Goal: Task Accomplishment & Management: Manage account settings

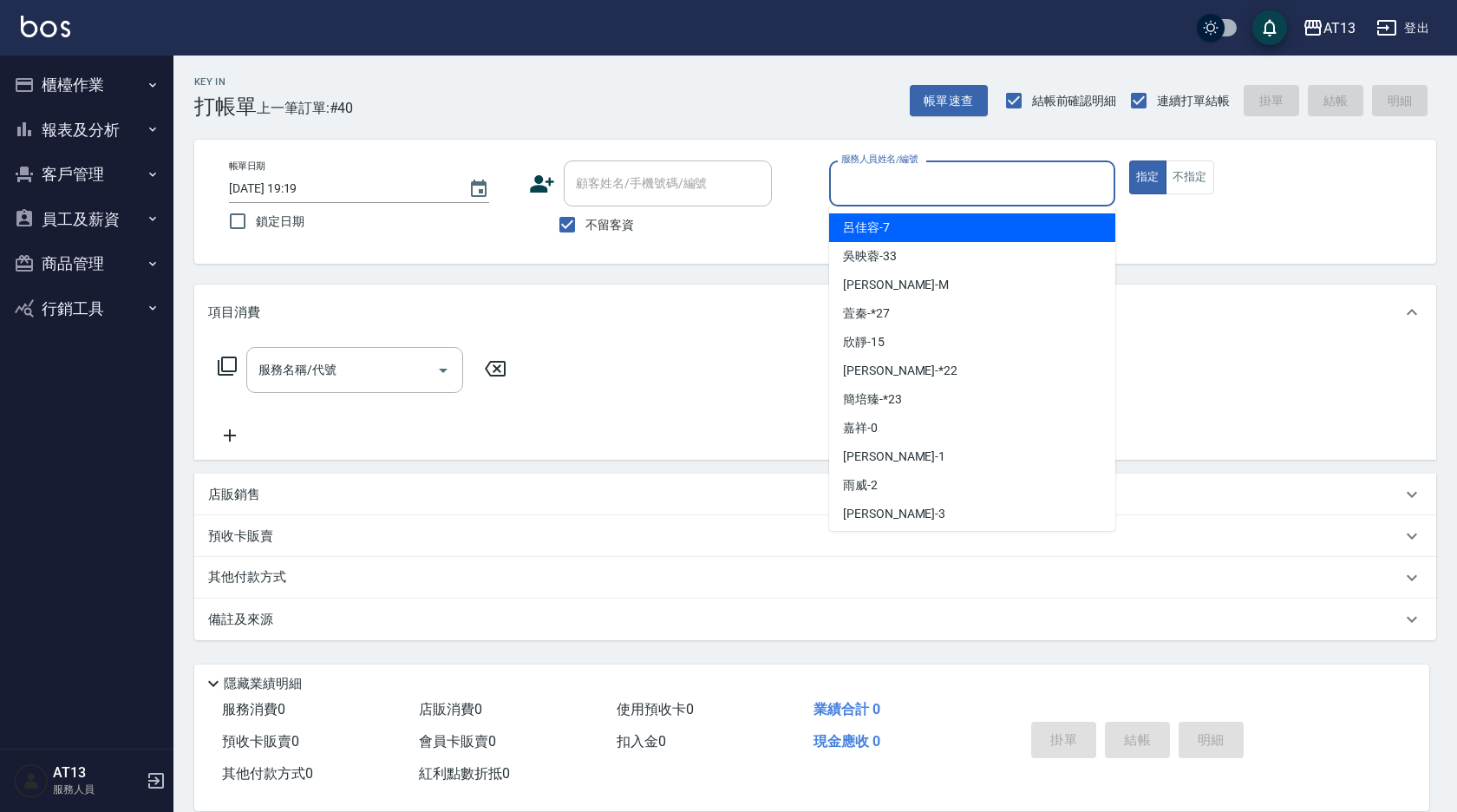
click at [1053, 190] on input "服務人員姓名/編號" at bounding box center [972, 183] width 271 height 31
type input "3"
type button "true"
type input "[PERSON_NAME]-3"
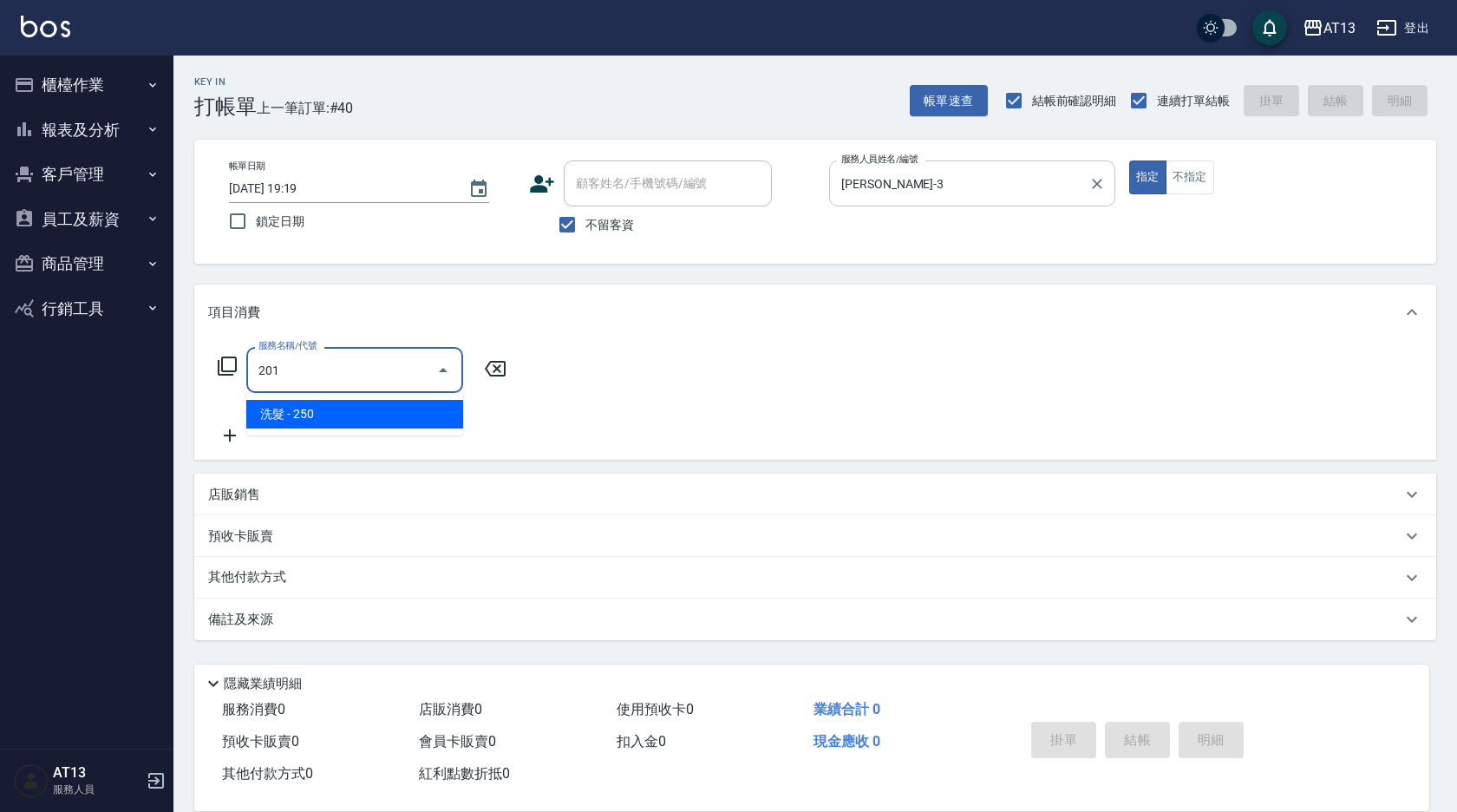
type input "洗髮(201)"
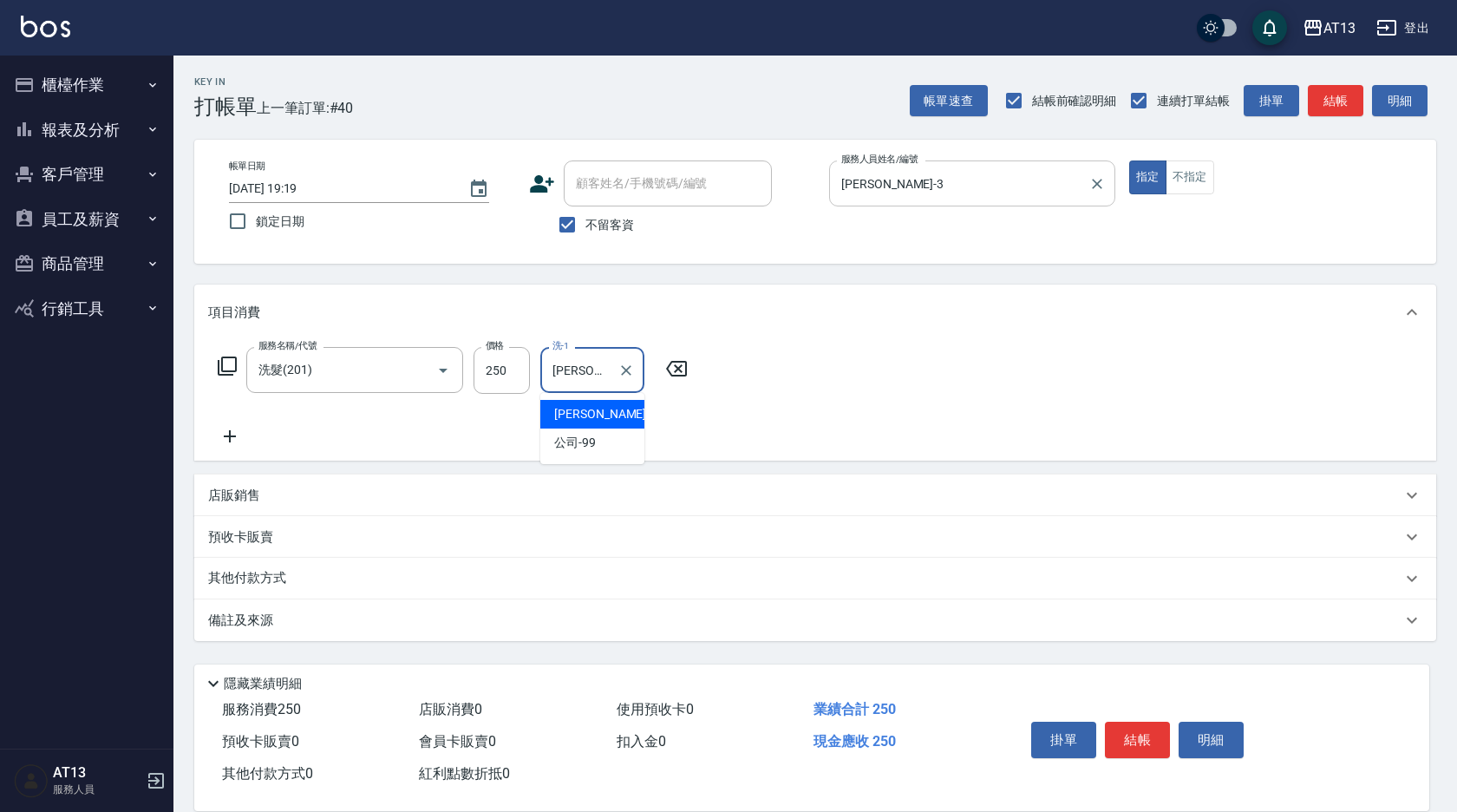
type input "[PERSON_NAME]-3"
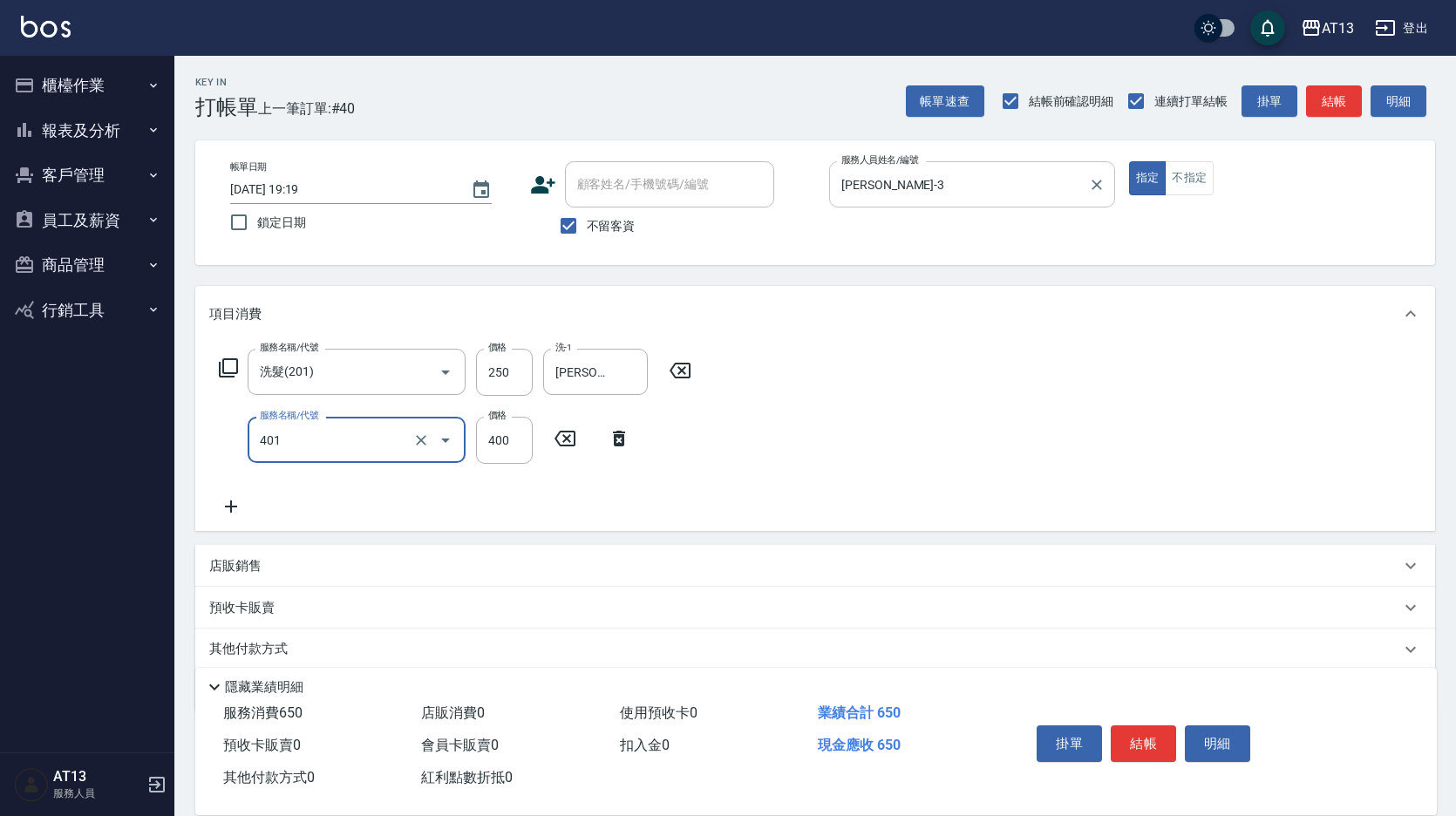
type input "剪髮(401)"
type input "150"
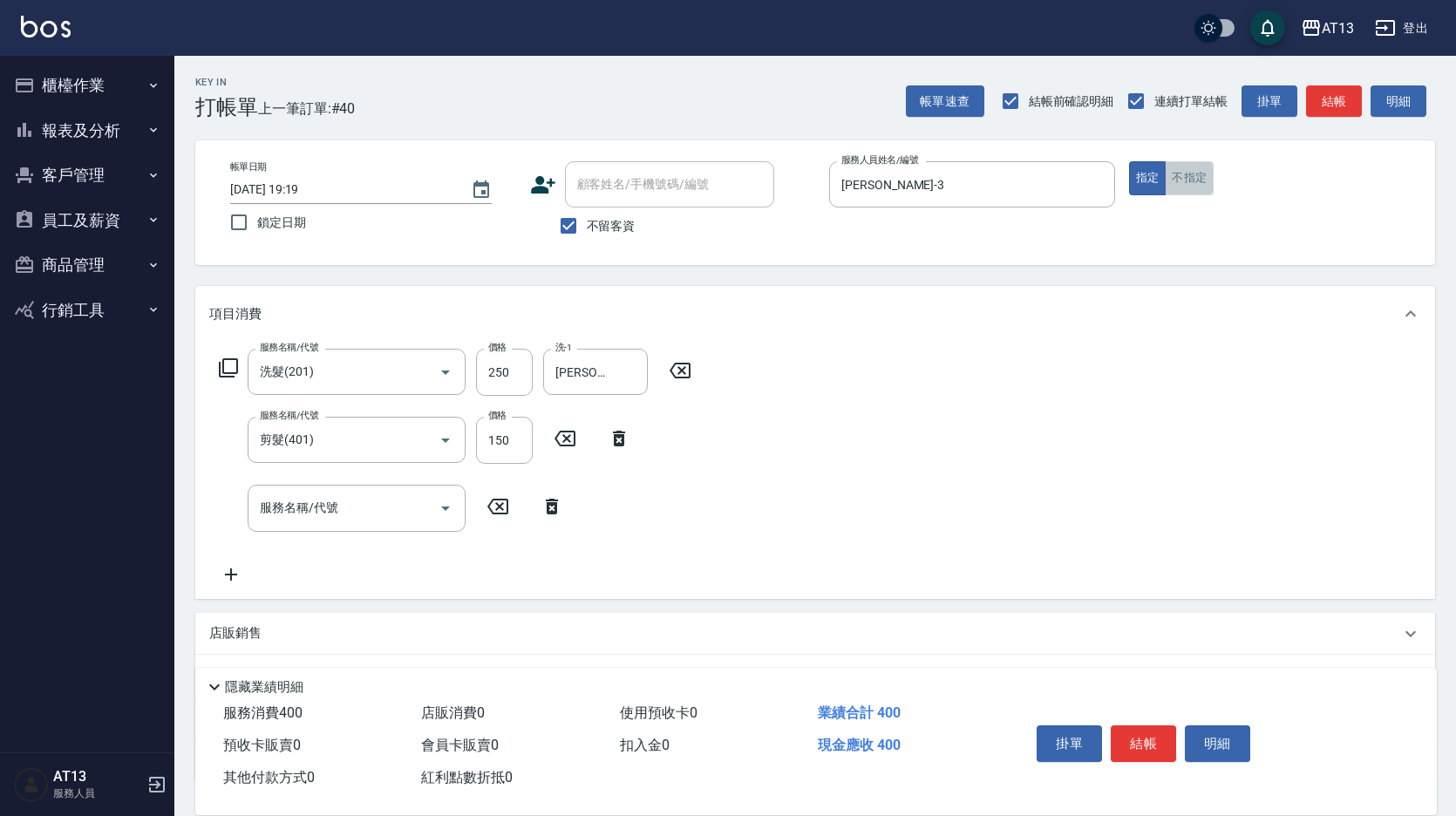
click at [1177, 175] on button "不指定" at bounding box center [1188, 177] width 49 height 34
type button "false"
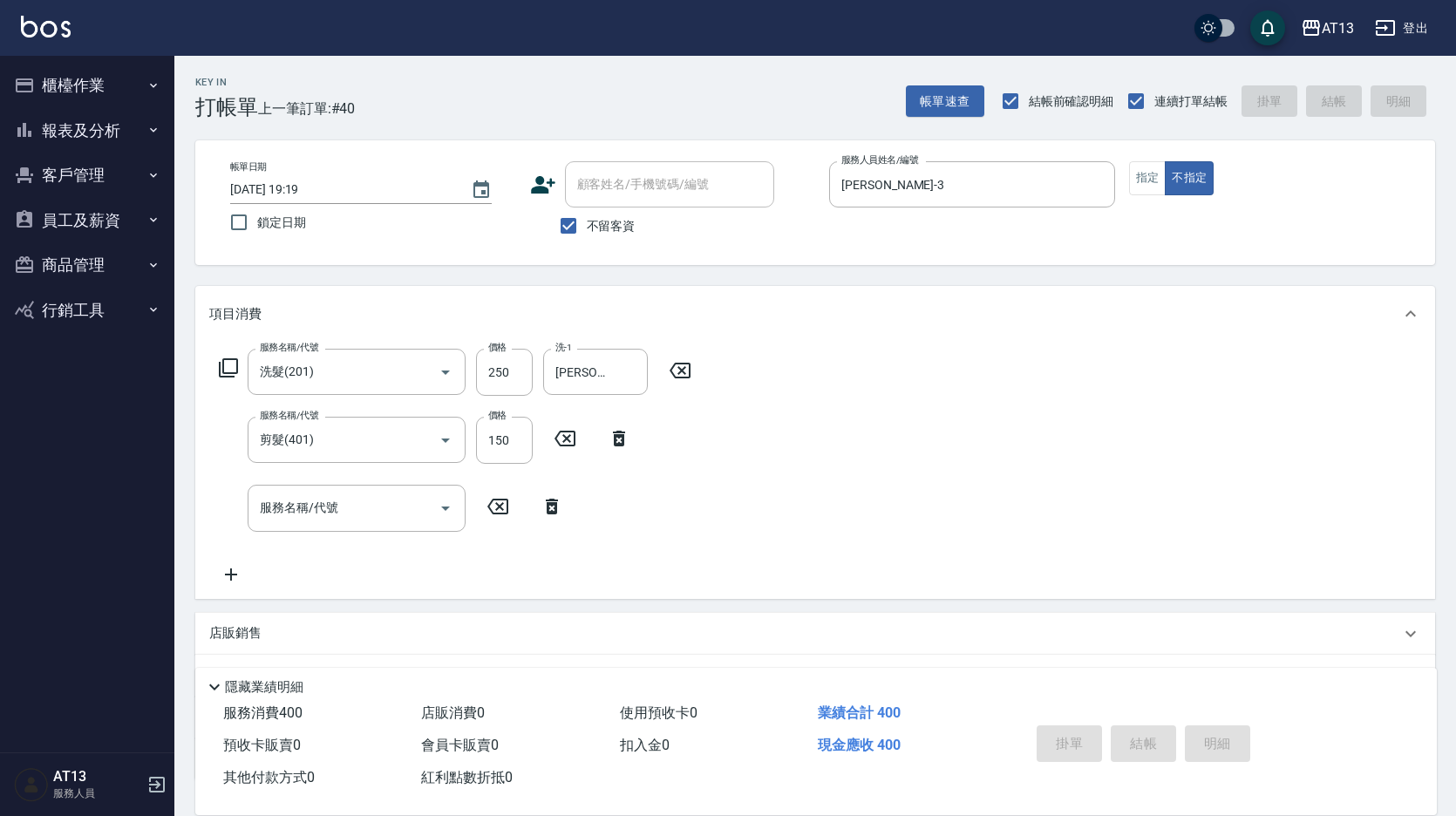
type input "[DATE] 20:03"
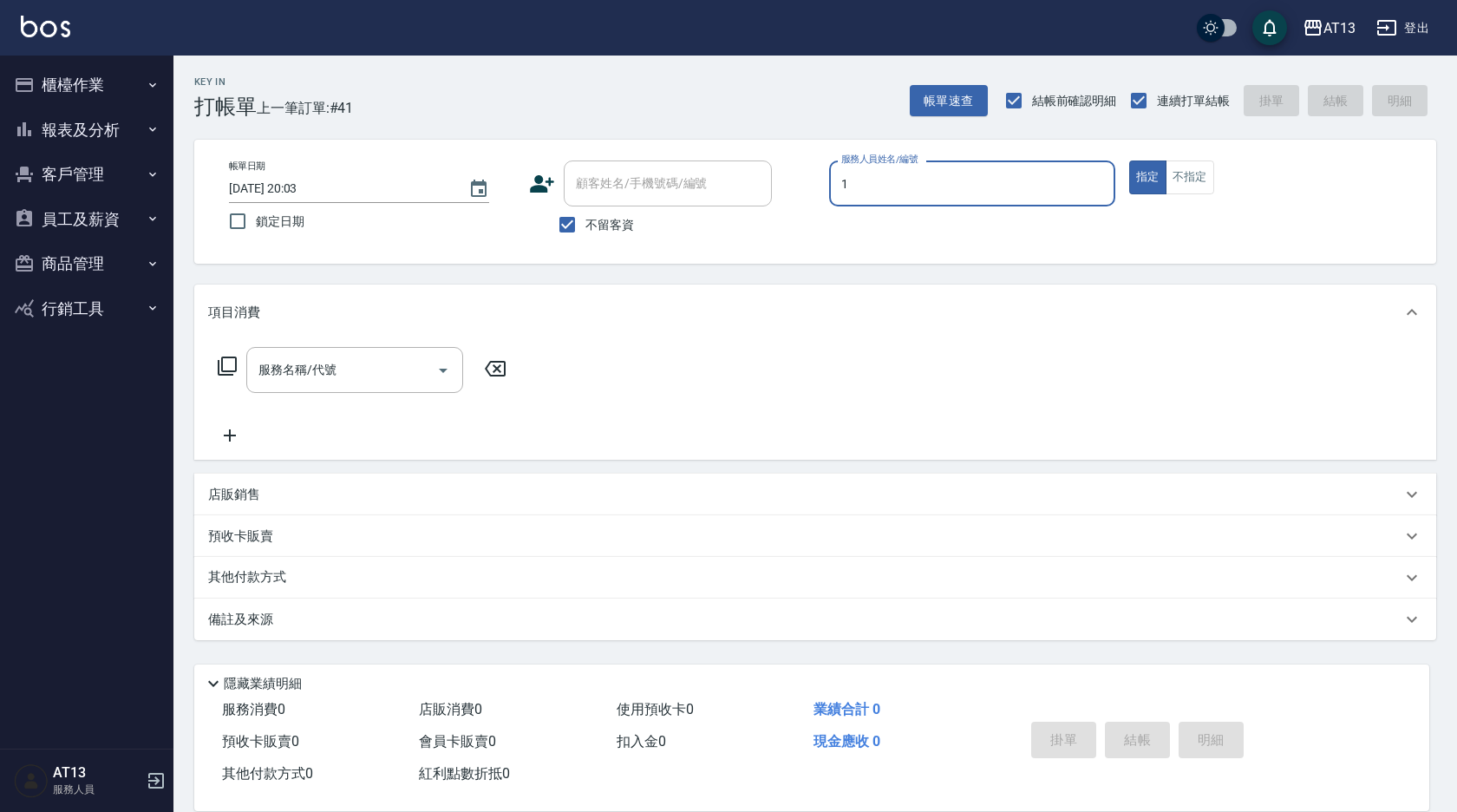
type input "[PERSON_NAME]-1"
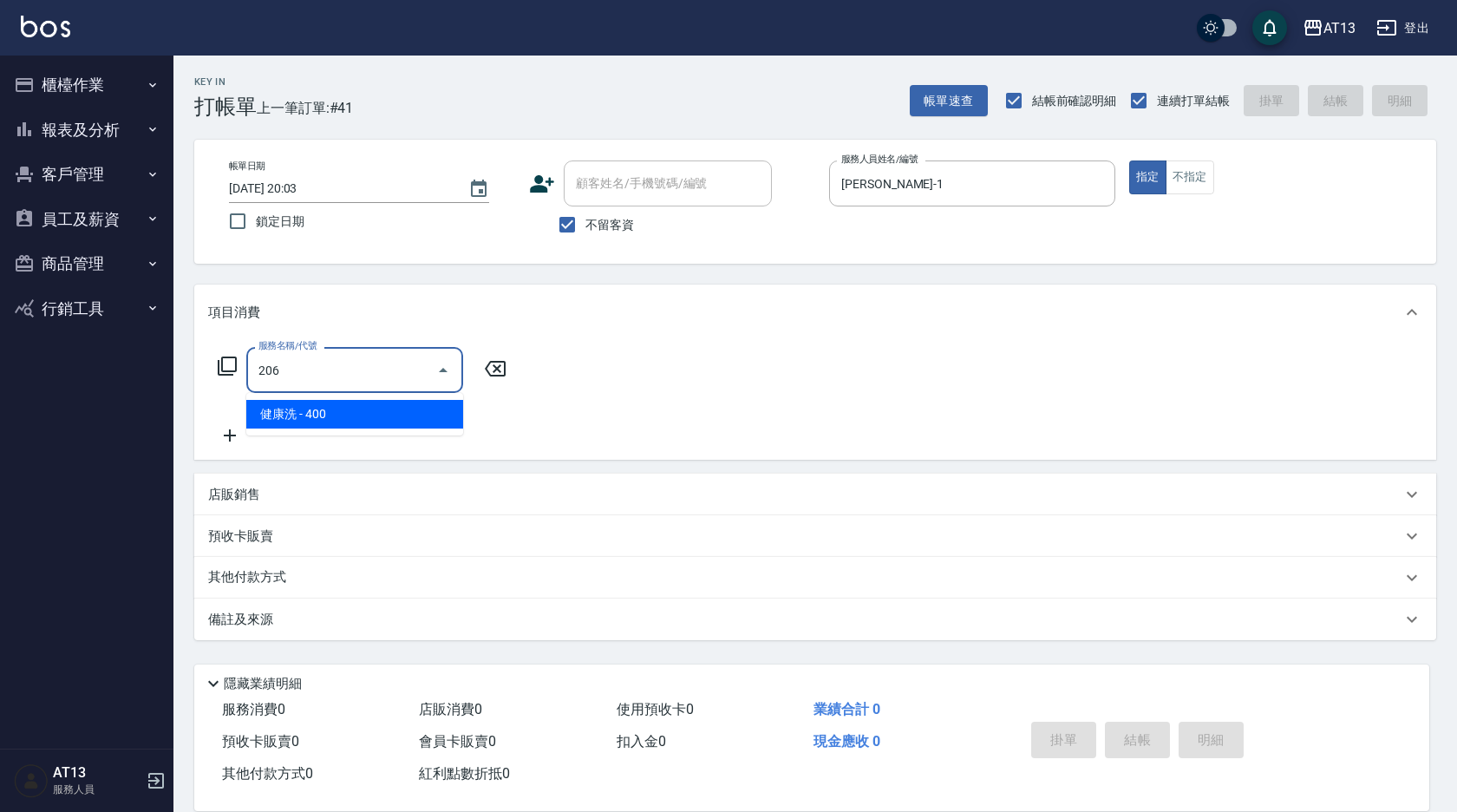
type input "健康洗(206)"
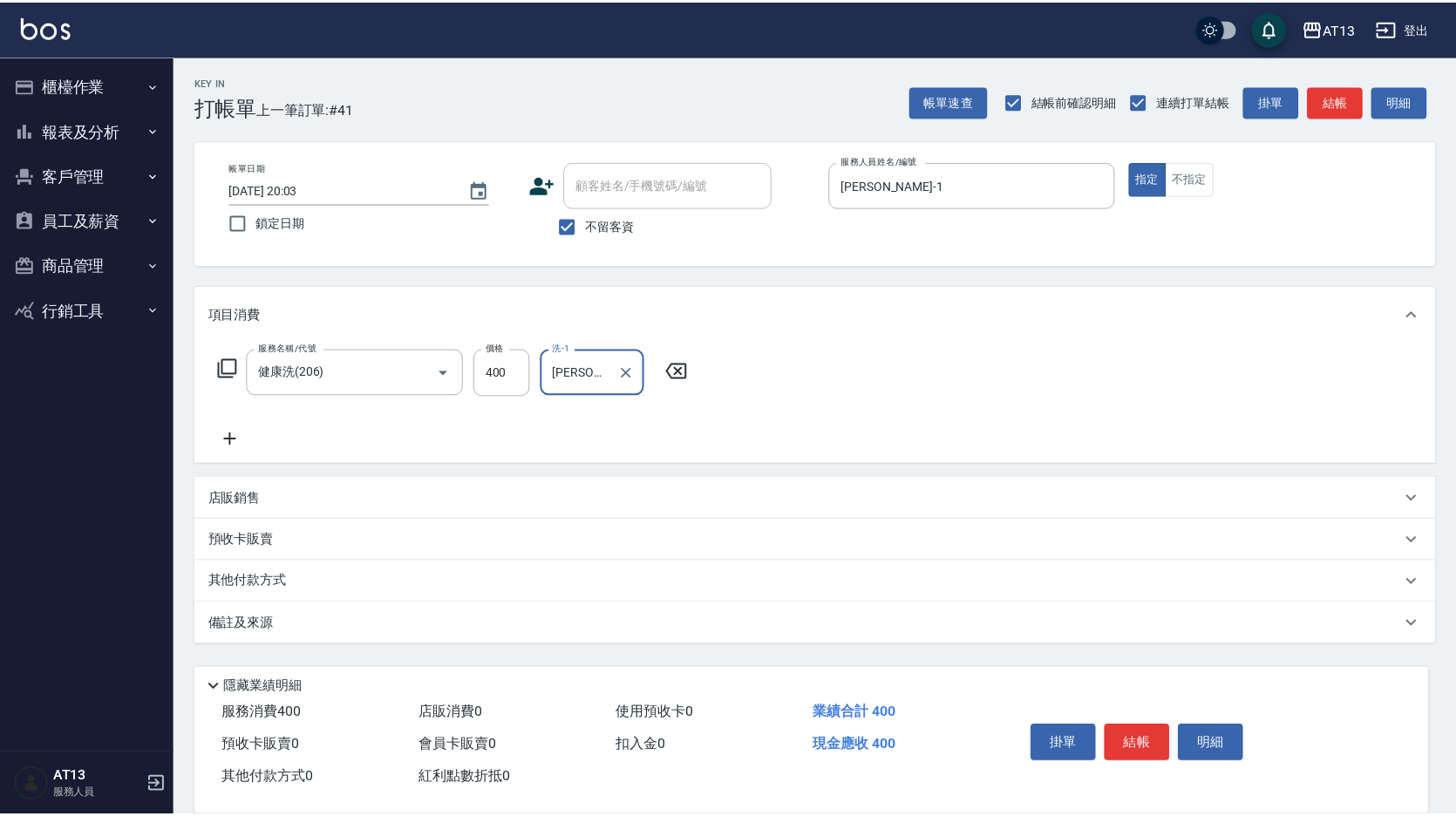
scroll to position [0, 6]
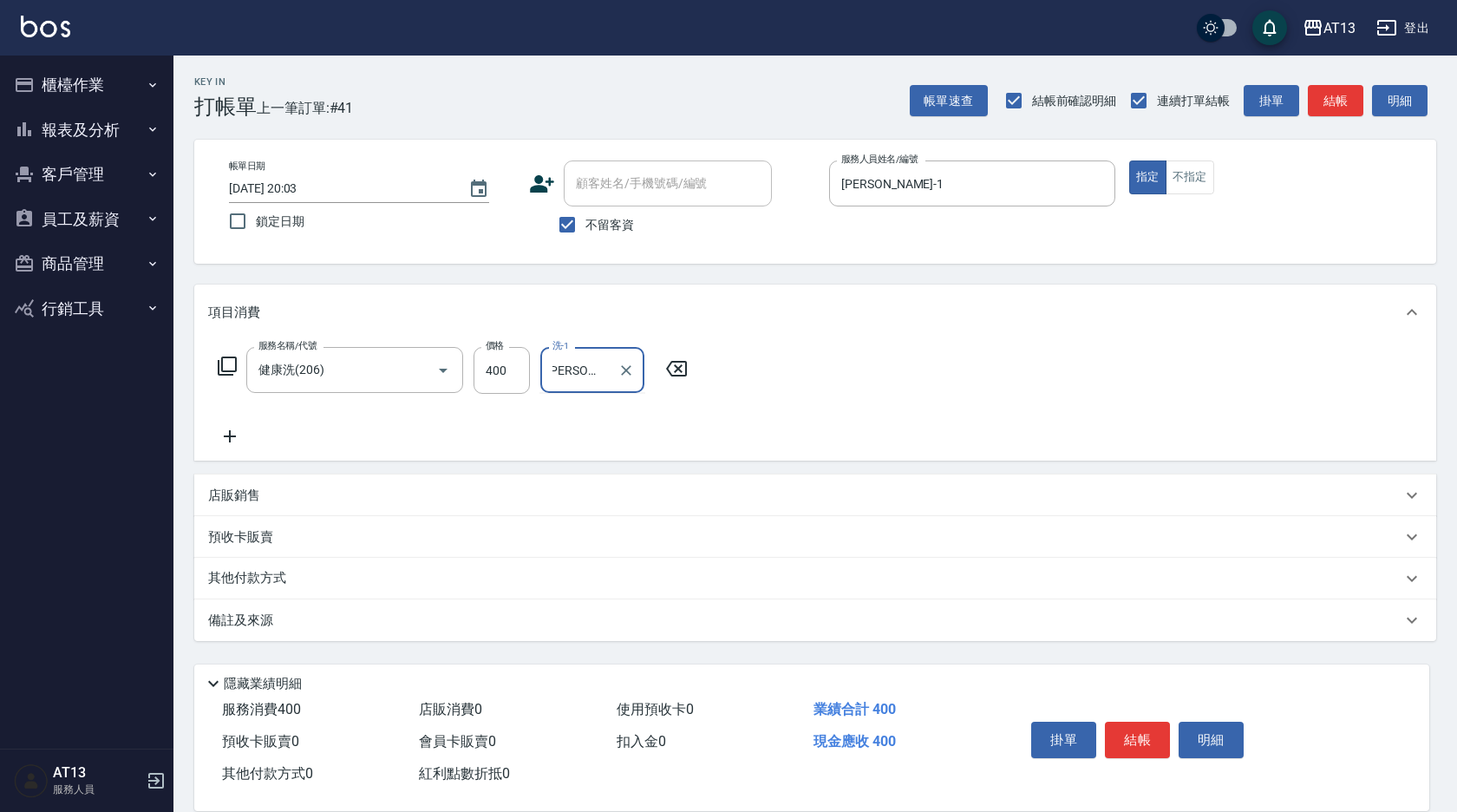
type input "妤宸-29"
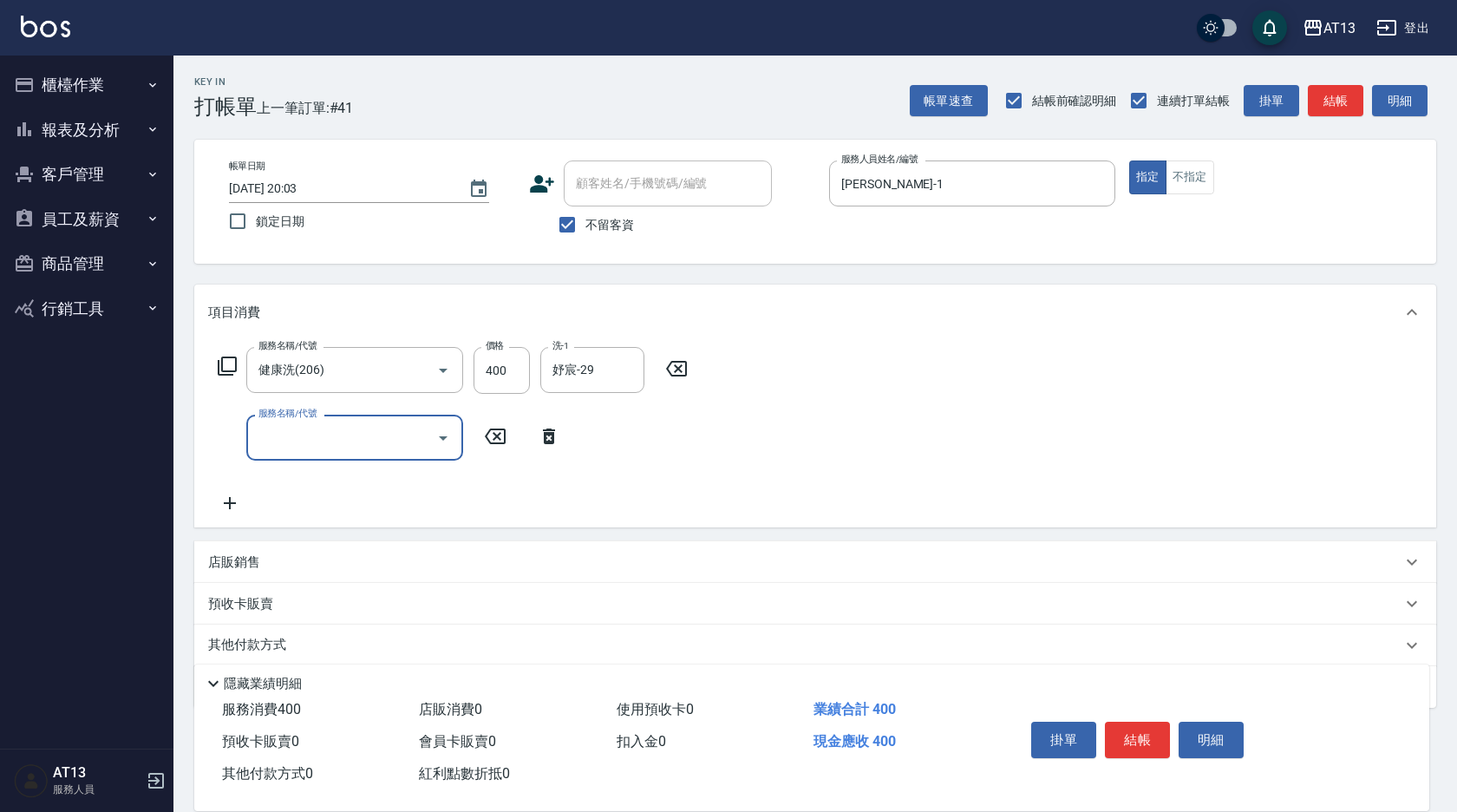
scroll to position [0, 0]
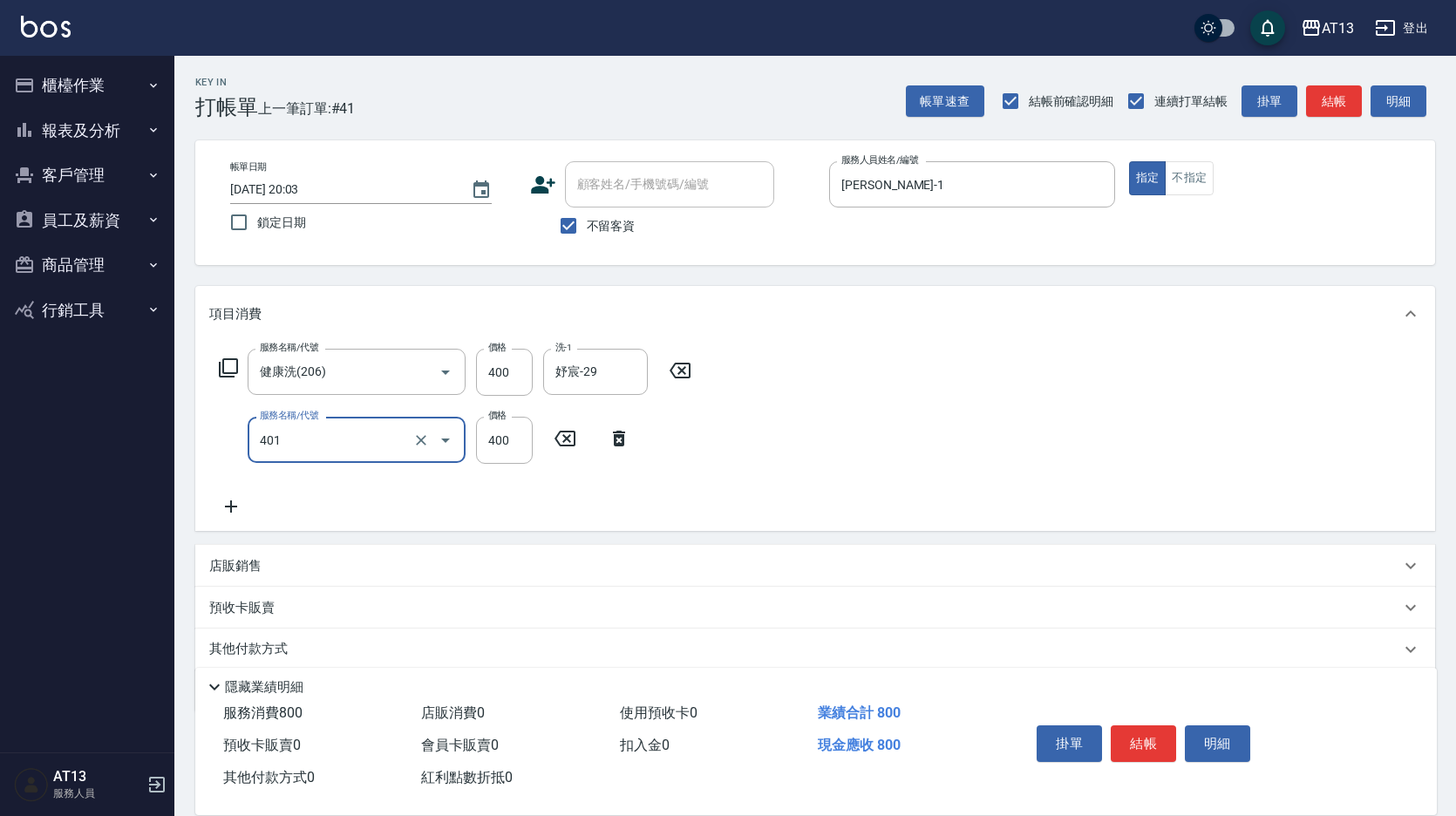
type input "剪髮(401)"
type input "200"
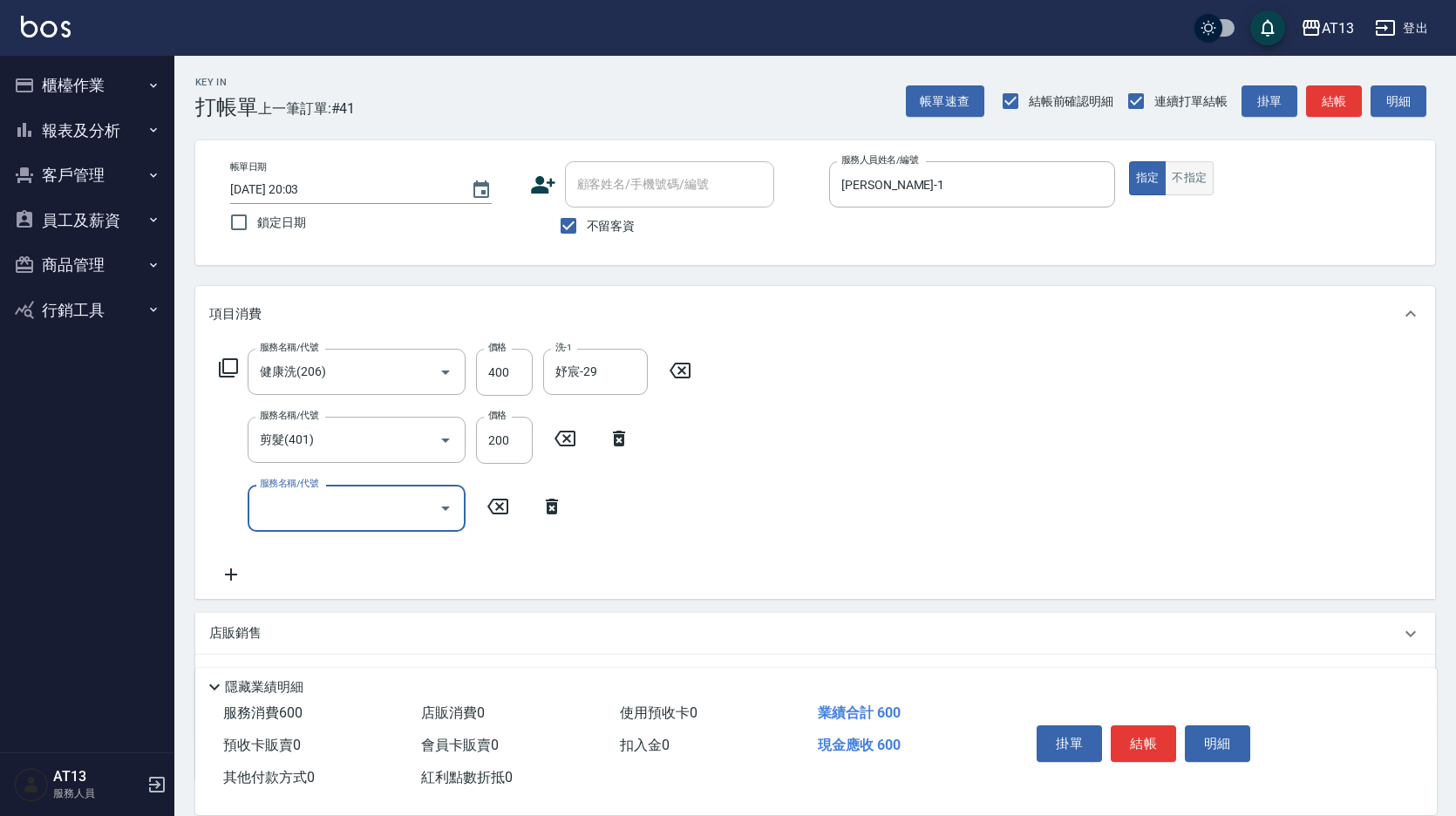
click at [1189, 172] on button "不指定" at bounding box center [1188, 177] width 49 height 34
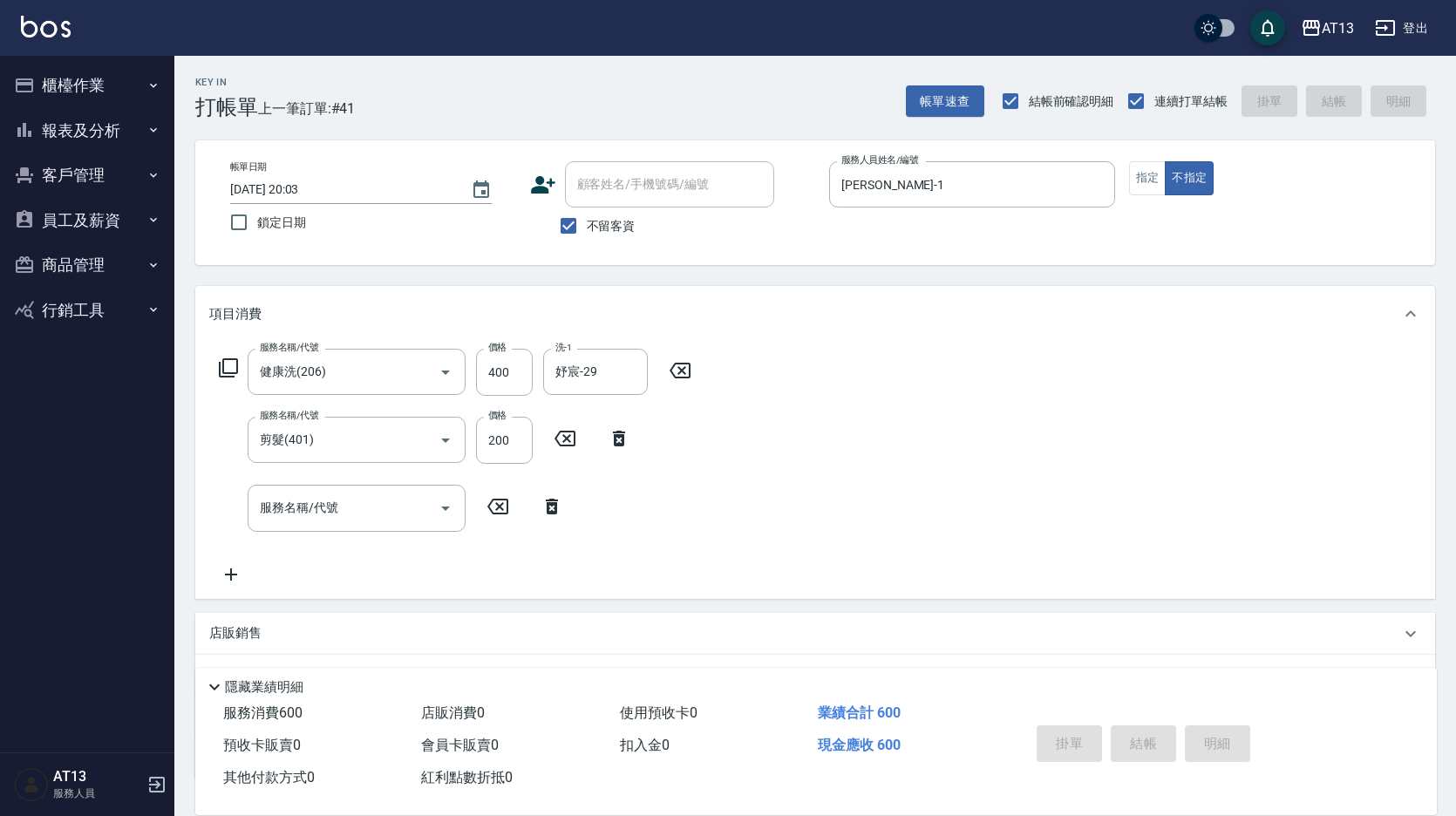
type input "[DATE] 20:05"
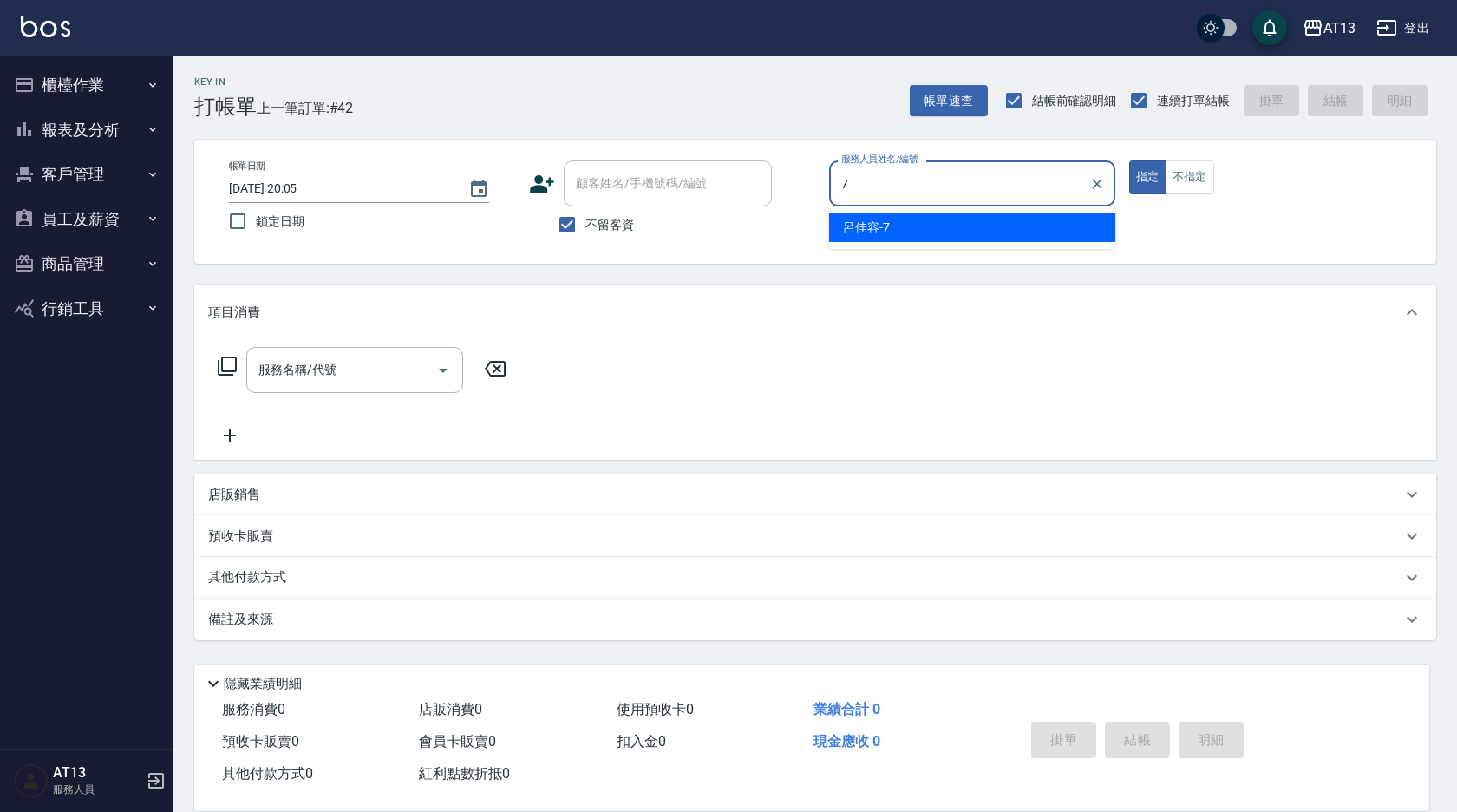
type input "[PERSON_NAME]-7"
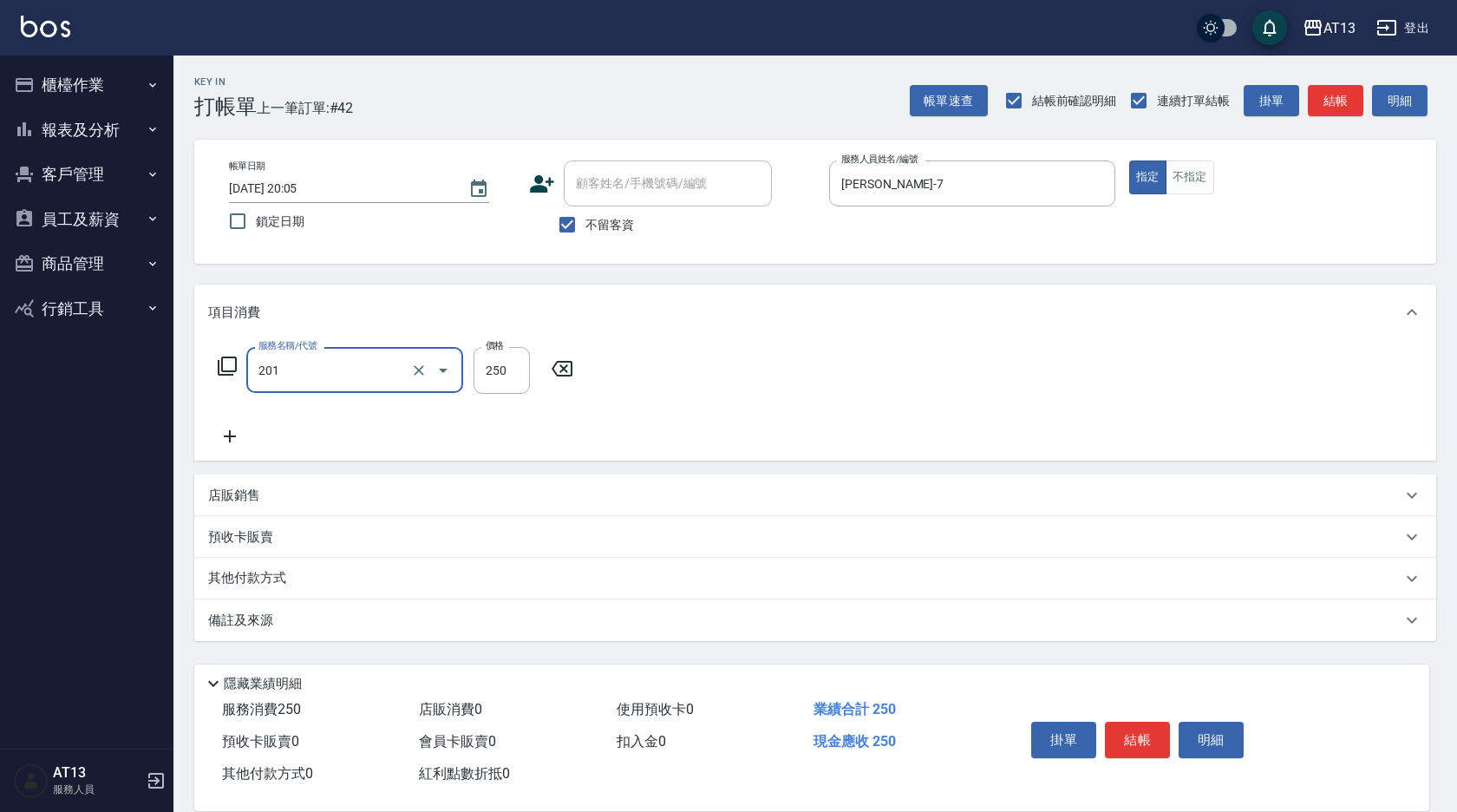
type input "洗髮(201)"
type input "[PERSON_NAME]-31"
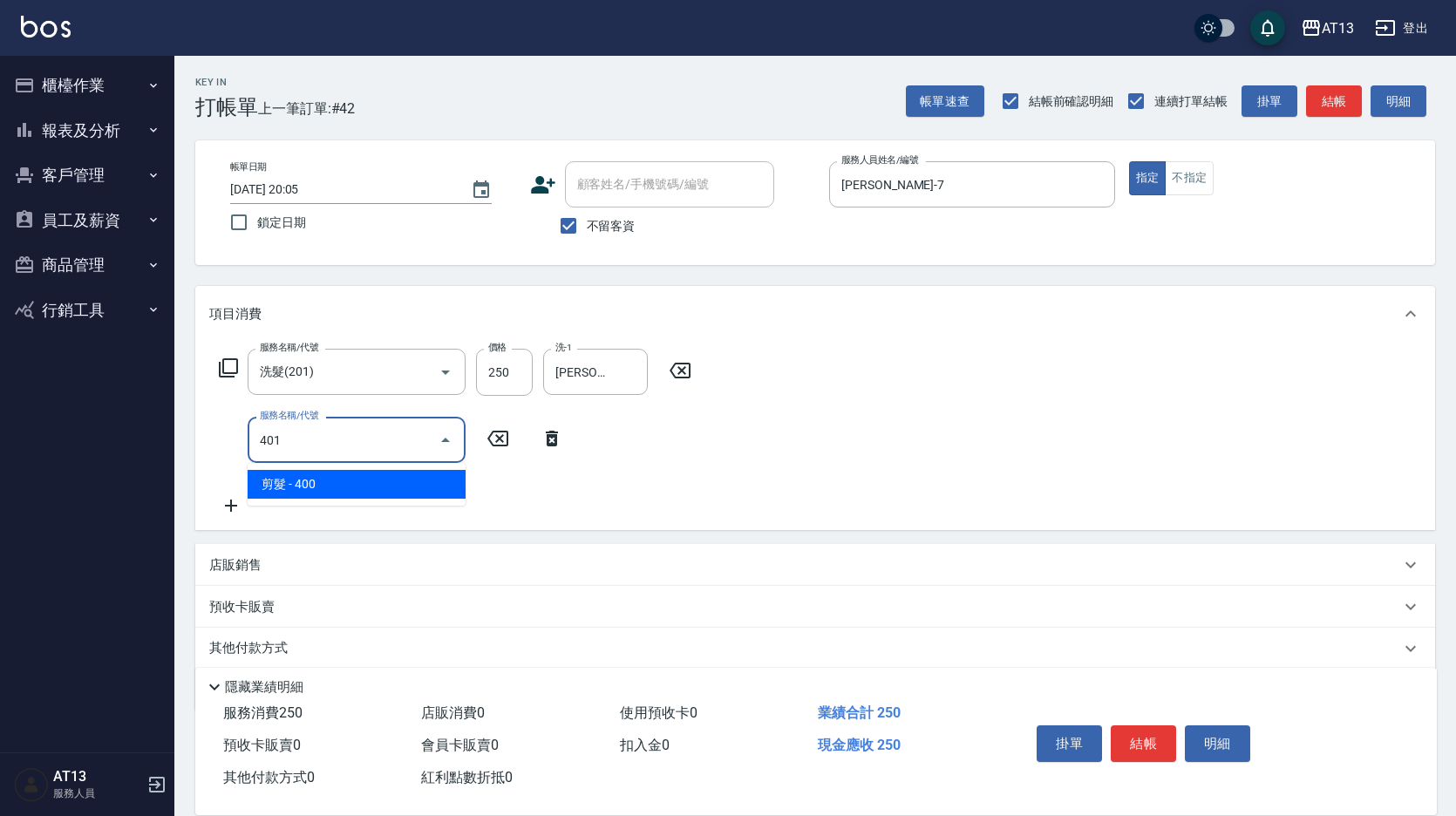
type input "剪髮(401)"
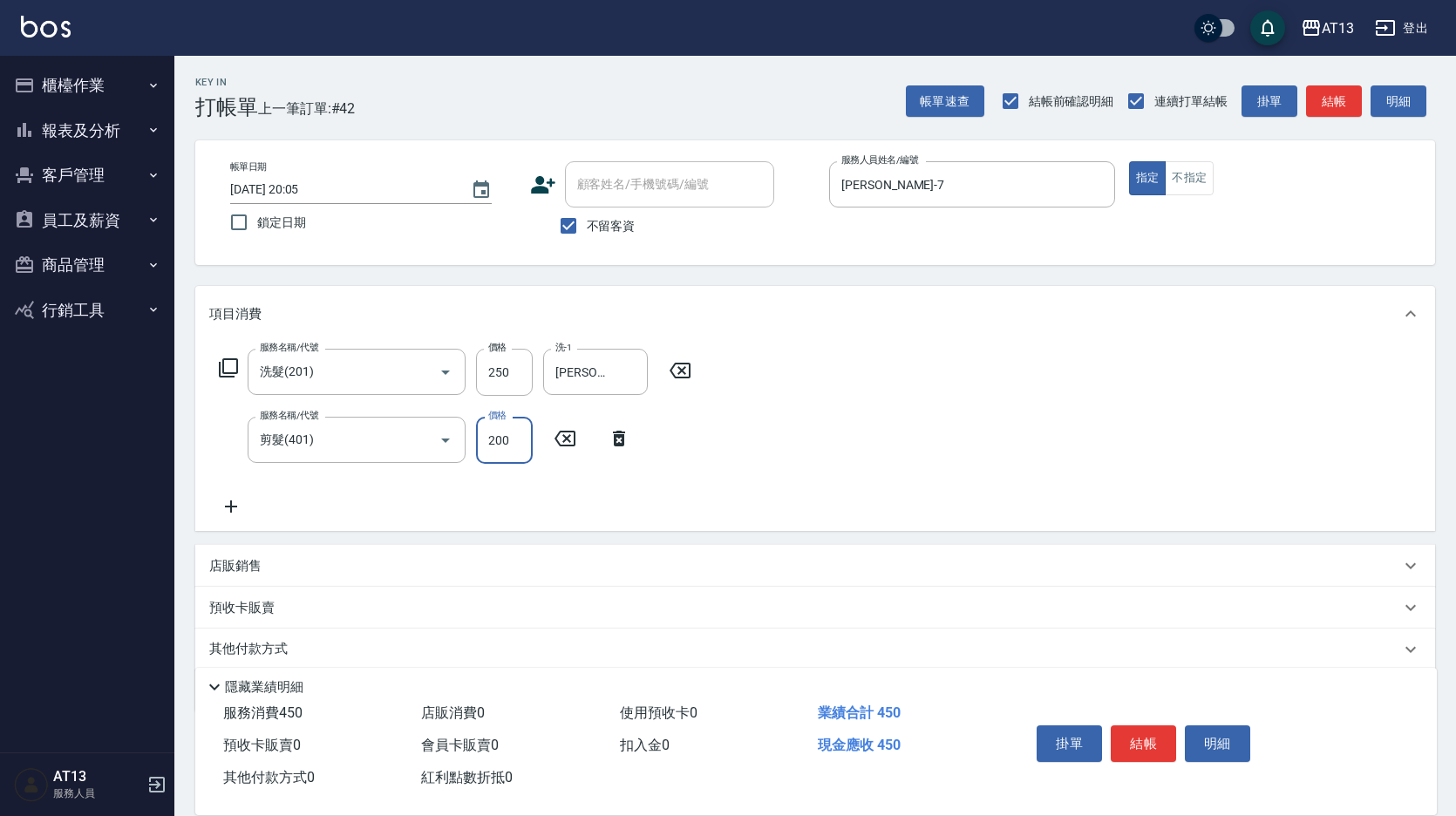
type input "200"
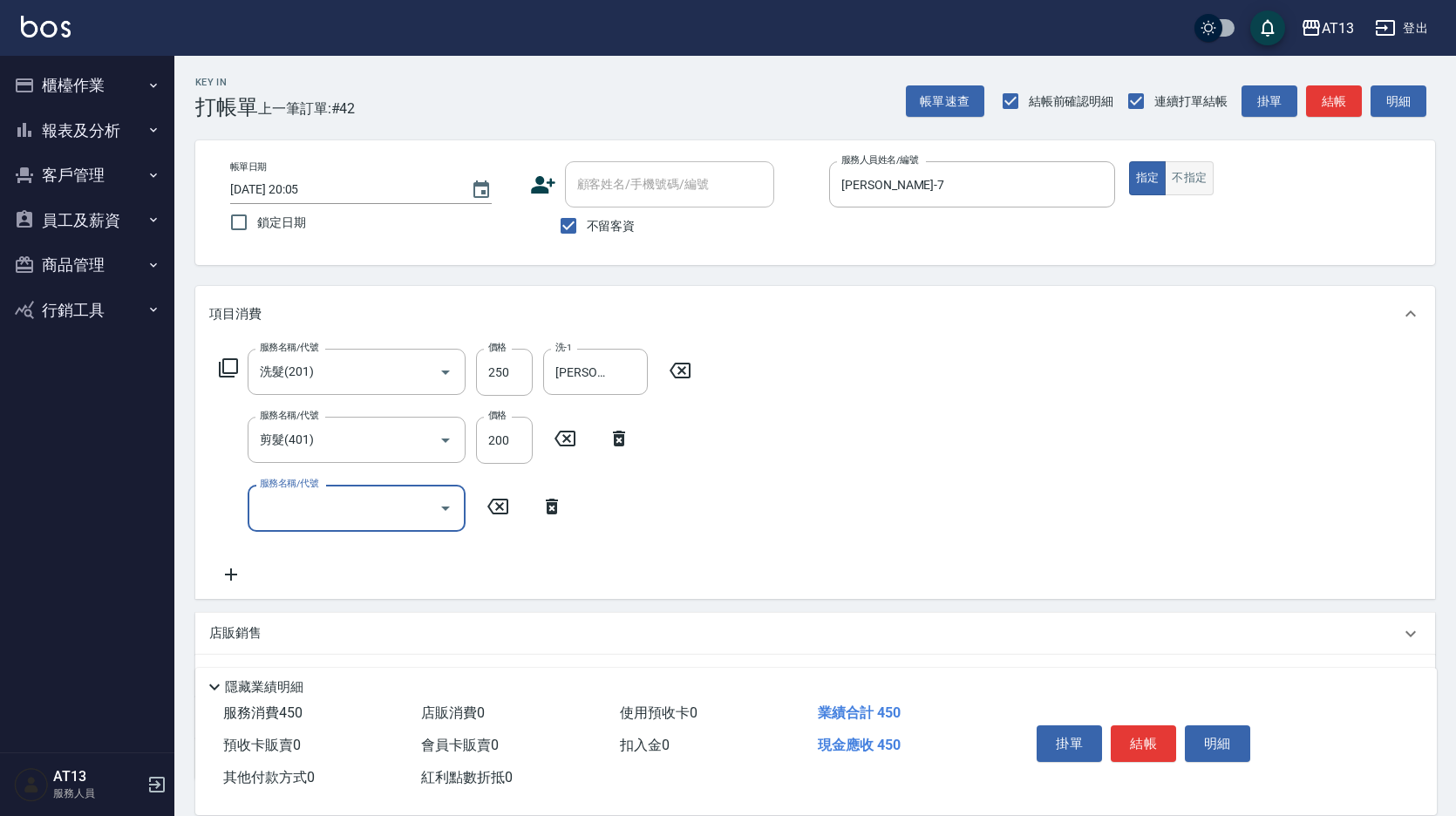
click at [1192, 182] on button "不指定" at bounding box center [1188, 177] width 49 height 34
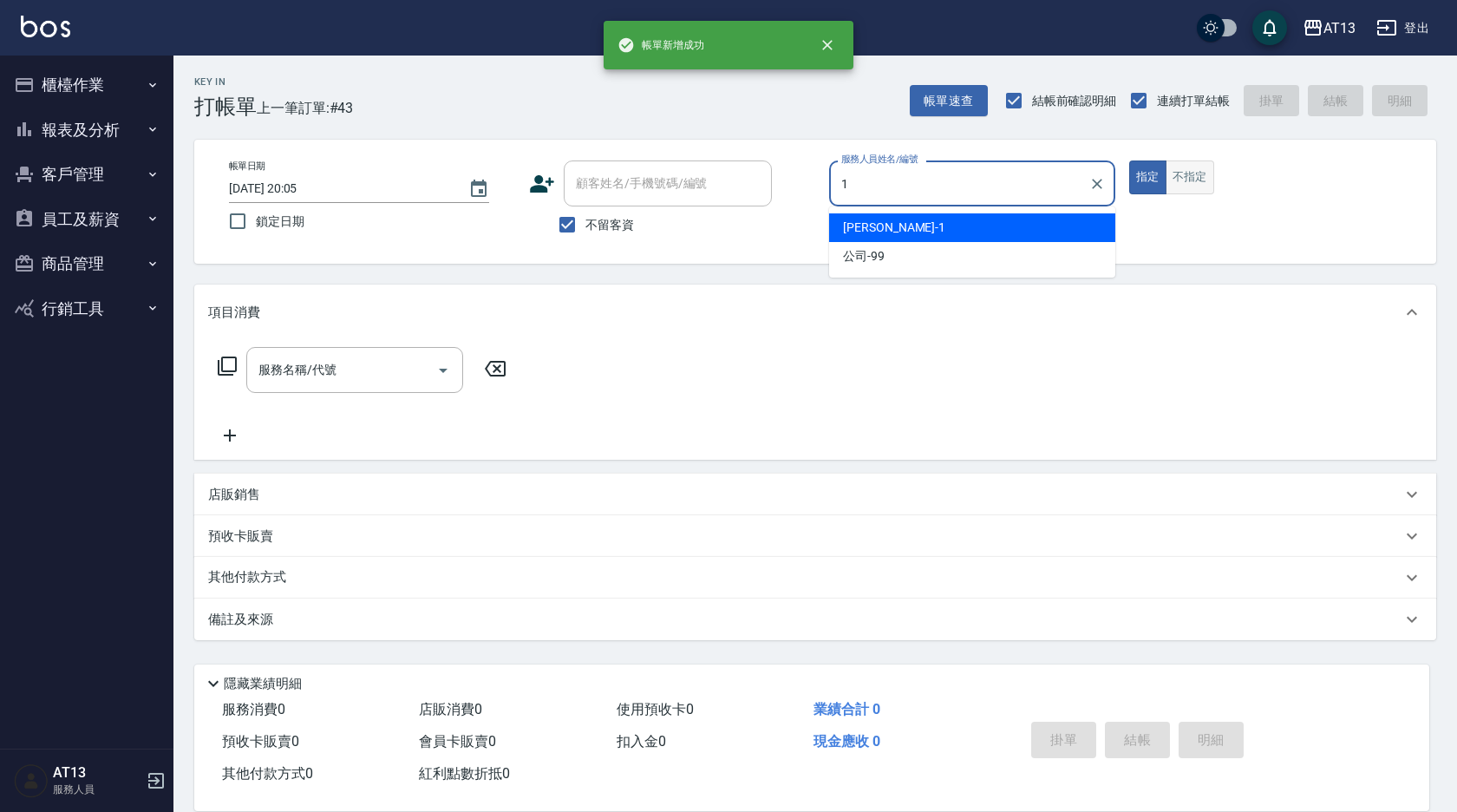
type input "[PERSON_NAME]-1"
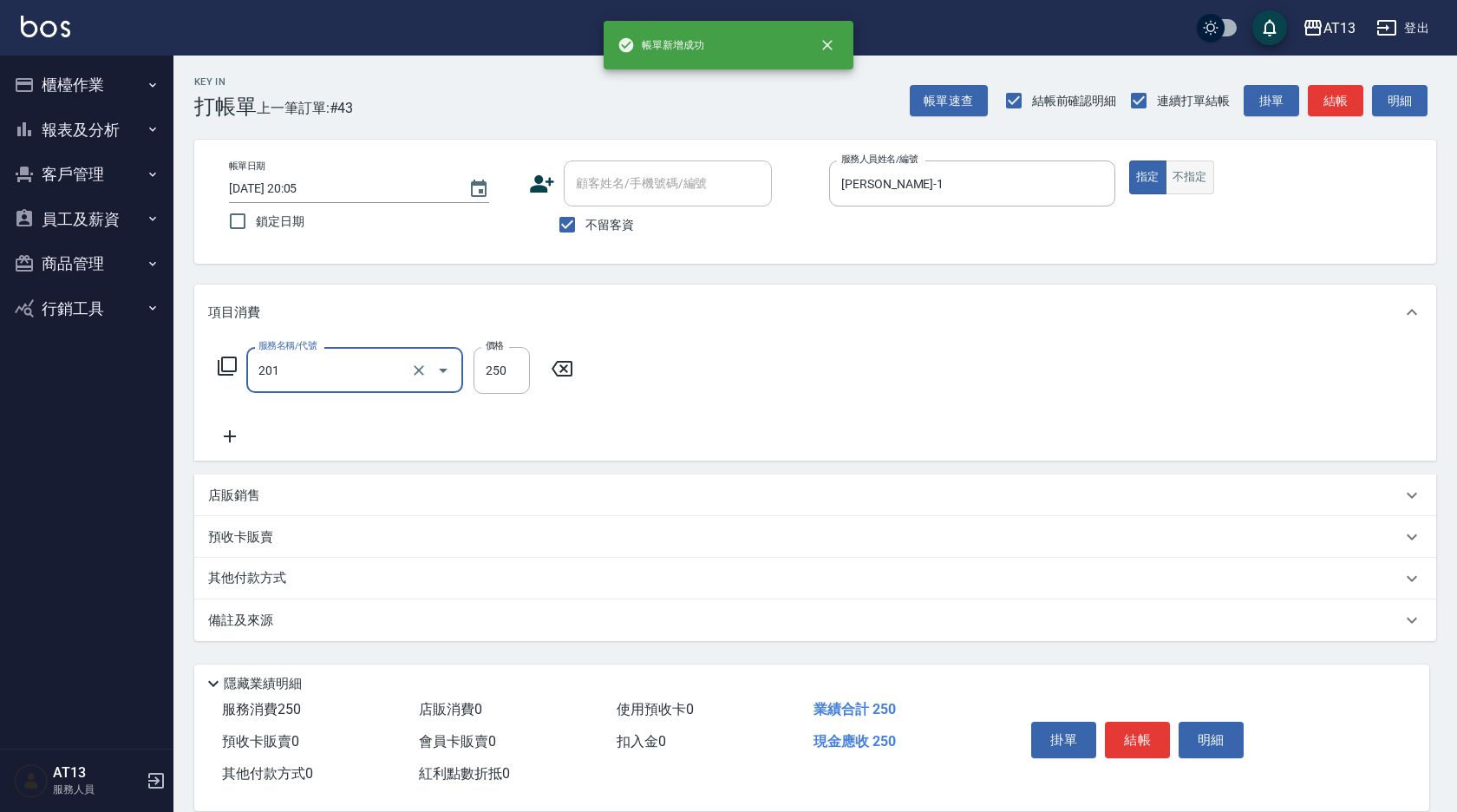
type input "洗髮(201)"
type input "[PERSON_NAME]-31"
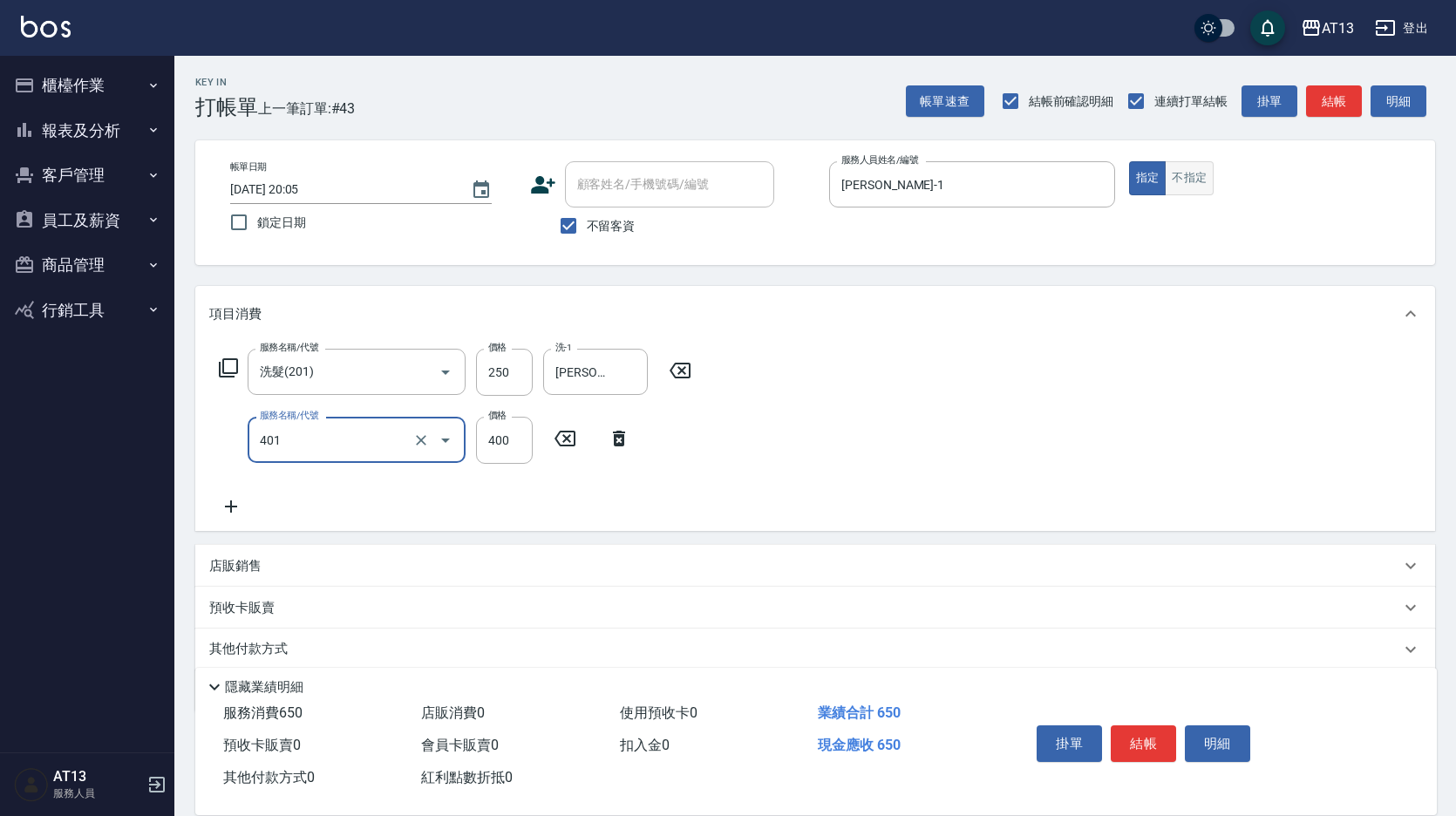
type input "剪髮(401)"
type input "50"
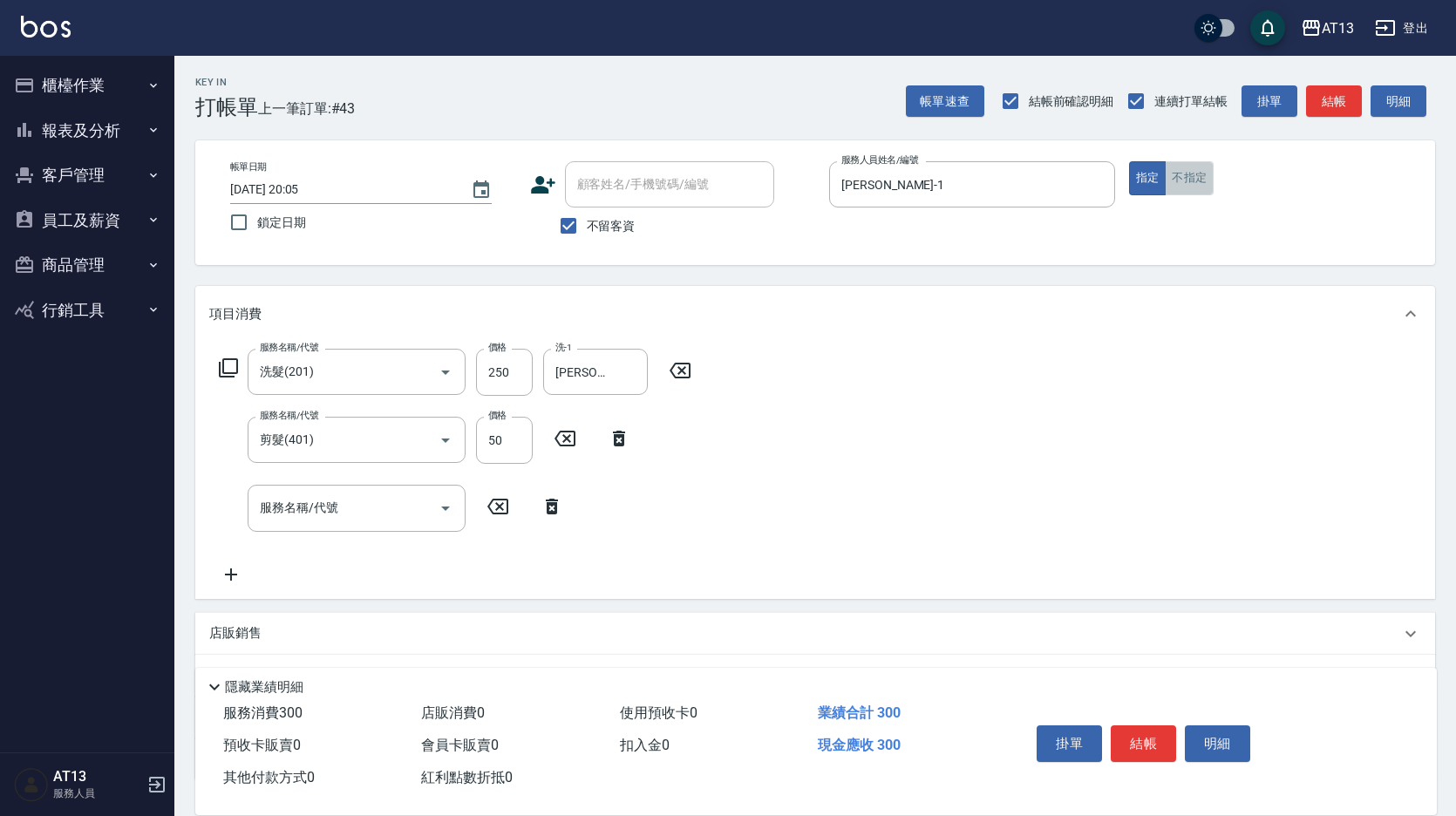
click at [1192, 182] on button "不指定" at bounding box center [1188, 177] width 49 height 34
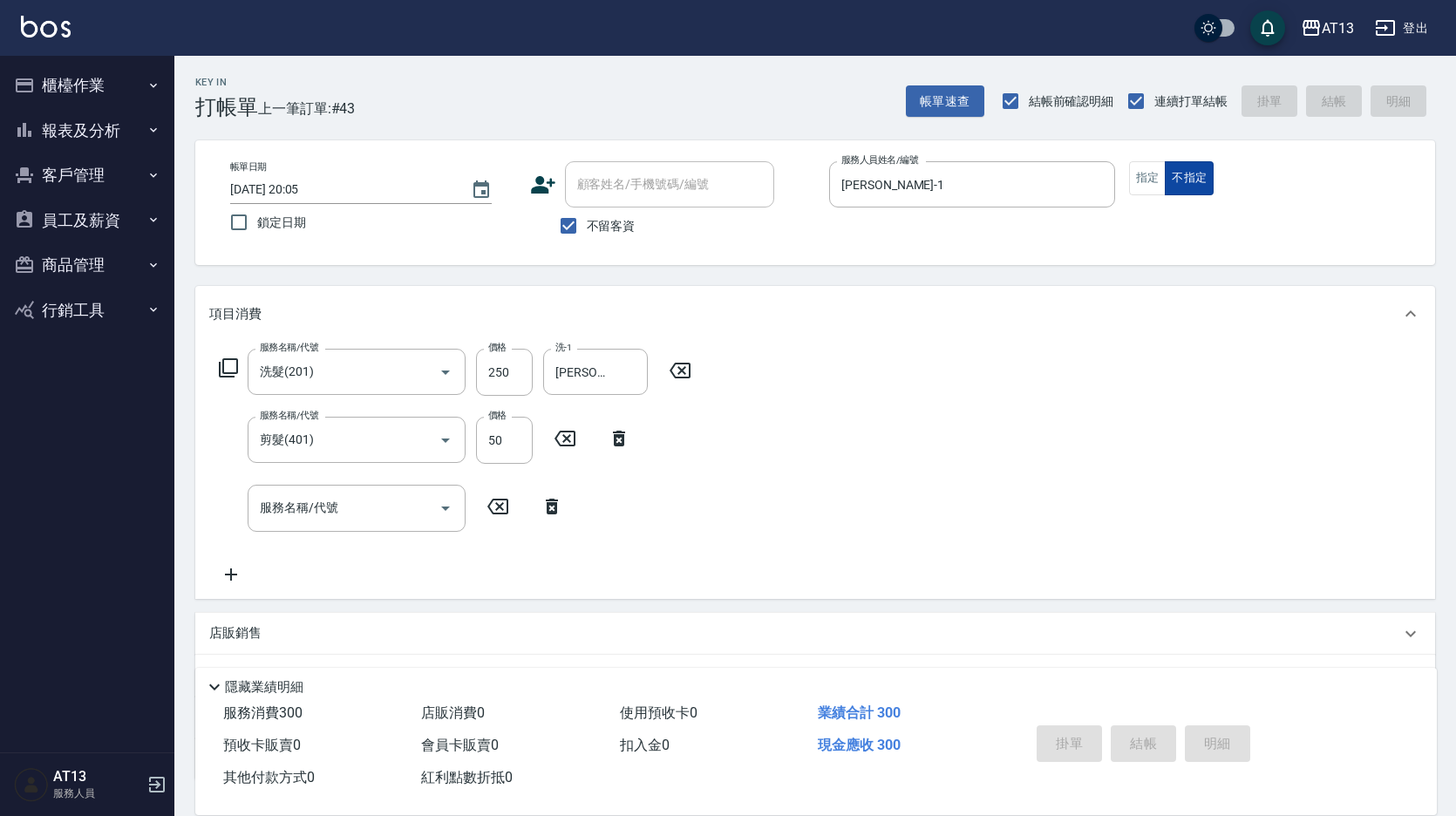
type input "[DATE] 20:06"
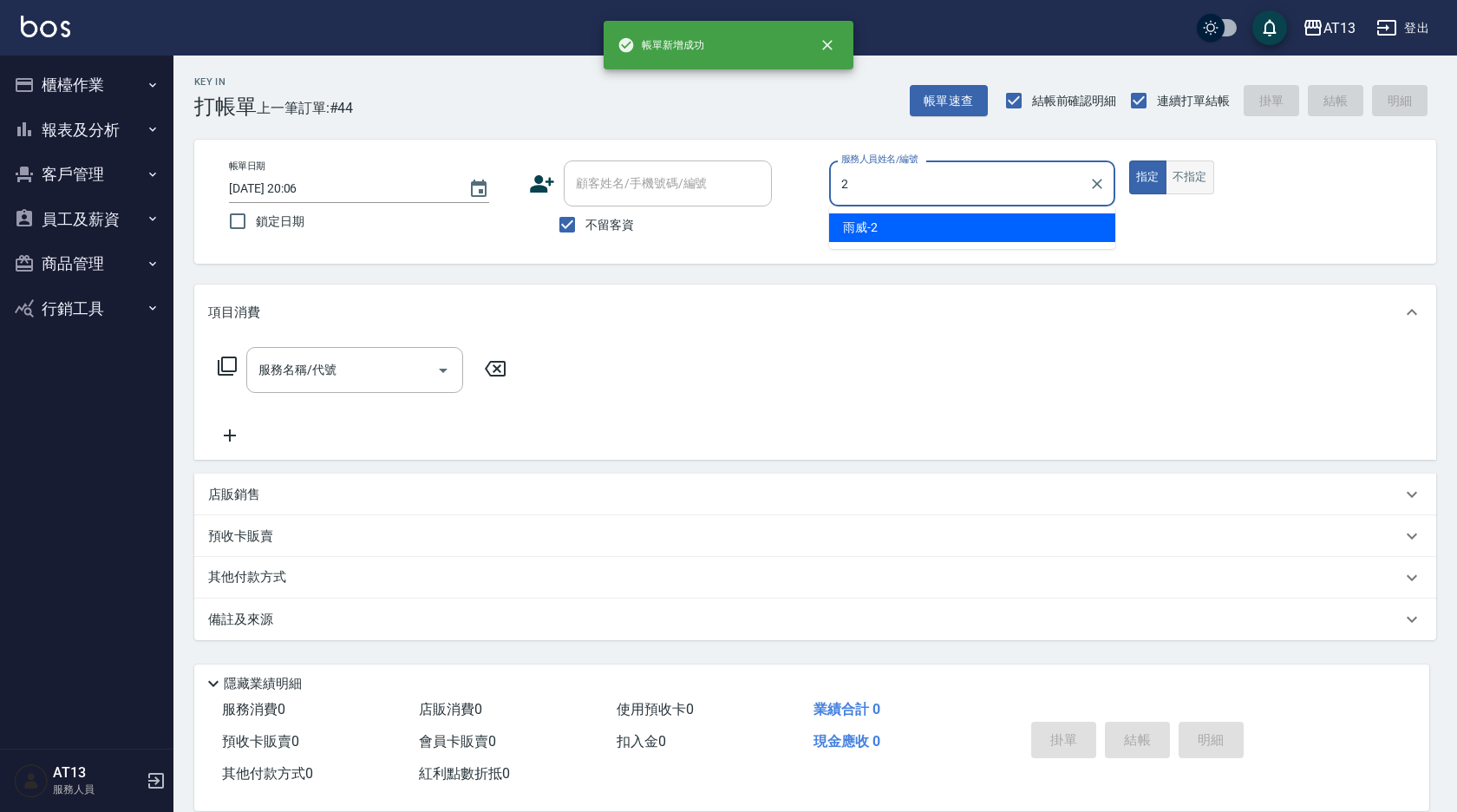
type input "雨威-2"
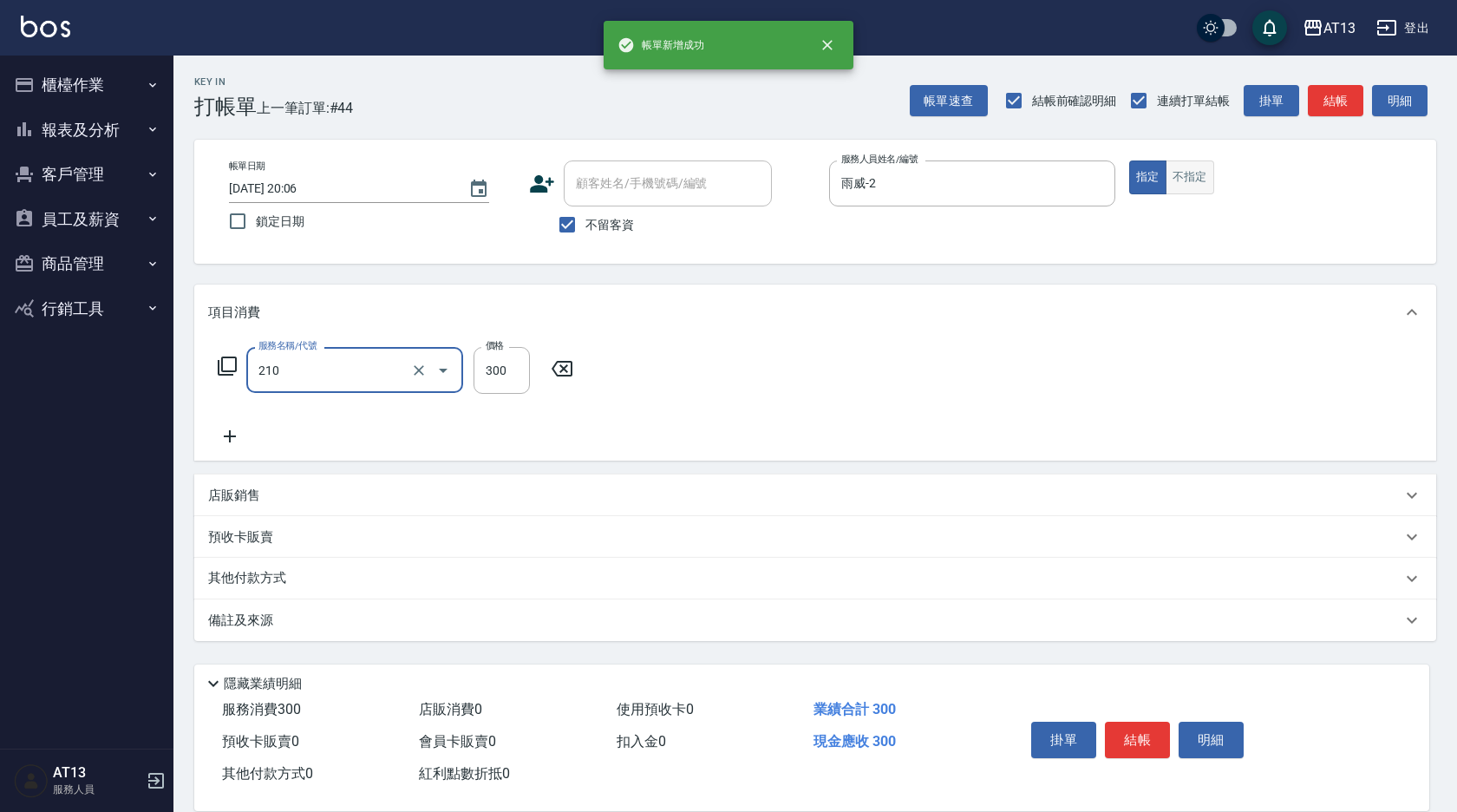
type input "歐娜洗髮精(210)"
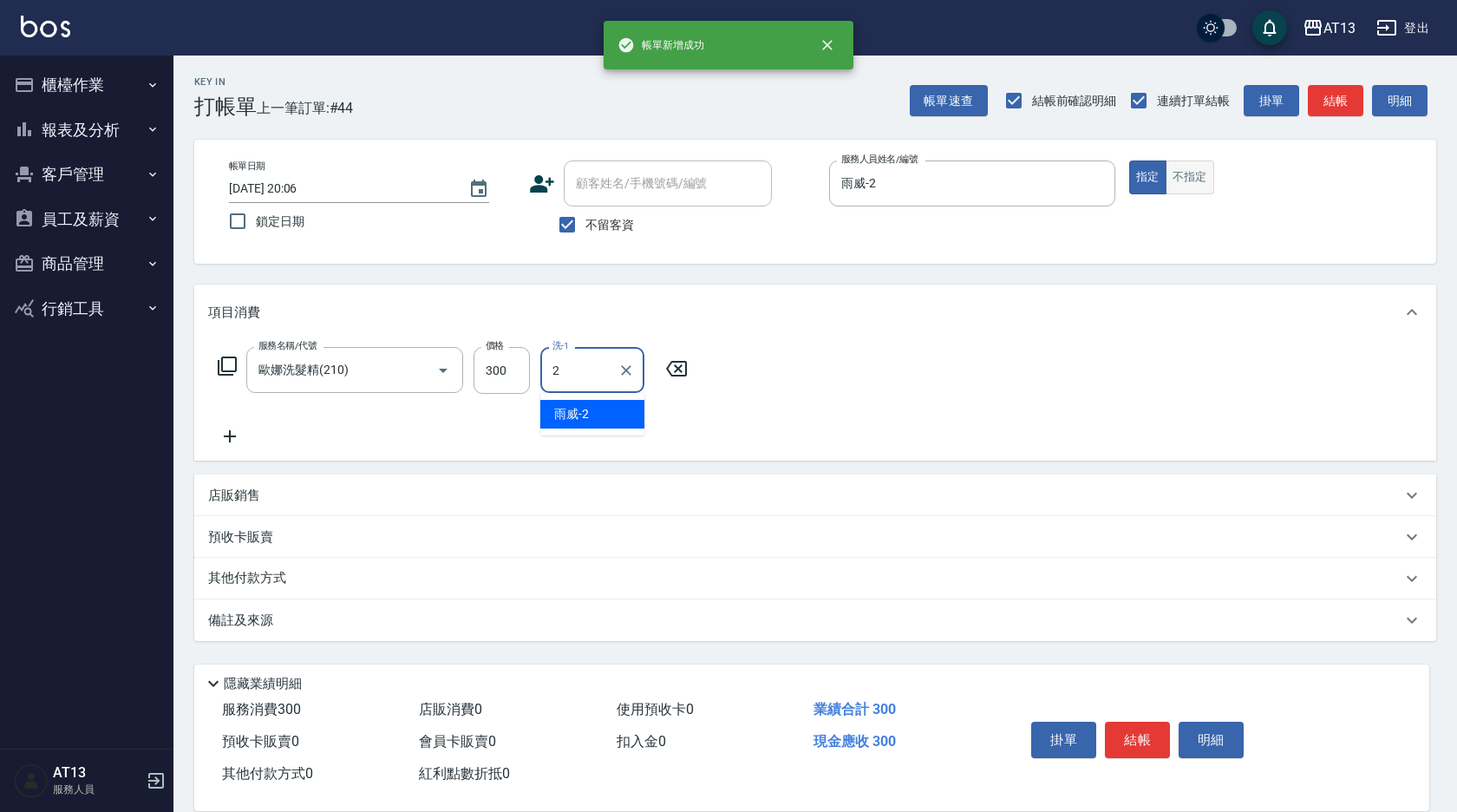
type input "雨威-2"
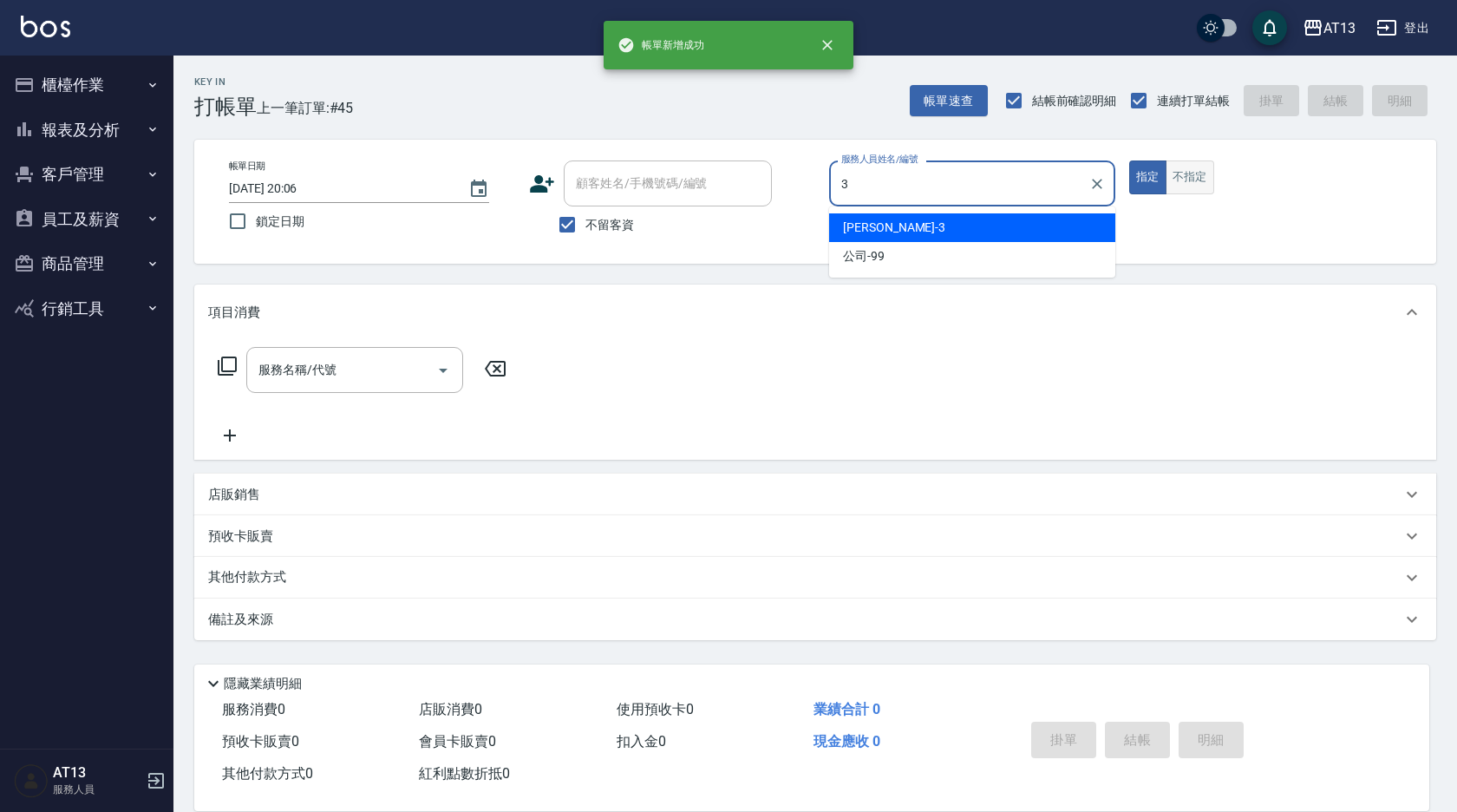
type input "[PERSON_NAME]-3"
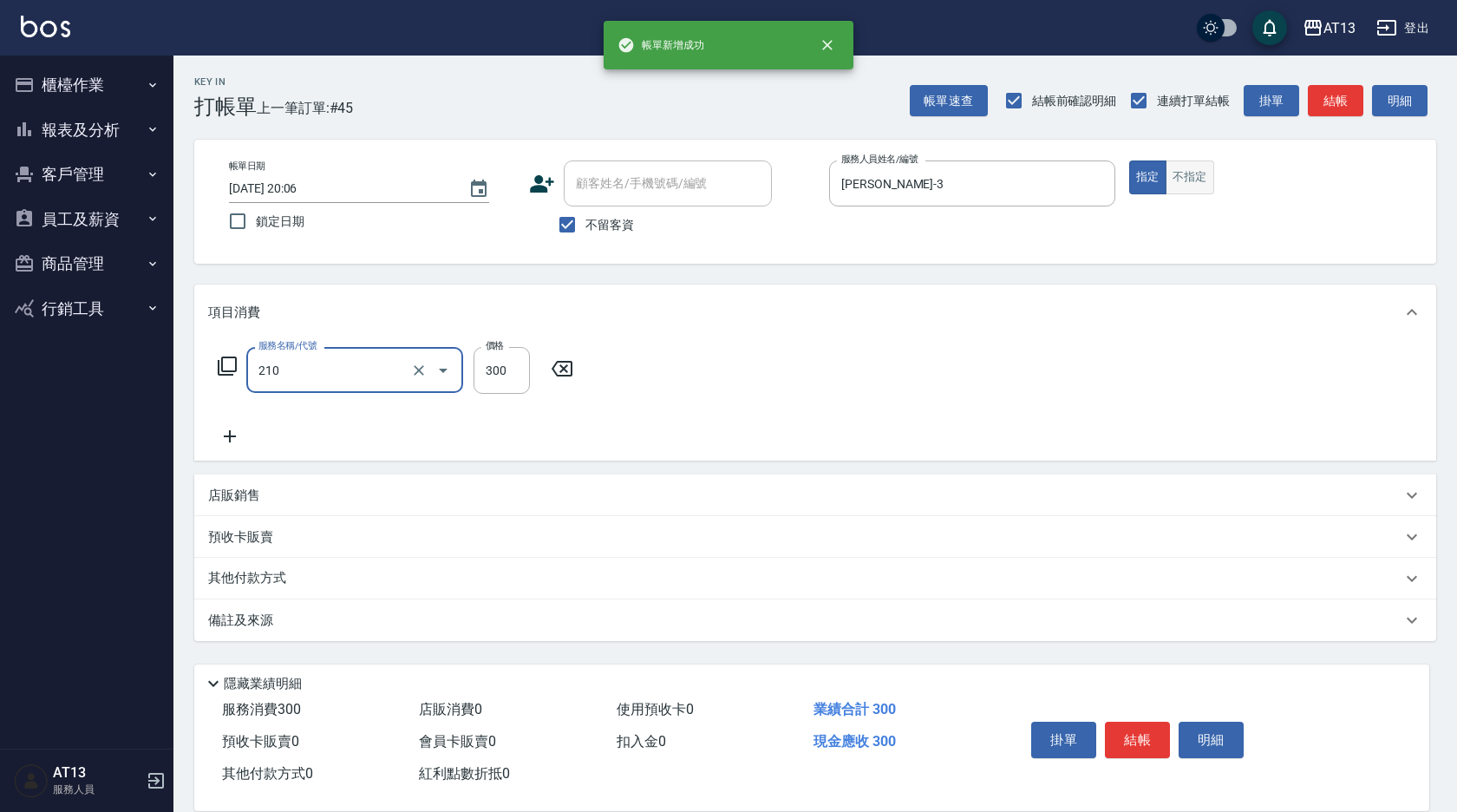
type input "歐娜洗髮精(210)"
type input "[PERSON_NAME]-33"
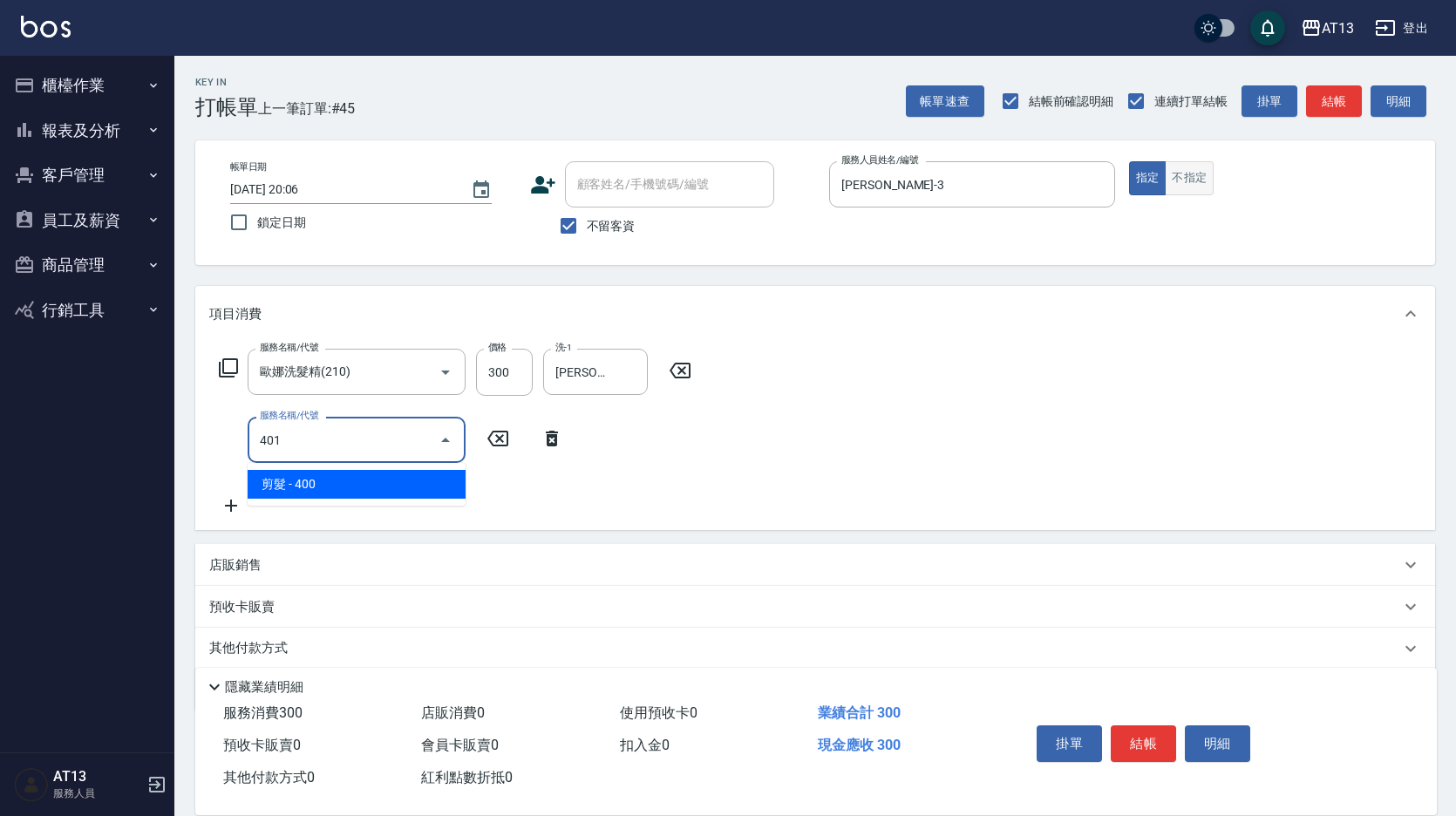
type input "剪髮(401)"
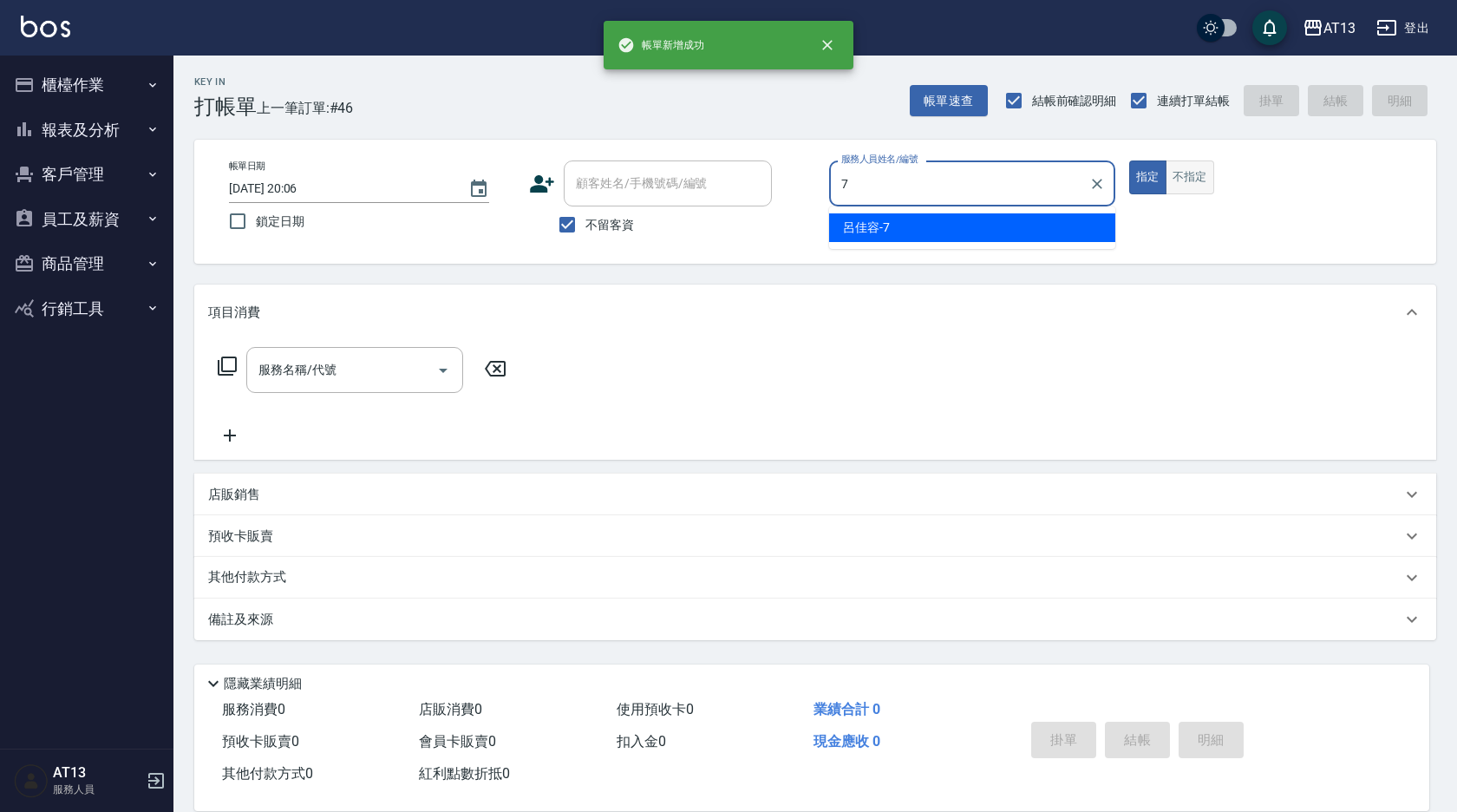
type input "[PERSON_NAME]-7"
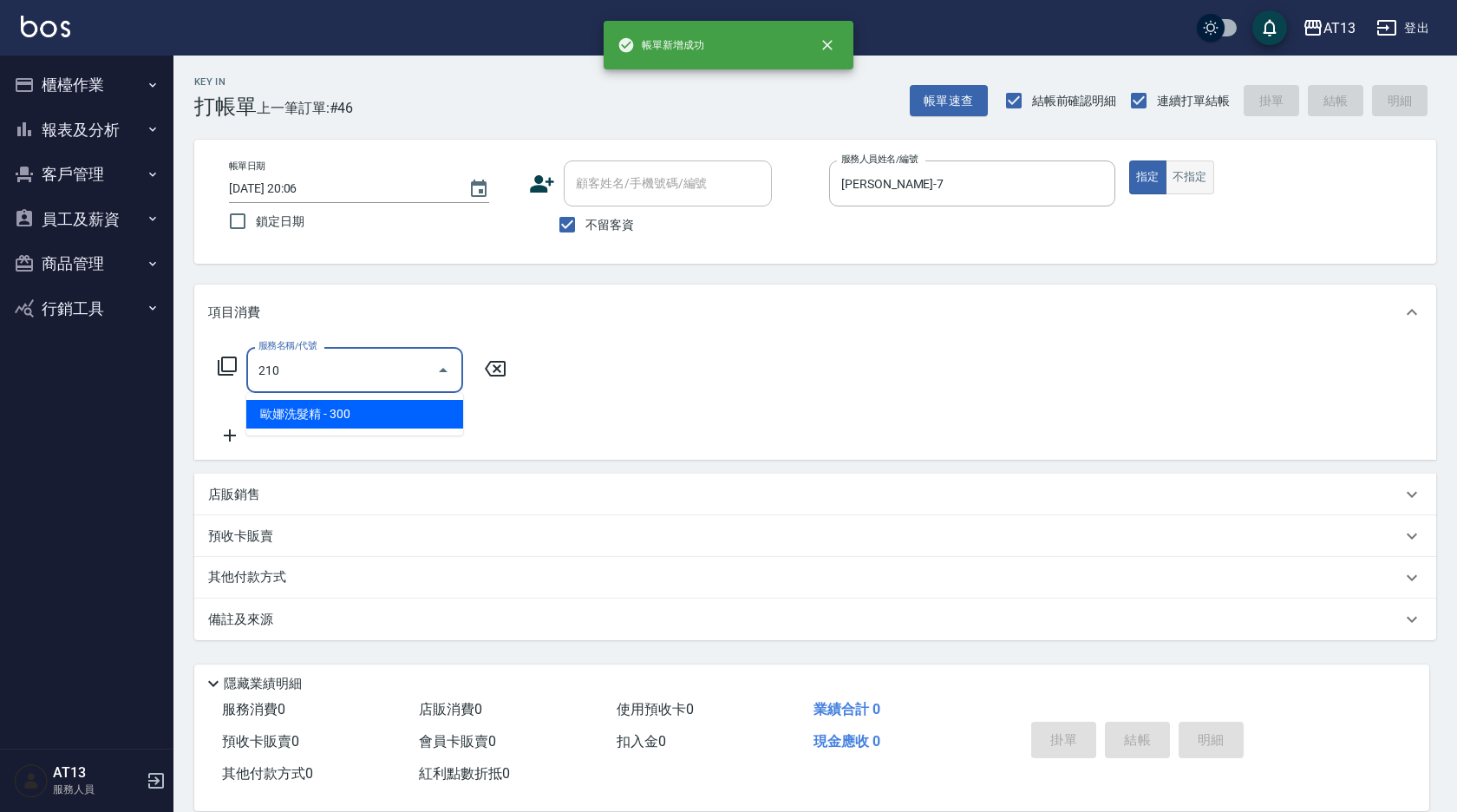
type input "歐娜洗髮精(210)"
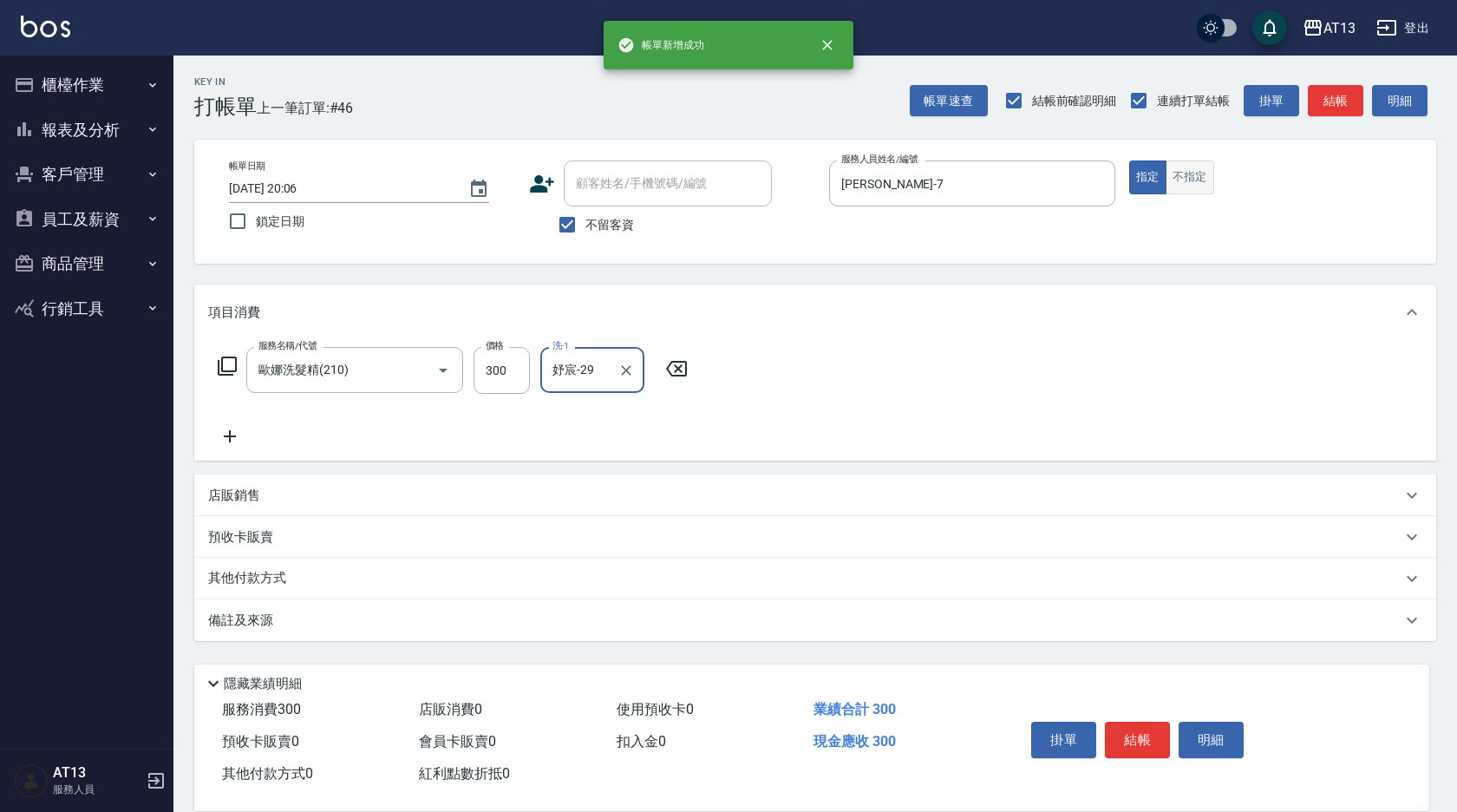
type input "妤宸-29"
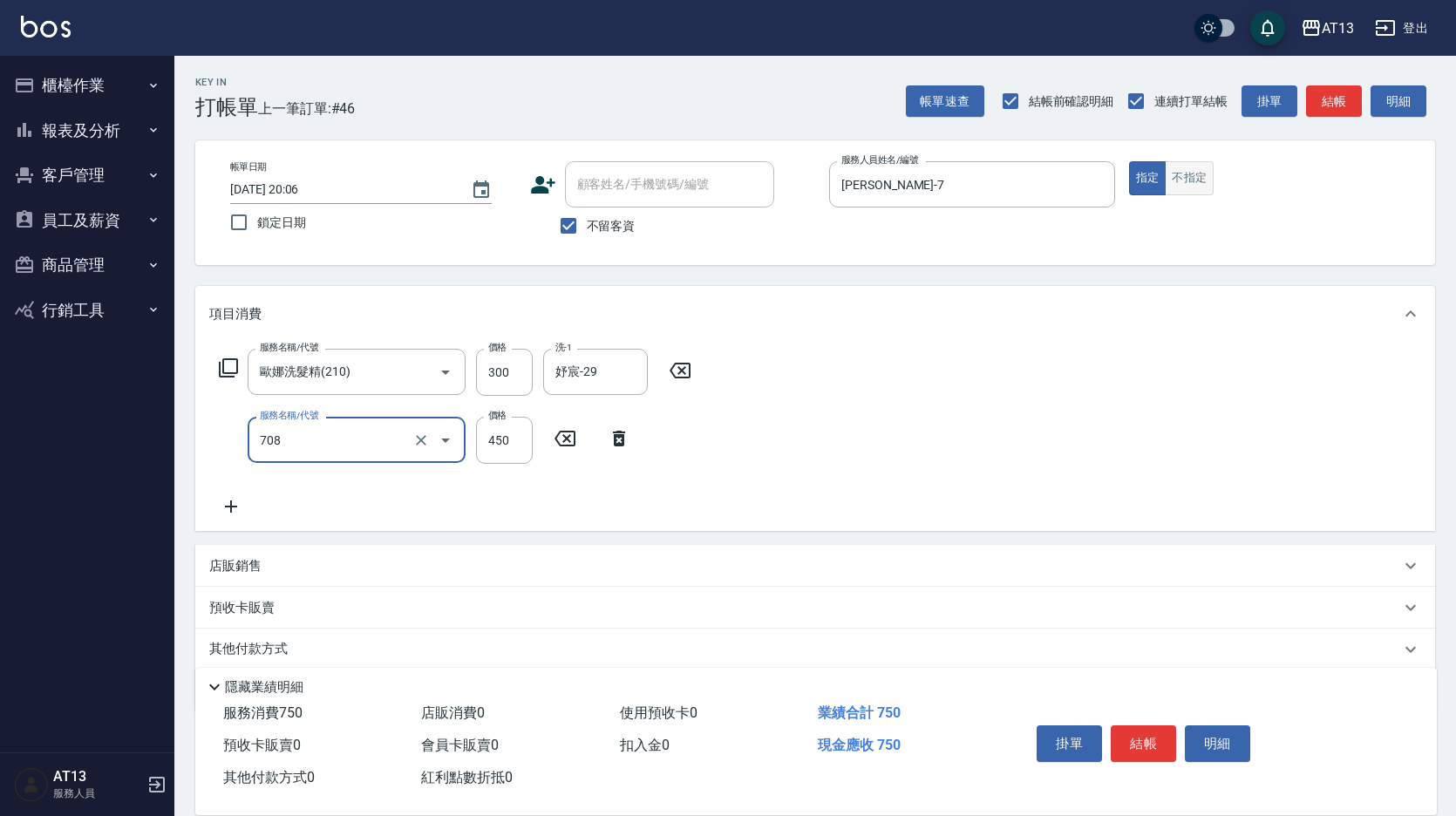
type input "松島舞鶴450(708)"
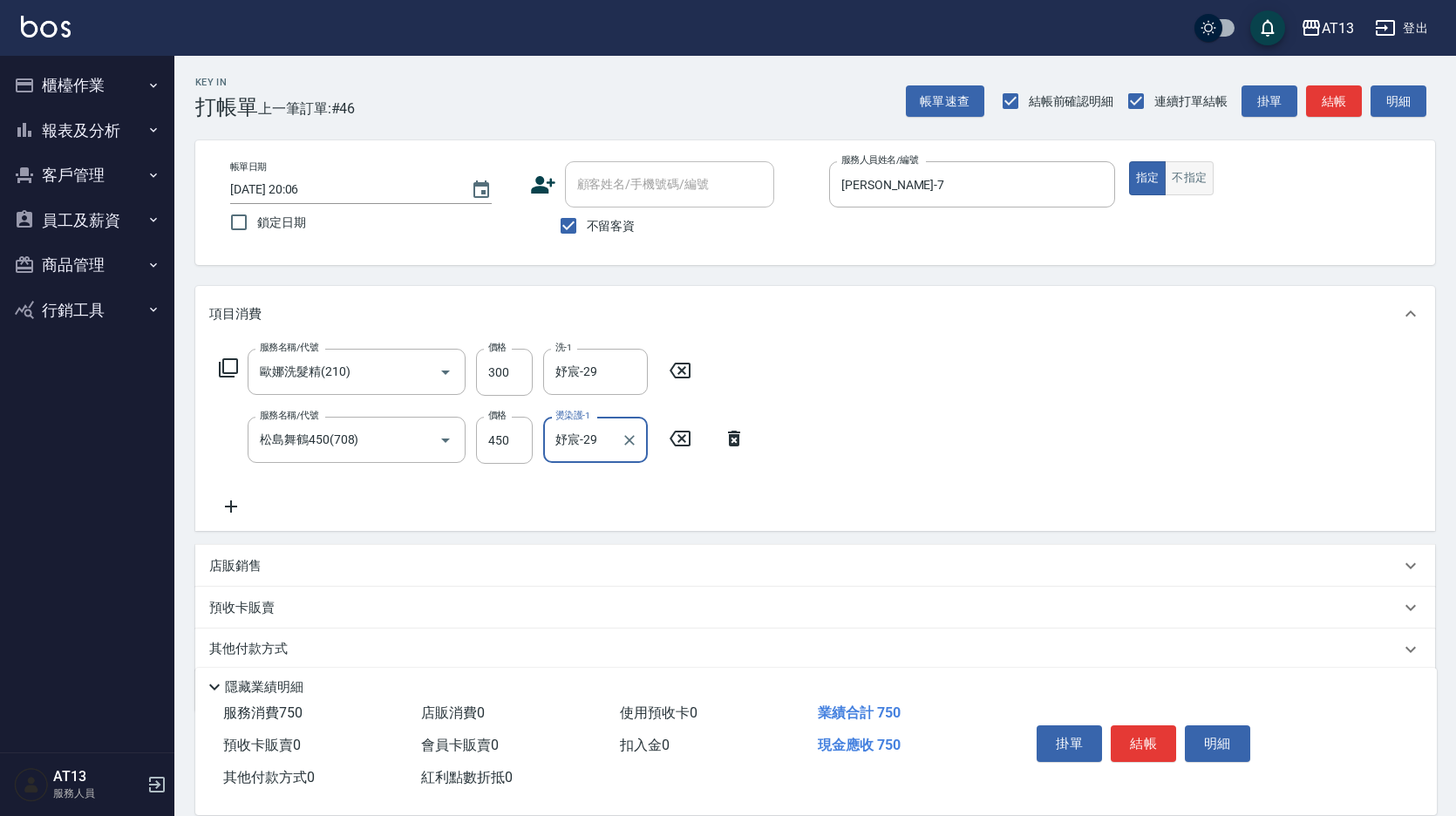
type input "妤宸-29"
click at [1192, 182] on button "不指定" at bounding box center [1188, 177] width 49 height 34
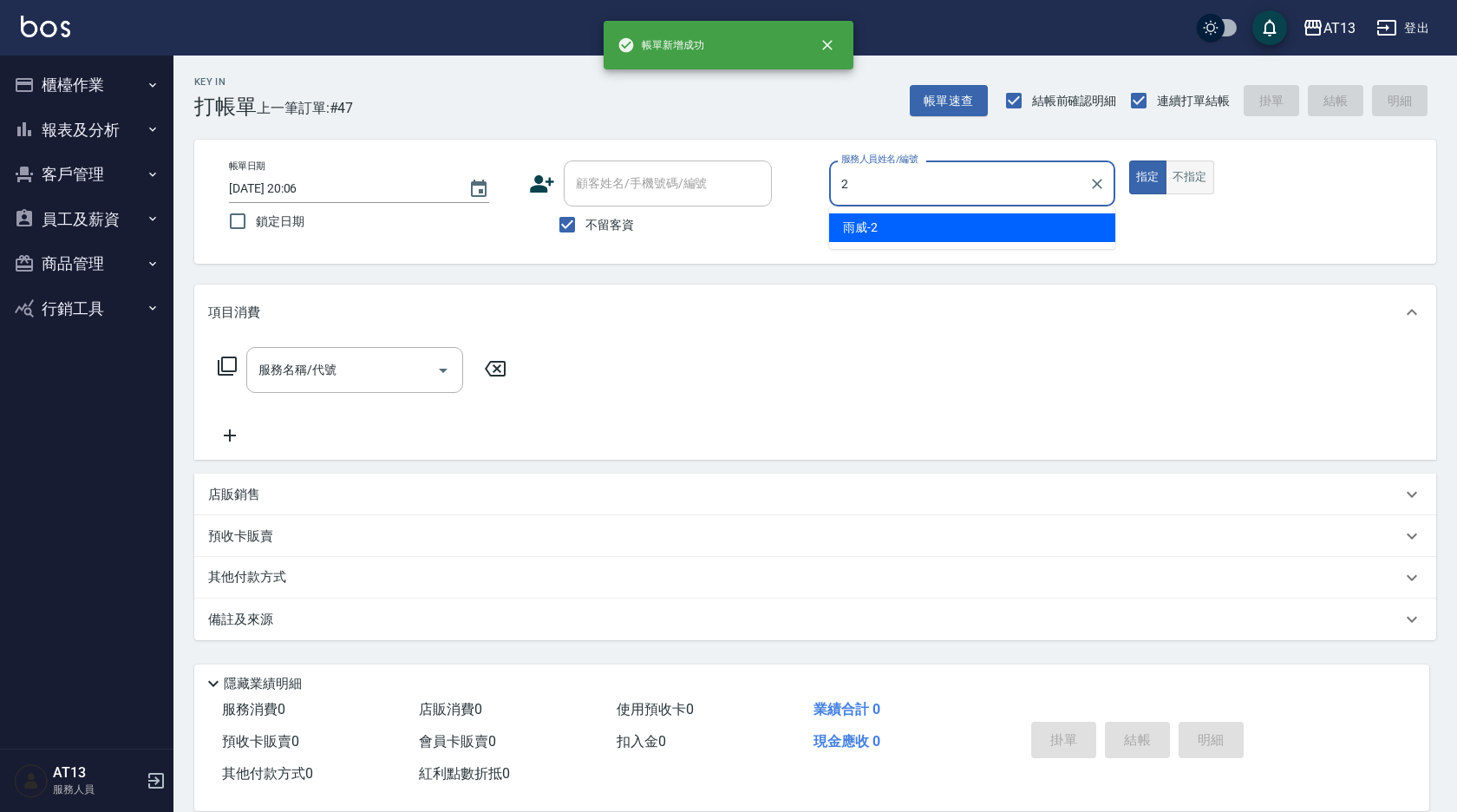
type input "雨威-2"
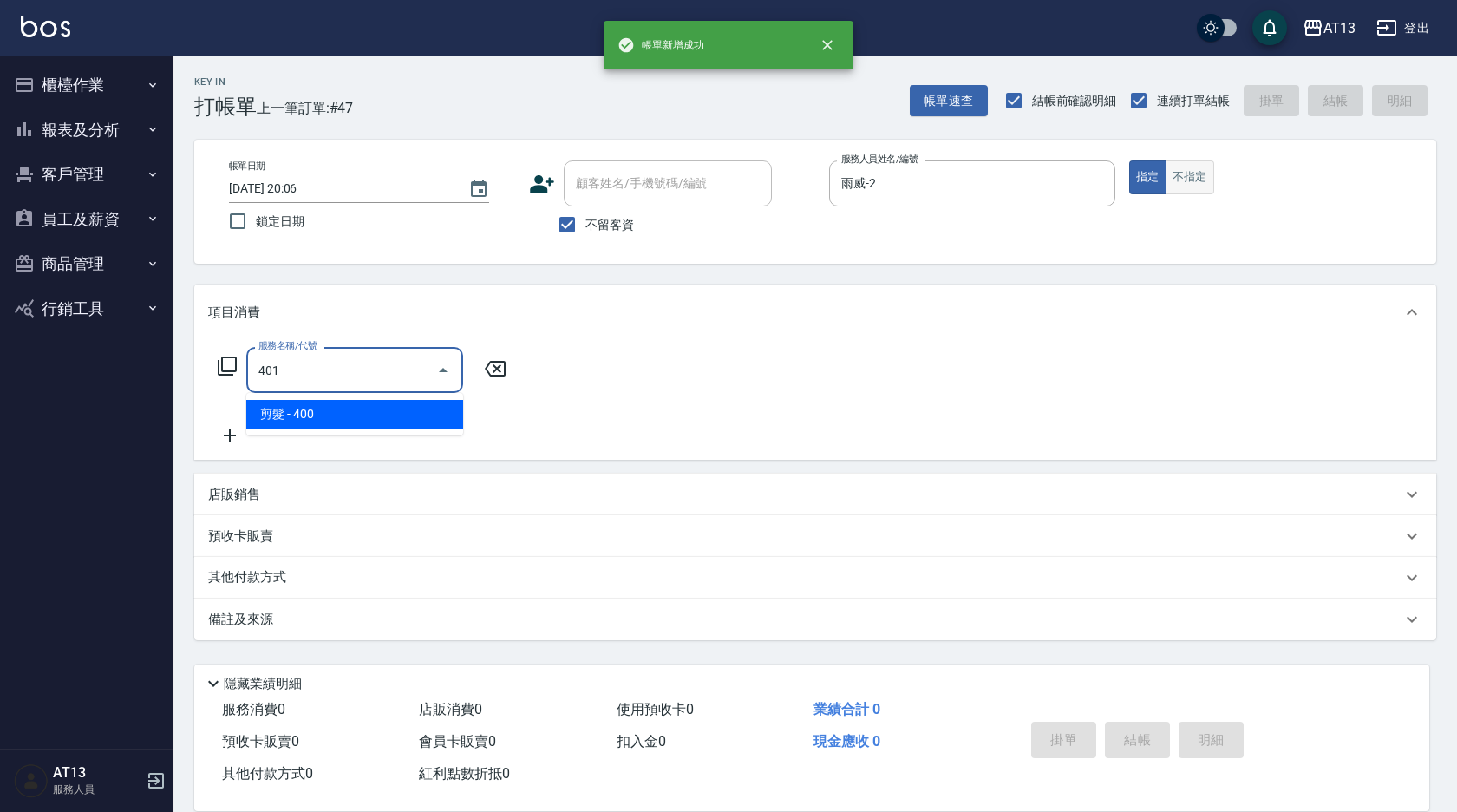
type input "剪髮(401)"
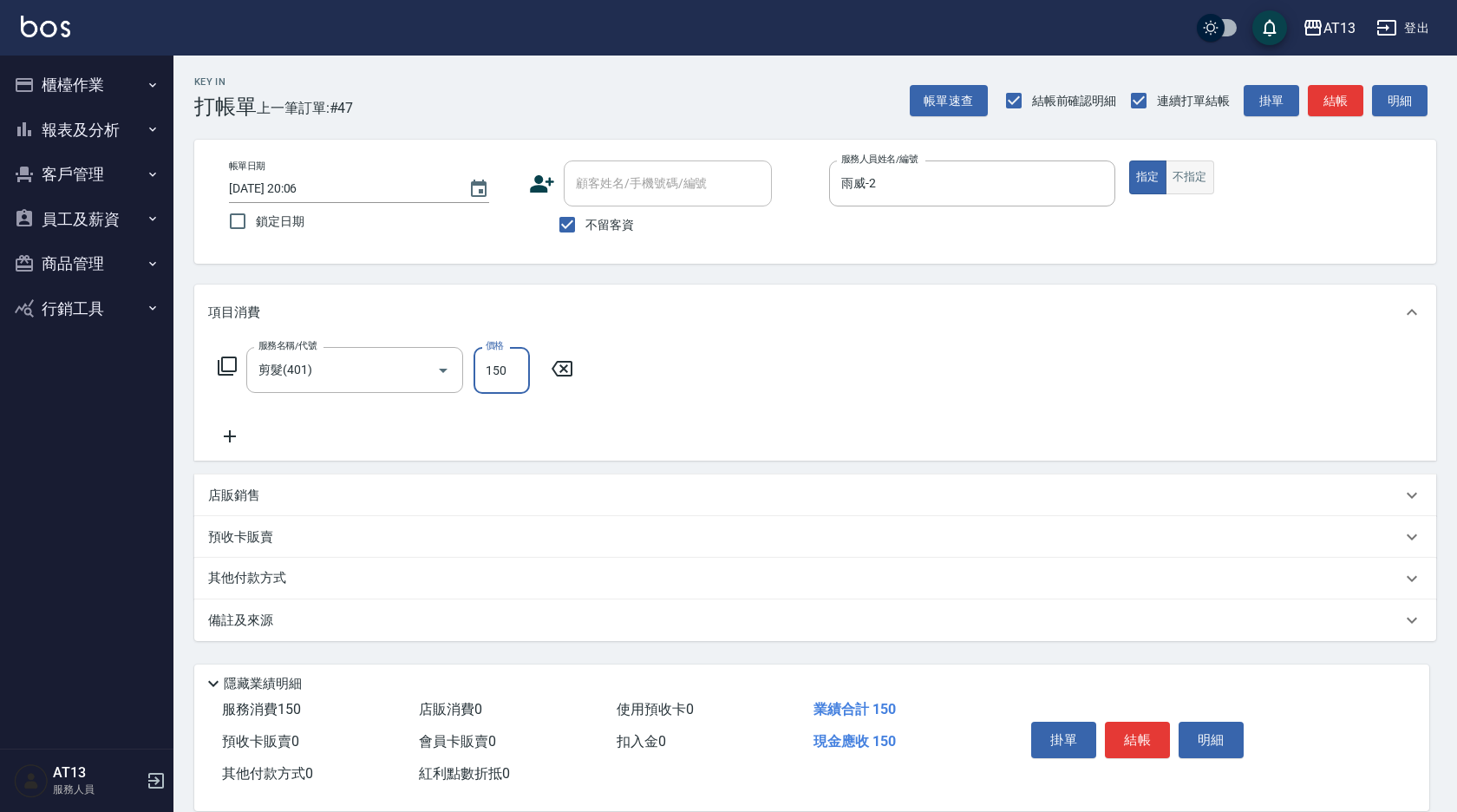
type input "150"
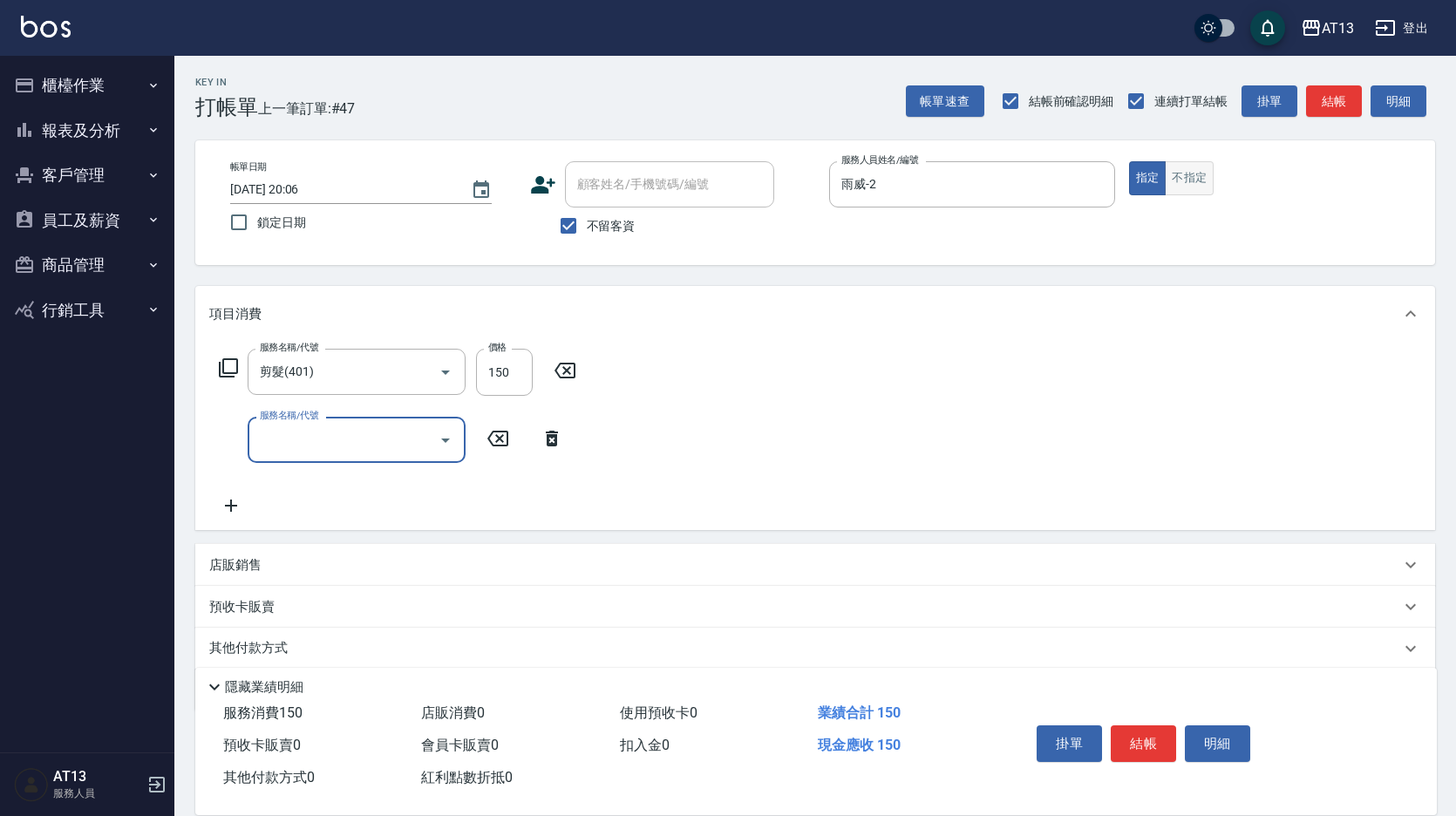
click at [1192, 182] on button "不指定" at bounding box center [1188, 177] width 49 height 34
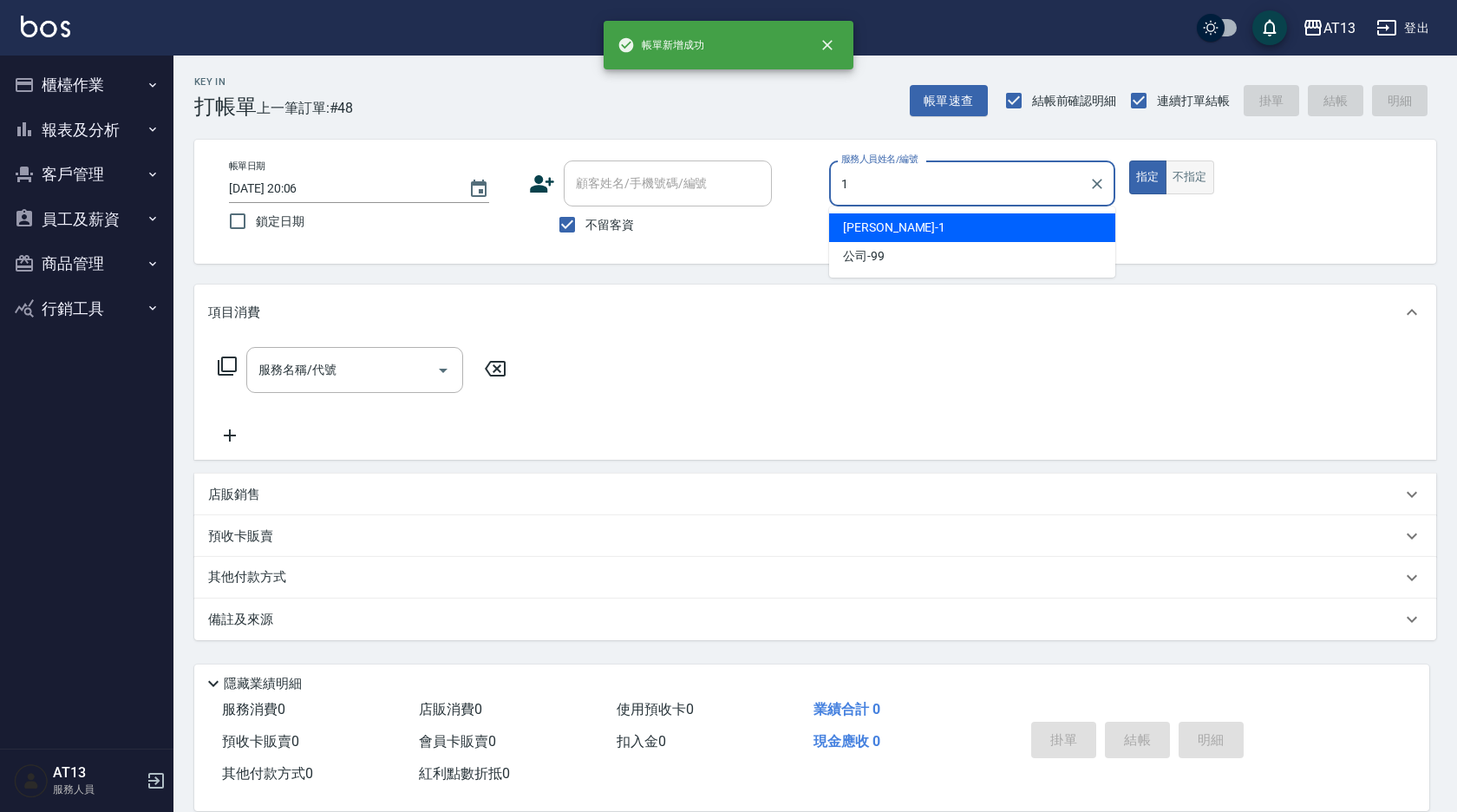
type input "[PERSON_NAME]-1"
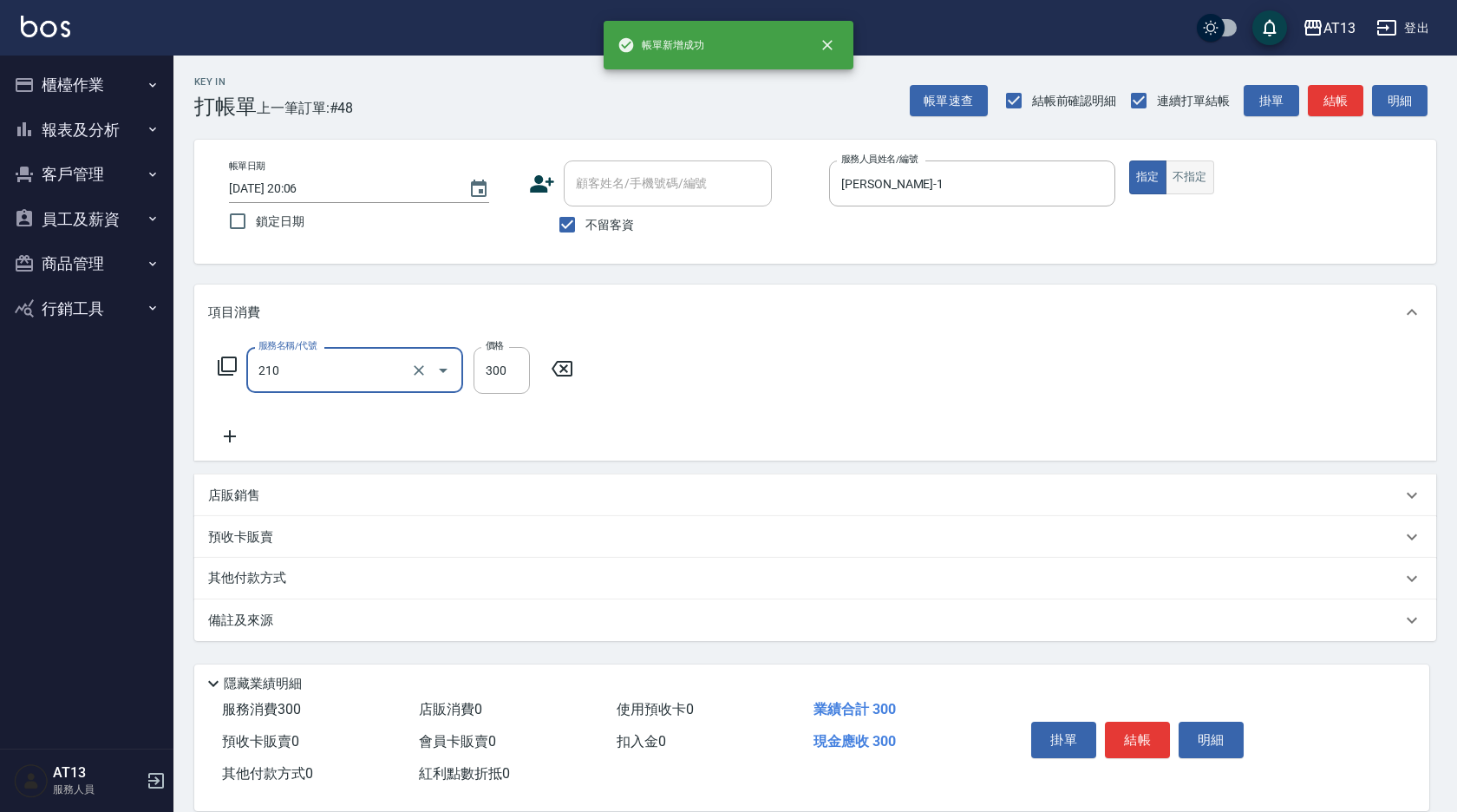
type input "歐娜洗髮精(210)"
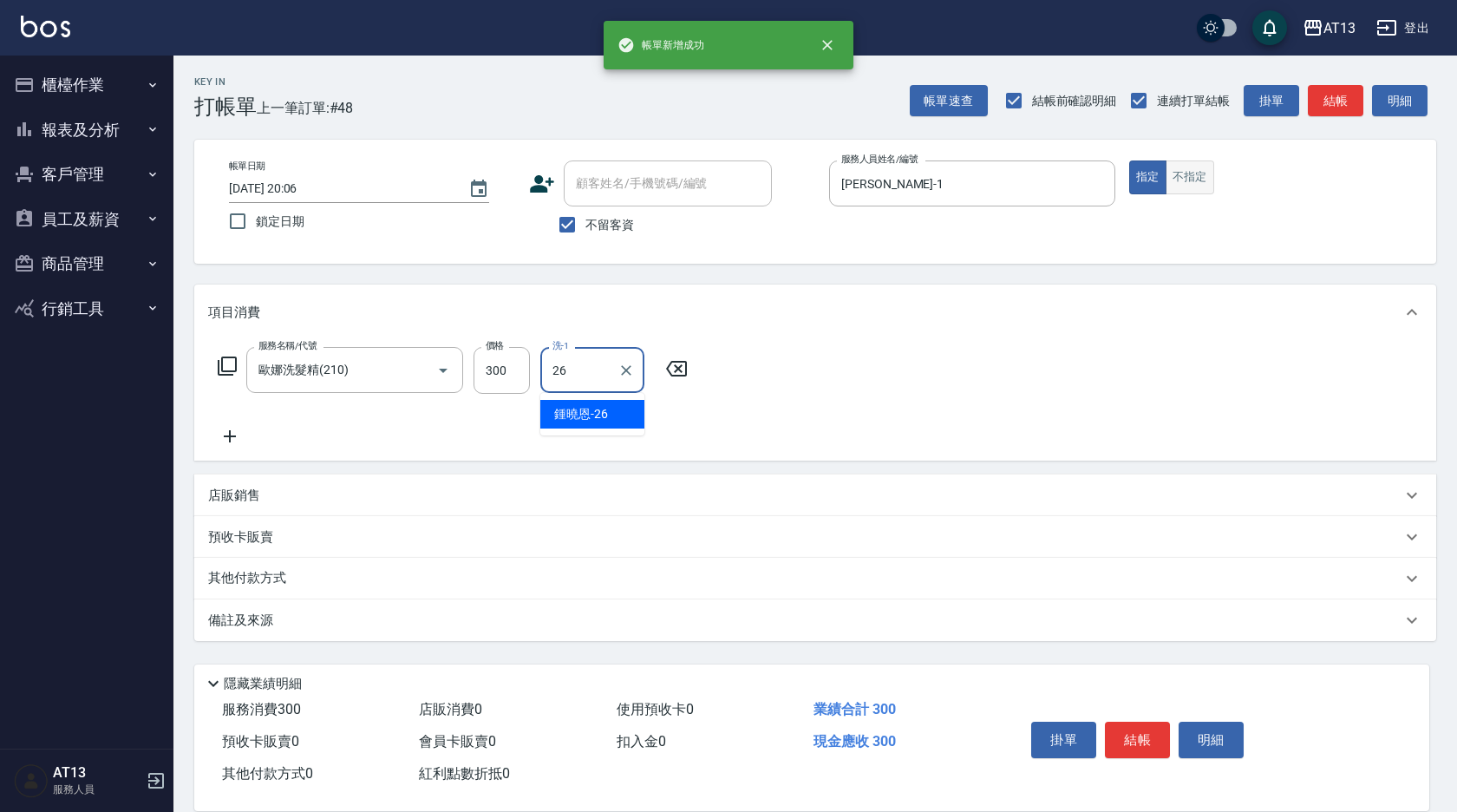
type input "[PERSON_NAME]-26"
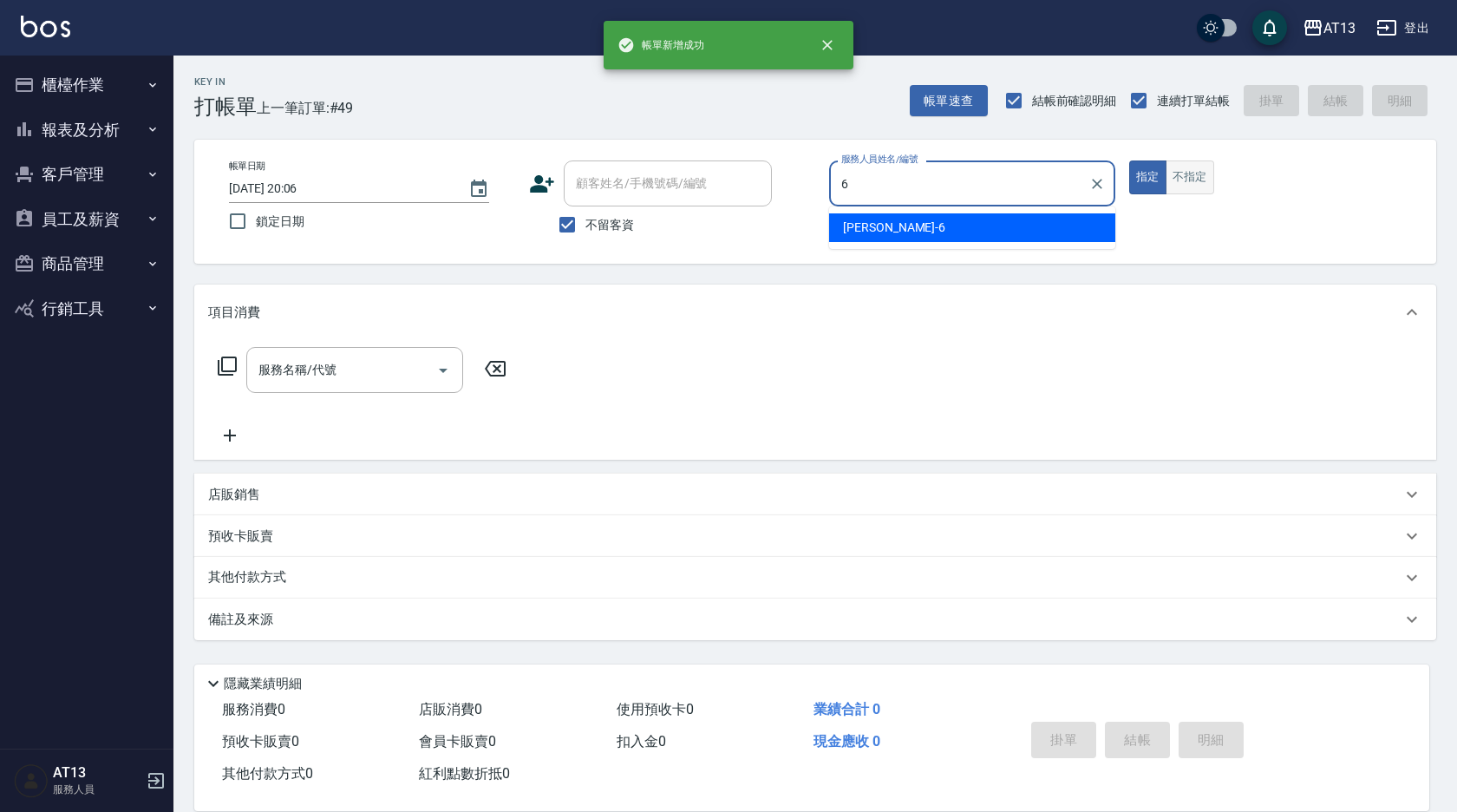
type input "[PERSON_NAME]-6"
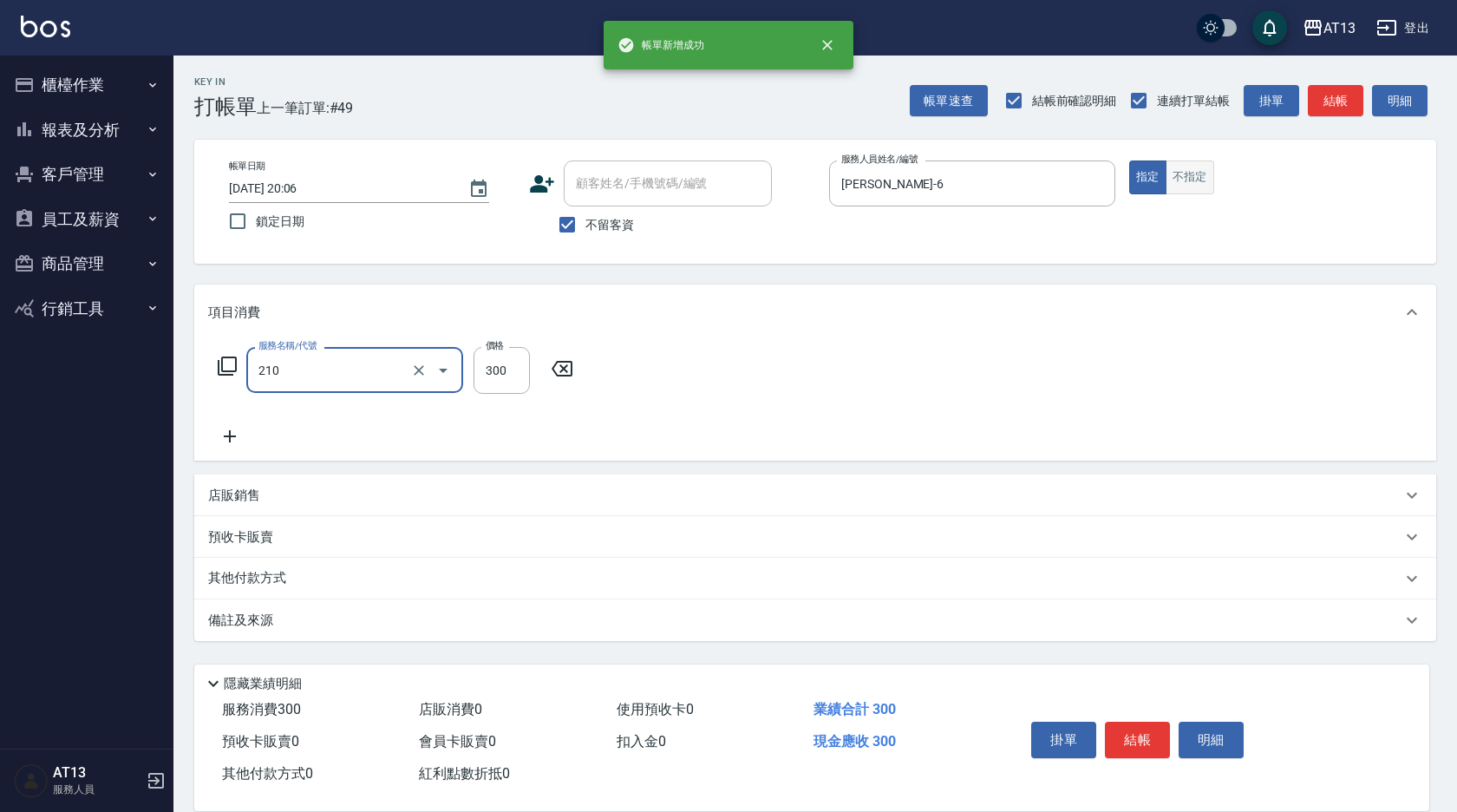
type input "歐娜洗髮精(210)"
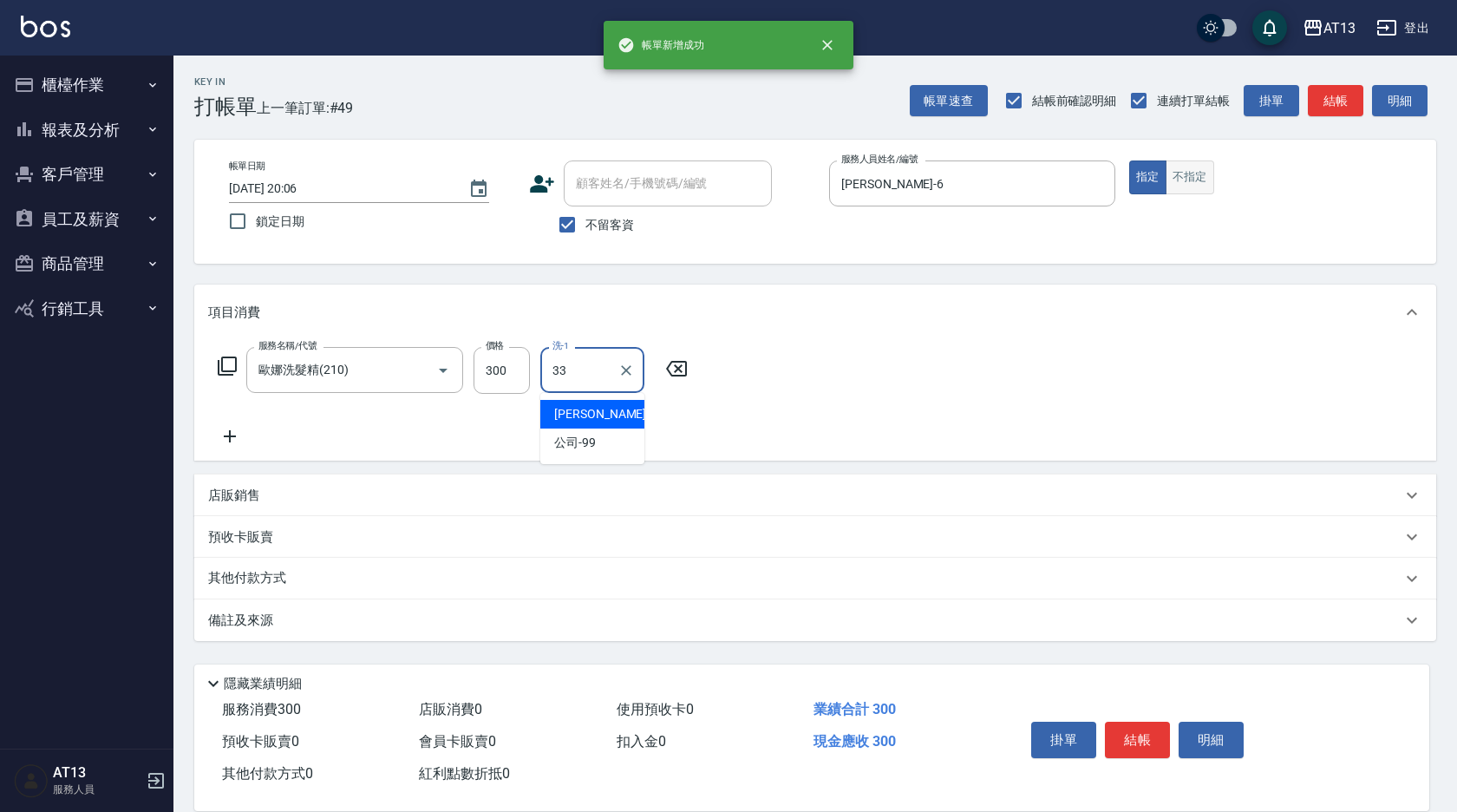
type input "[PERSON_NAME]-33"
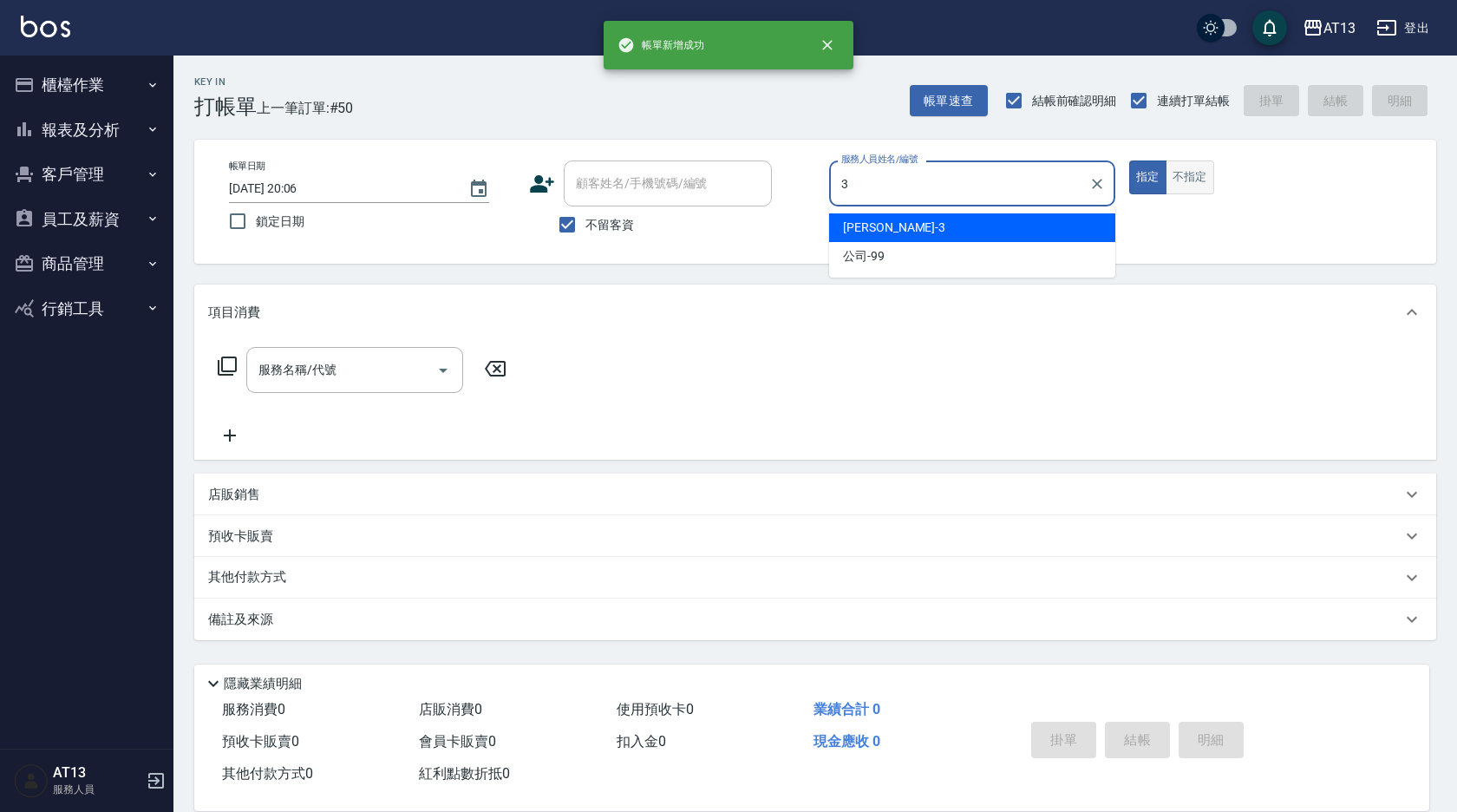
type input "[PERSON_NAME]-3"
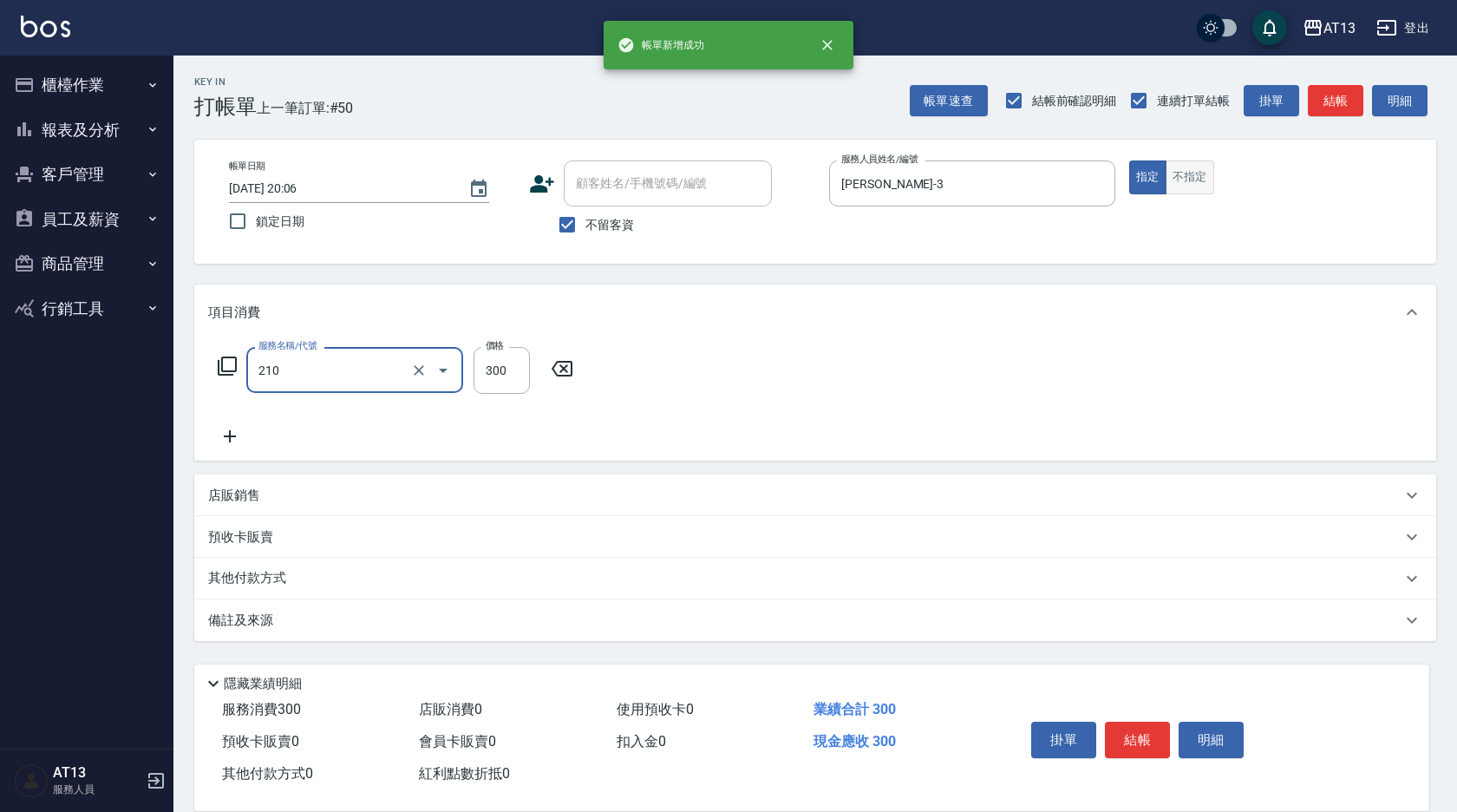
type input "歐娜洗髮精(210)"
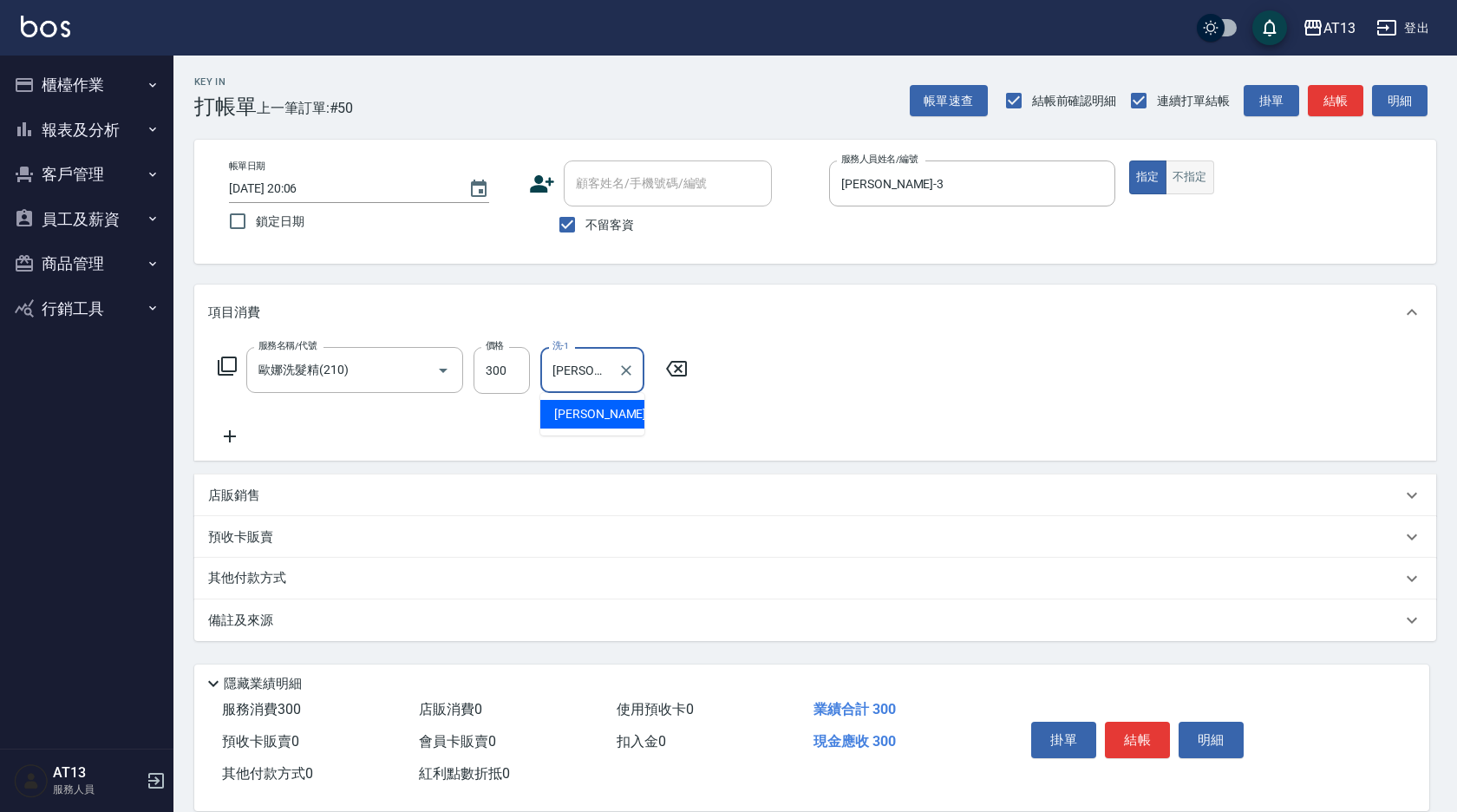
type input "[PERSON_NAME]-31"
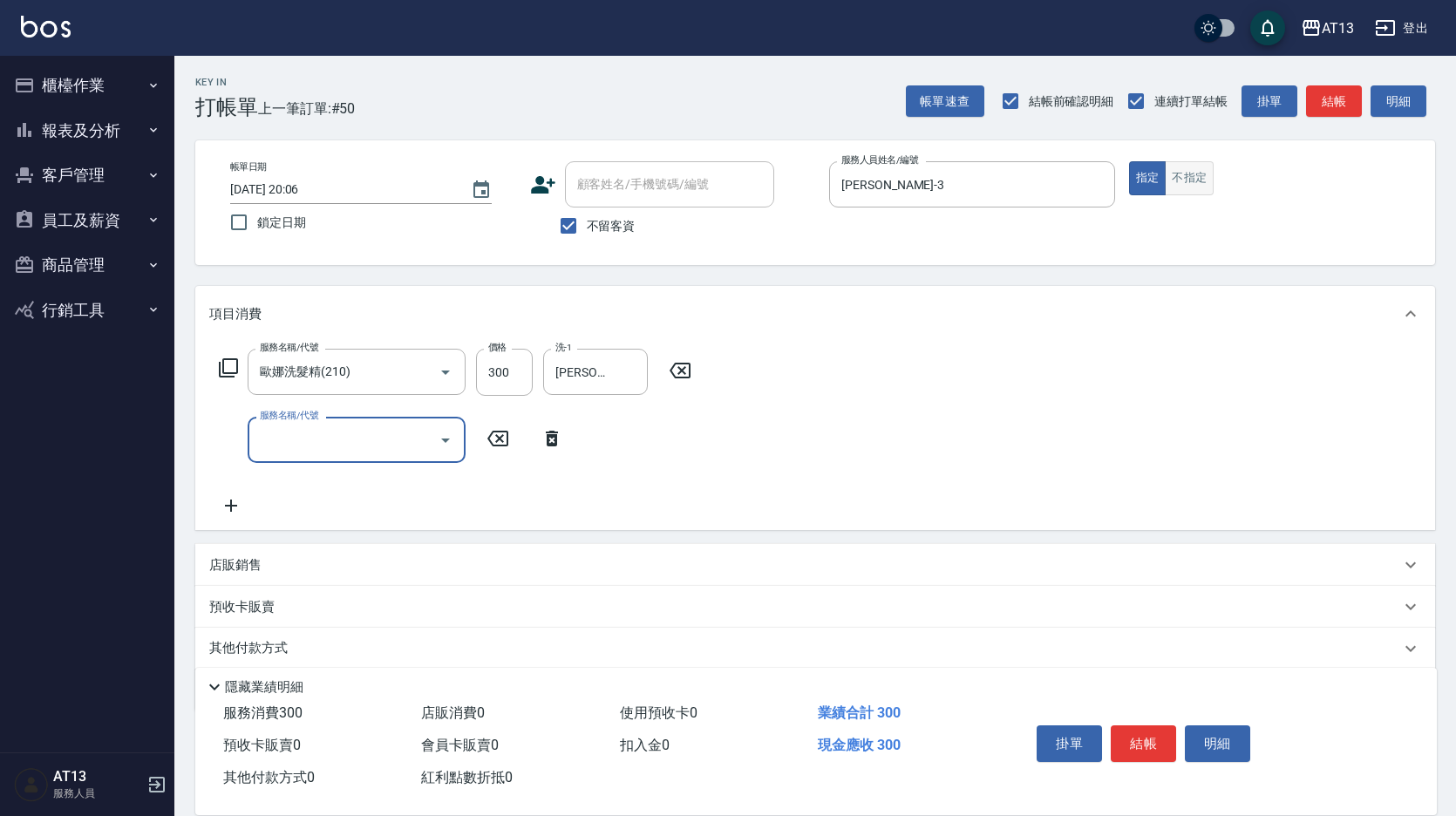
type input "4"
type input "染髮(501)"
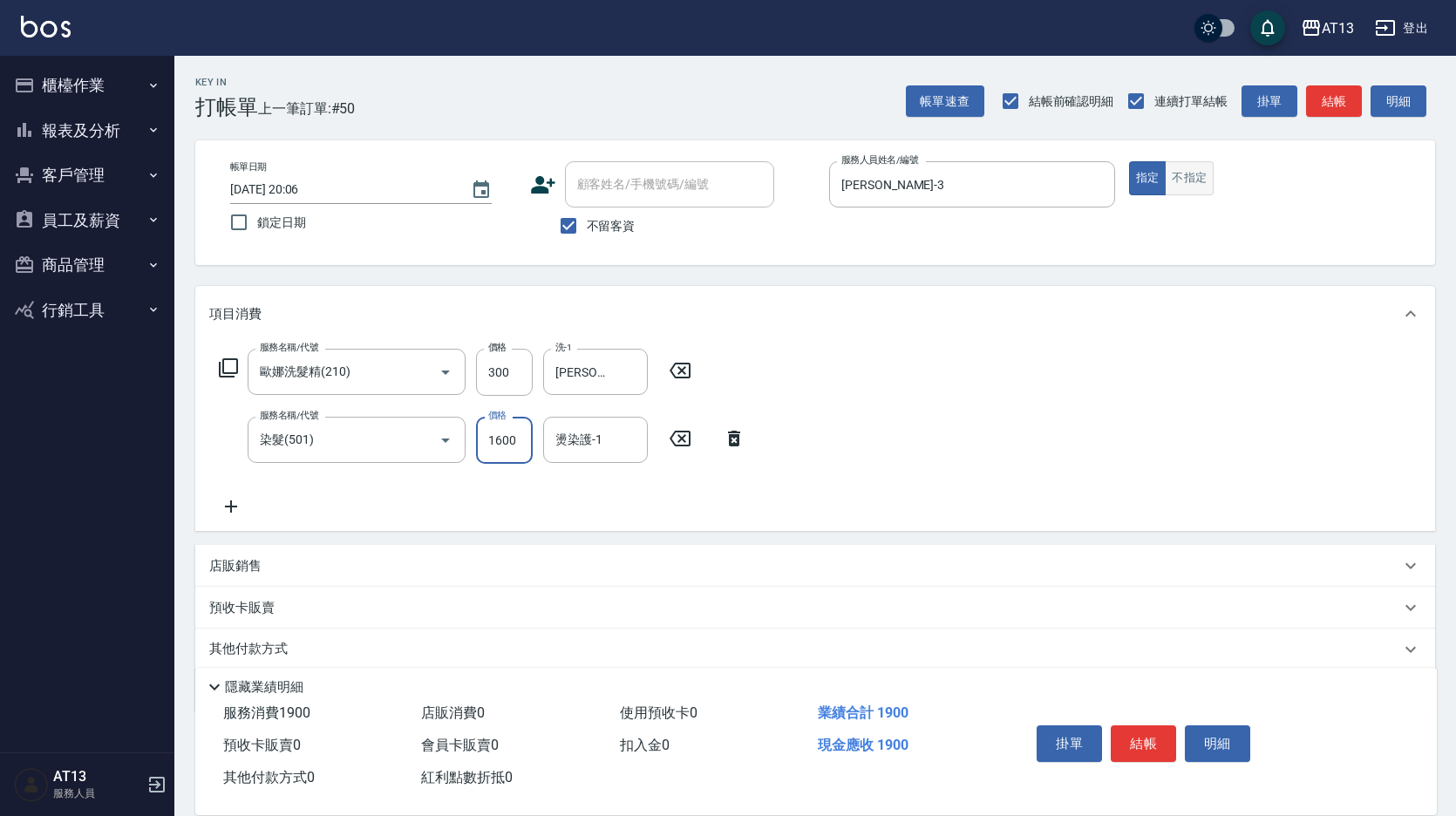
type input "1600"
type input "[PERSON_NAME]-31"
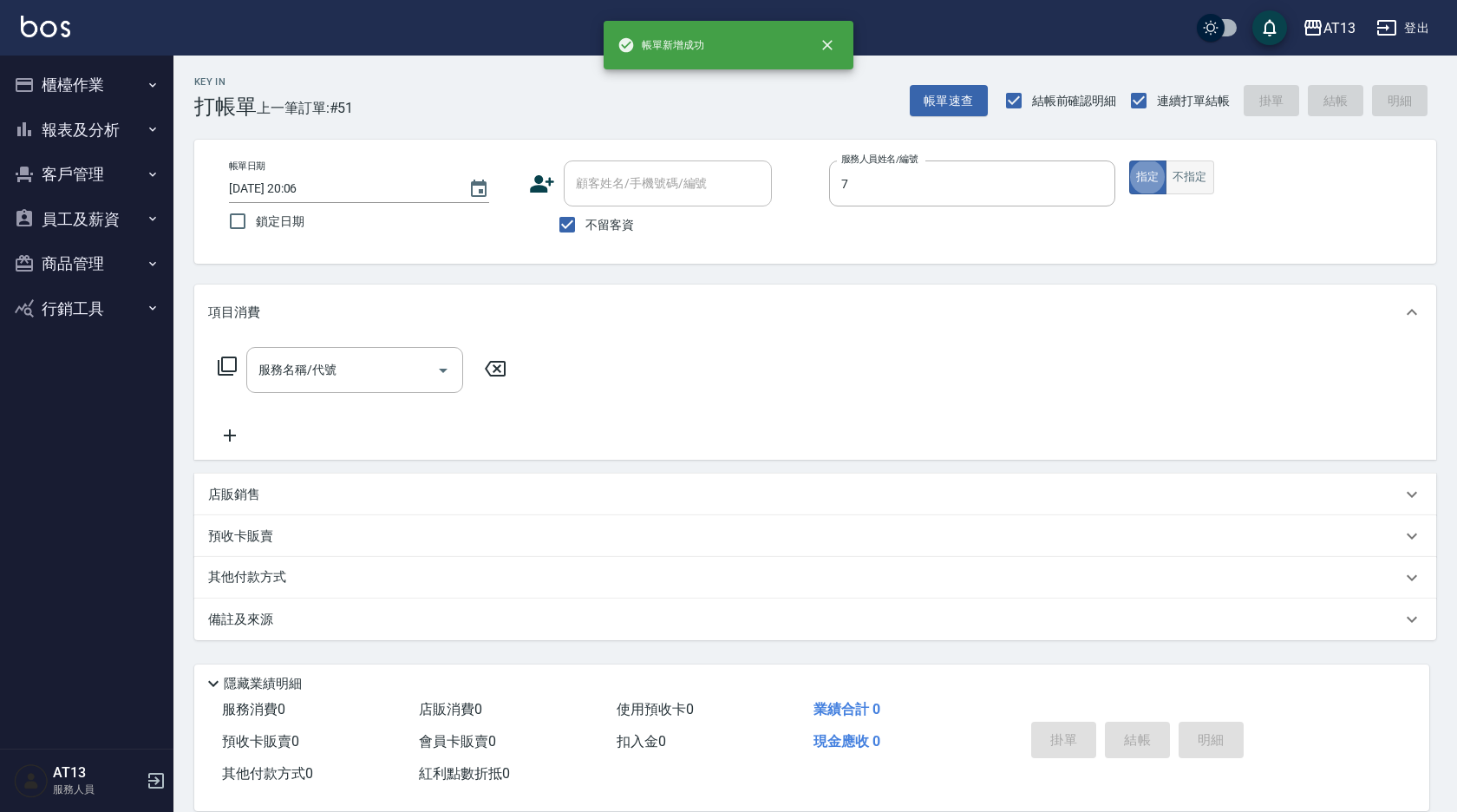
type input "[PERSON_NAME]-7"
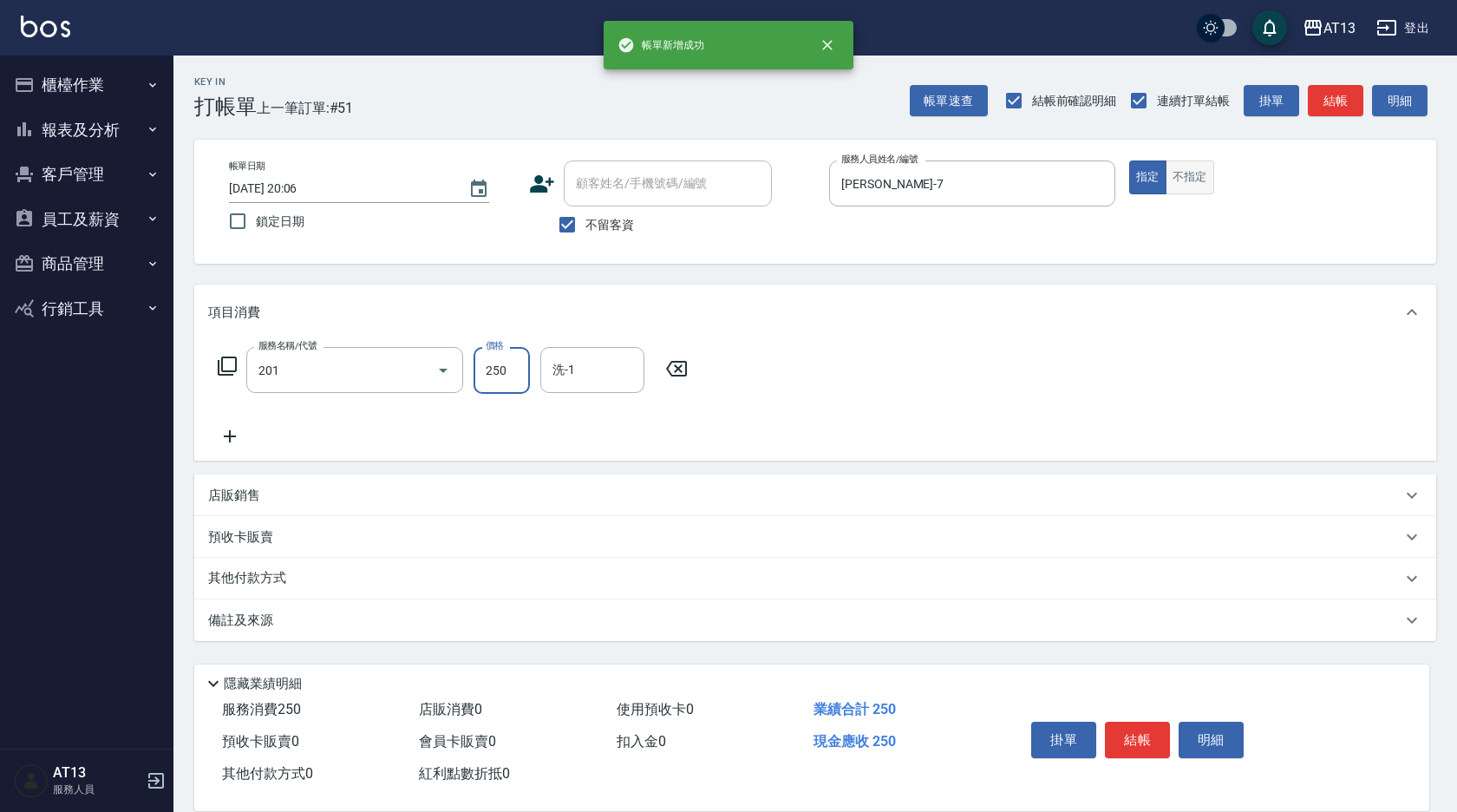
type input "洗髮(201)"
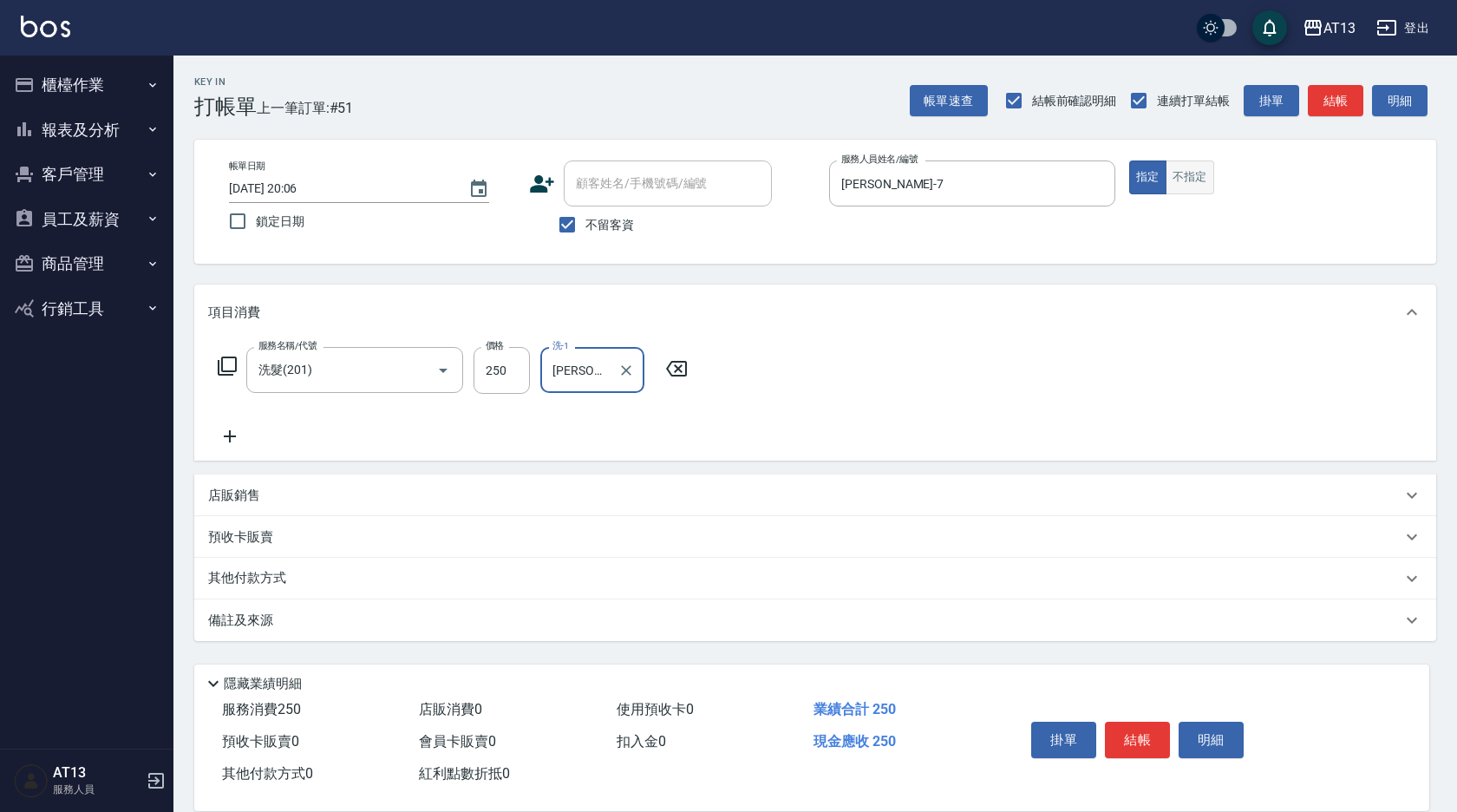
type input "[PERSON_NAME]-26"
click at [1186, 181] on button "不指定" at bounding box center [1190, 177] width 49 height 33
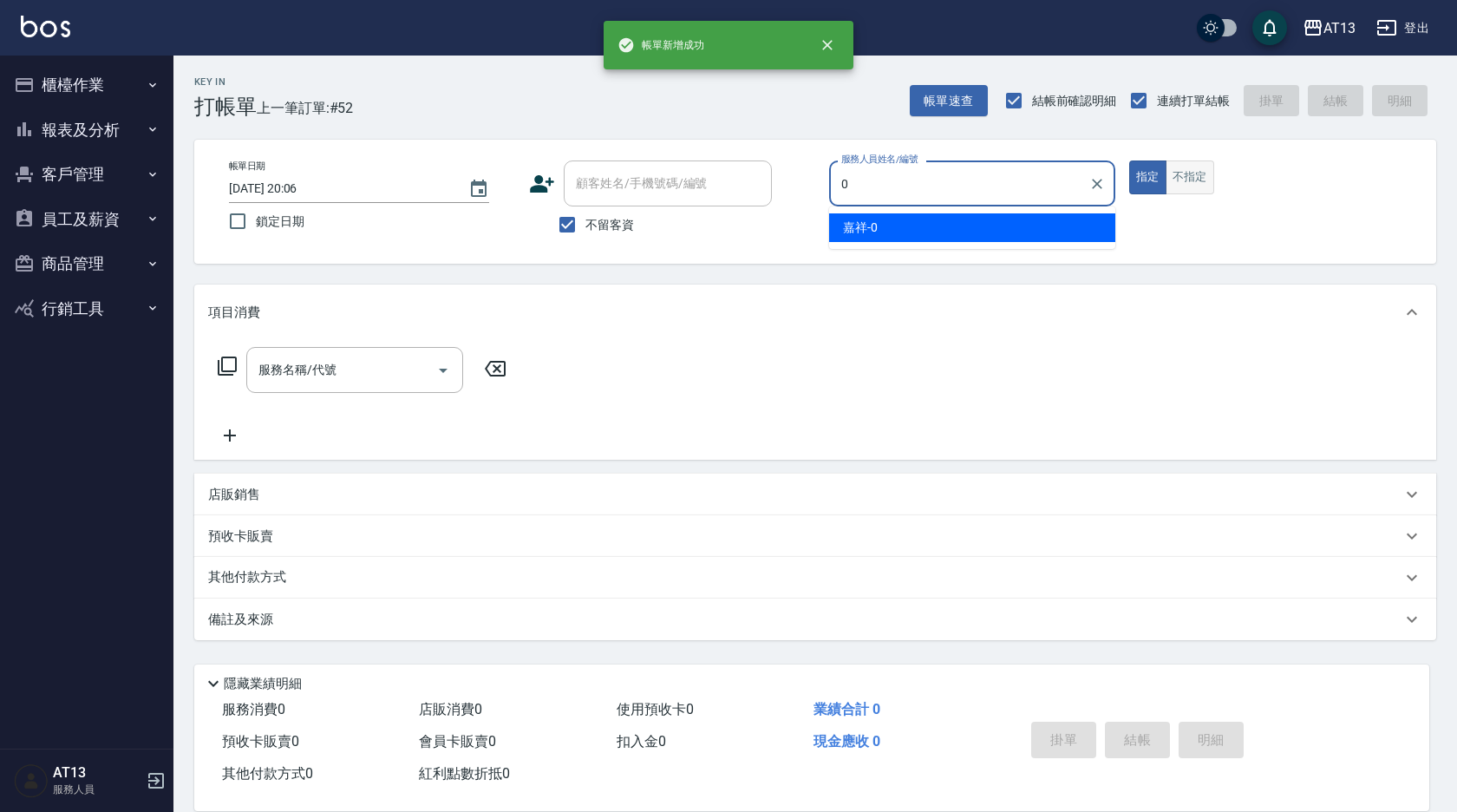
type input "嘉祥-0"
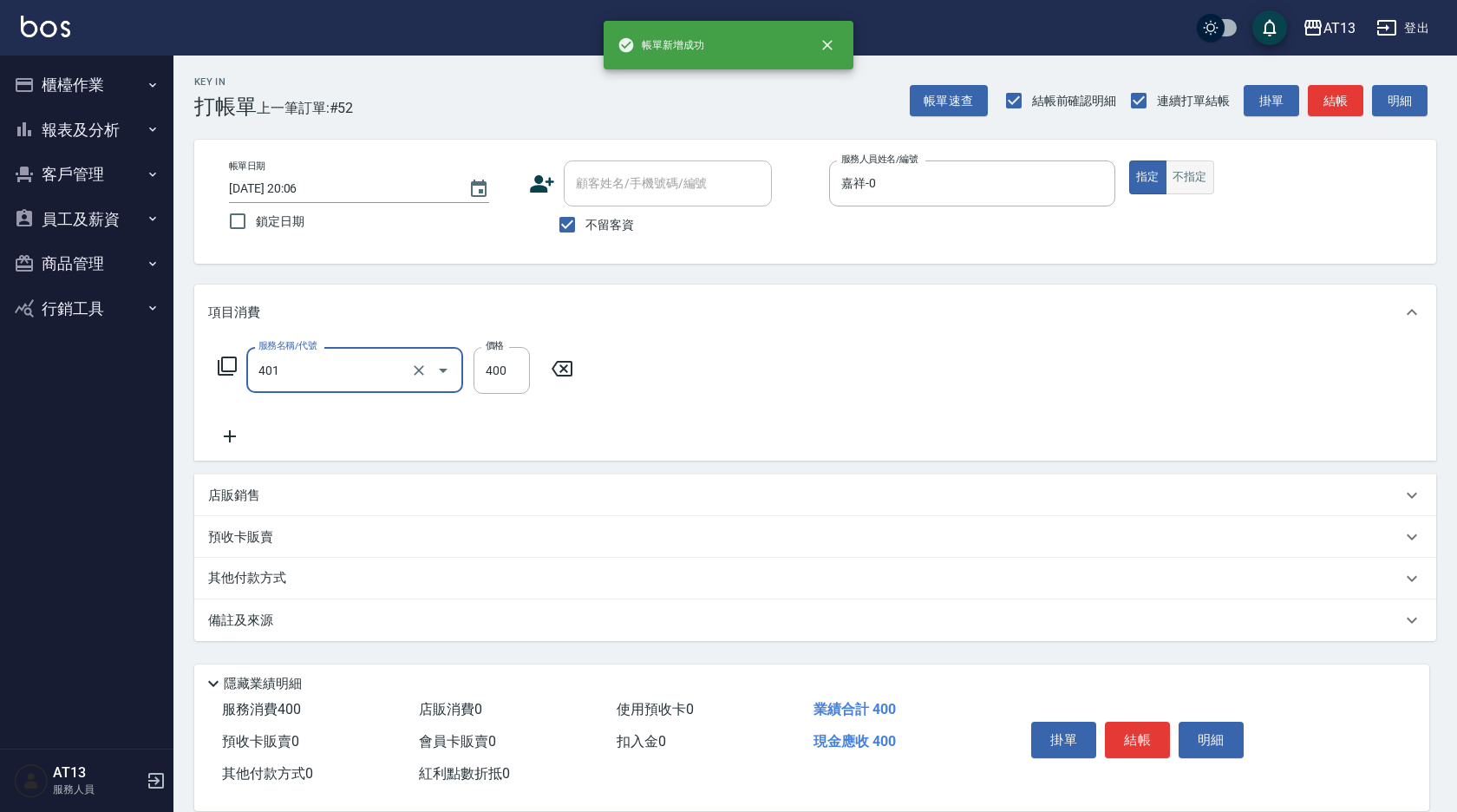
type input "剪髮(401)"
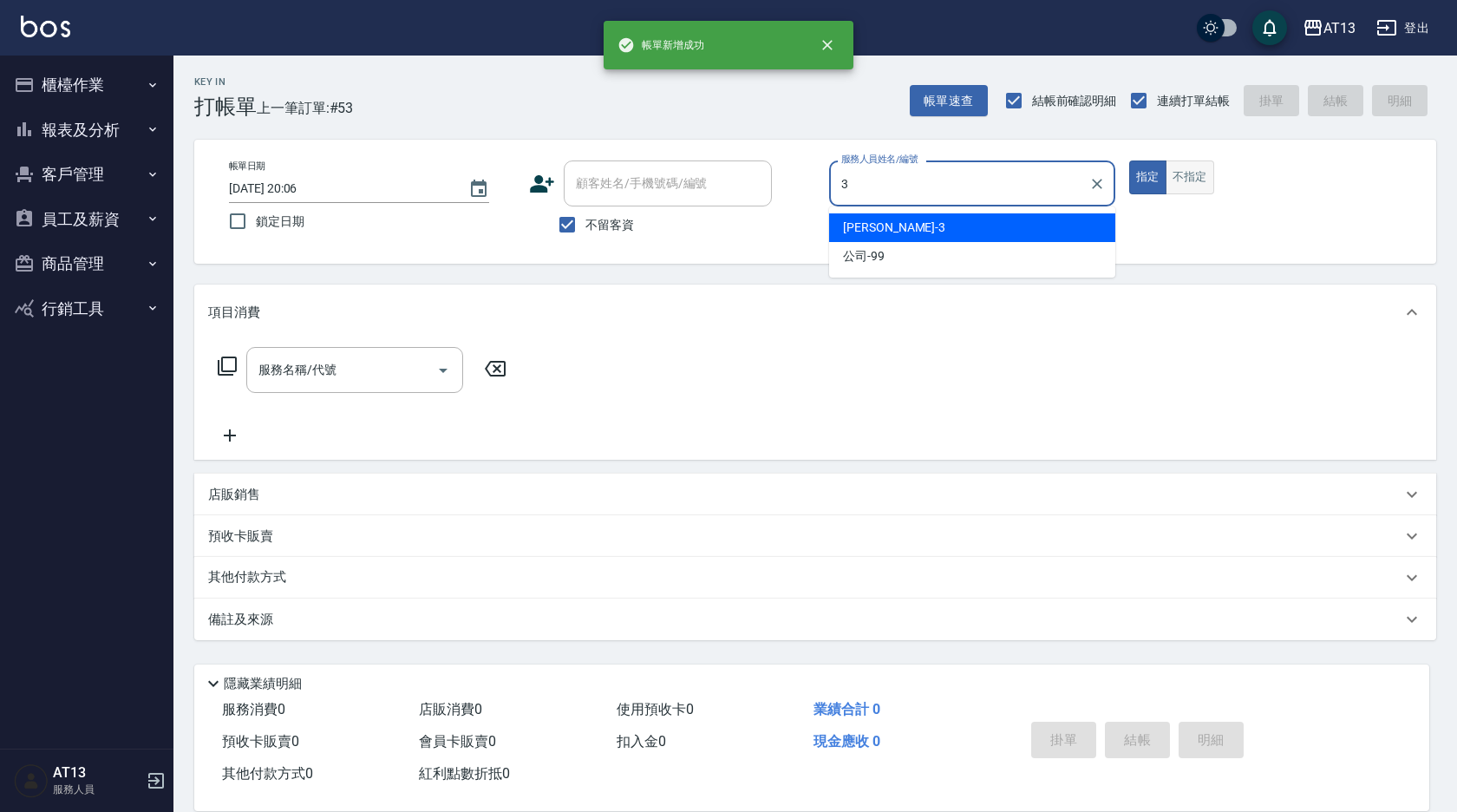
type input "[PERSON_NAME]-3"
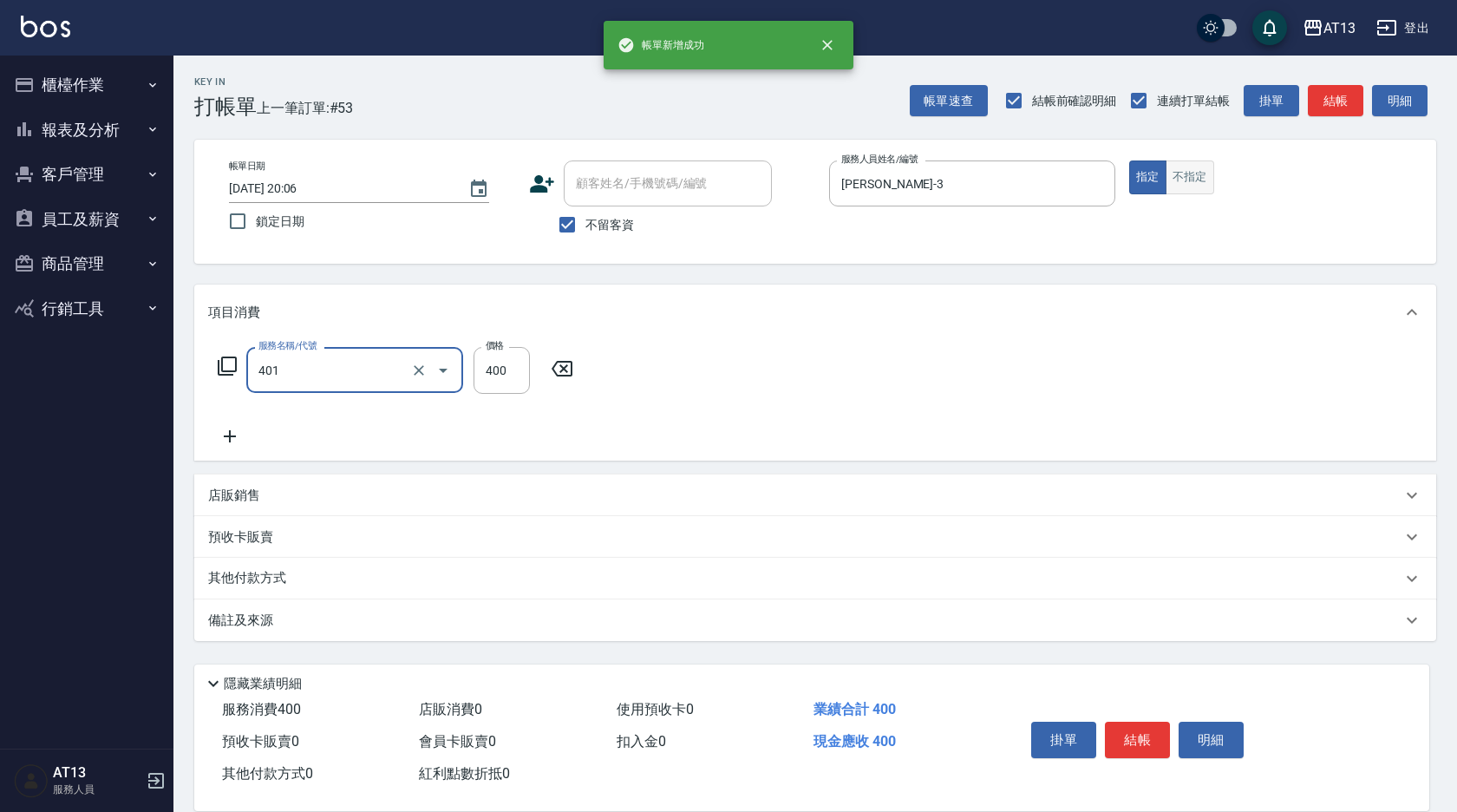
type input "剪髮(401)"
type input "350"
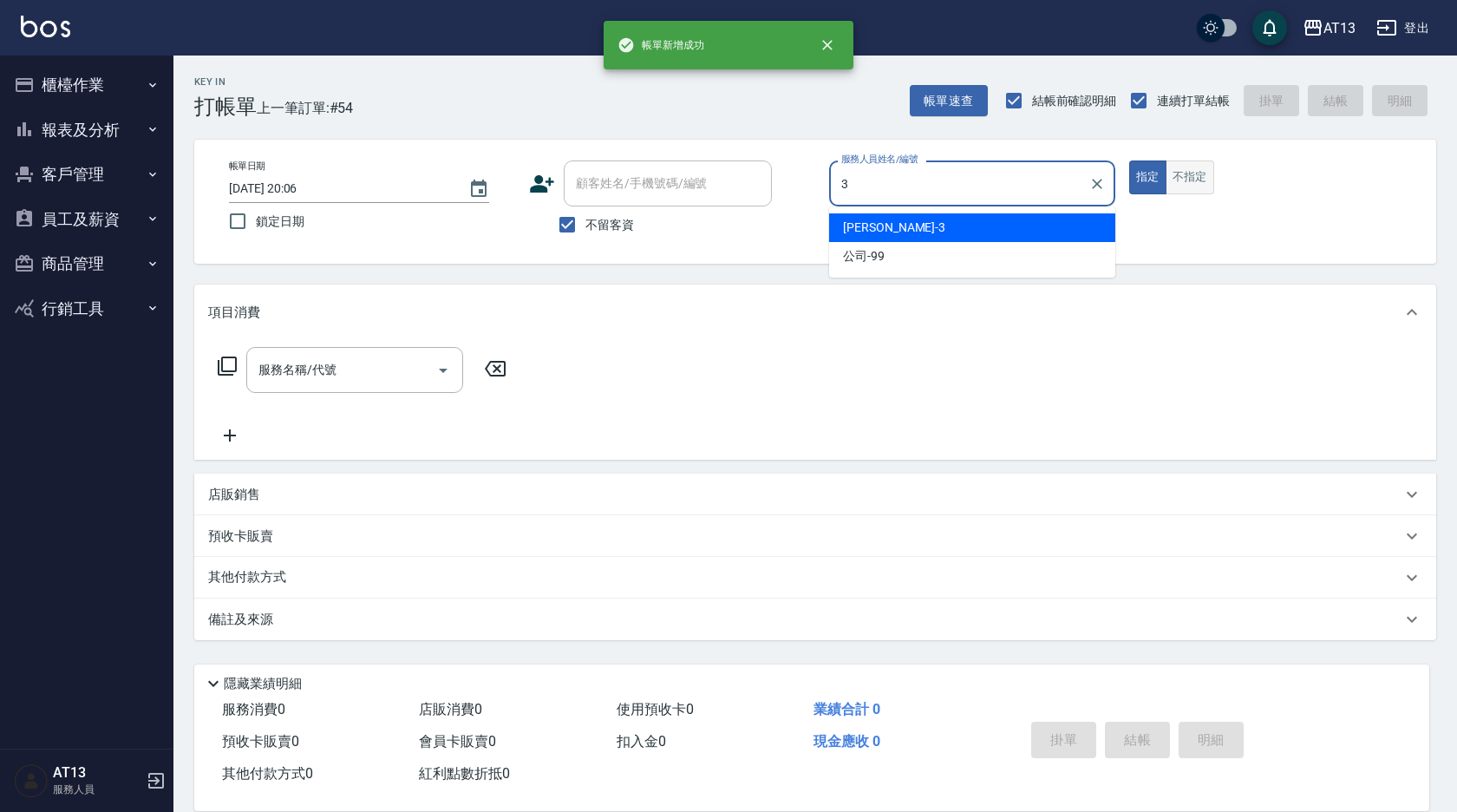
type input "[PERSON_NAME]-3"
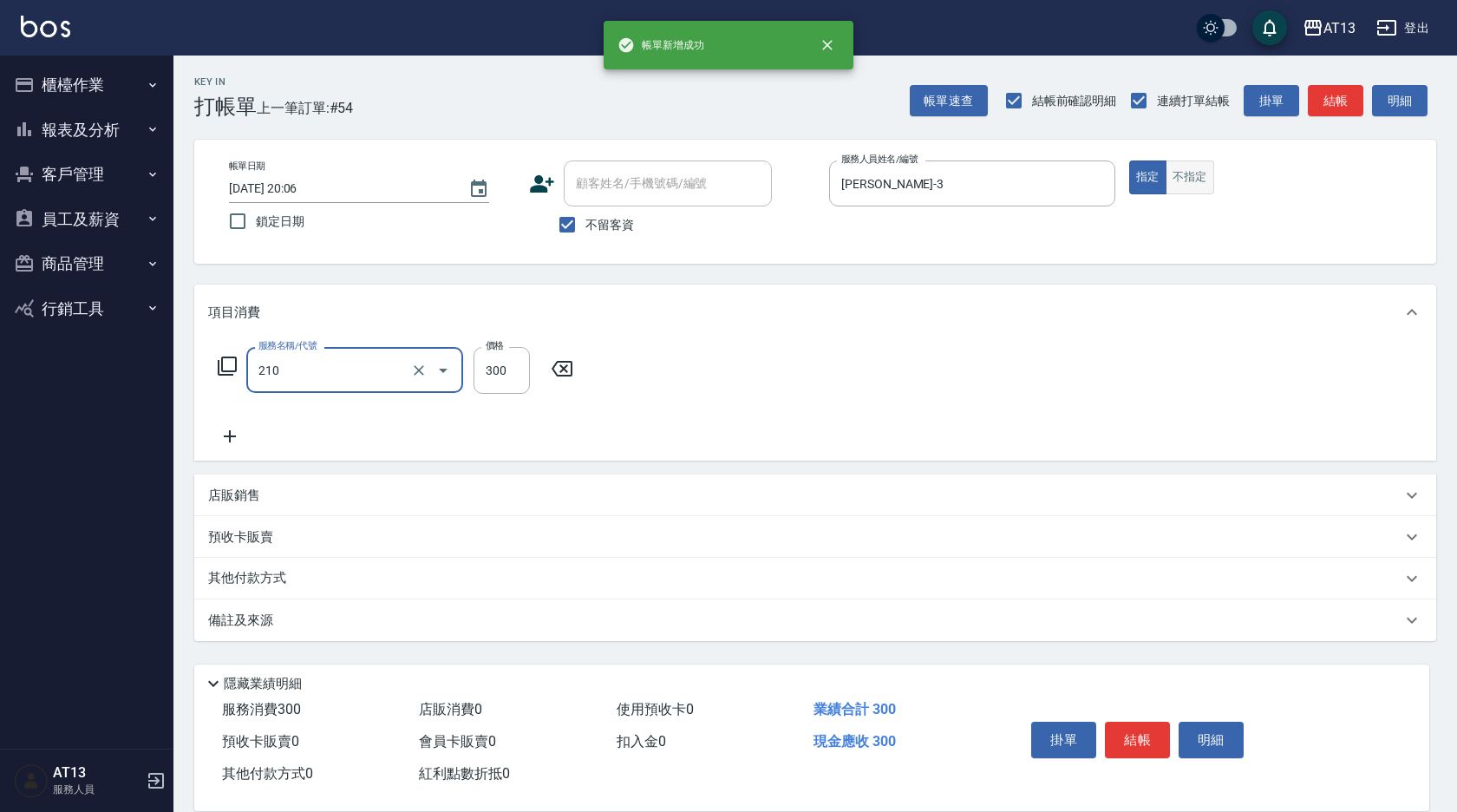
type input "歐娜洗髮精(210)"
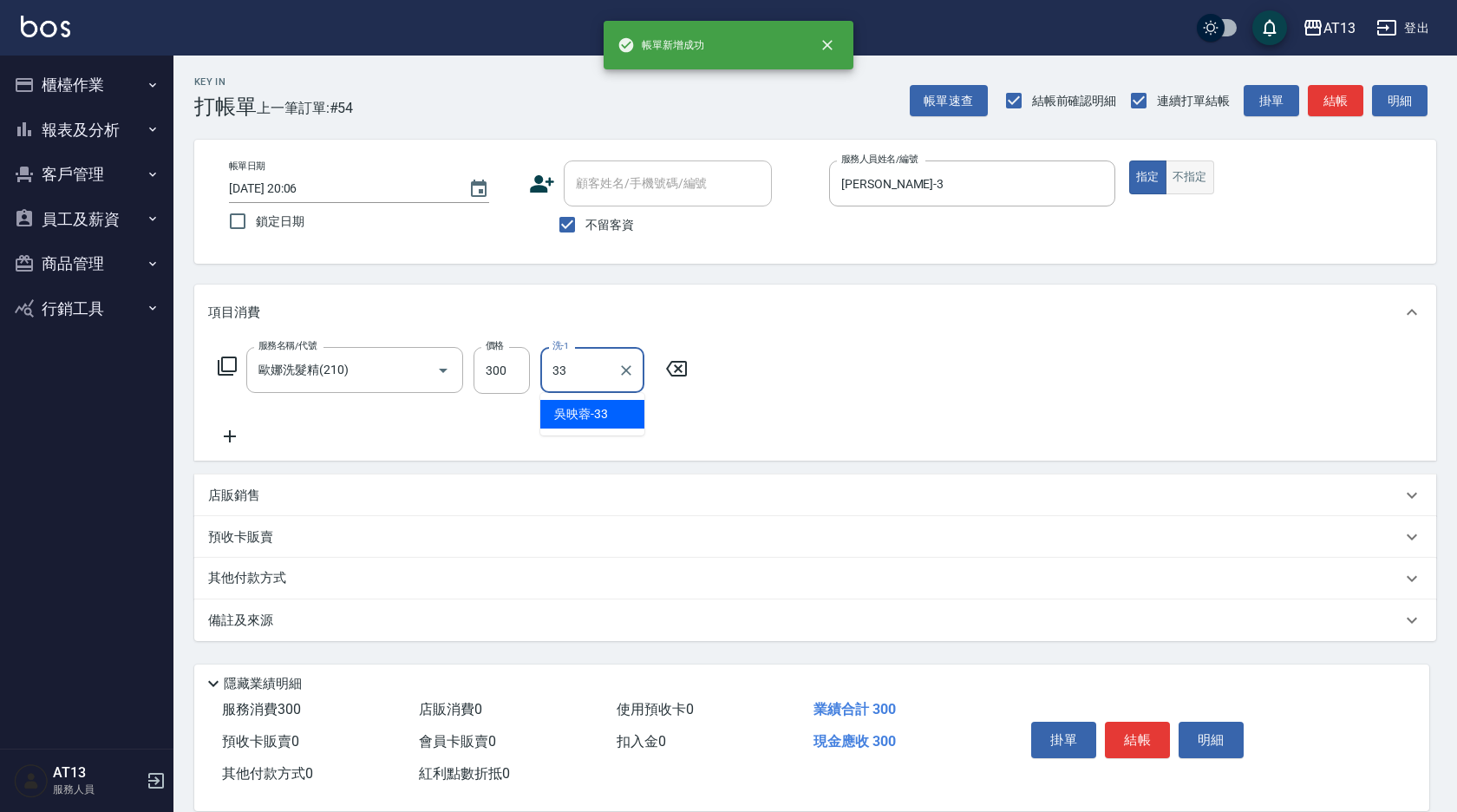
type input "[PERSON_NAME]-33"
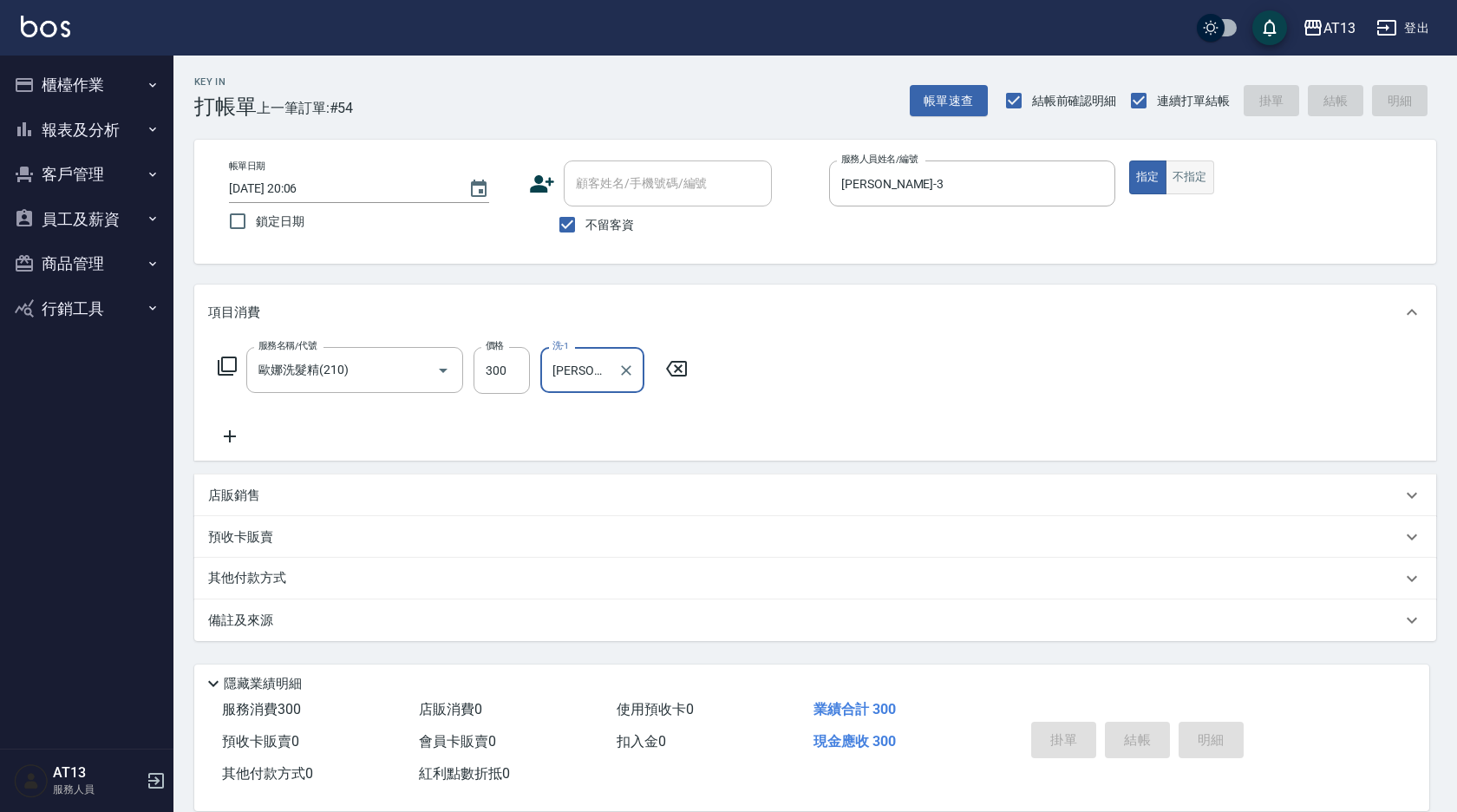
type input "[DATE] 20:07"
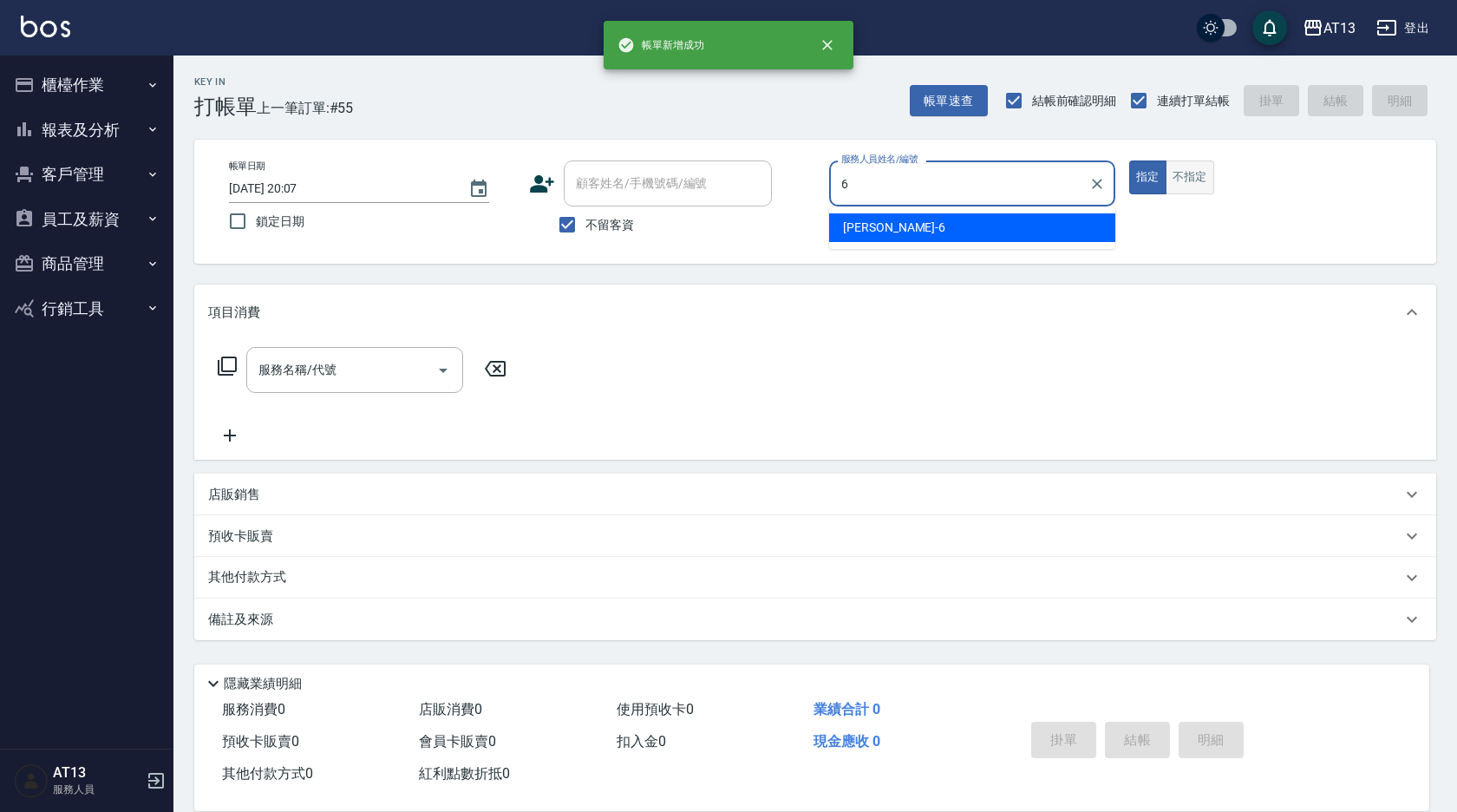
type input "[PERSON_NAME]-6"
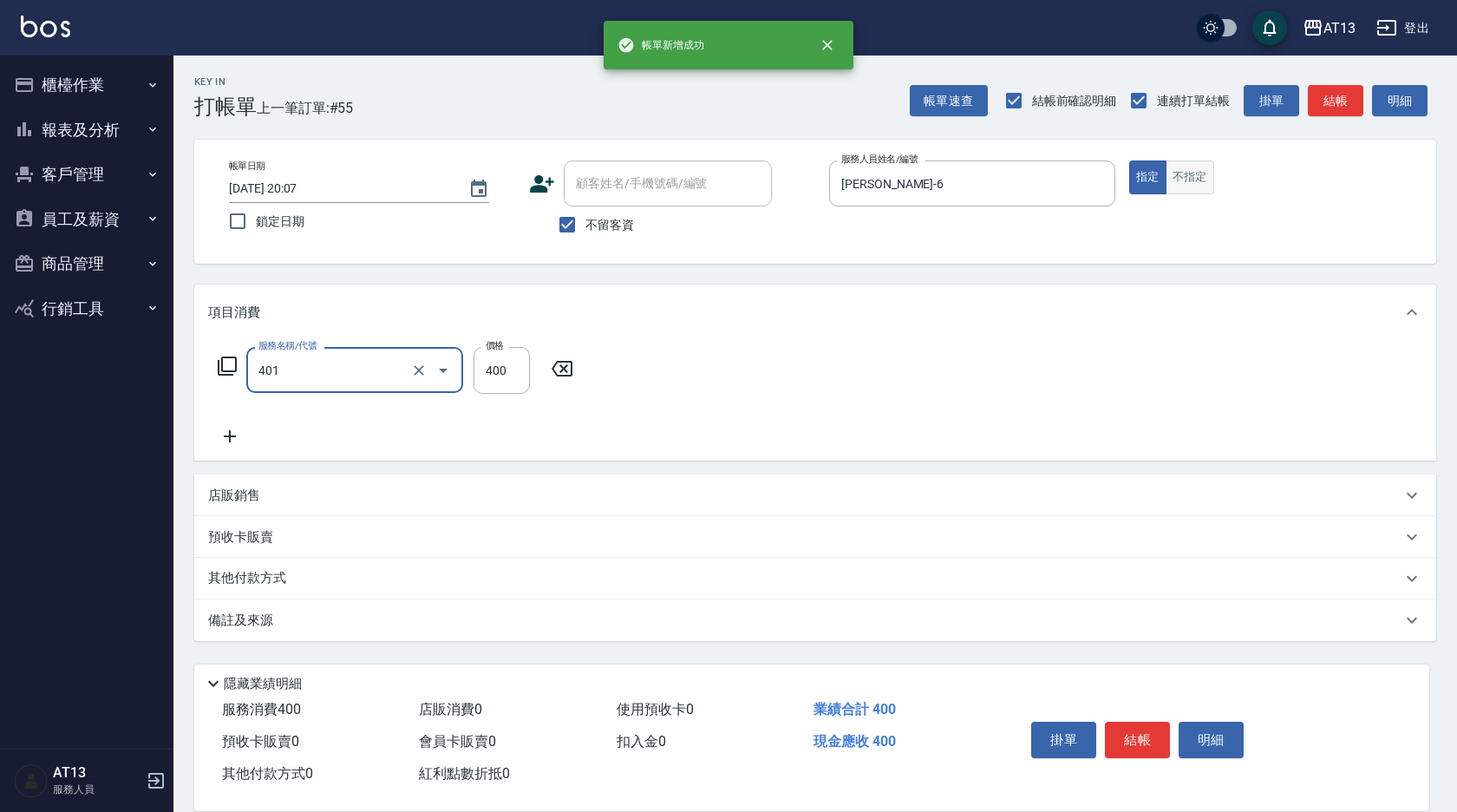
type input "剪髮(401)"
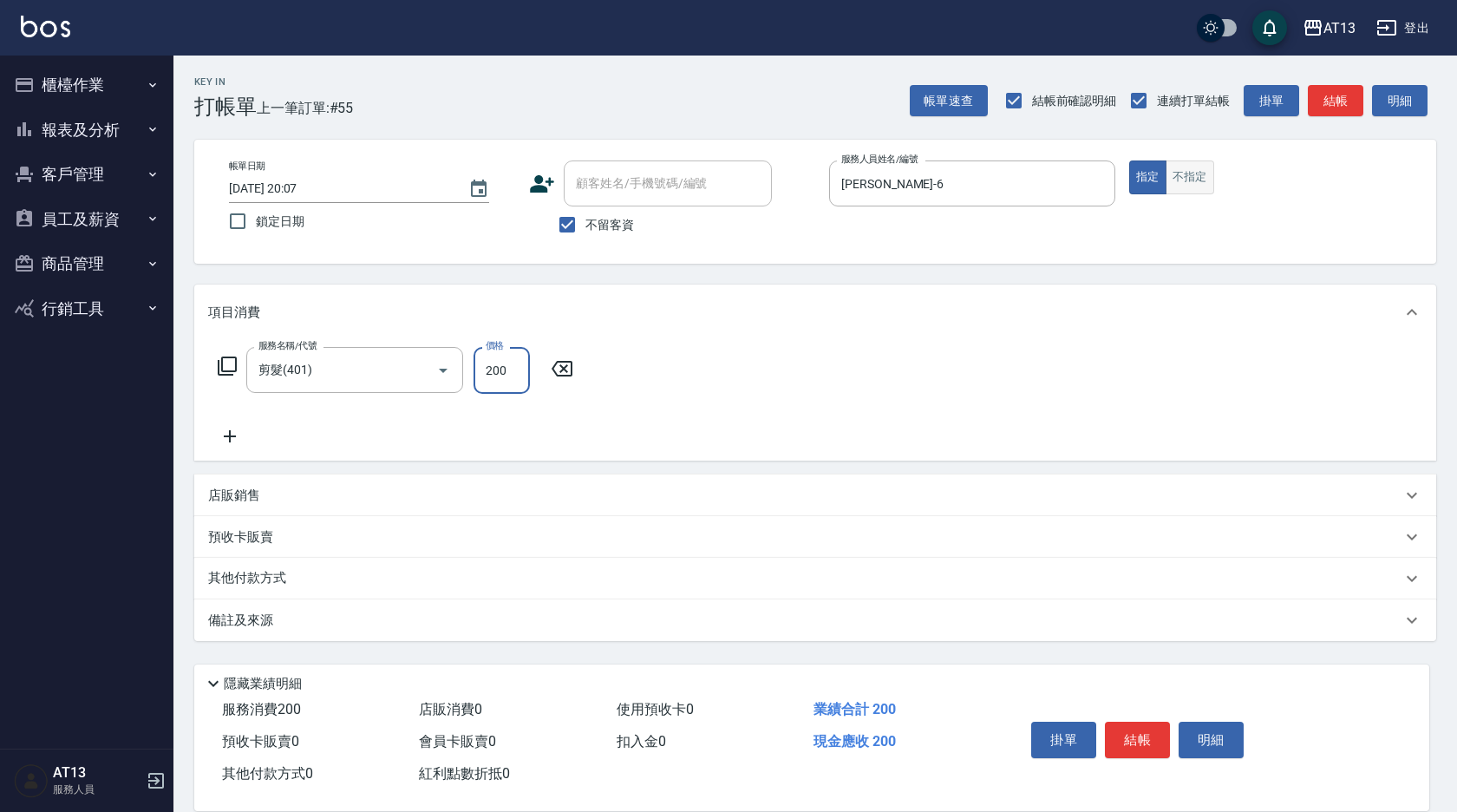
type input "200"
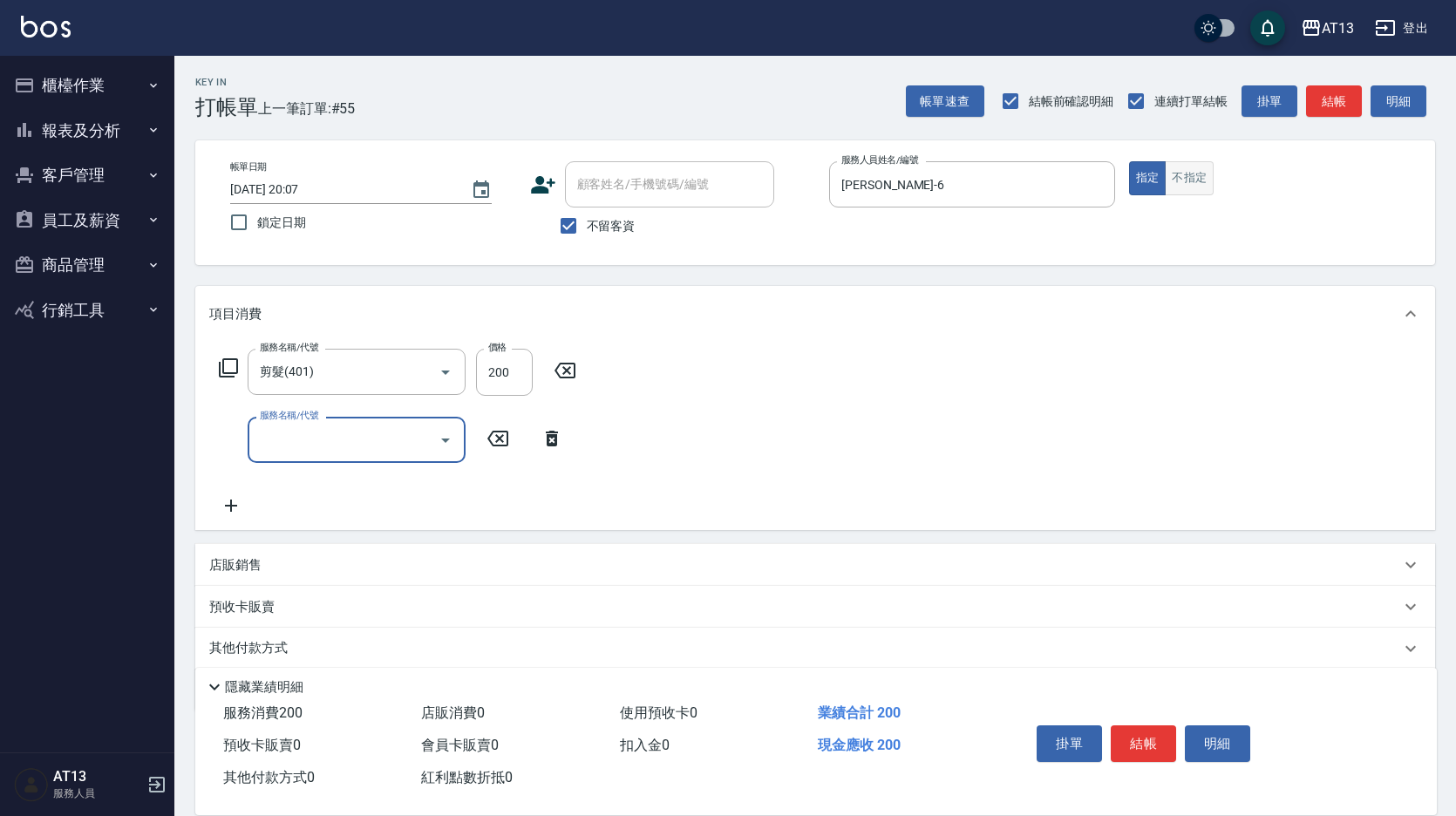
click at [1196, 172] on button "不指定" at bounding box center [1188, 177] width 49 height 34
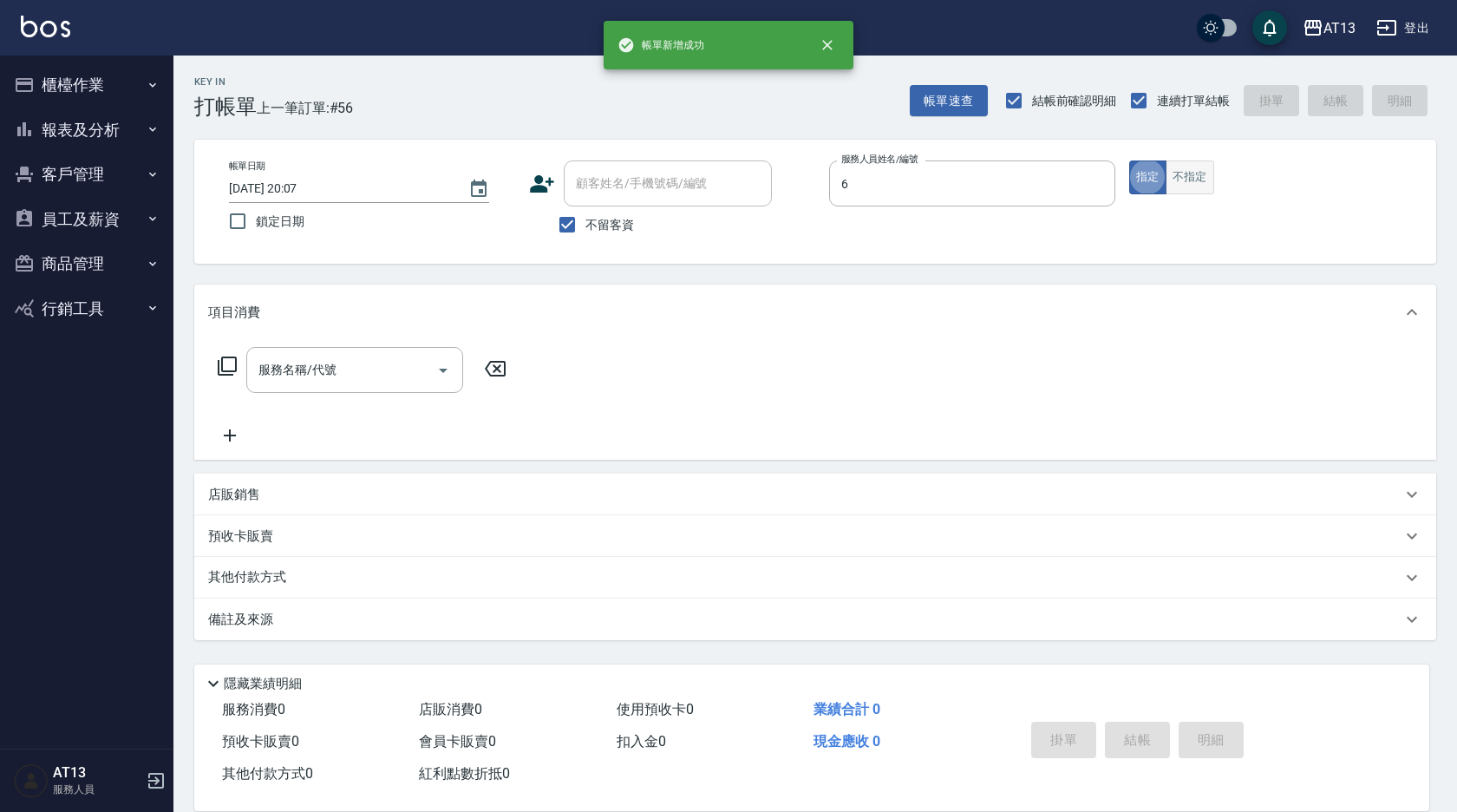
type input "[PERSON_NAME]-6"
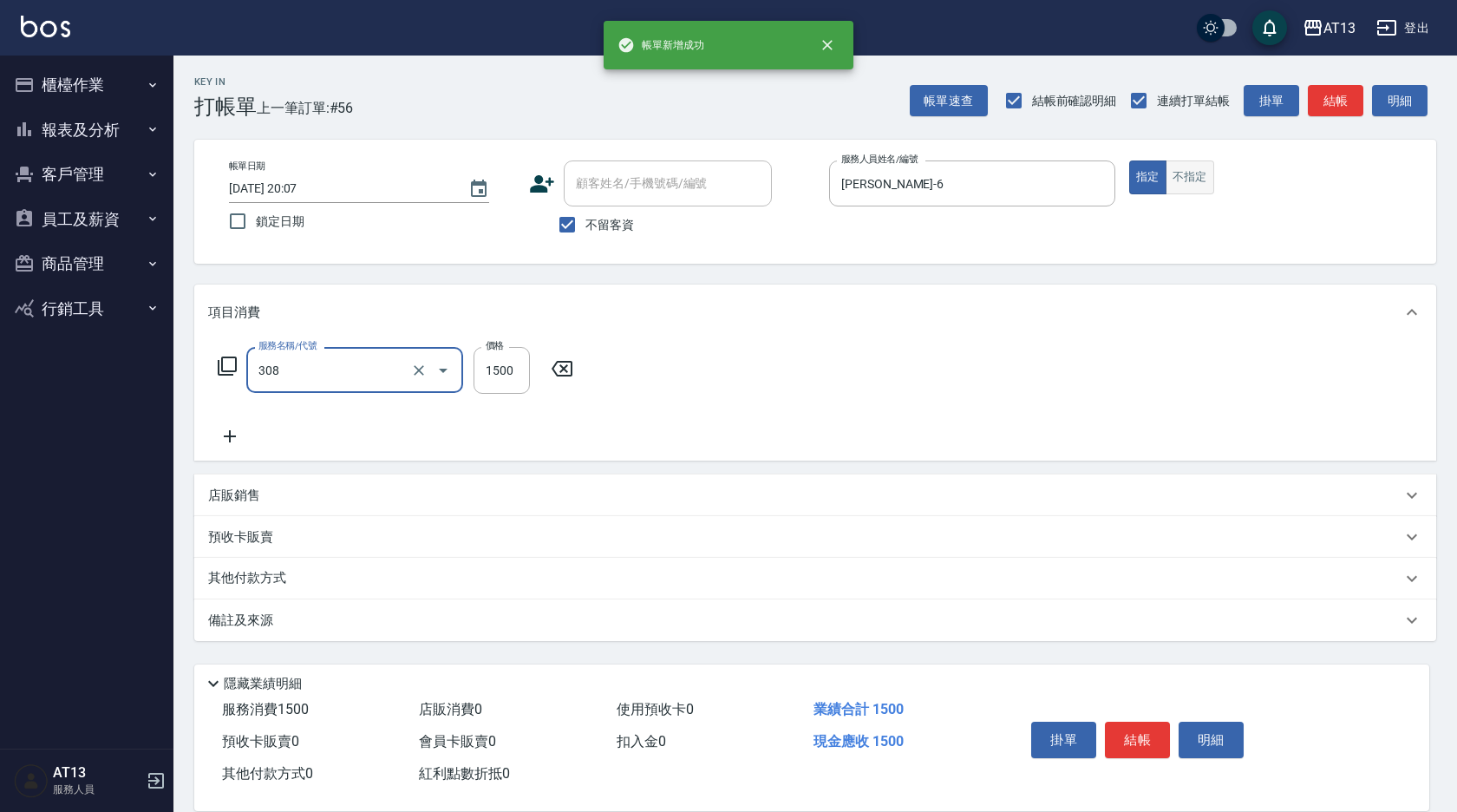
type input "效能離子燙1500(308)"
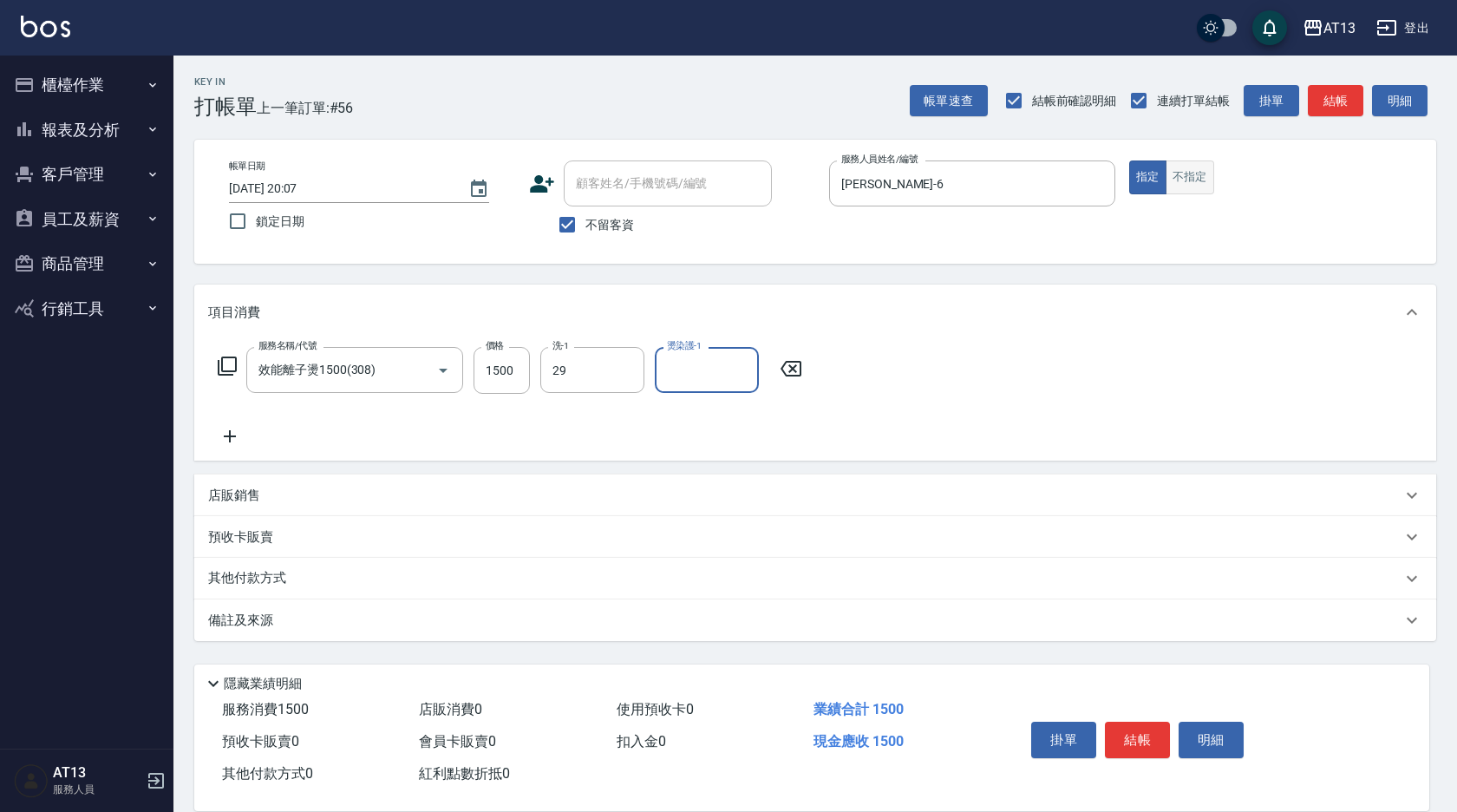
type input "妤宸-29"
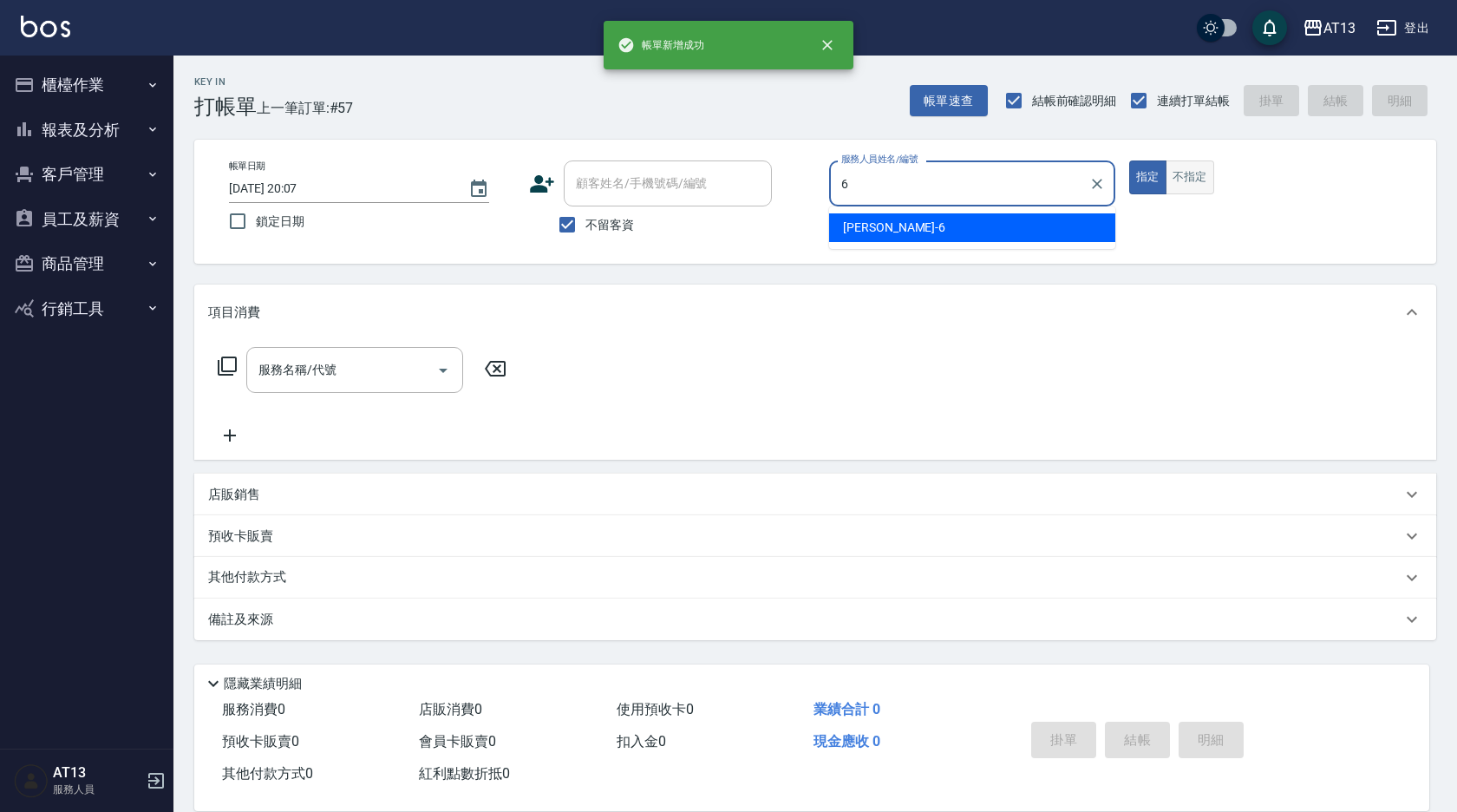
type input "[PERSON_NAME]-6"
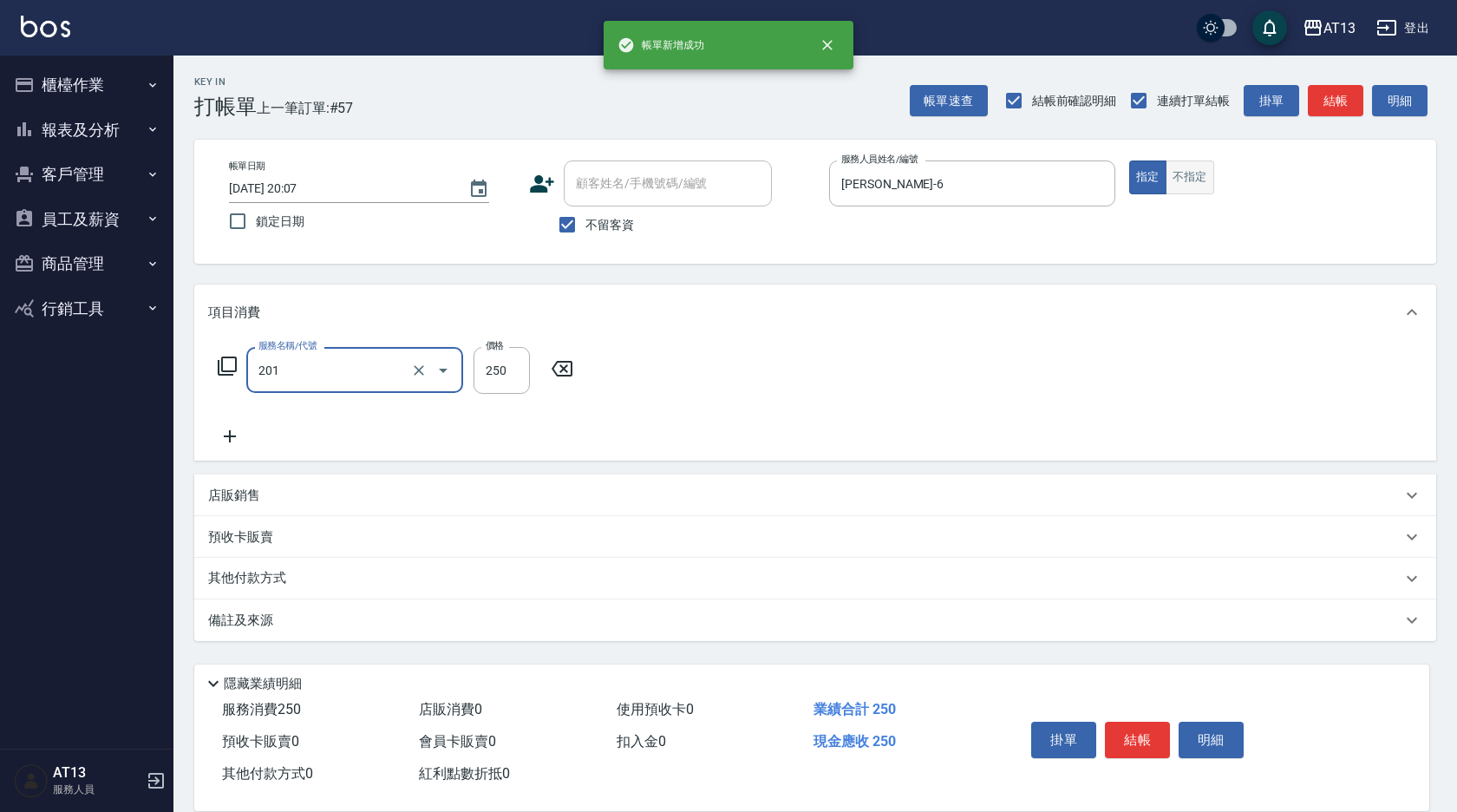
type input "洗髮(201)"
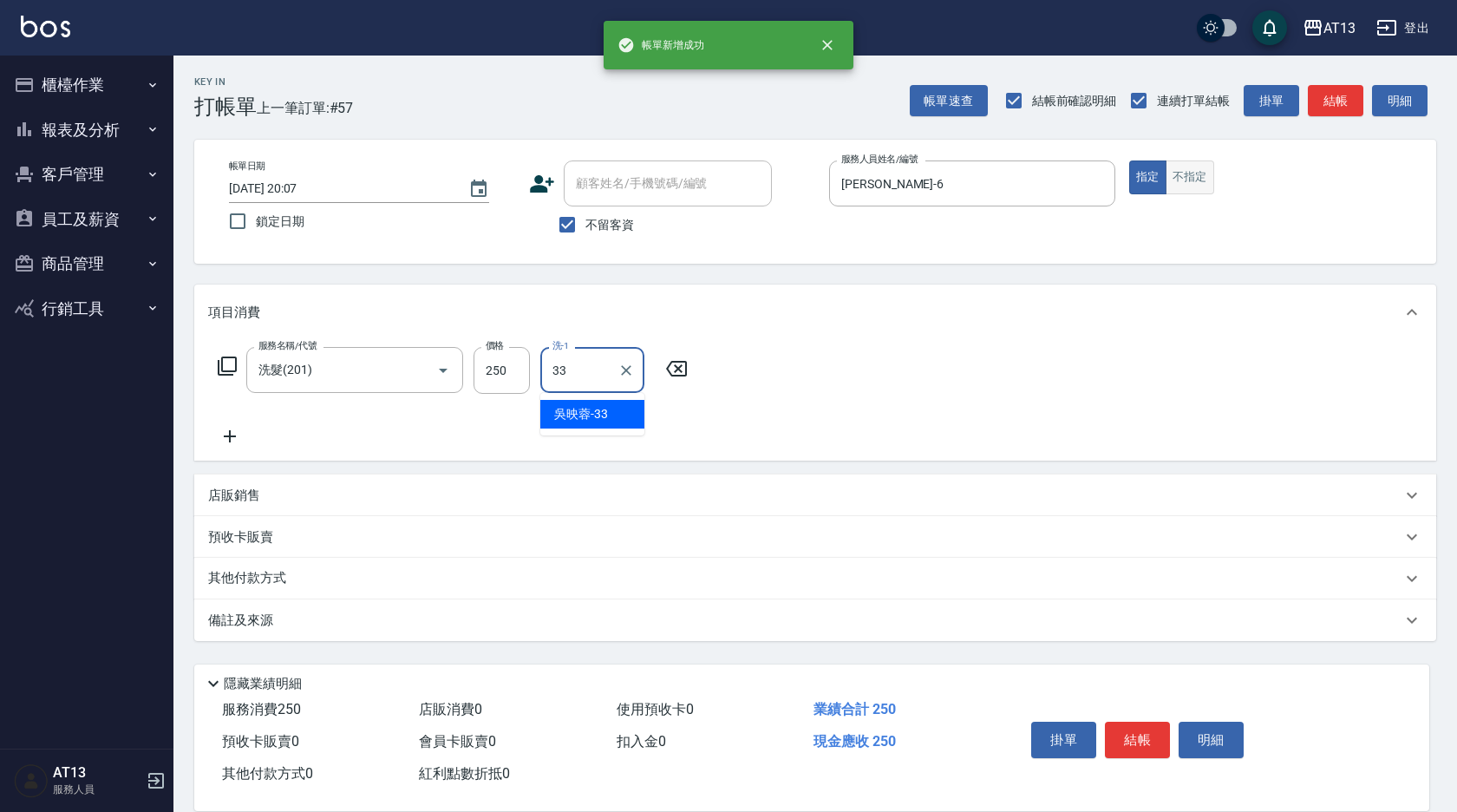
type input "[PERSON_NAME]-33"
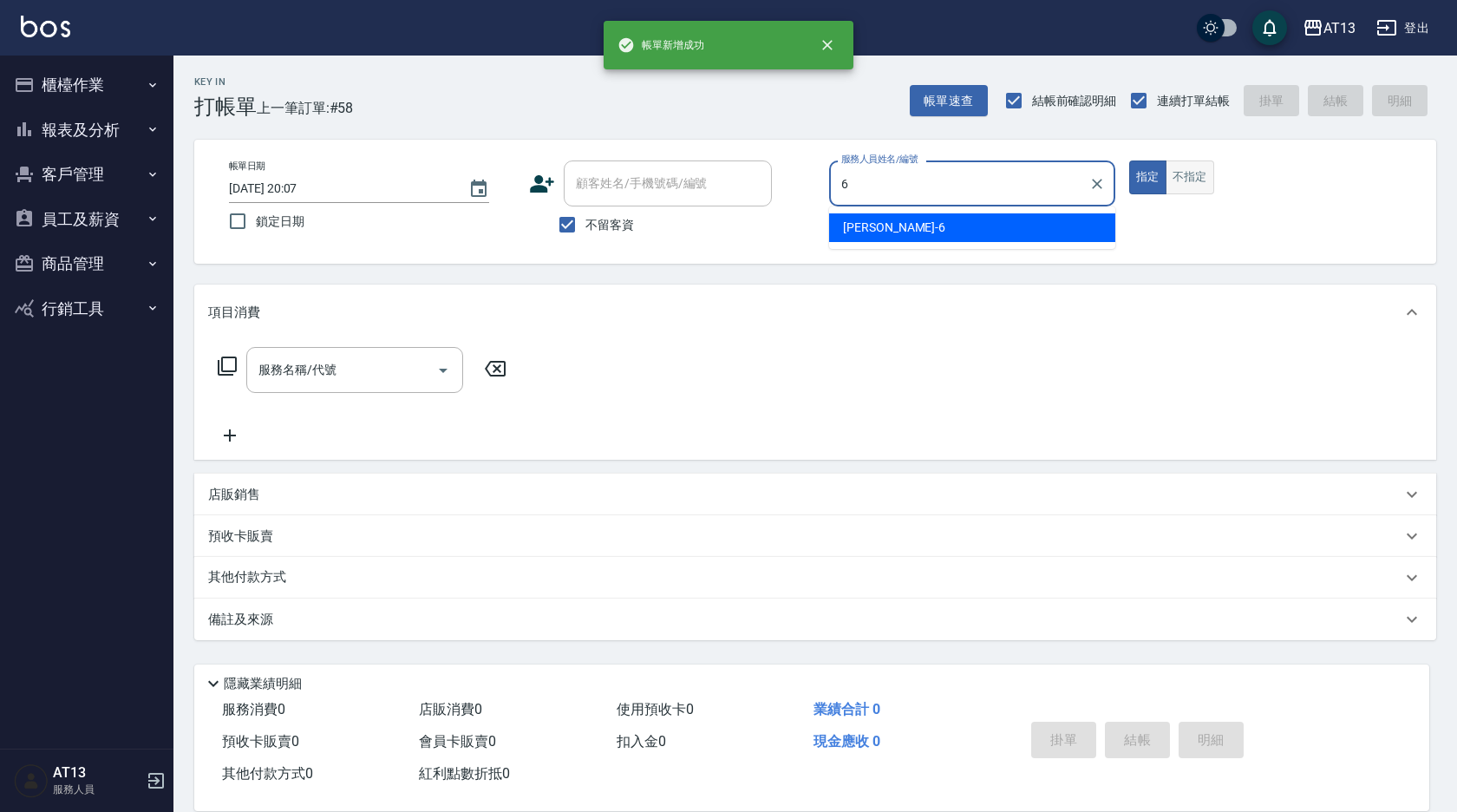
type input "[PERSON_NAME]-6"
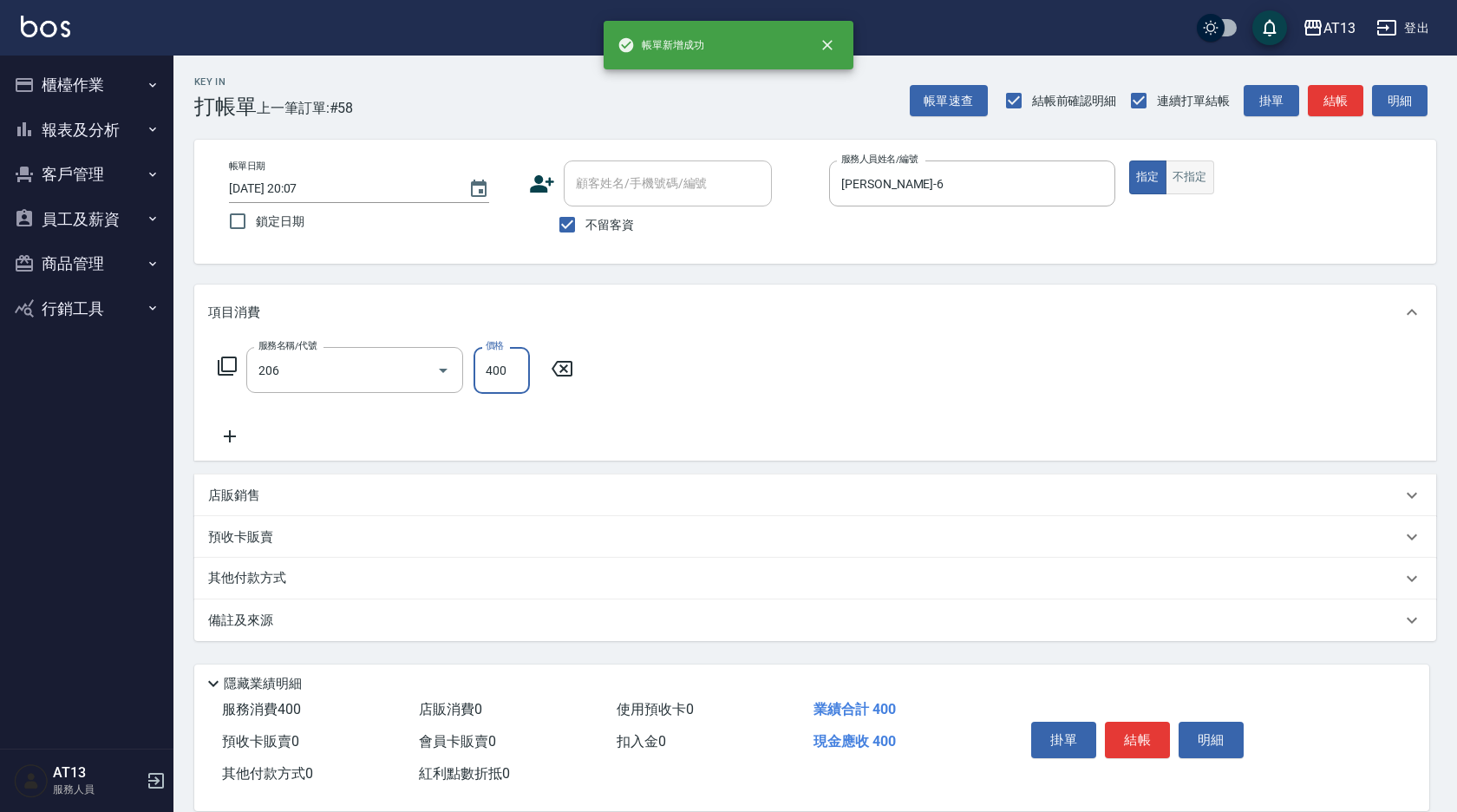
type input "健康洗(206)"
type input "[PERSON_NAME]-26"
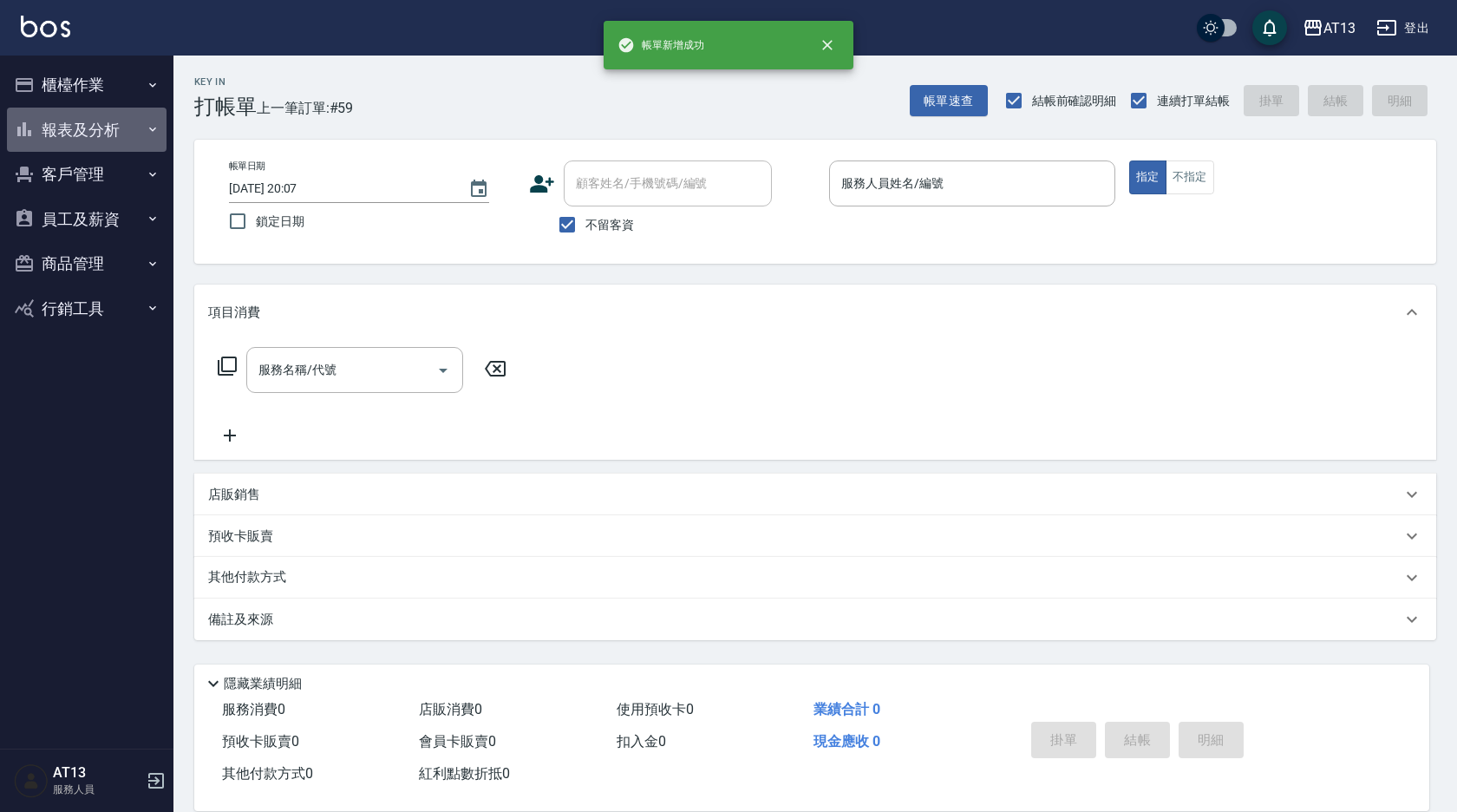
click at [93, 129] on button "報表及分析" at bounding box center [86, 130] width 159 height 45
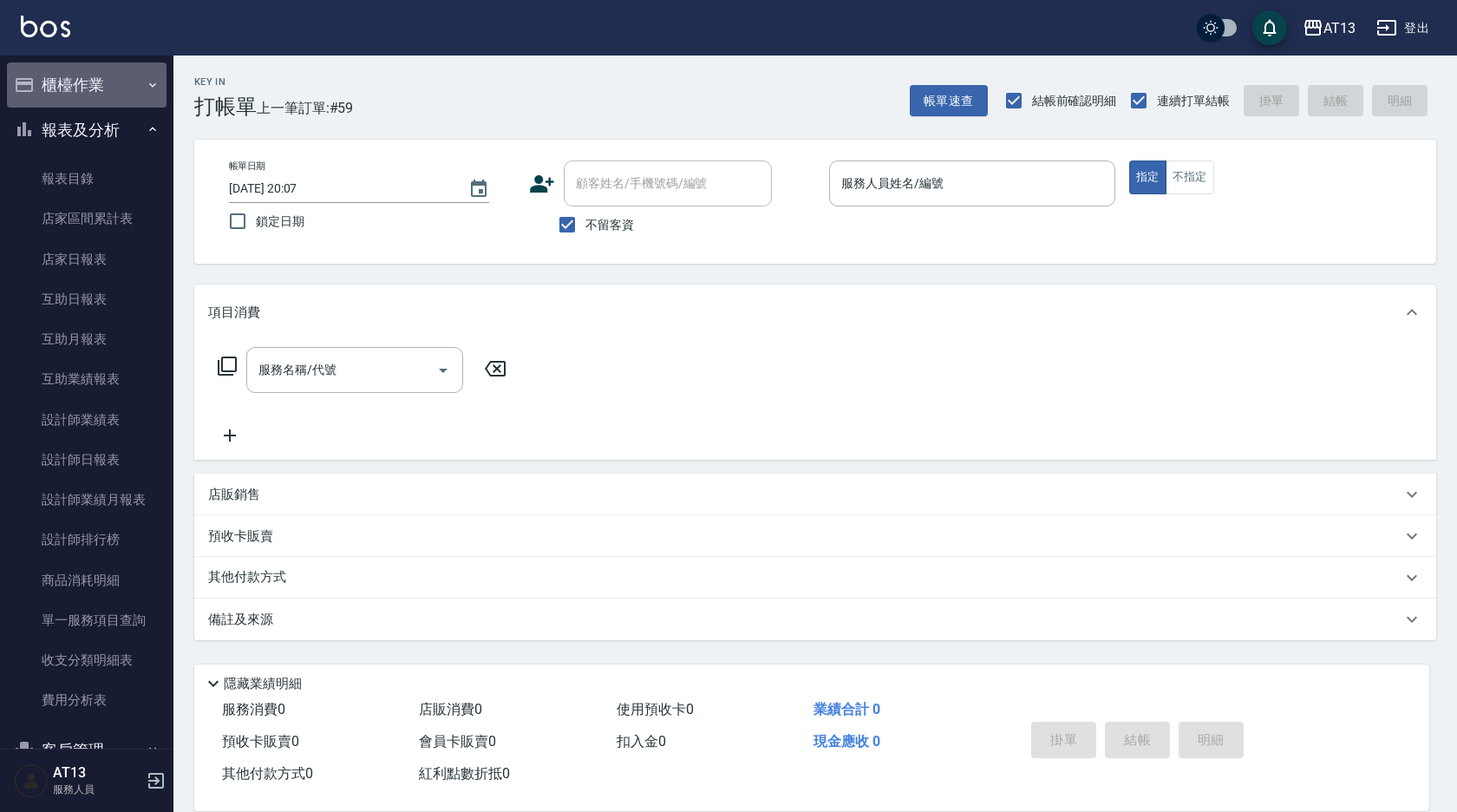
click at [100, 82] on button "櫃檯作業" at bounding box center [86, 84] width 159 height 45
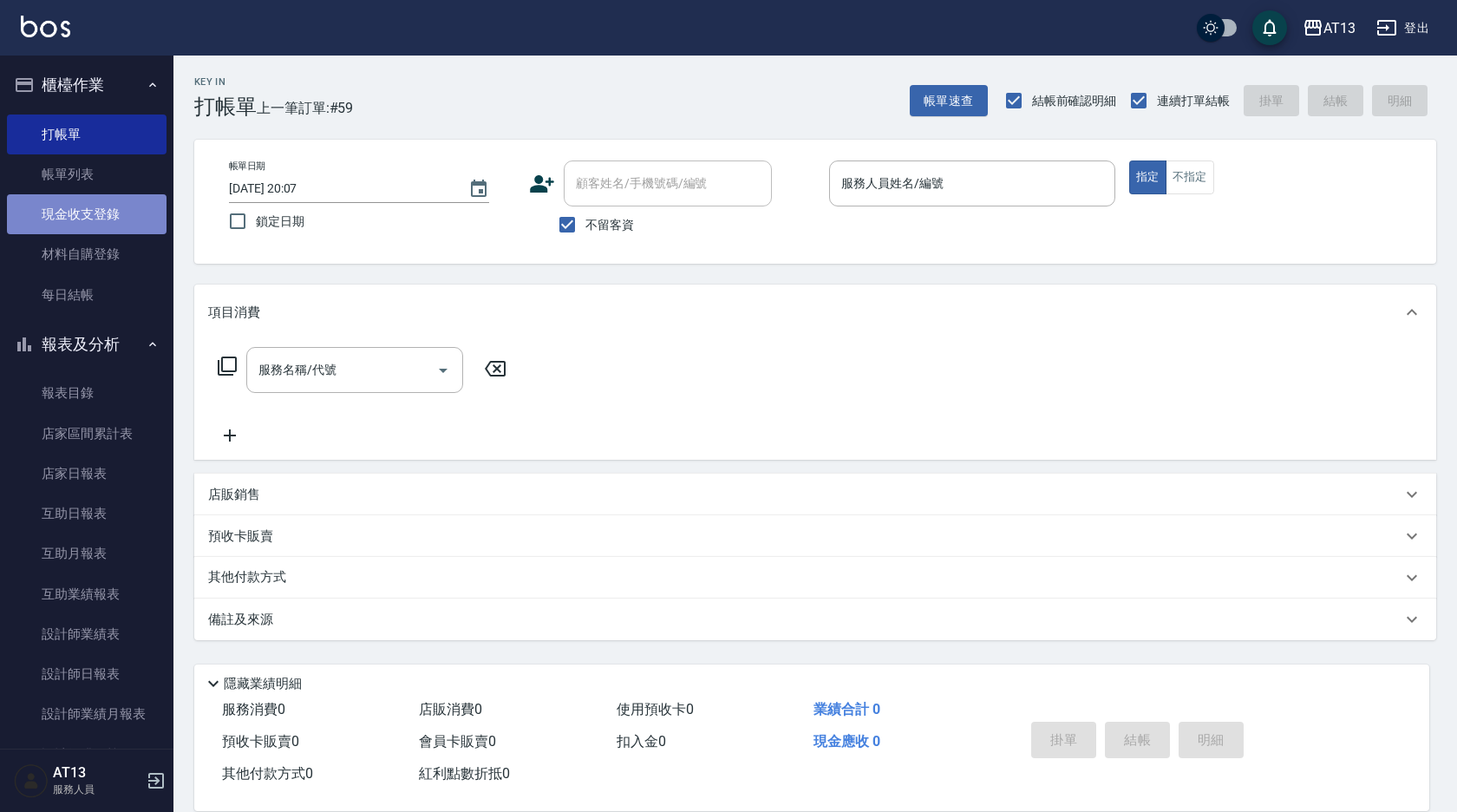
click at [93, 201] on link "現金收支登錄" at bounding box center [86, 215] width 159 height 40
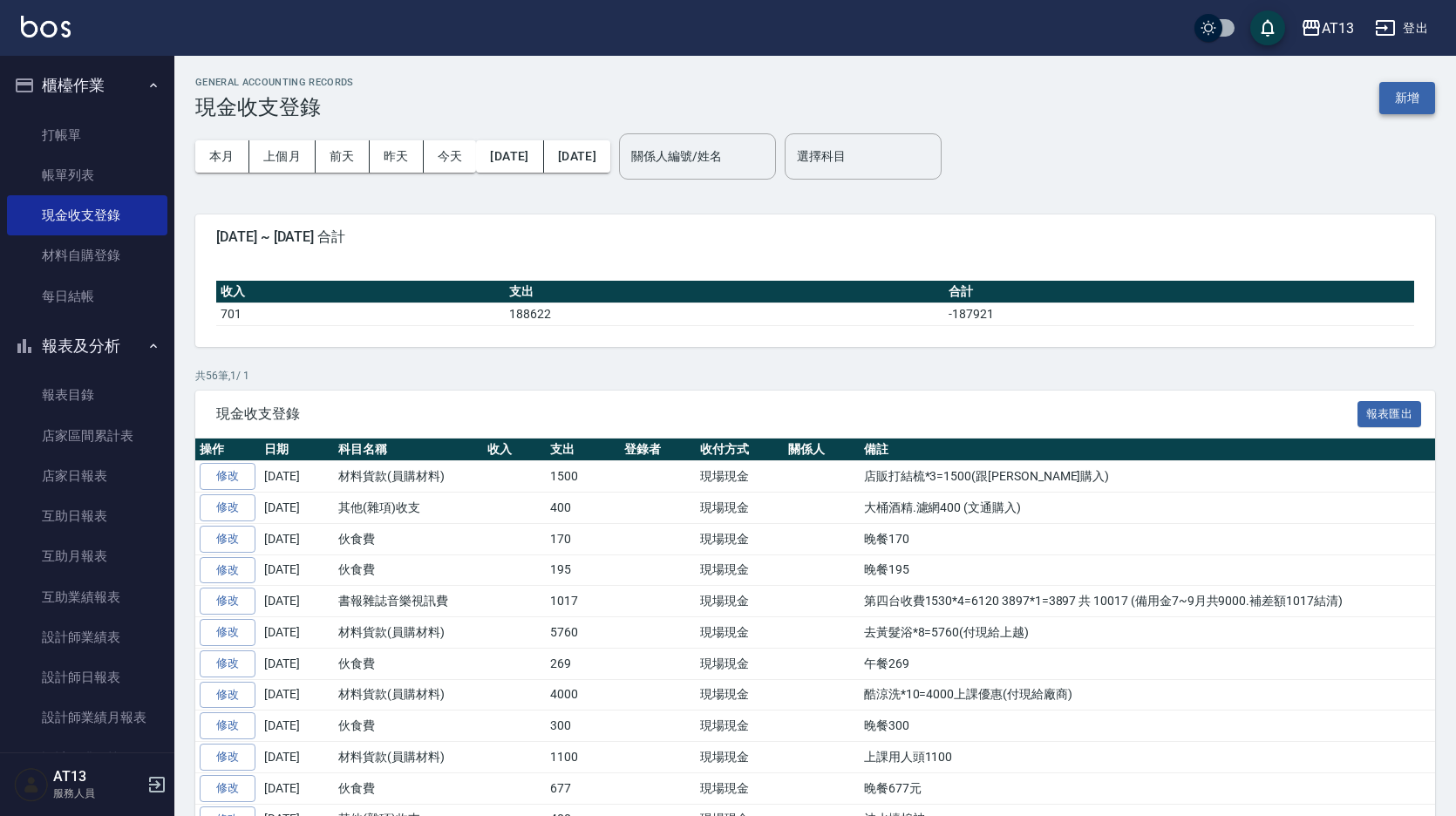
click at [1424, 103] on button "新增" at bounding box center [1407, 98] width 56 height 33
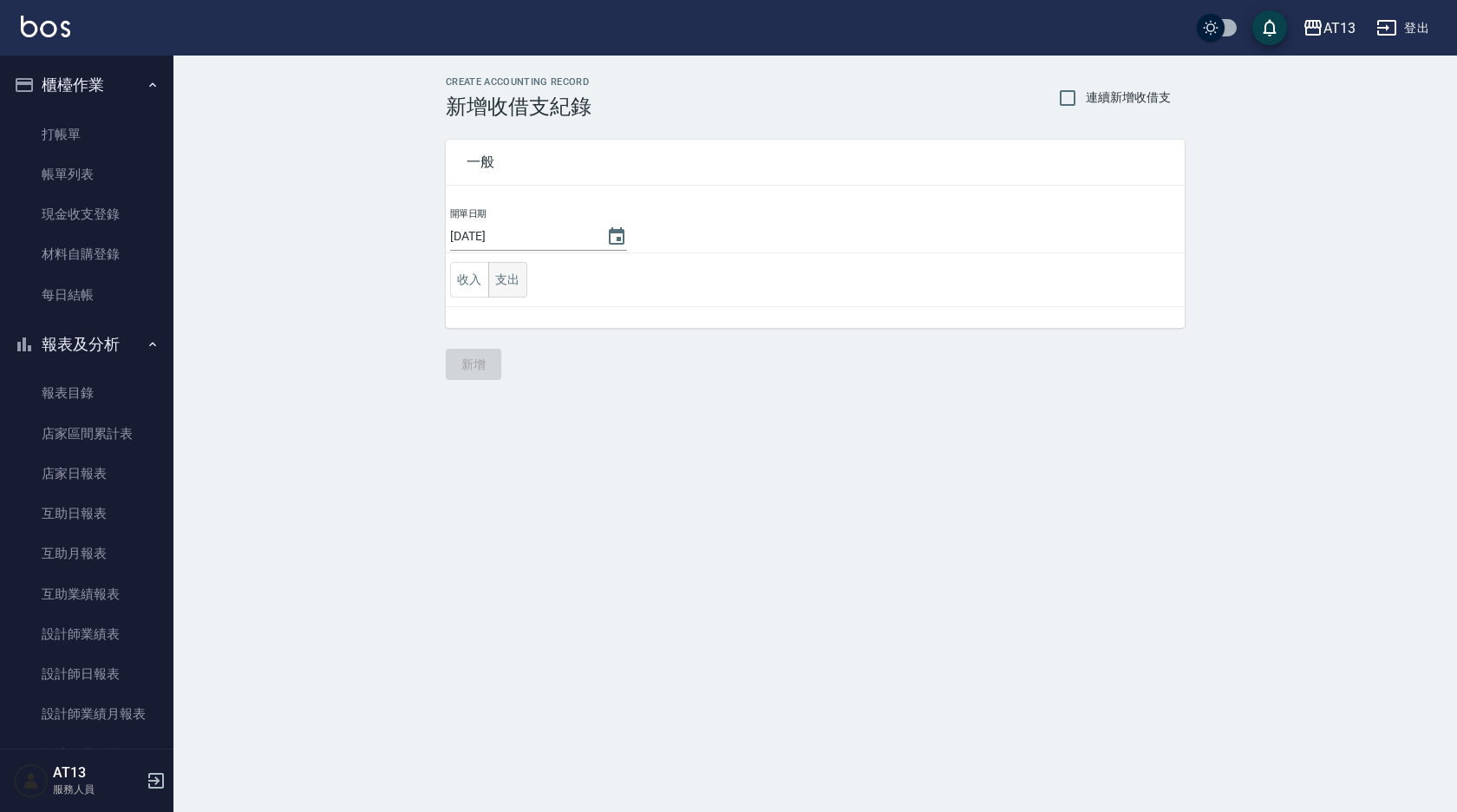
click at [515, 266] on button "支出" at bounding box center [508, 279] width 39 height 35
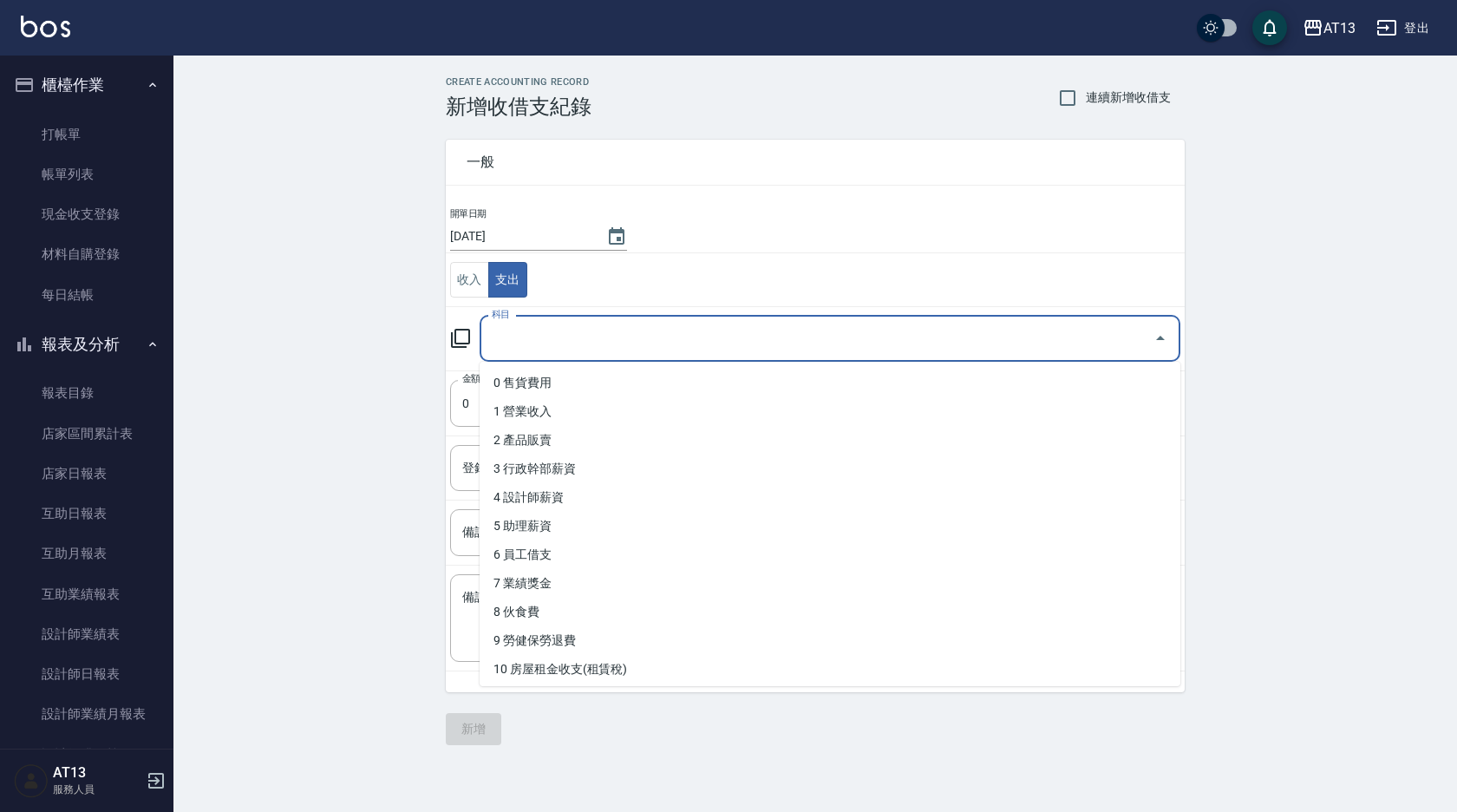
click at [595, 323] on input "科目" at bounding box center [817, 339] width 659 height 31
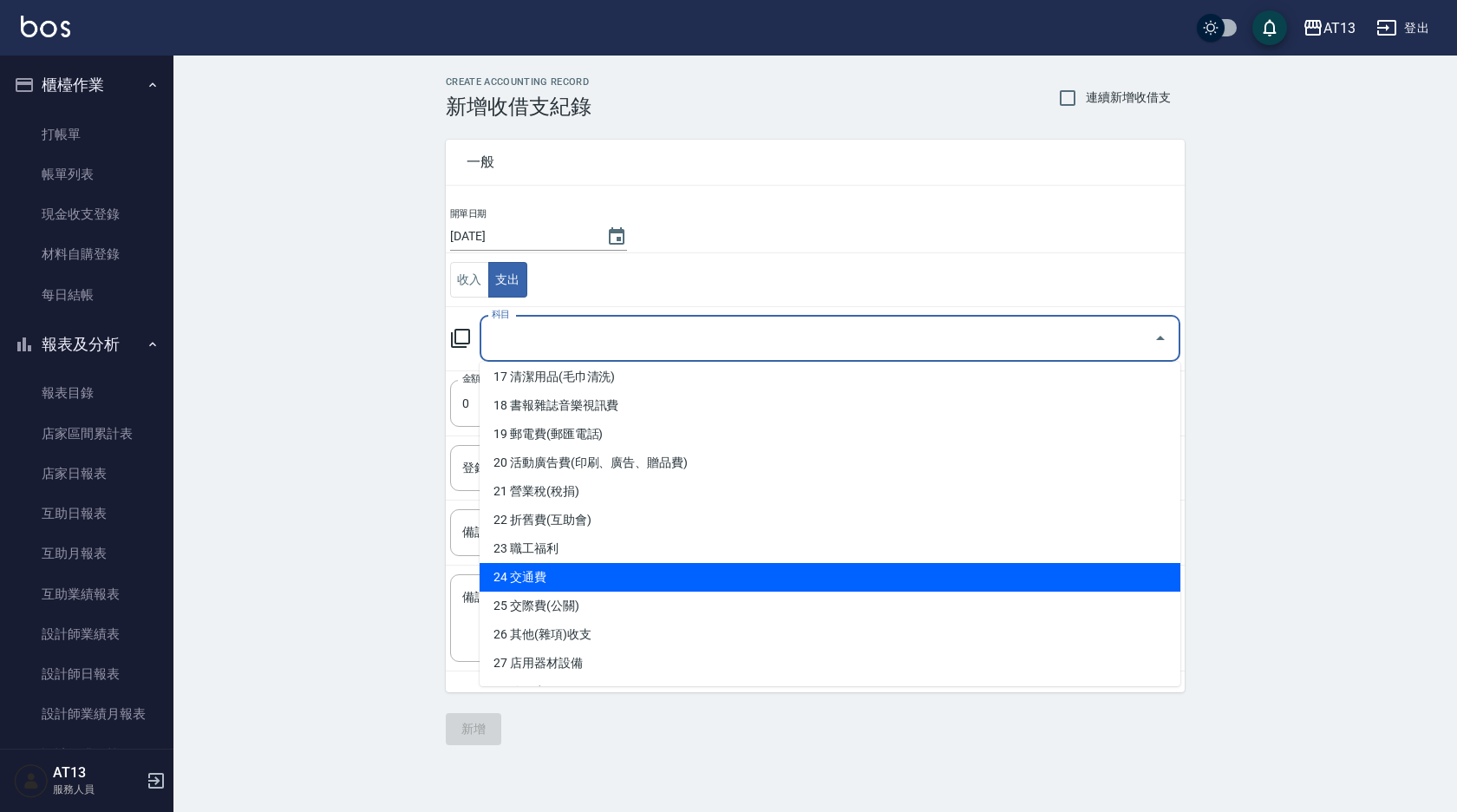
scroll to position [520, 0]
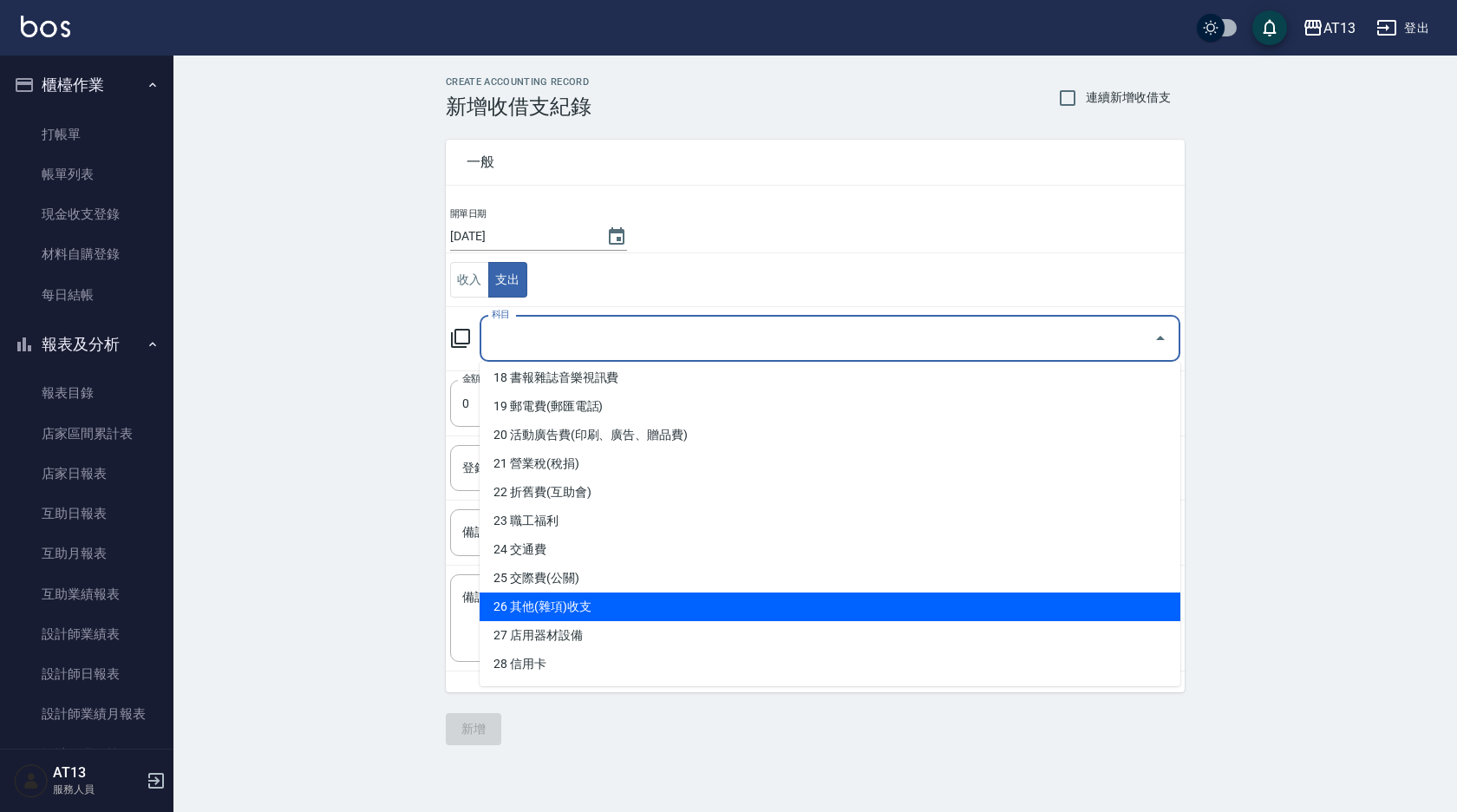
click at [579, 613] on li "26 其他(雜項)收支" at bounding box center [830, 607] width 700 height 29
type input "26 其他(雜項)收支"
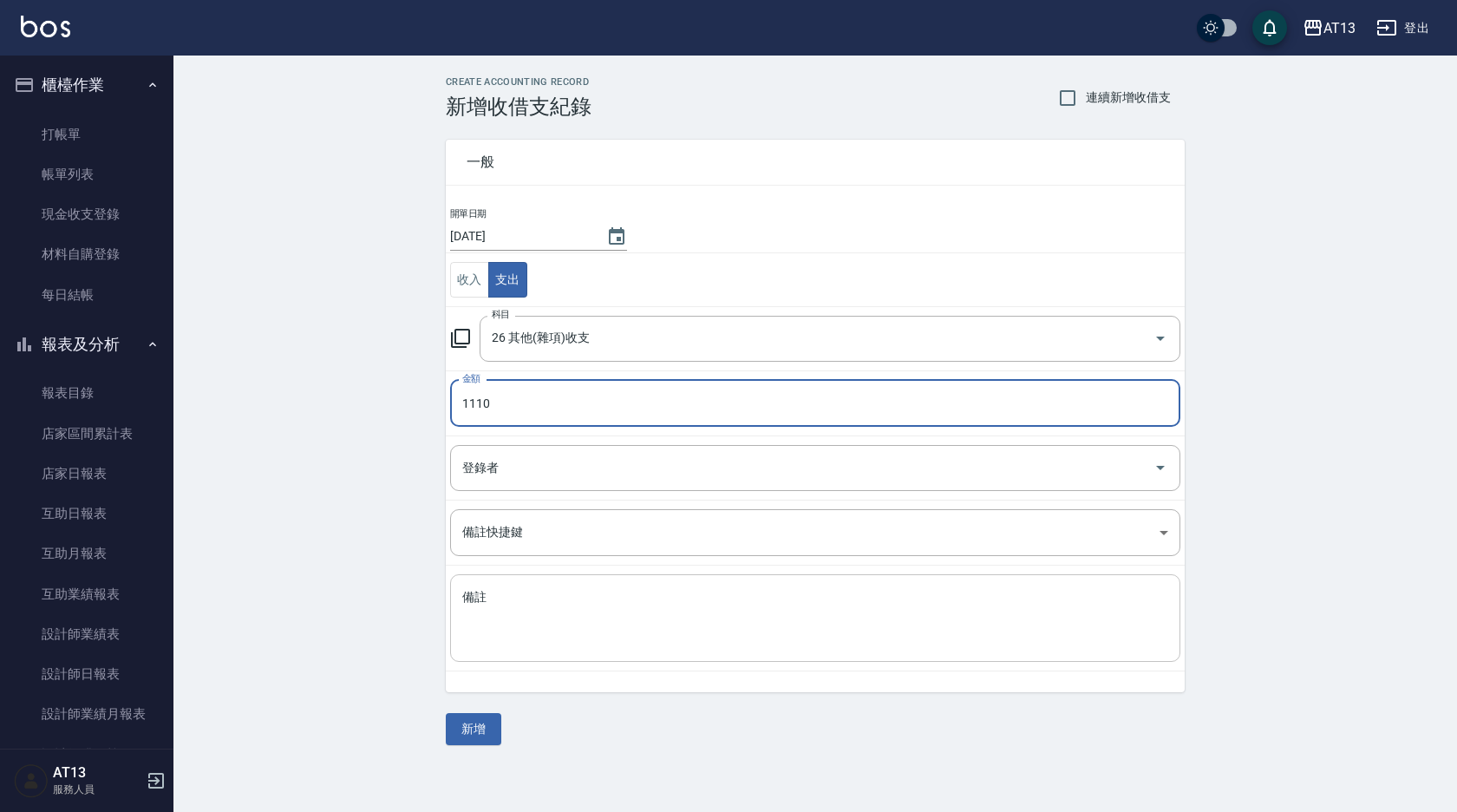
type input "1110"
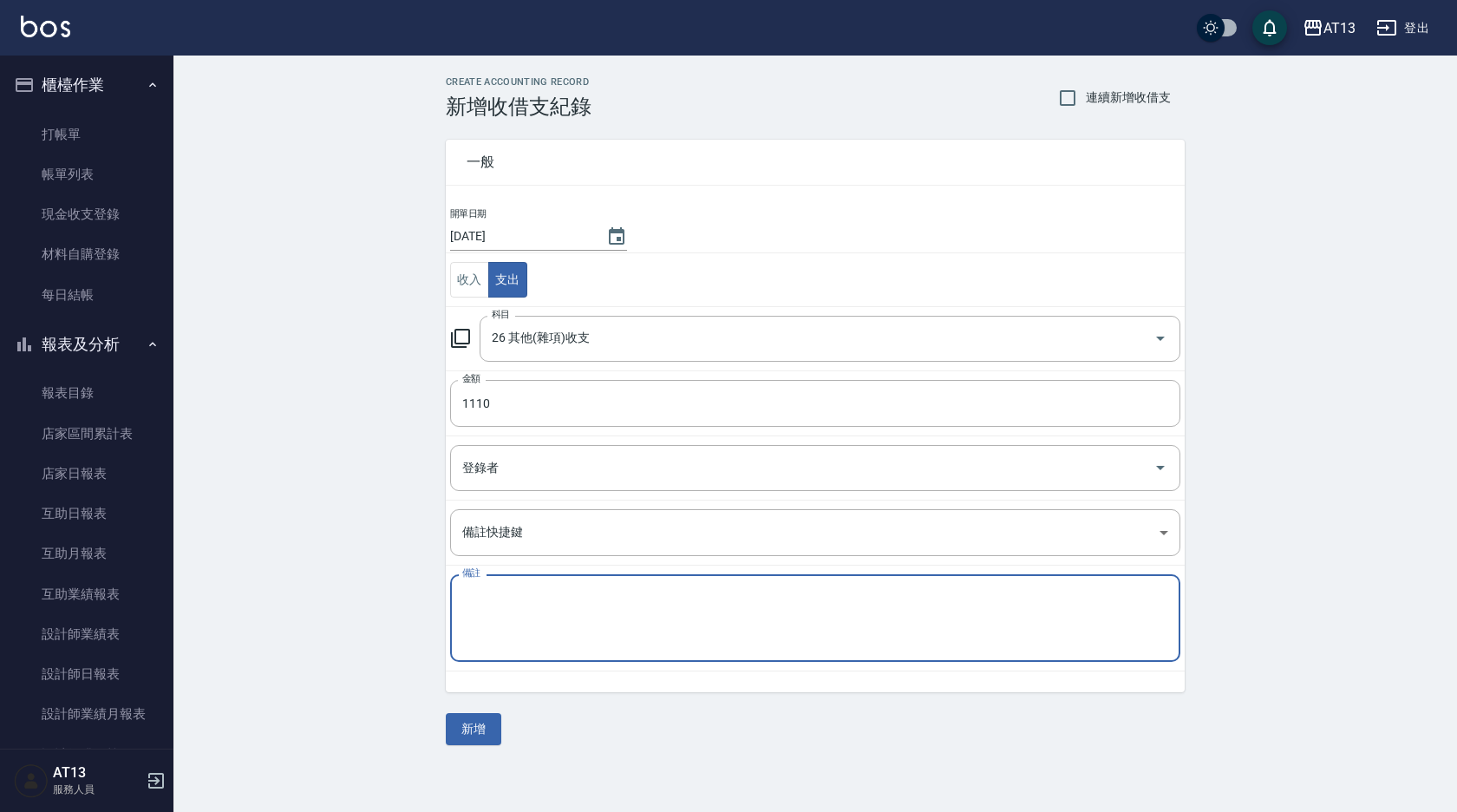
click at [599, 592] on textarea "備註" at bounding box center [815, 618] width 706 height 59
type textarea "g"
type textarea "ㄑ"
type textarea "賠"
type textarea "蓓巧思 1110"
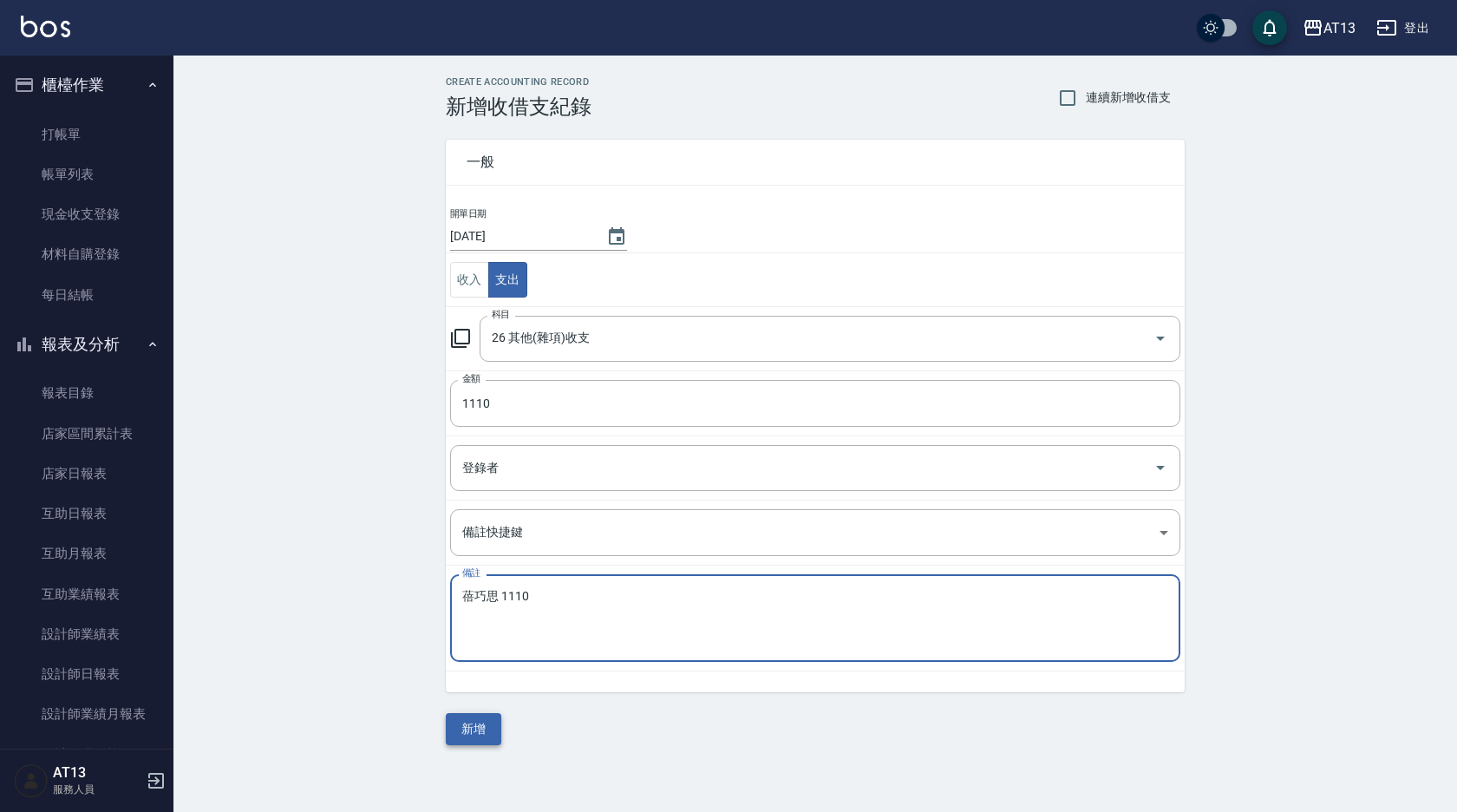
click at [489, 731] on button "新增" at bounding box center [473, 729] width 55 height 32
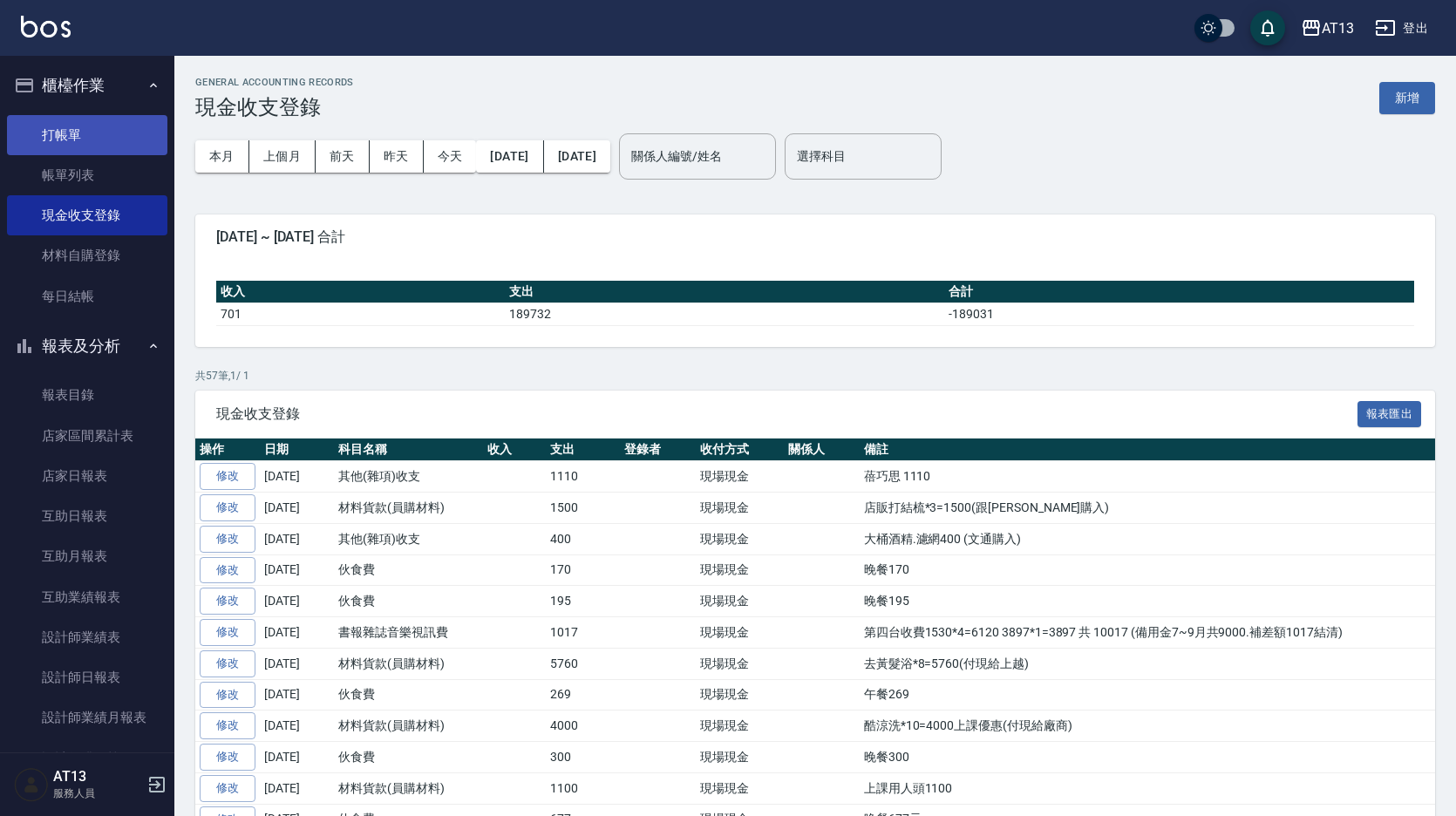
click at [107, 137] on link "打帳單" at bounding box center [86, 135] width 160 height 40
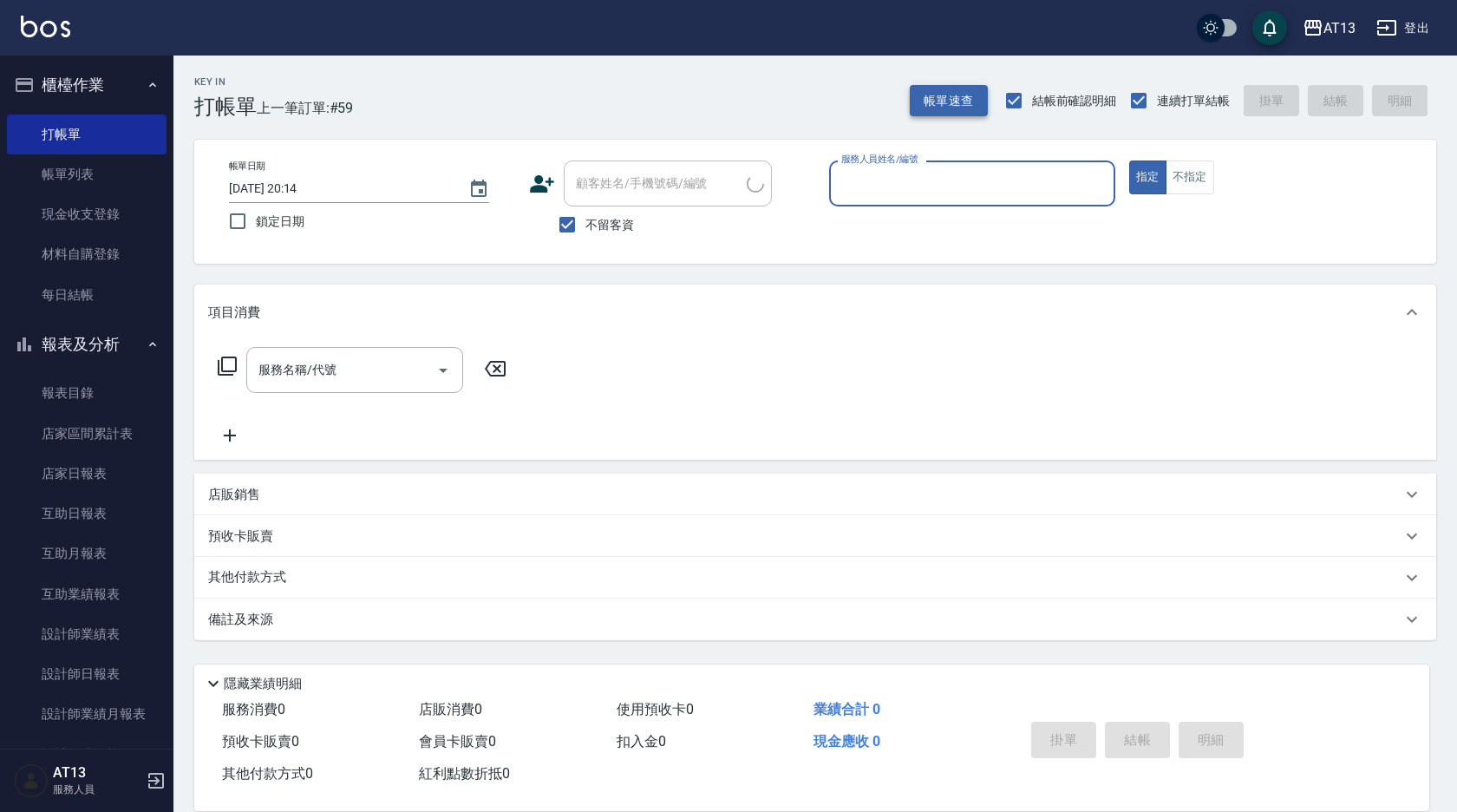
click at [972, 98] on button "帳單速查" at bounding box center [948, 101] width 78 height 32
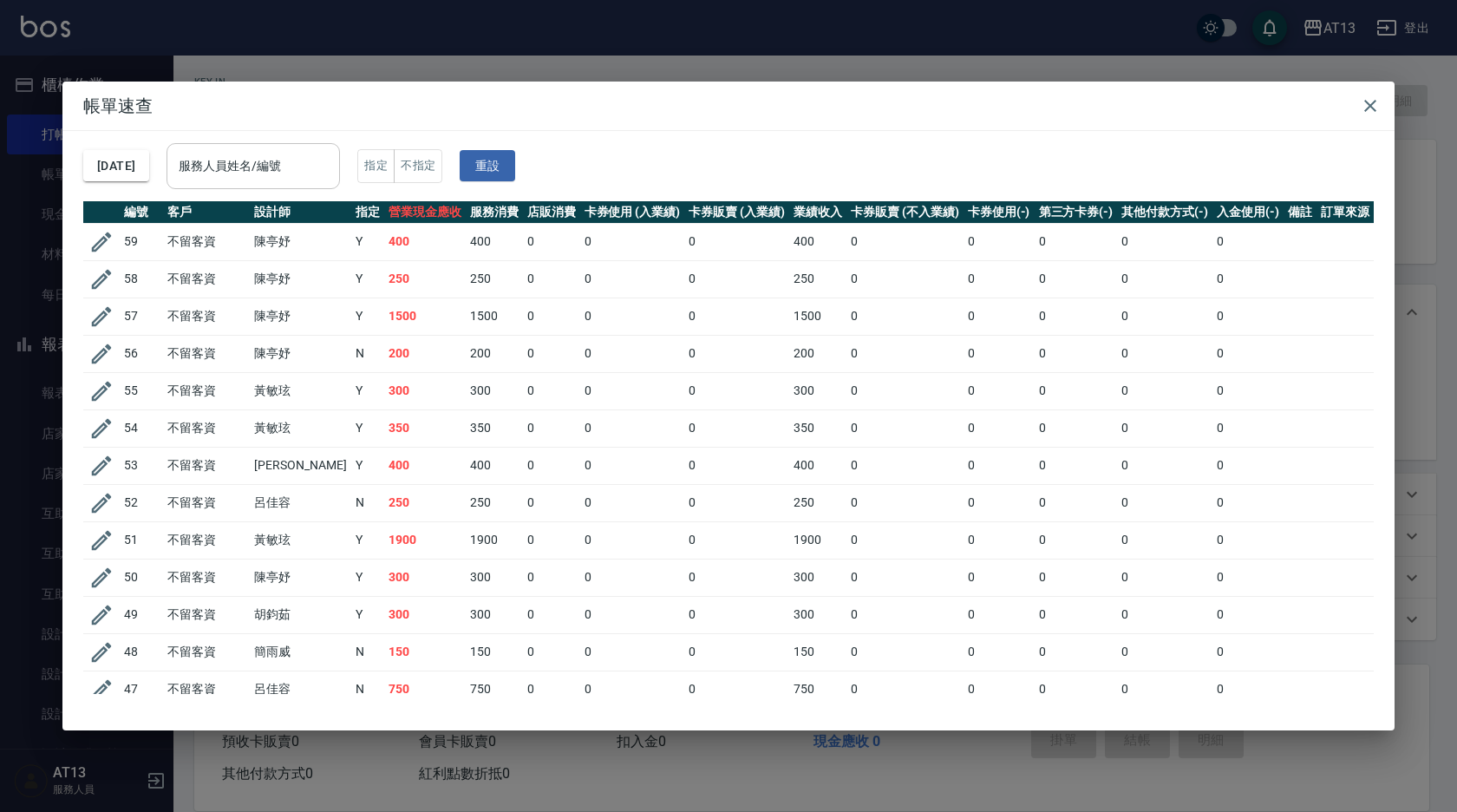
click at [300, 182] on div "服務人員姓名/編號" at bounding box center [254, 166] width 174 height 46
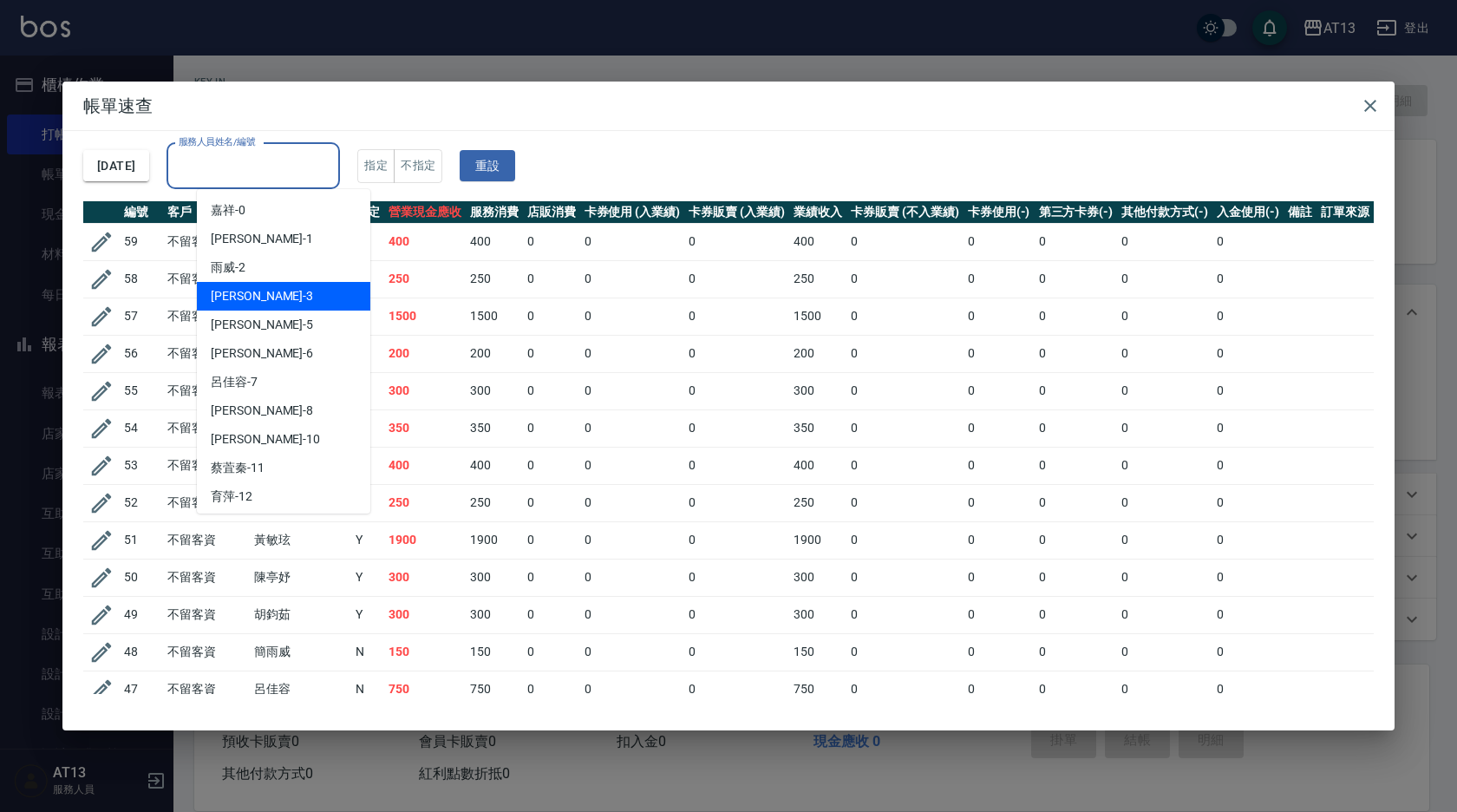
click at [283, 287] on div "[PERSON_NAME] -3" at bounding box center [283, 296] width 174 height 29
type input "[PERSON_NAME]-3"
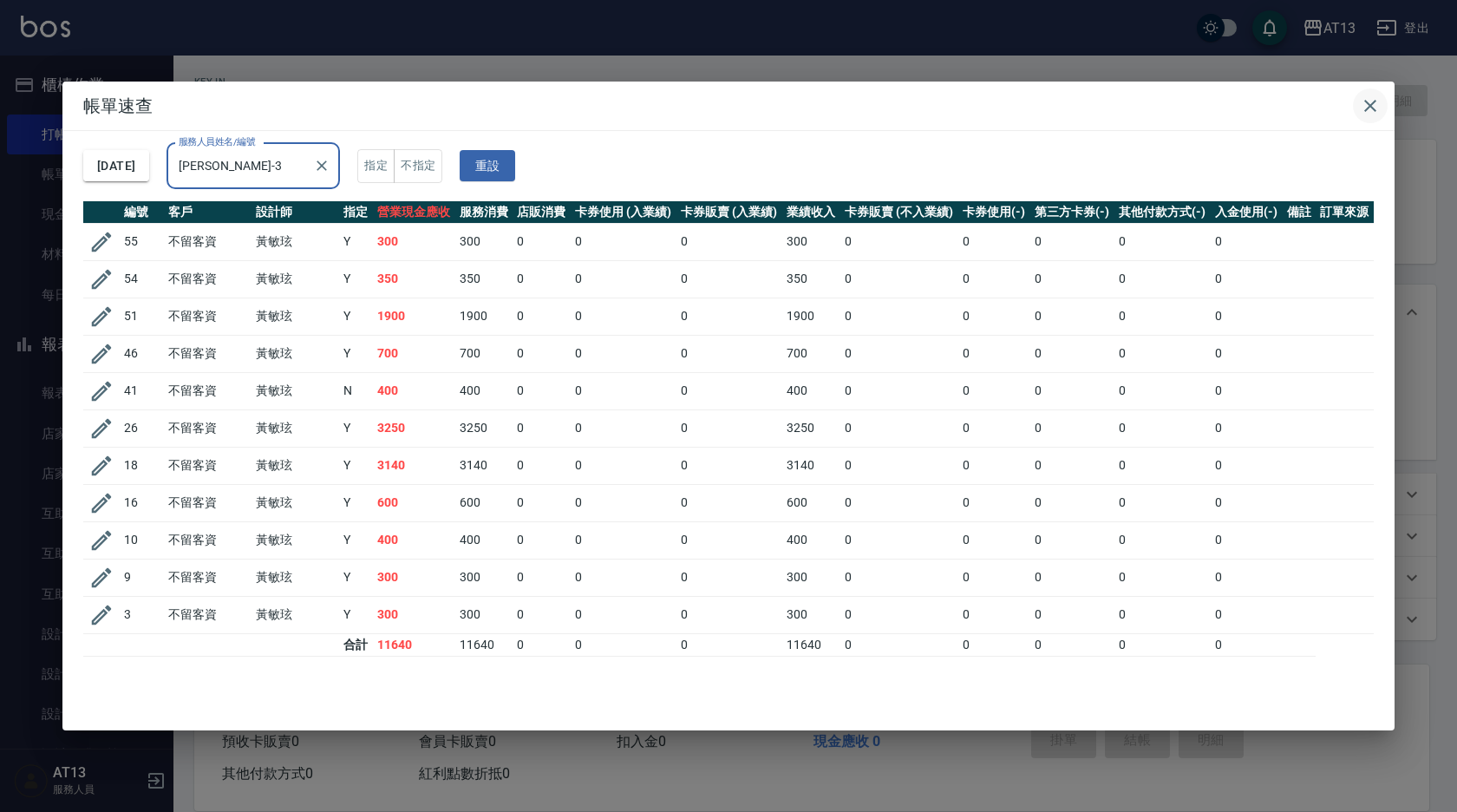
click at [1369, 111] on icon "button" at bounding box center [1370, 106] width 21 height 21
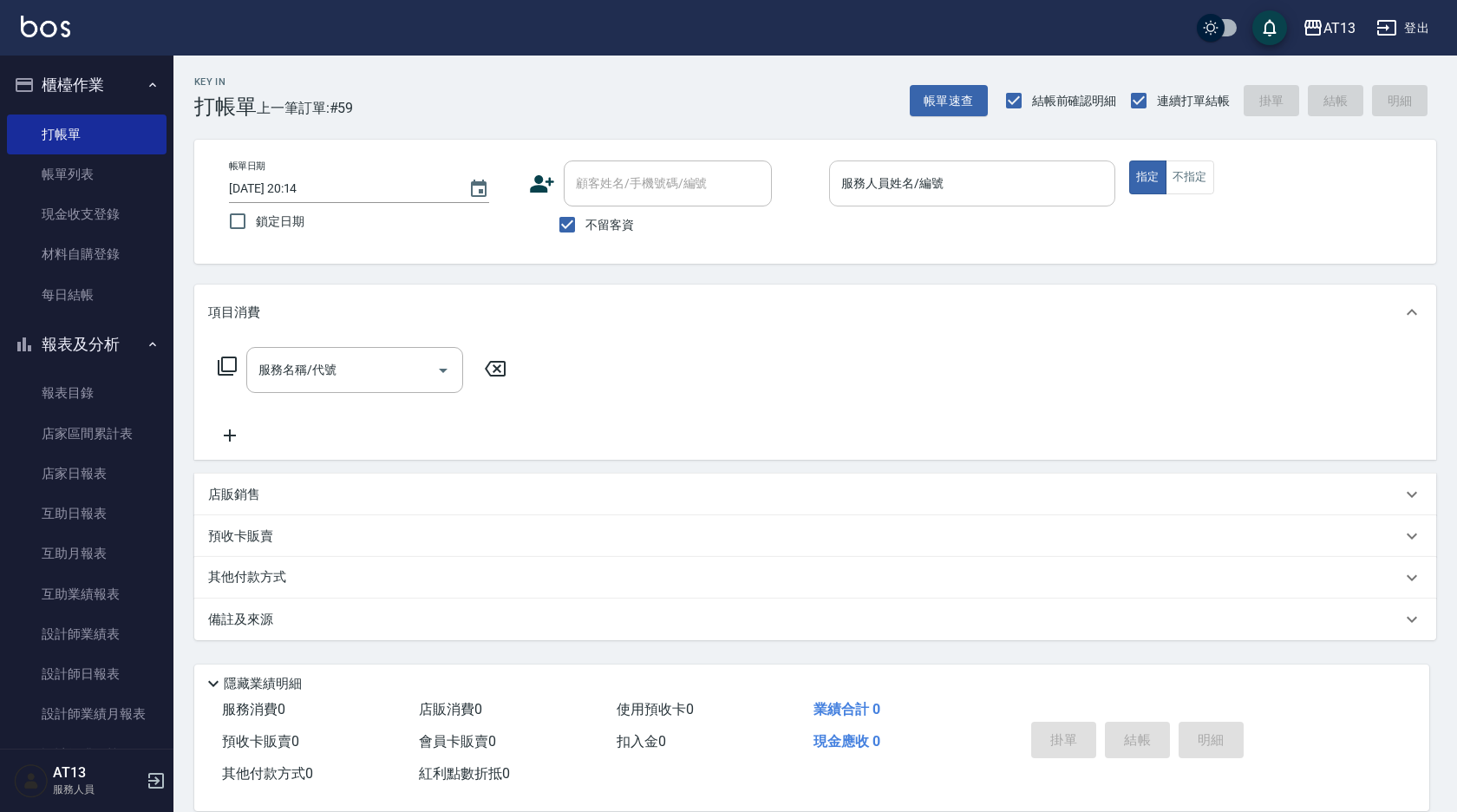
click at [951, 185] on input "服務人員姓名/編號" at bounding box center [972, 183] width 271 height 31
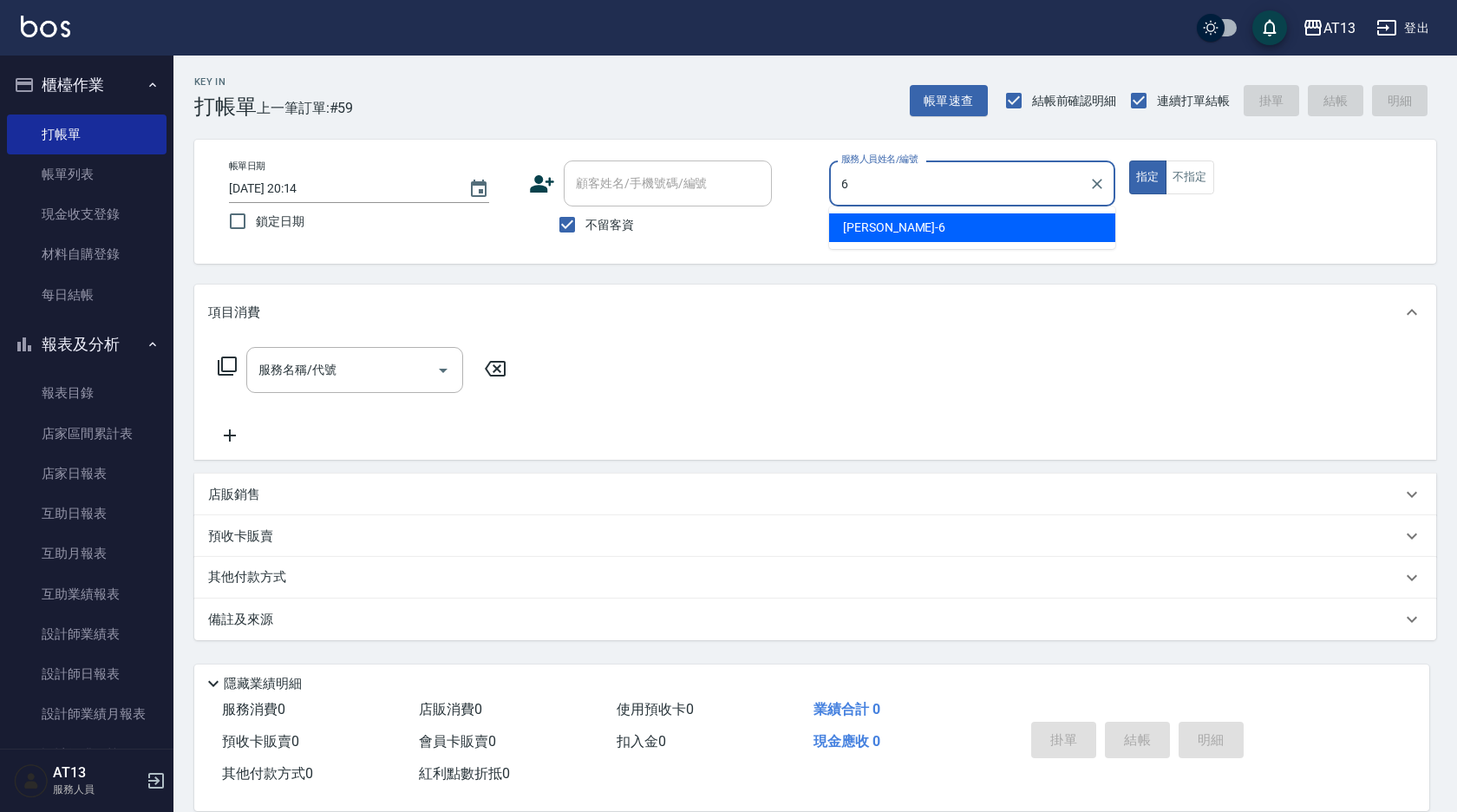
type input "[PERSON_NAME]-6"
type button "true"
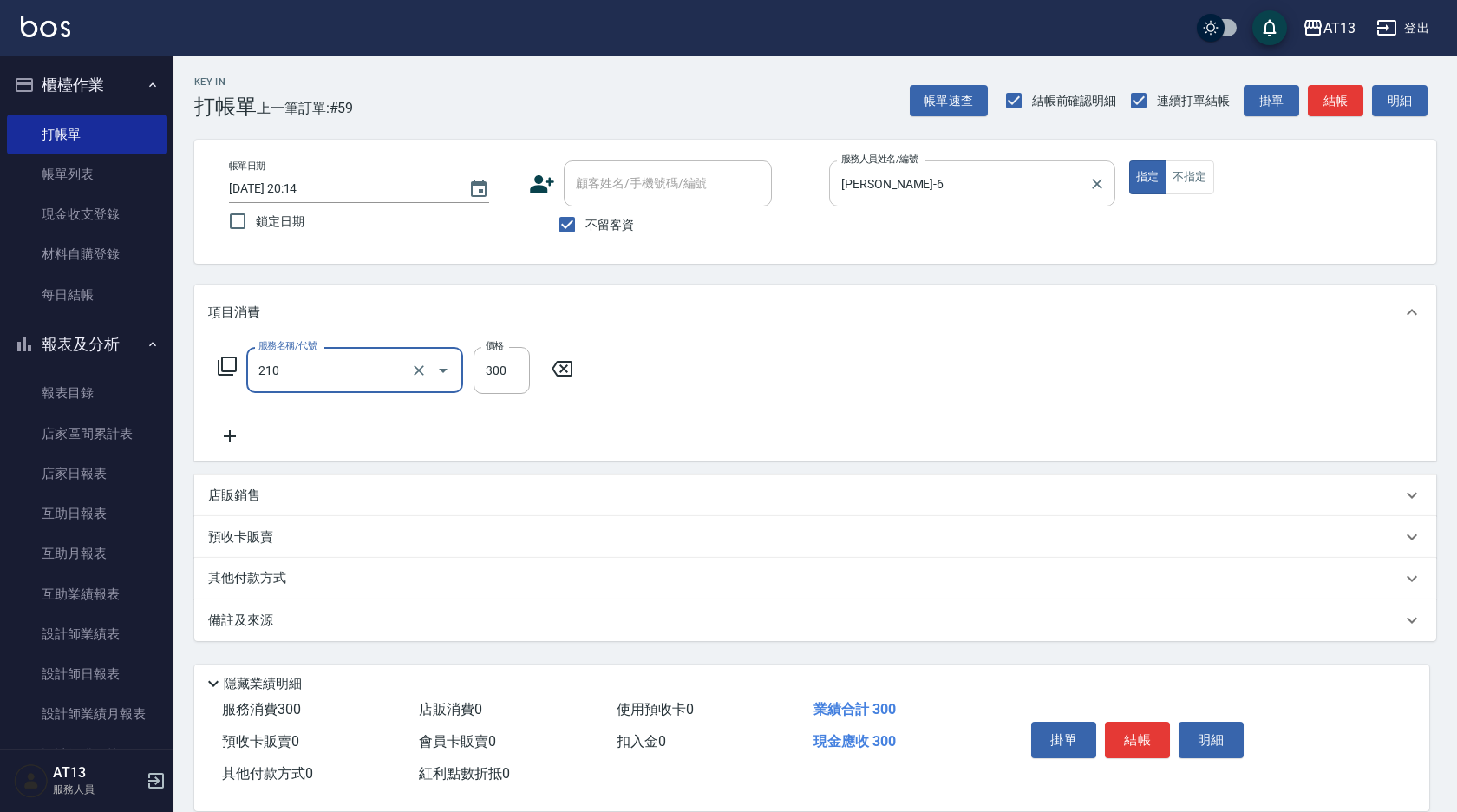
type input "歐娜洗髮精(210)"
type input "[PERSON_NAME]-33"
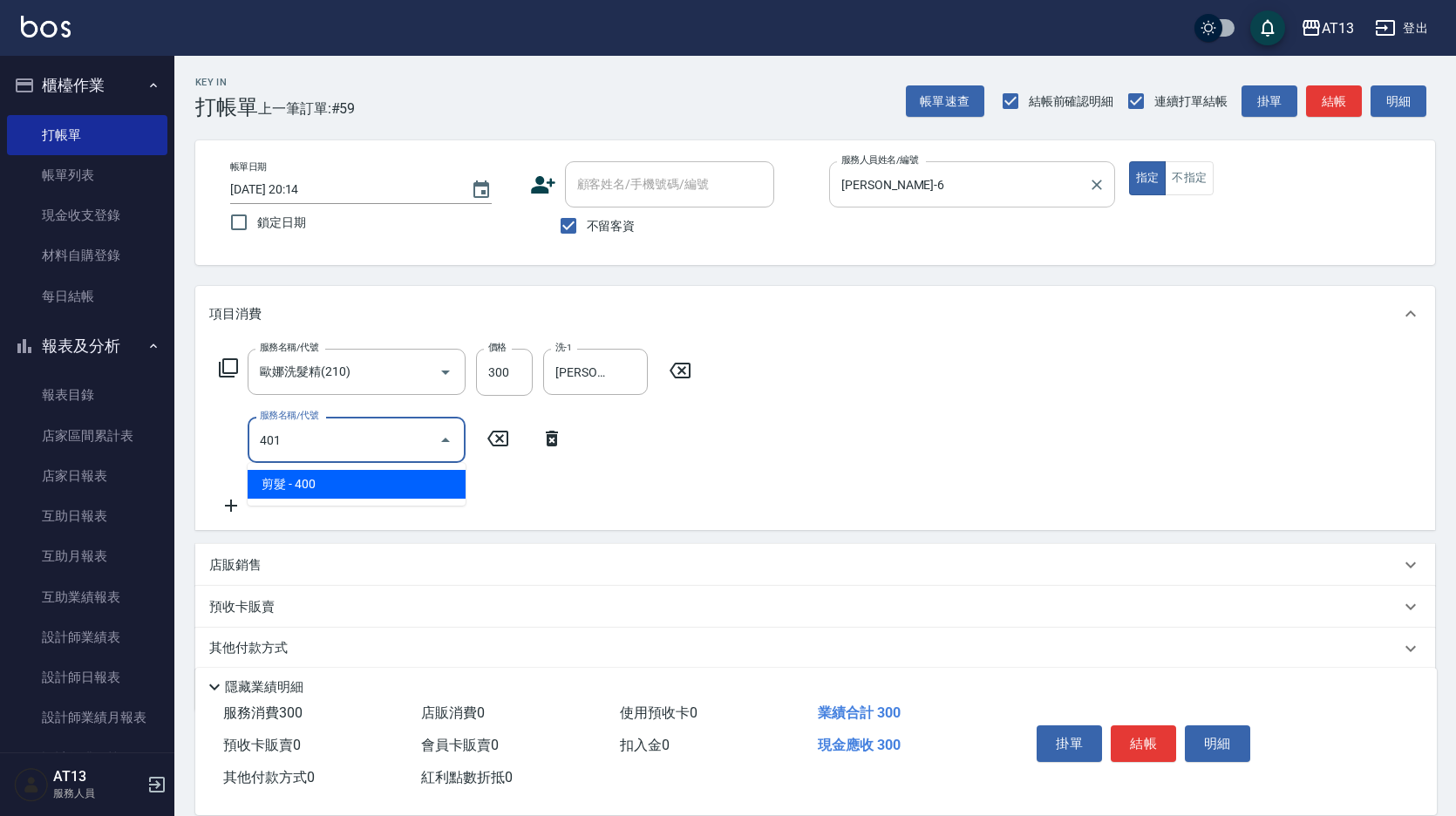
type input "剪髮(401)"
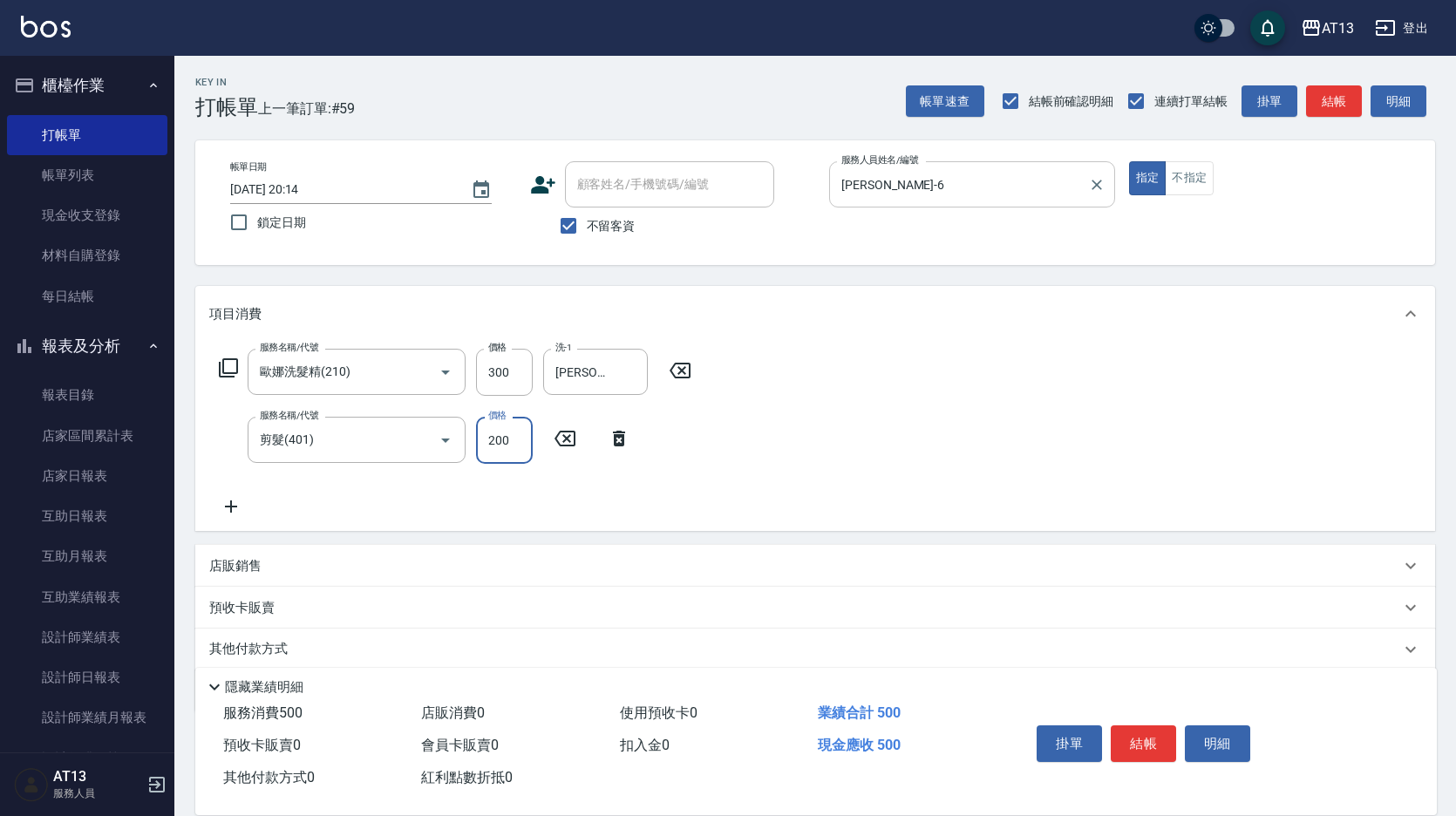
type input "200"
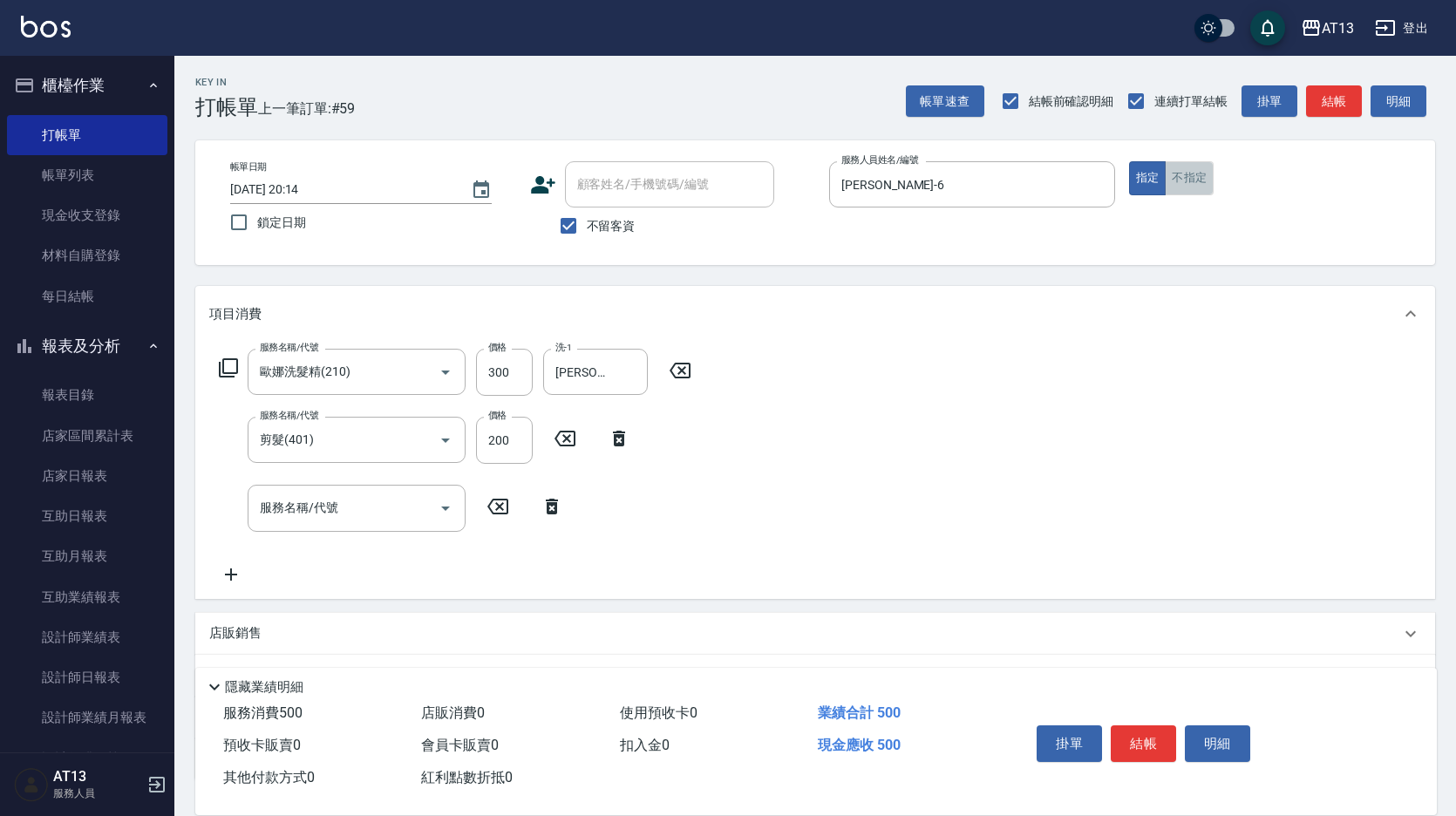
click at [1188, 175] on button "不指定" at bounding box center [1188, 177] width 49 height 34
type button "false"
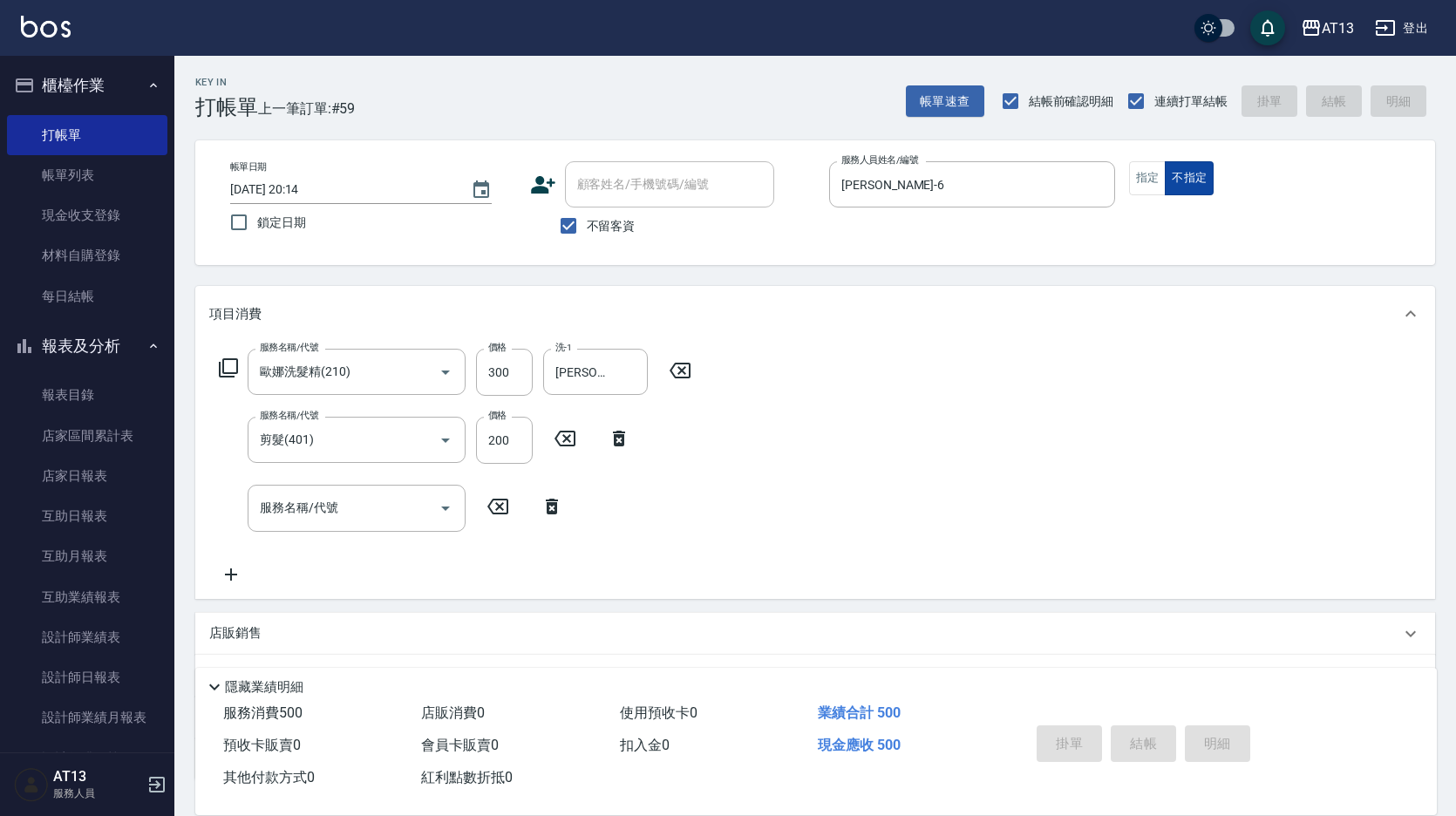
type input "[DATE] 20:37"
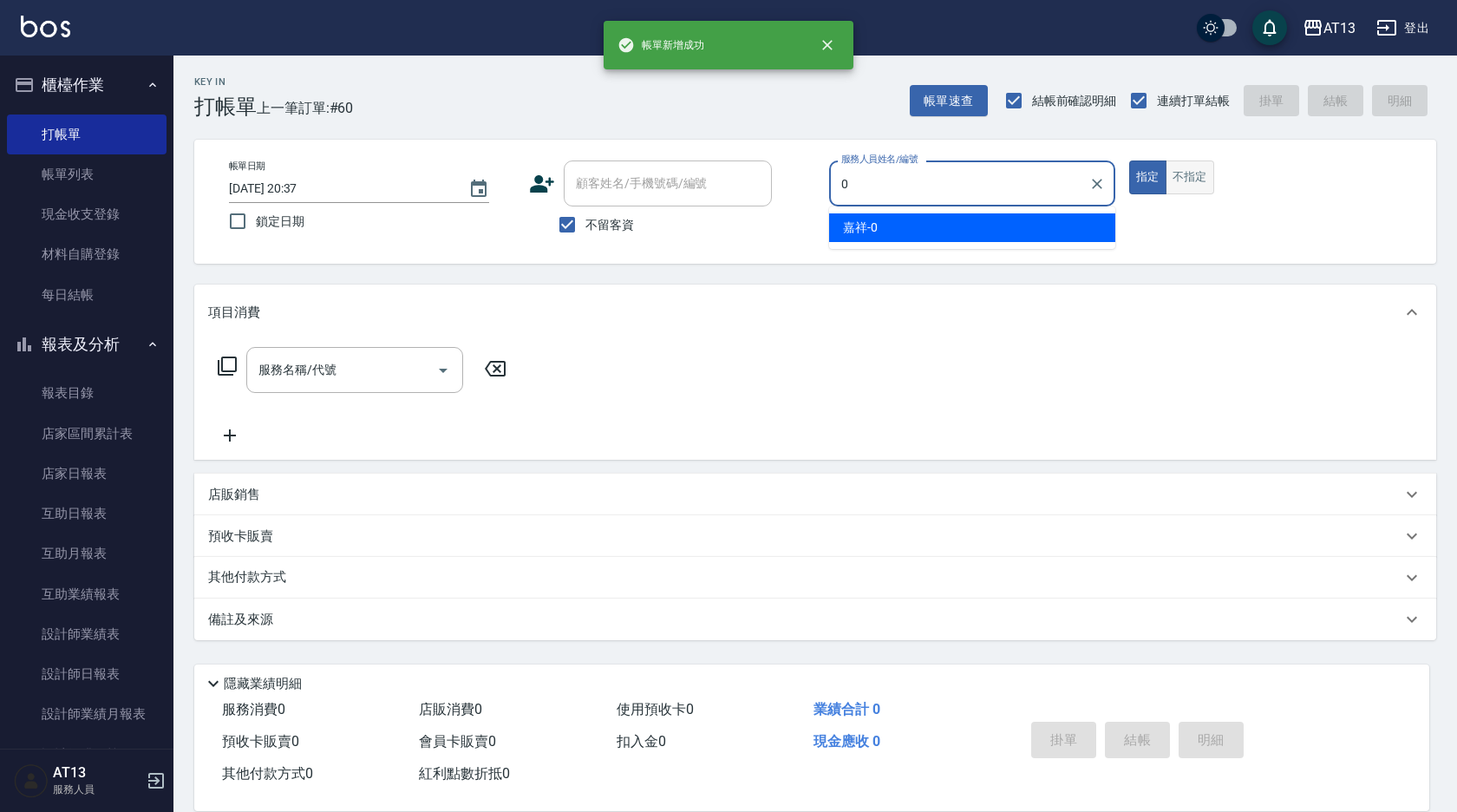
type input "嘉祥-0"
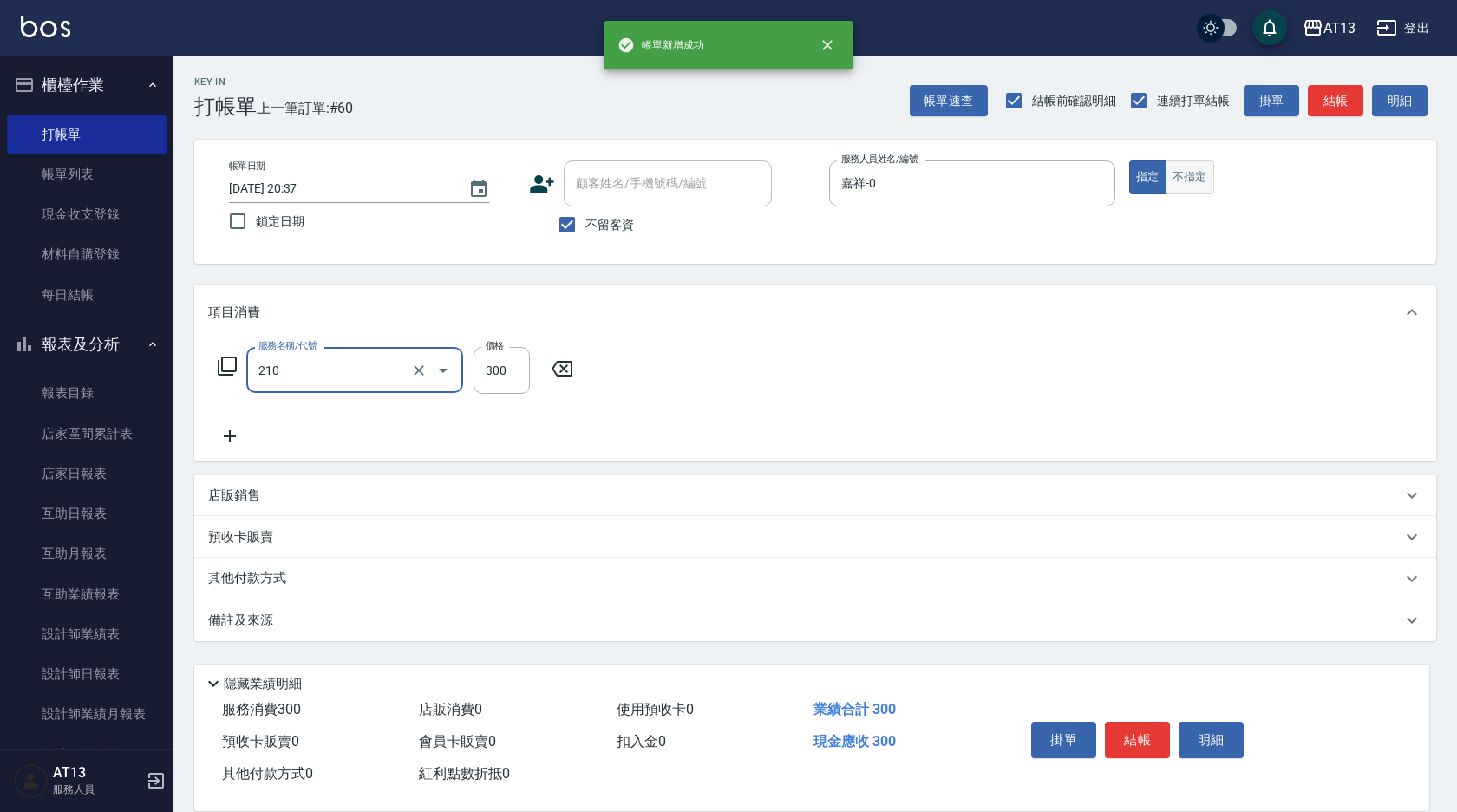
type input "歐娜洗髮精(210)"
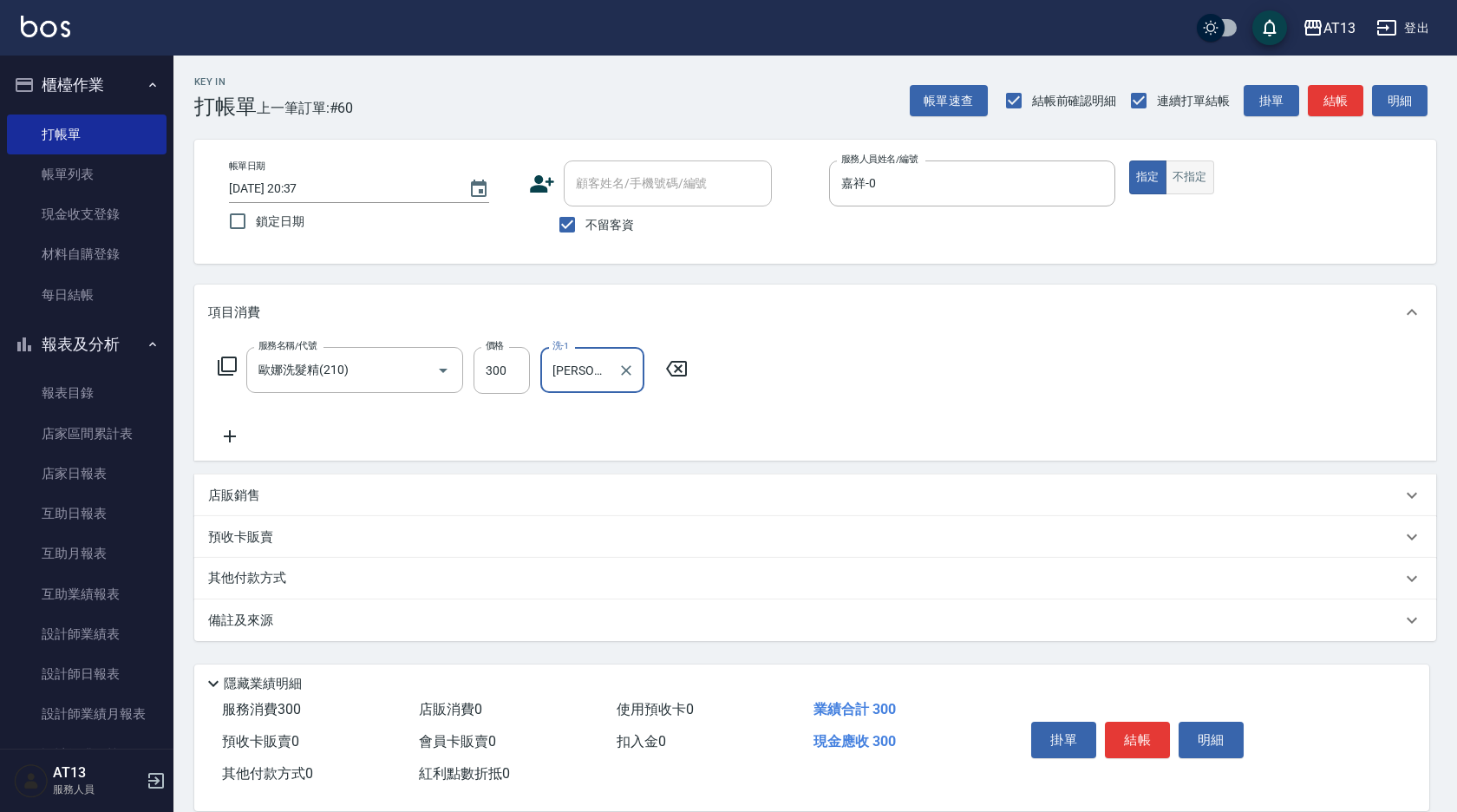
type input "[PERSON_NAME]-31"
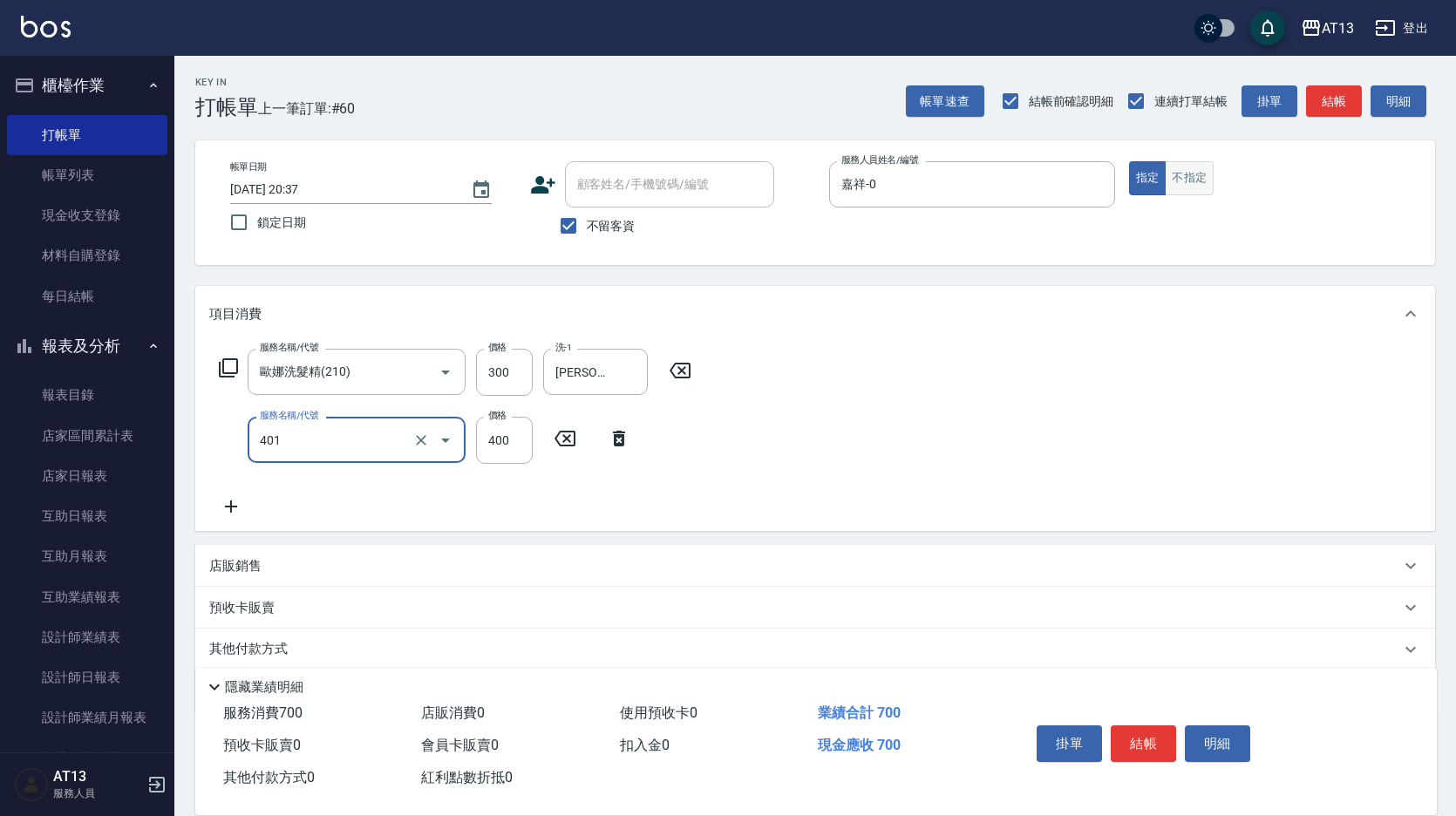
type input "剪髮(401)"
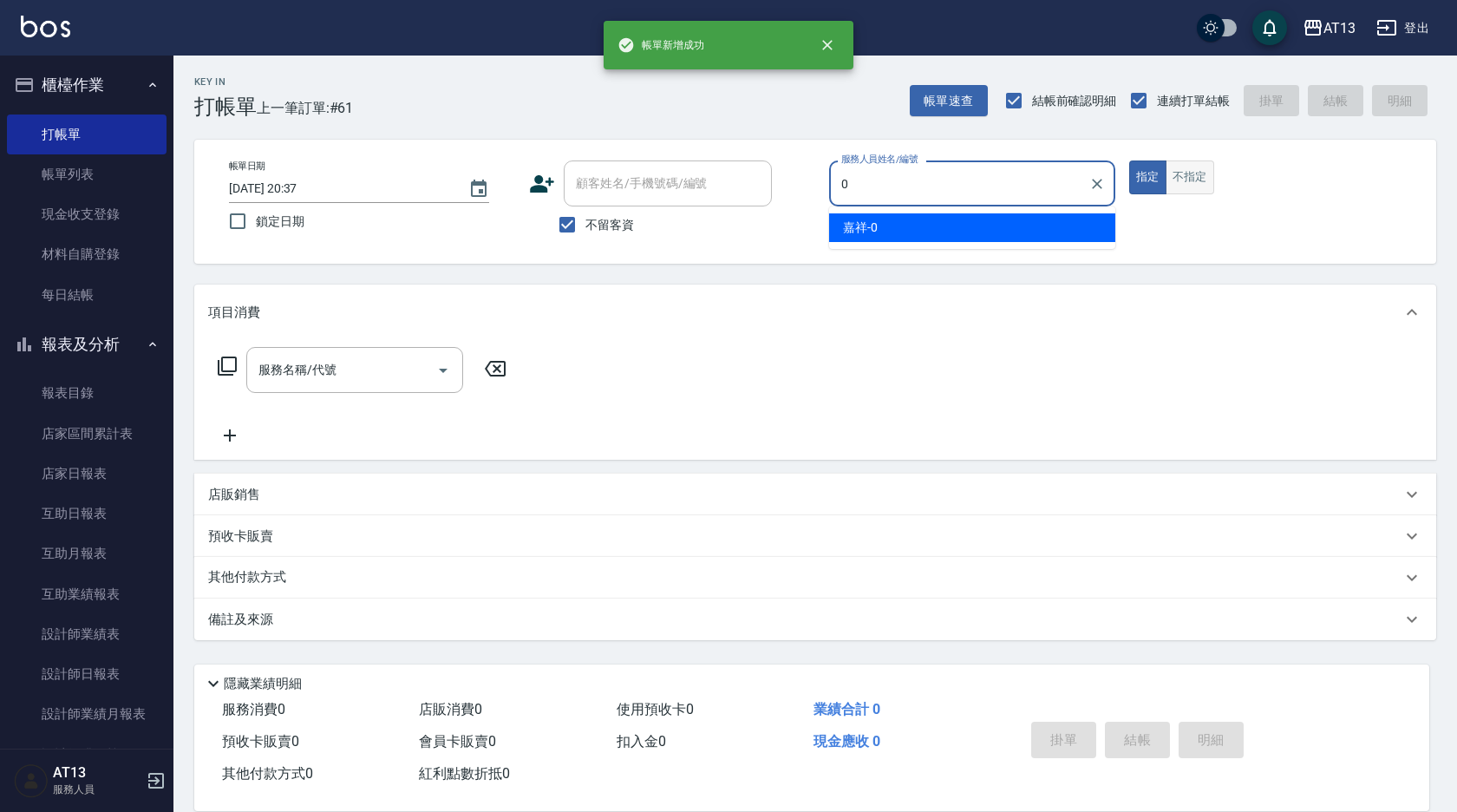
type input "嘉祥-0"
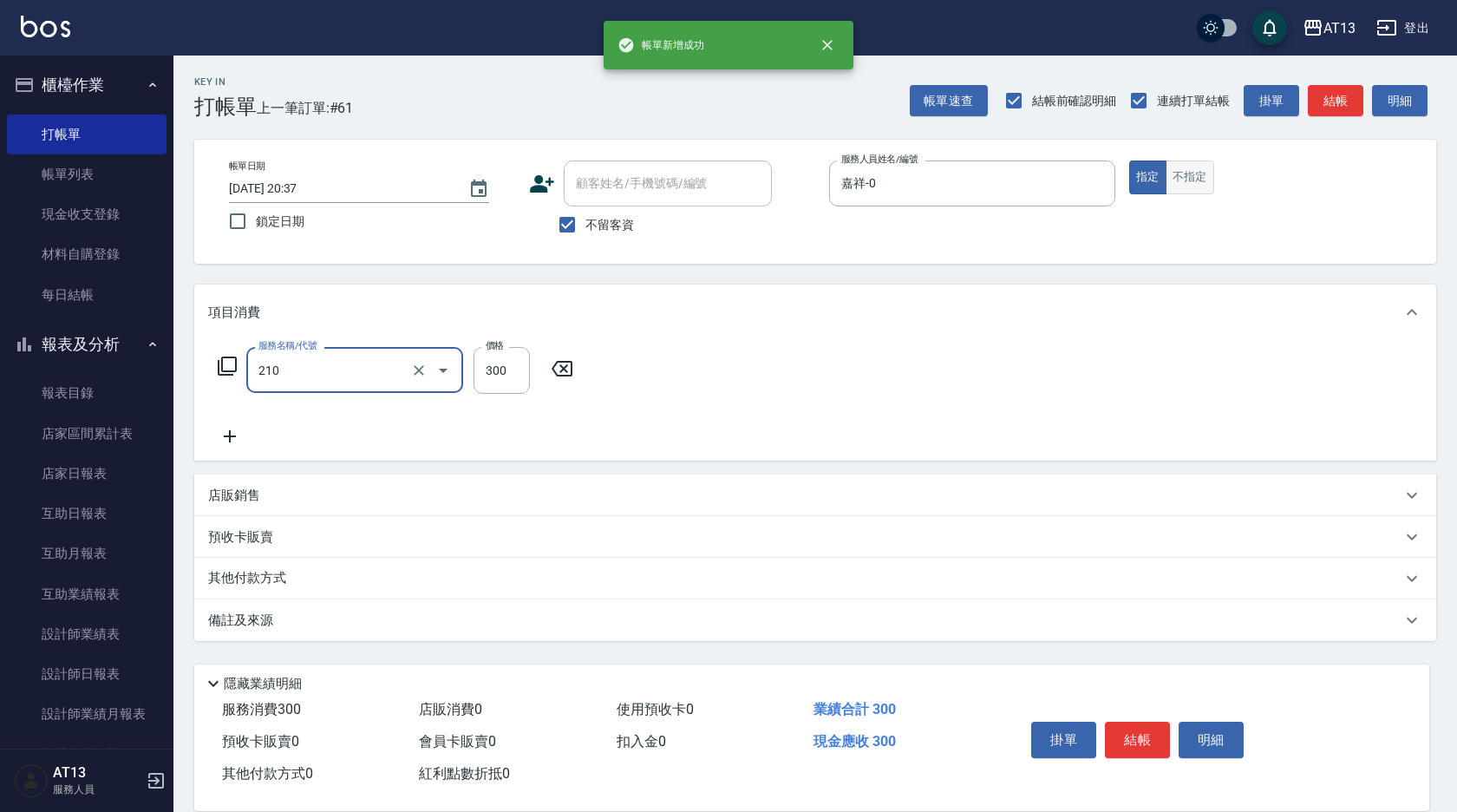
type input "歐娜洗髮精(210)"
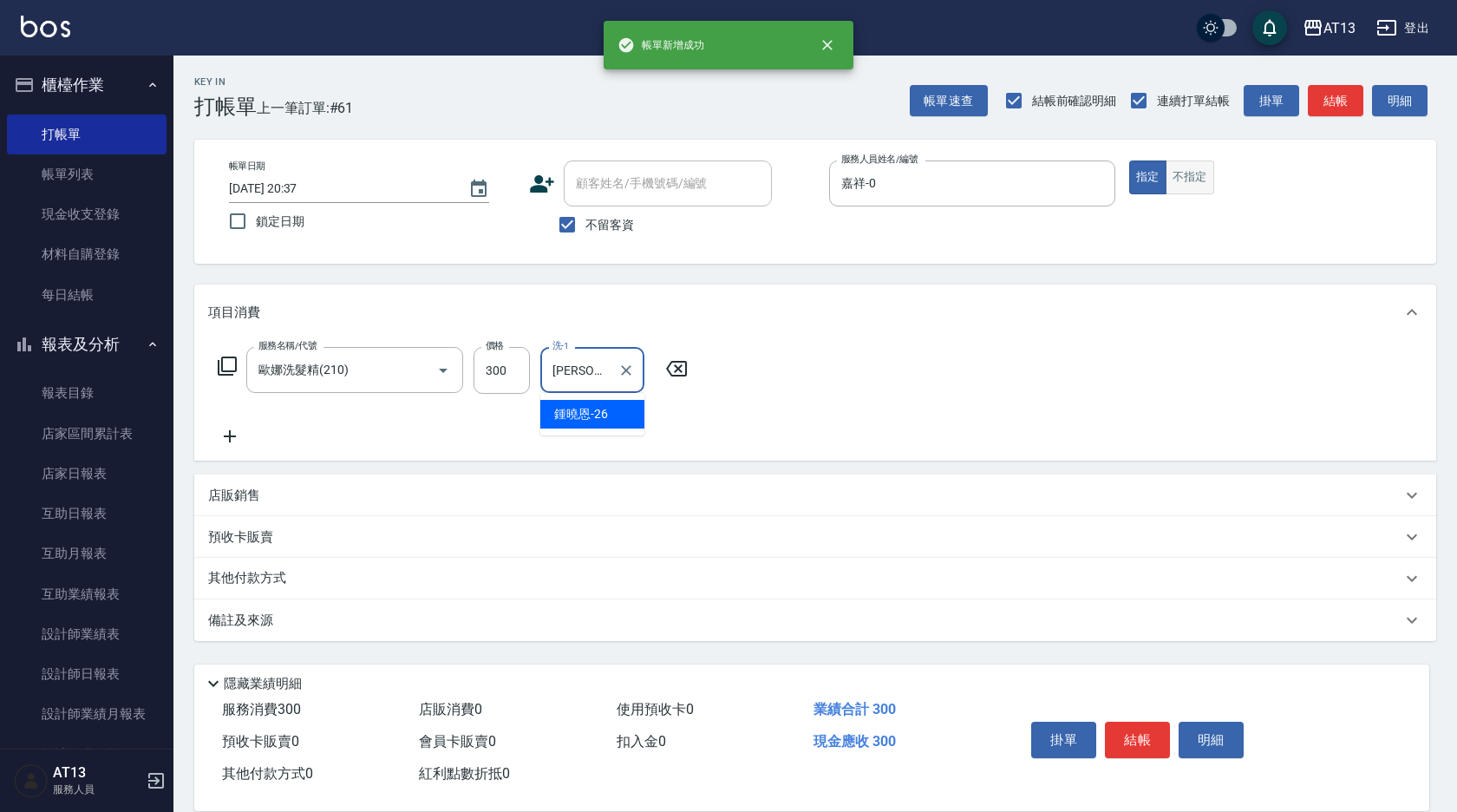
type input "[PERSON_NAME]-26"
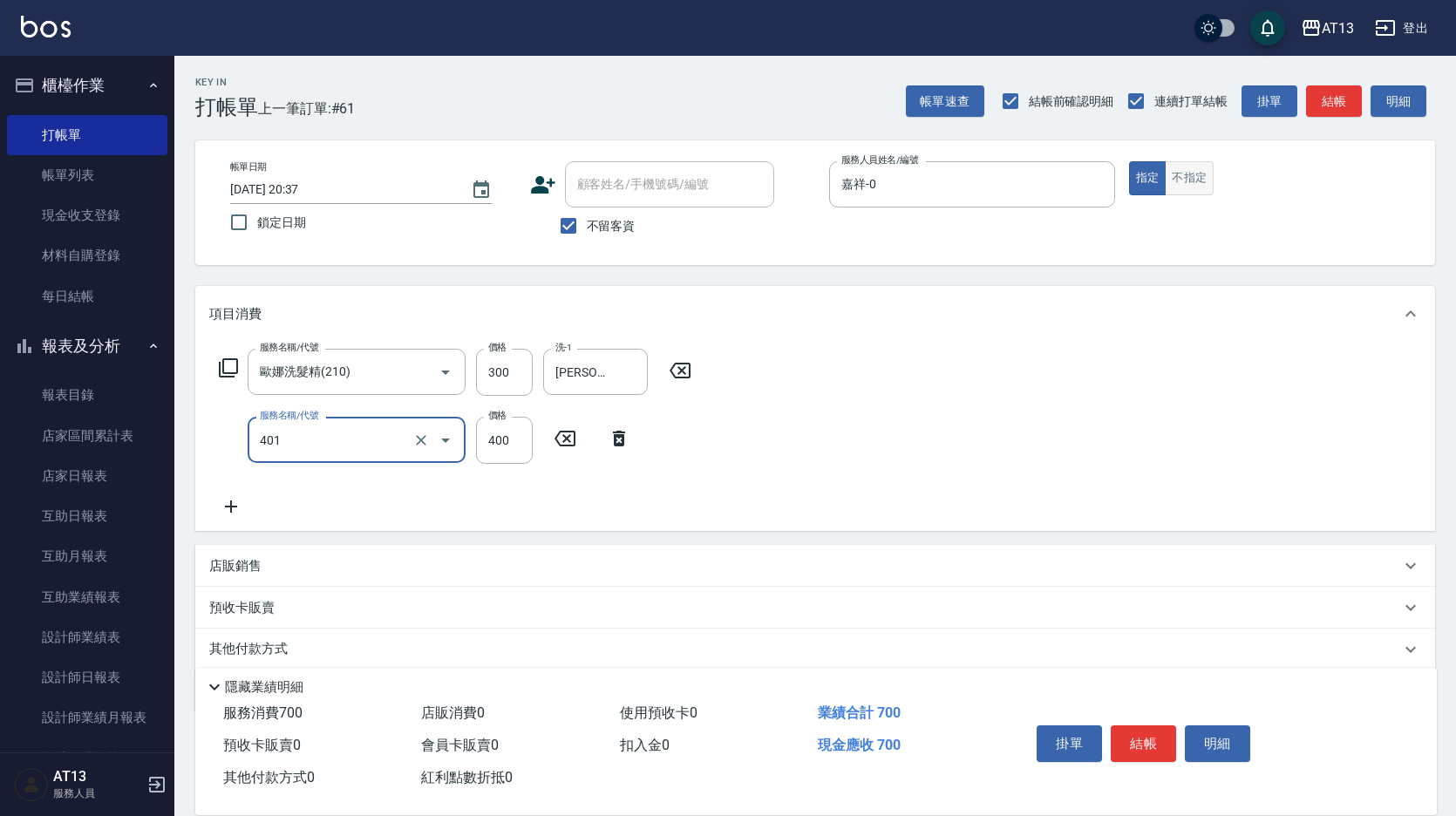
type input "剪髮(401)"
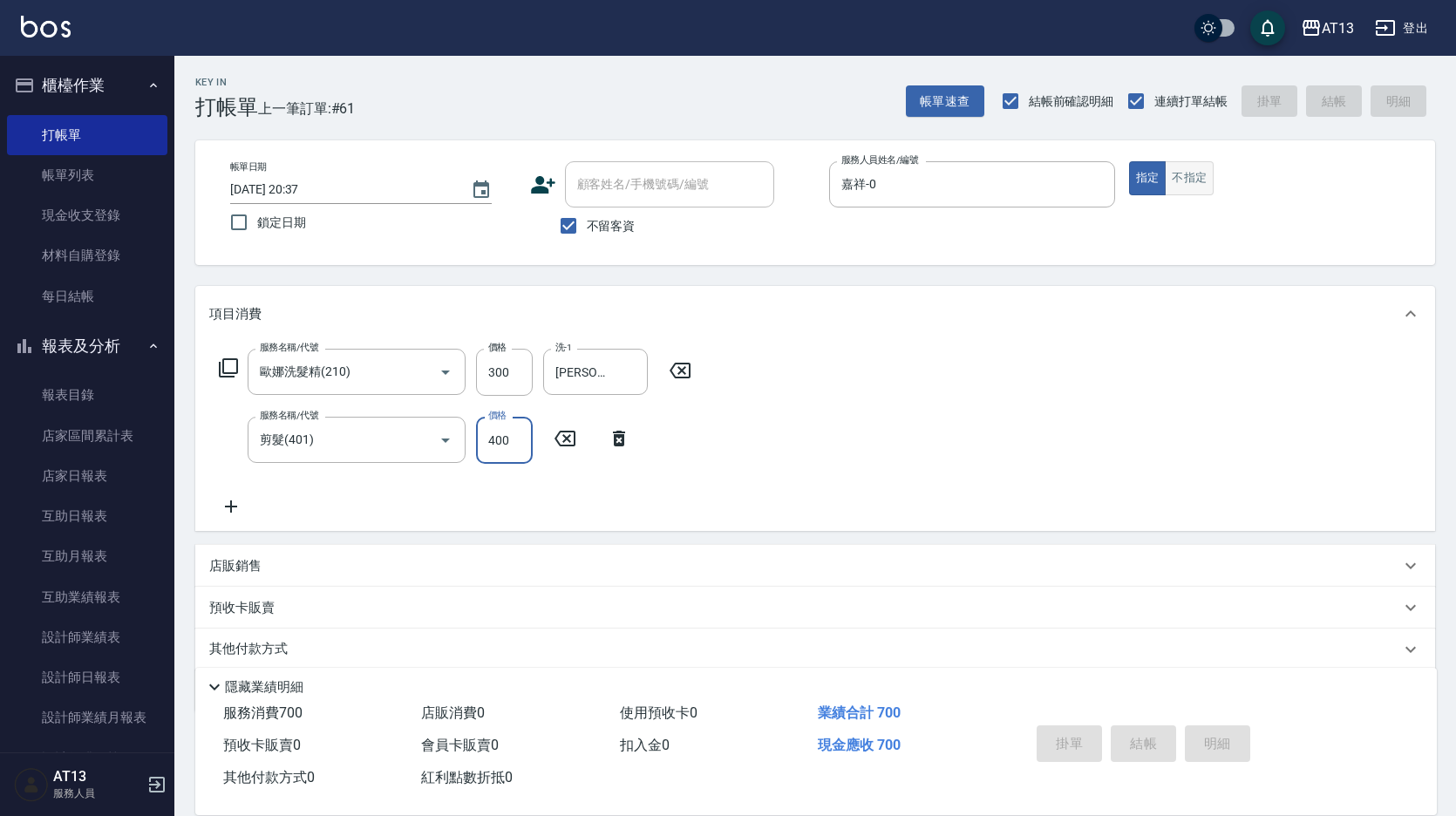
type input "[DATE] 20:38"
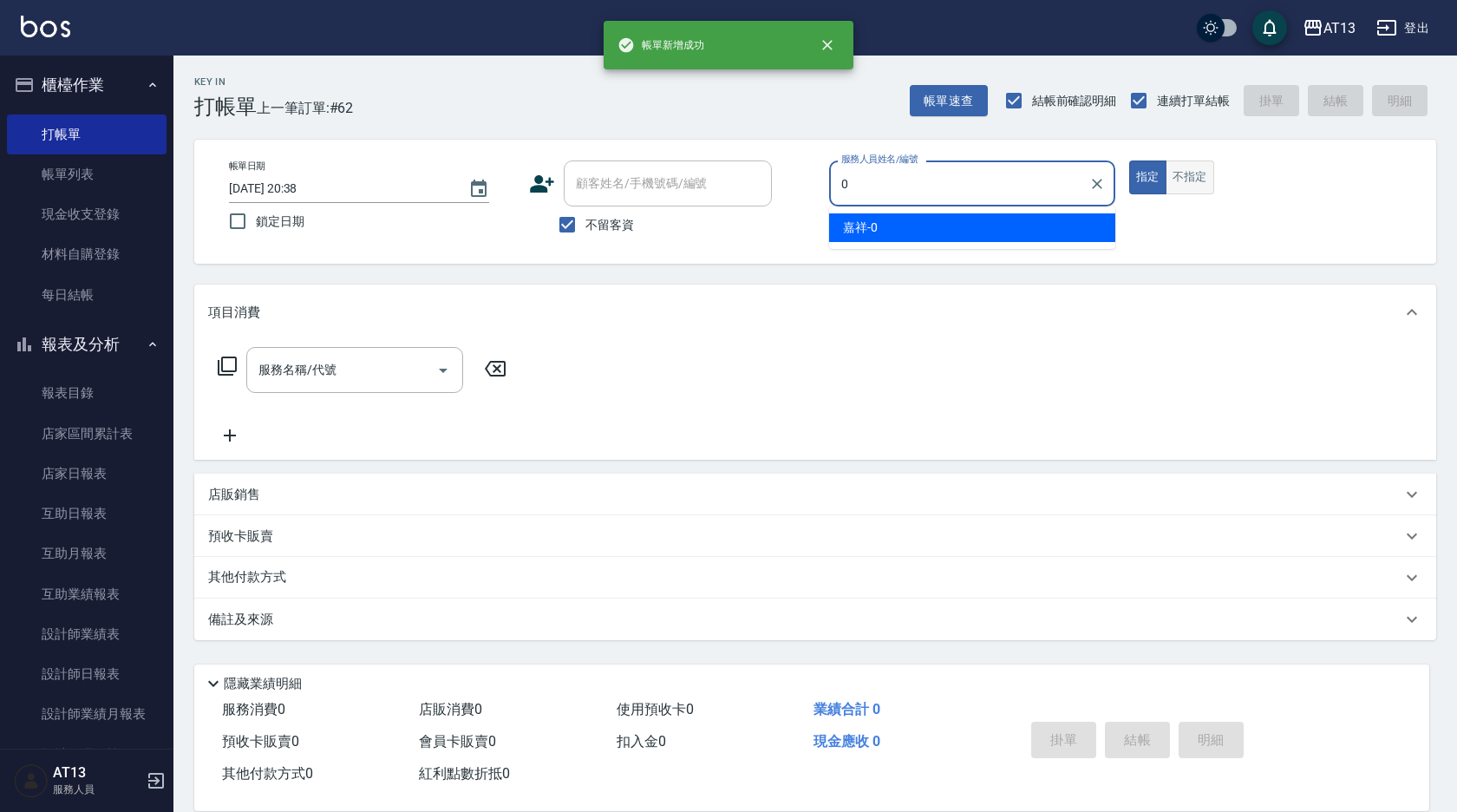
type input "嘉祥-0"
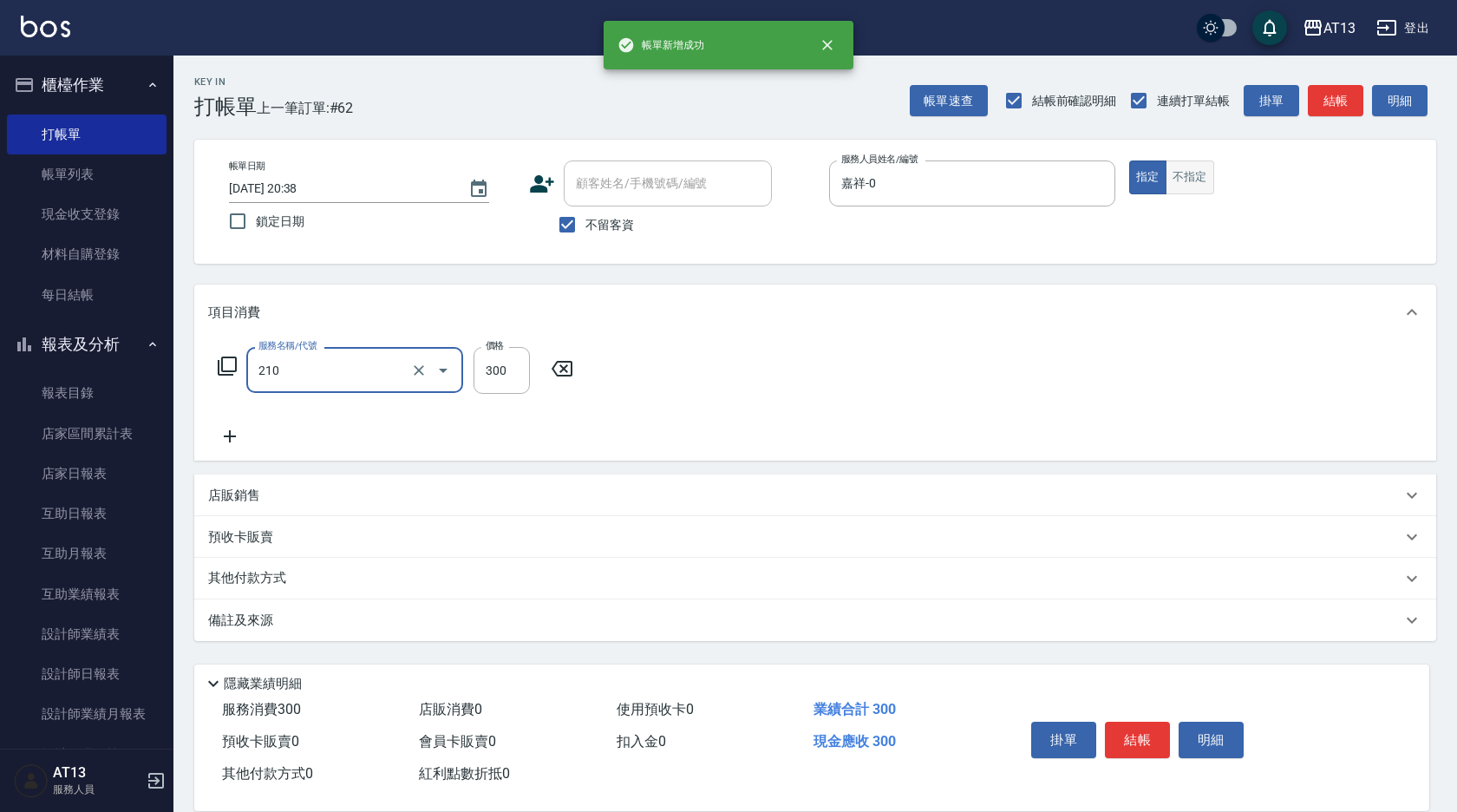
type input "歐娜洗髮精(210)"
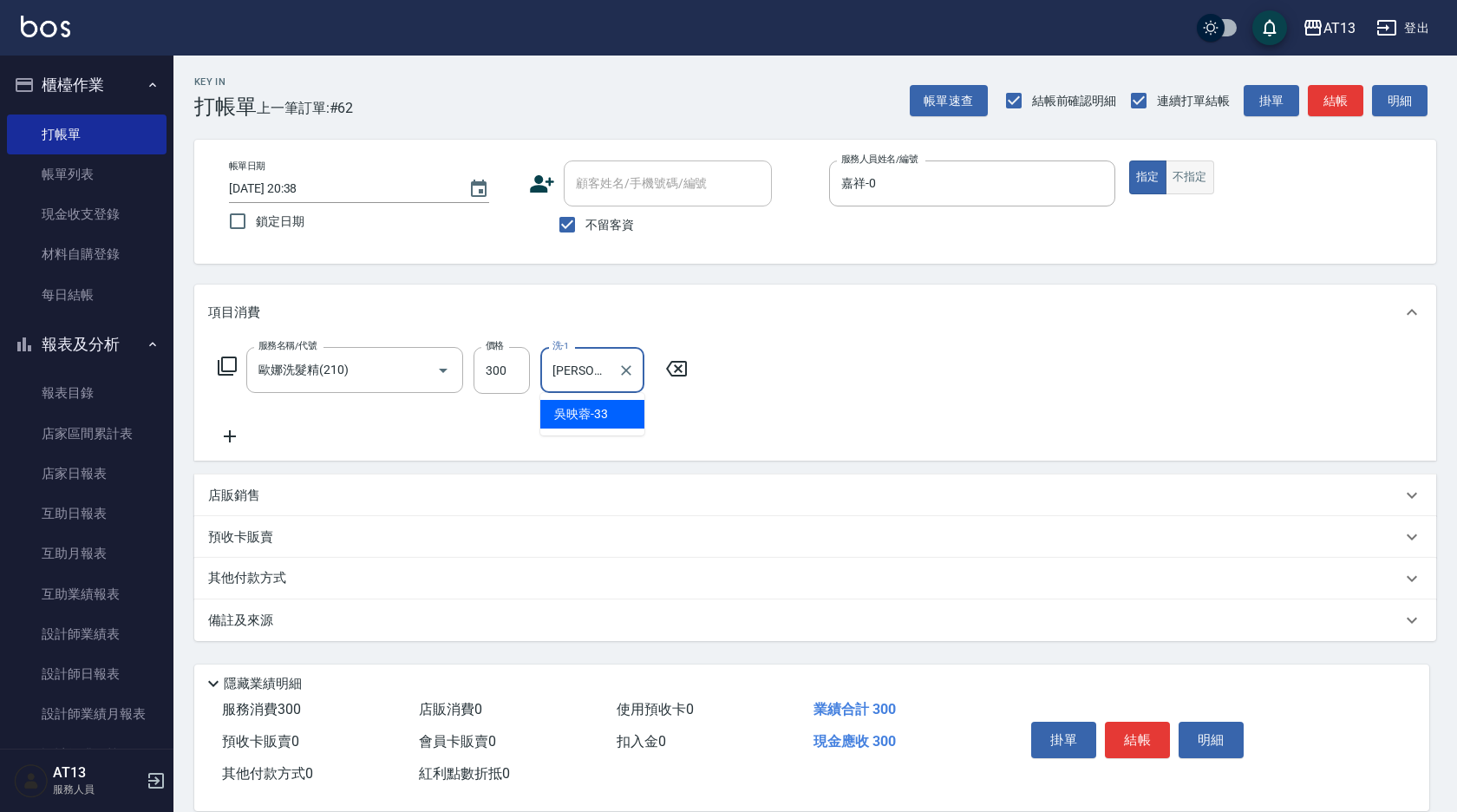
type input "[PERSON_NAME]-33"
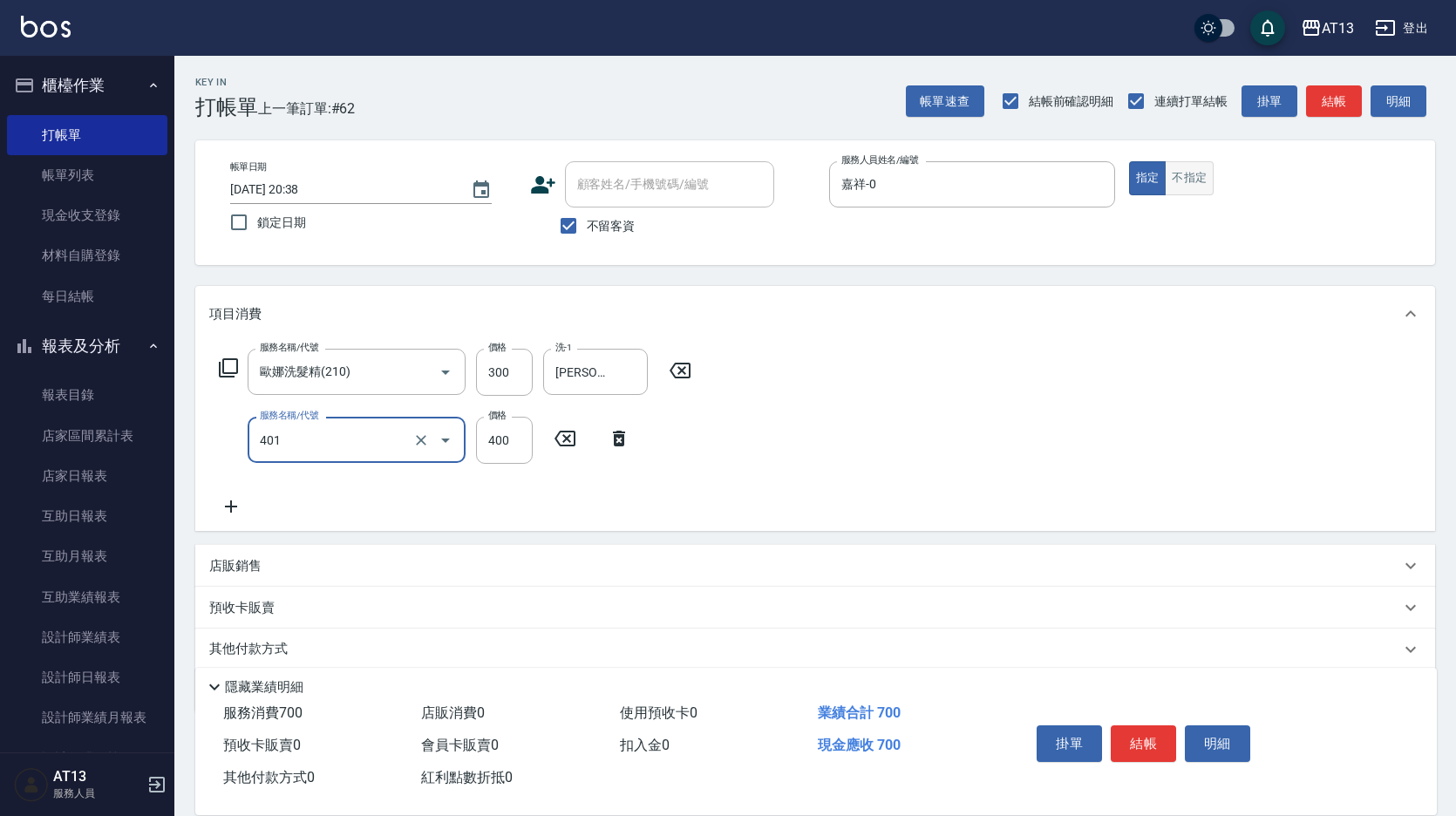
type input "剪髮(401)"
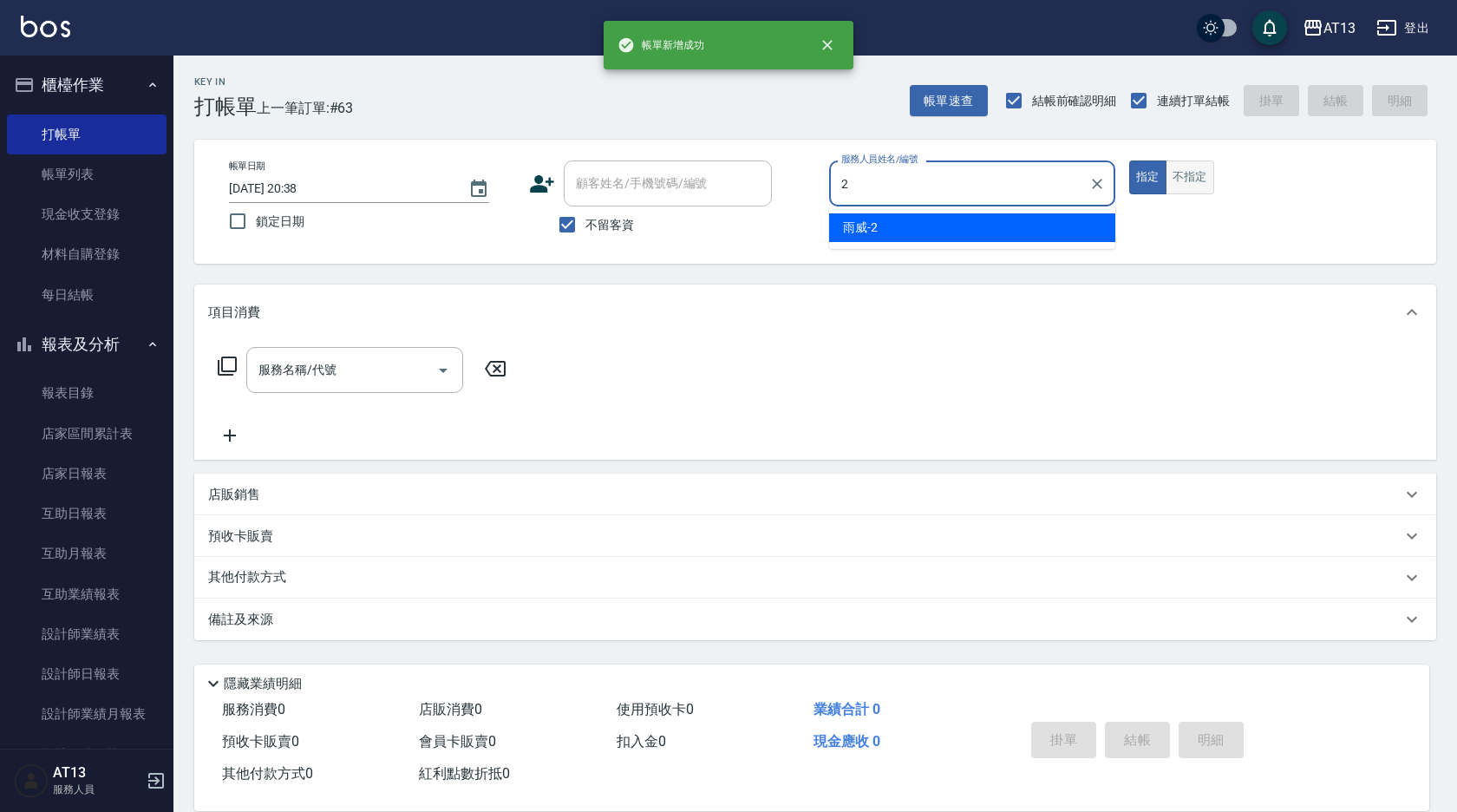
type input "雨威-2"
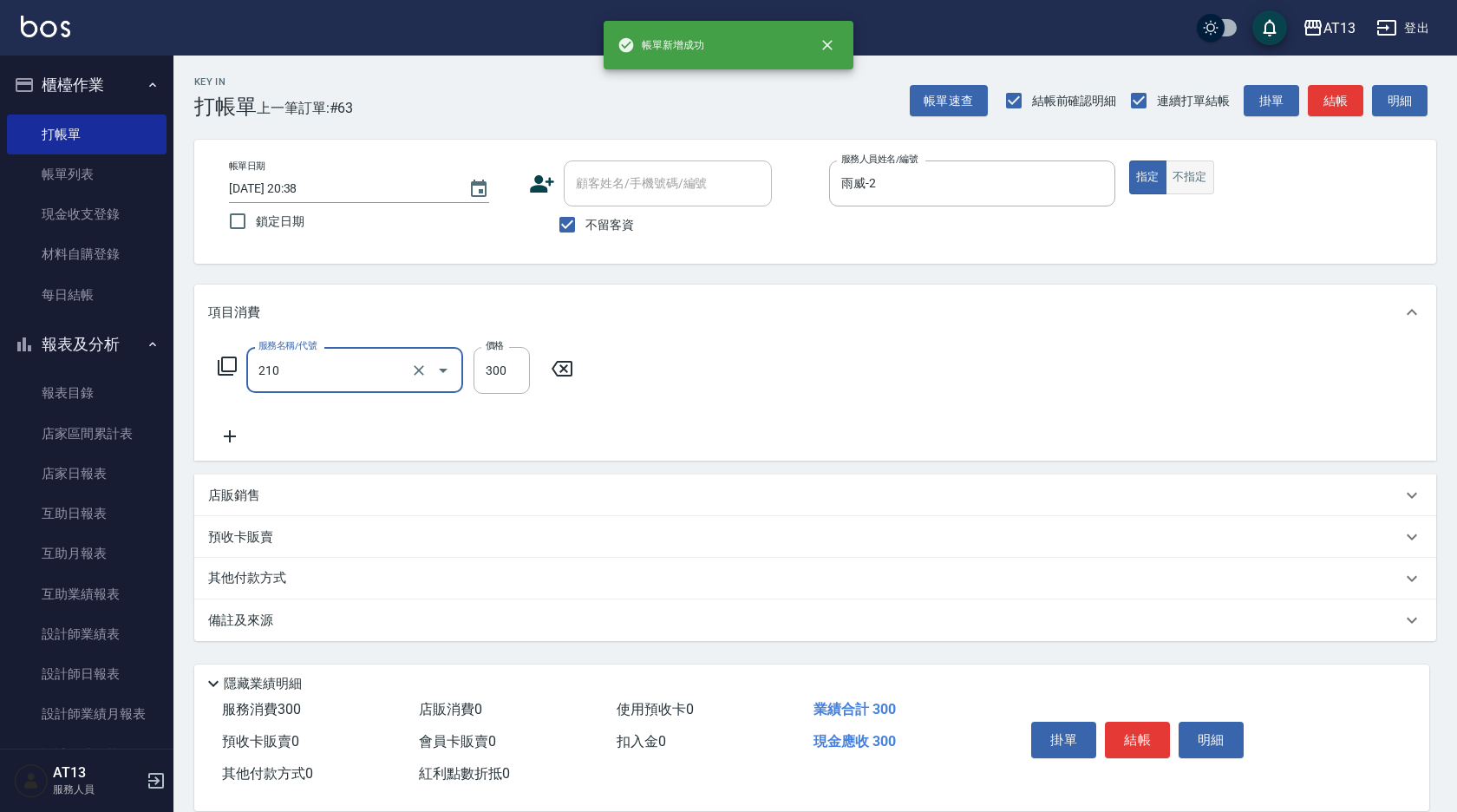
type input "歐娜洗髮精(210)"
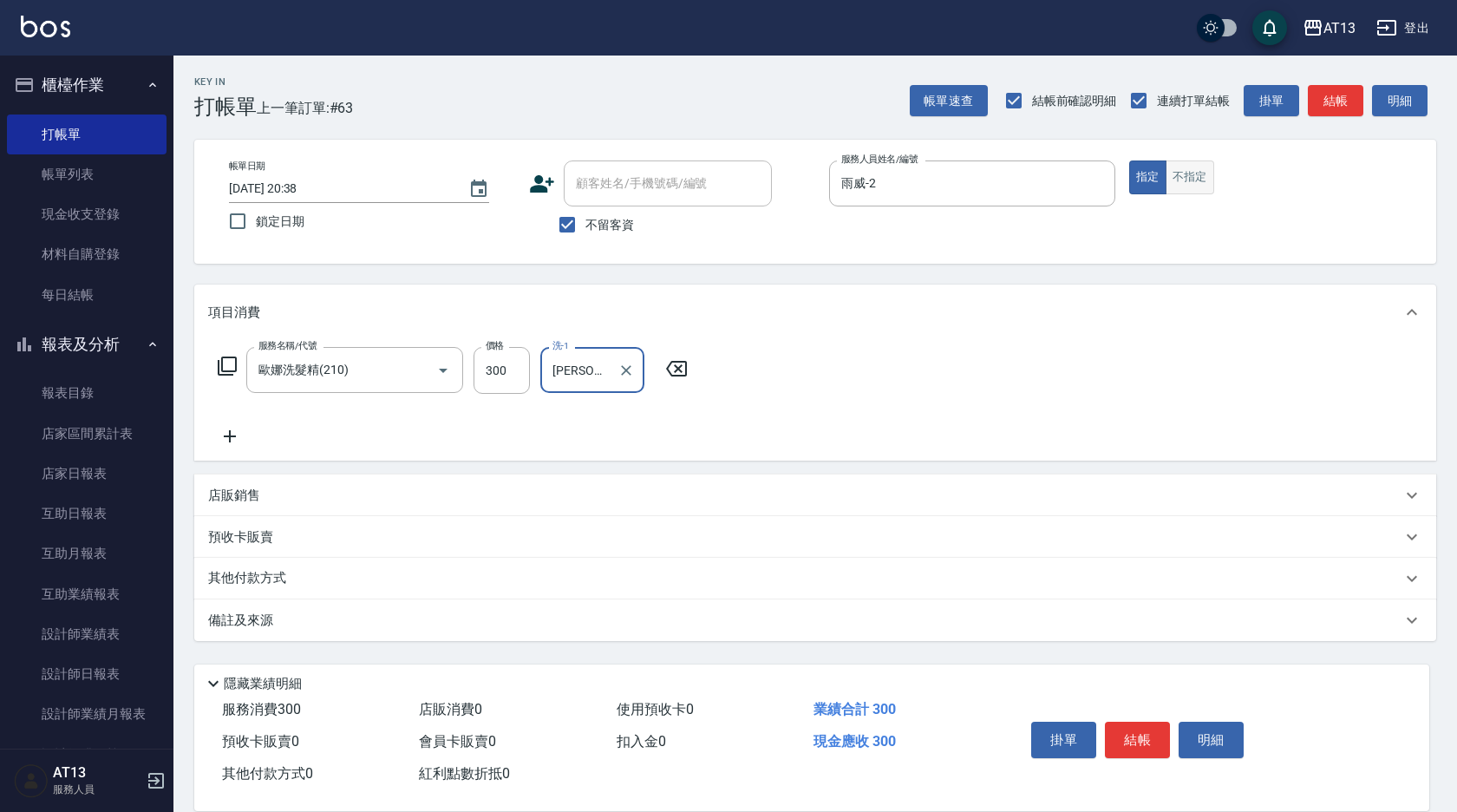
type input "[PERSON_NAME]-31"
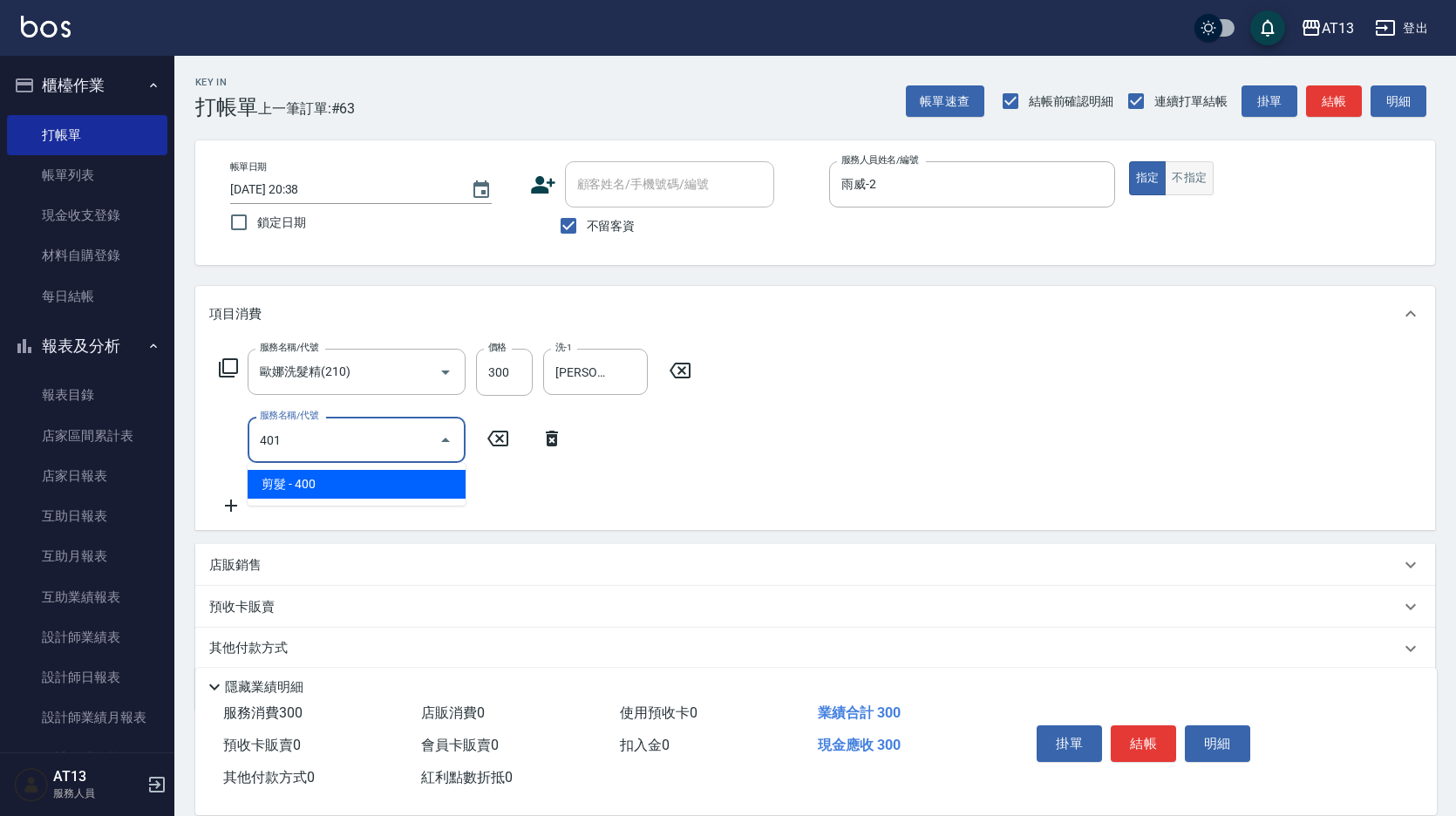
type input "剪髮(401)"
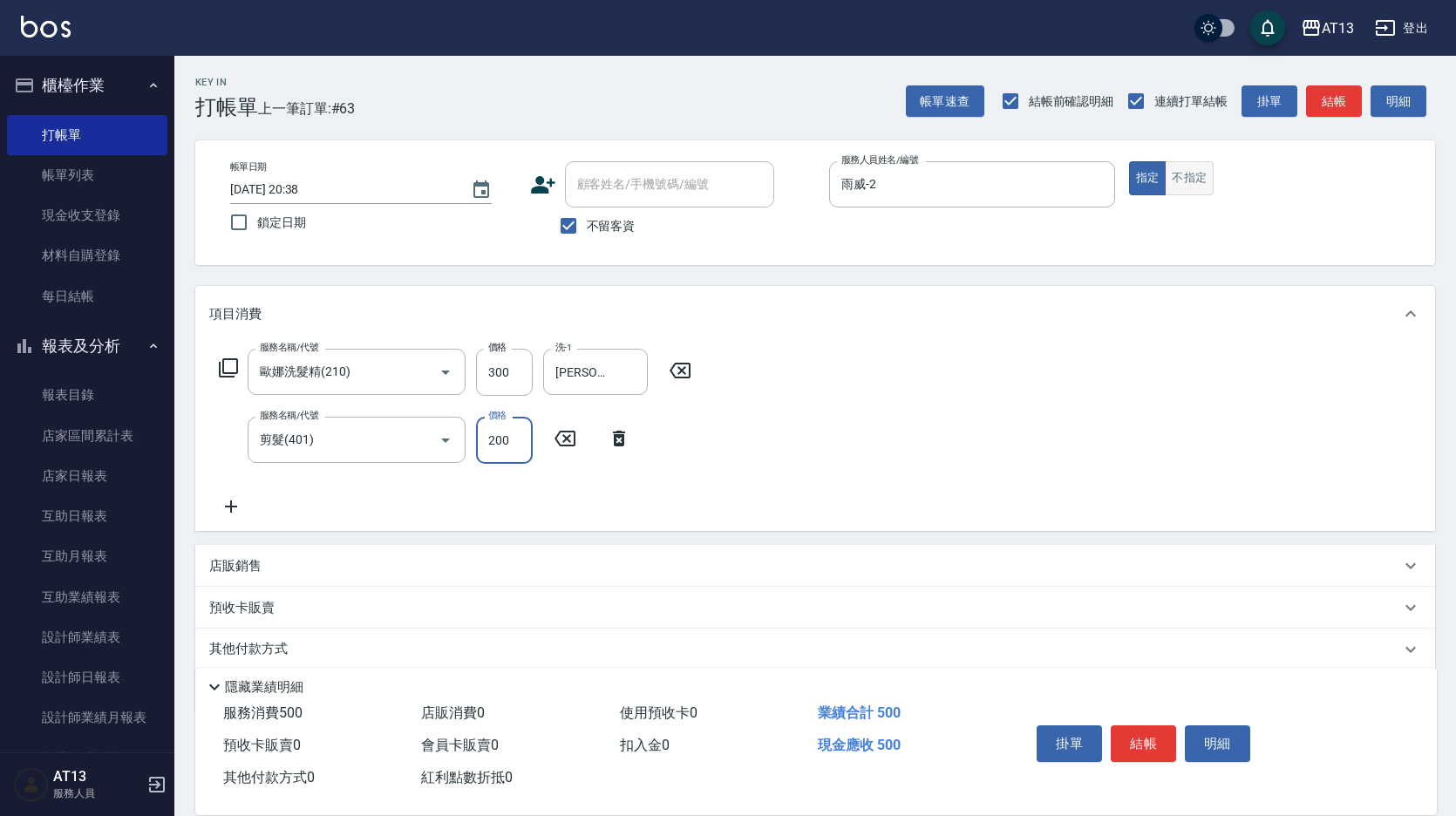
type input "200"
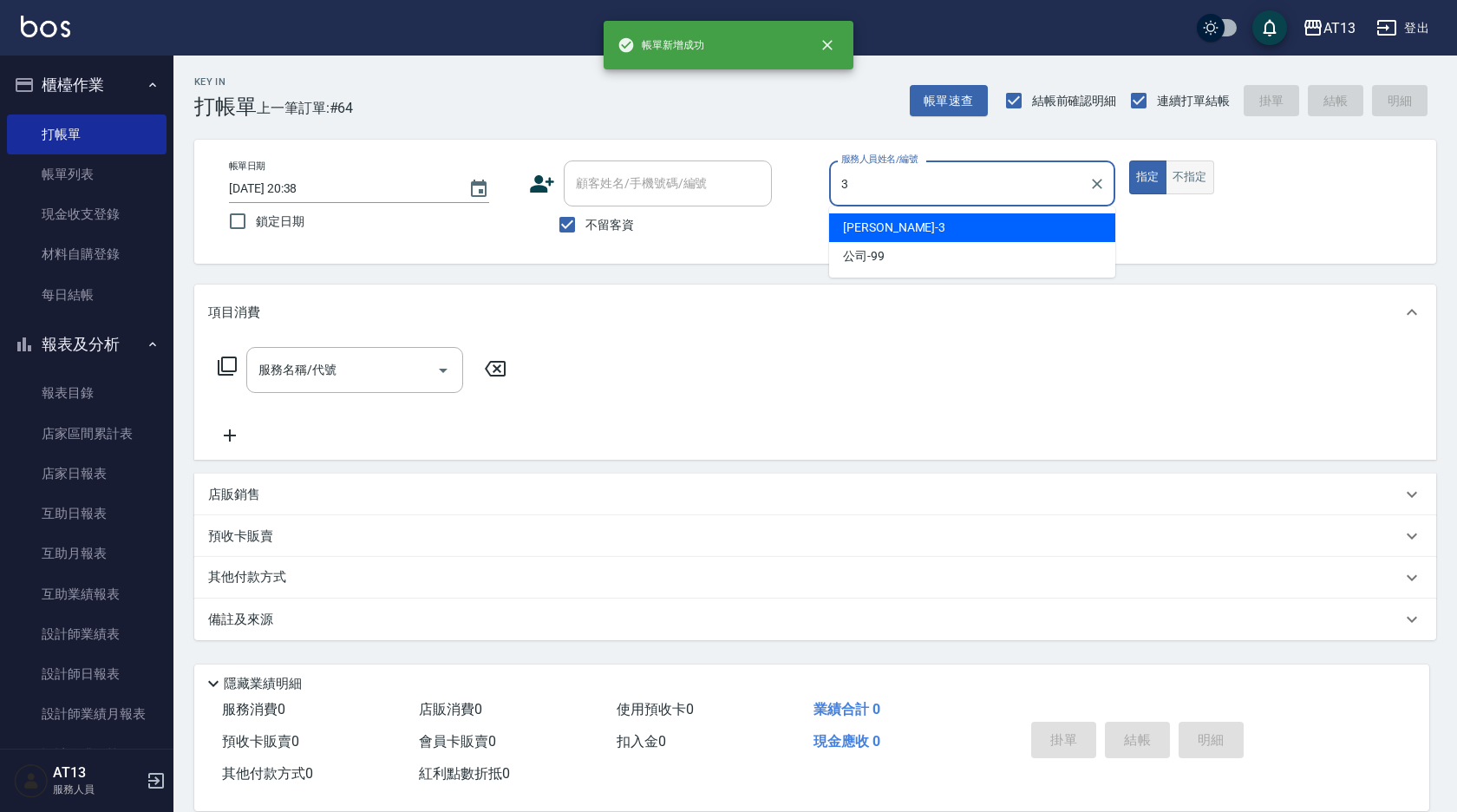
type input "[PERSON_NAME]-3"
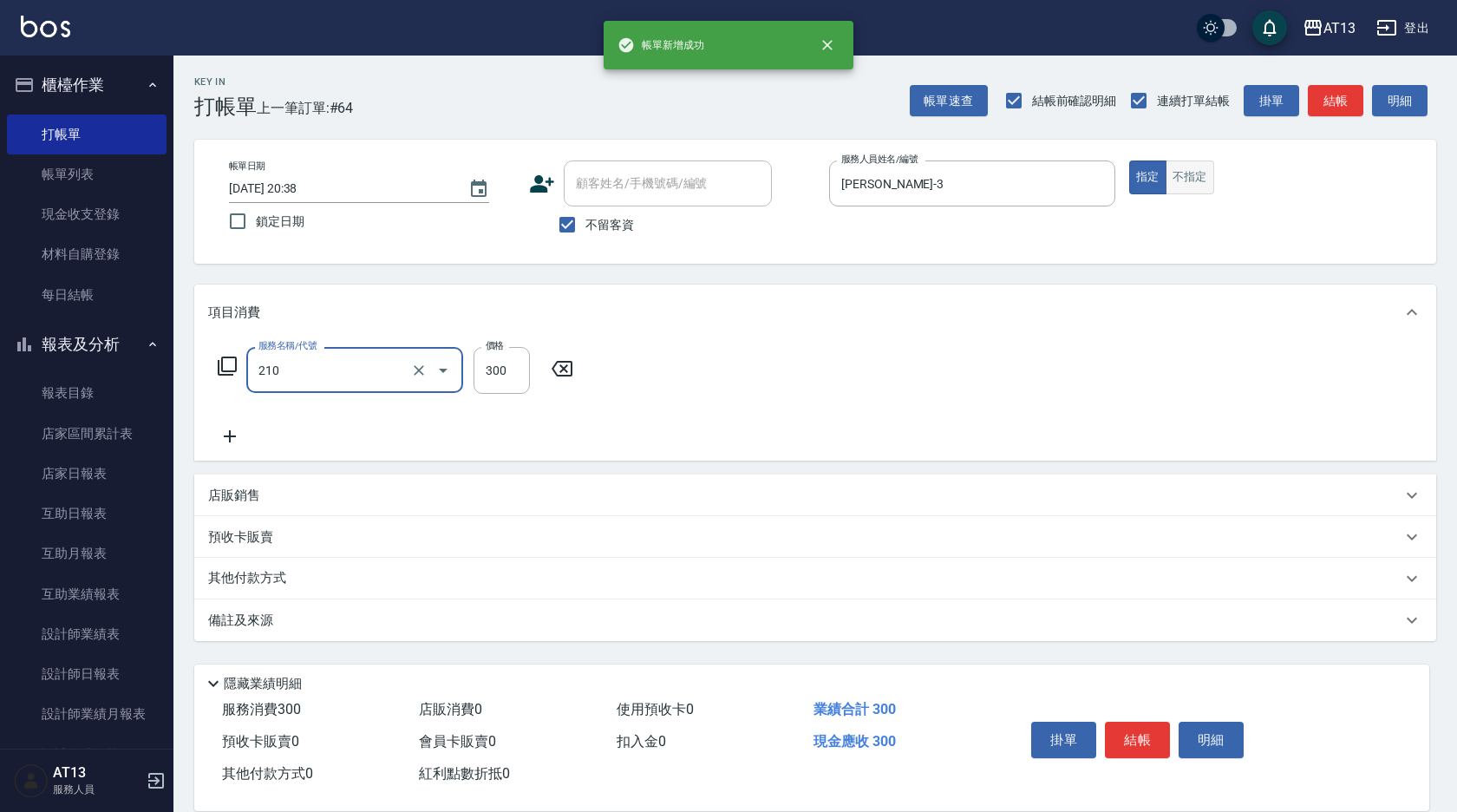
type input "歐娜洗髮精(210)"
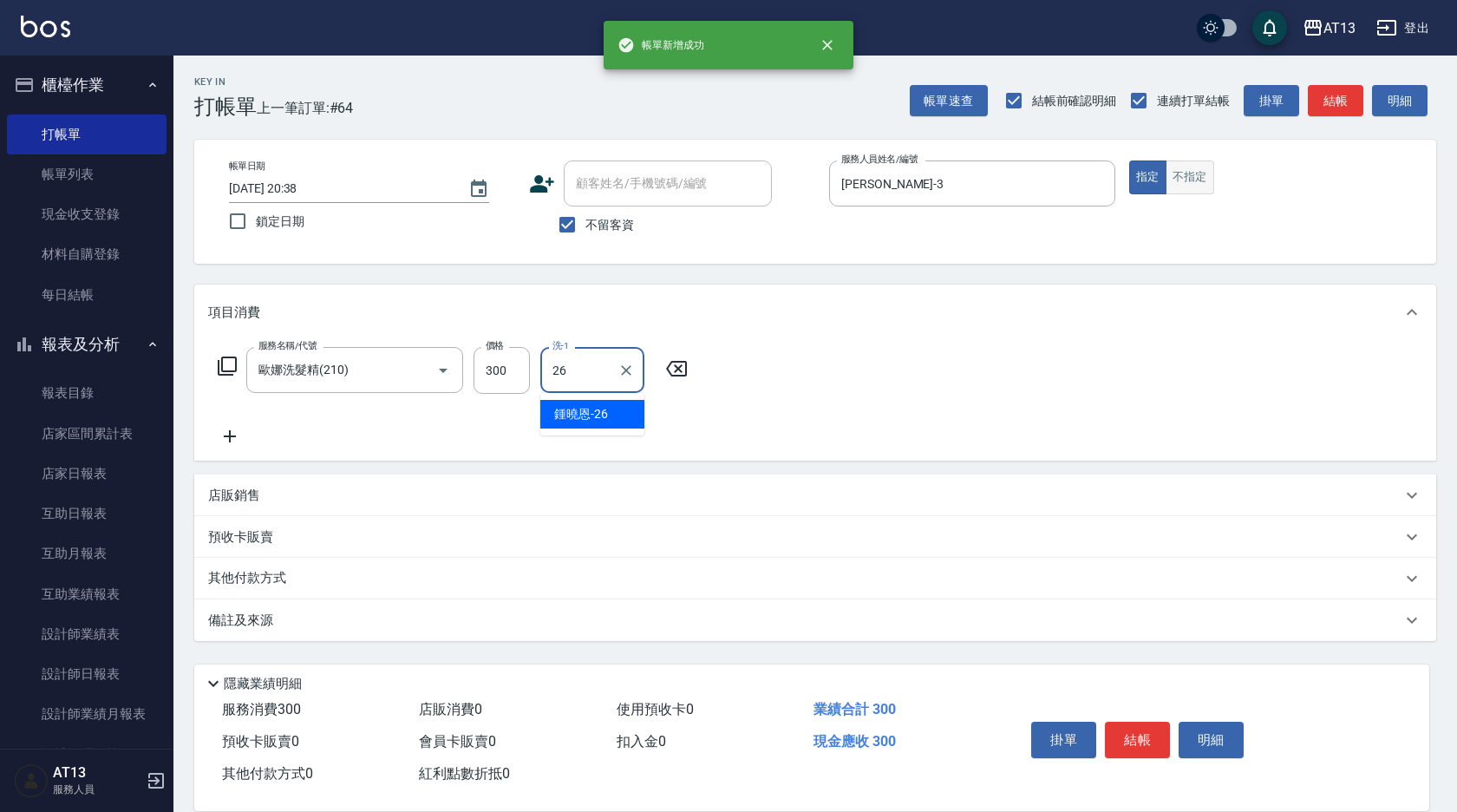
type input "[PERSON_NAME]-26"
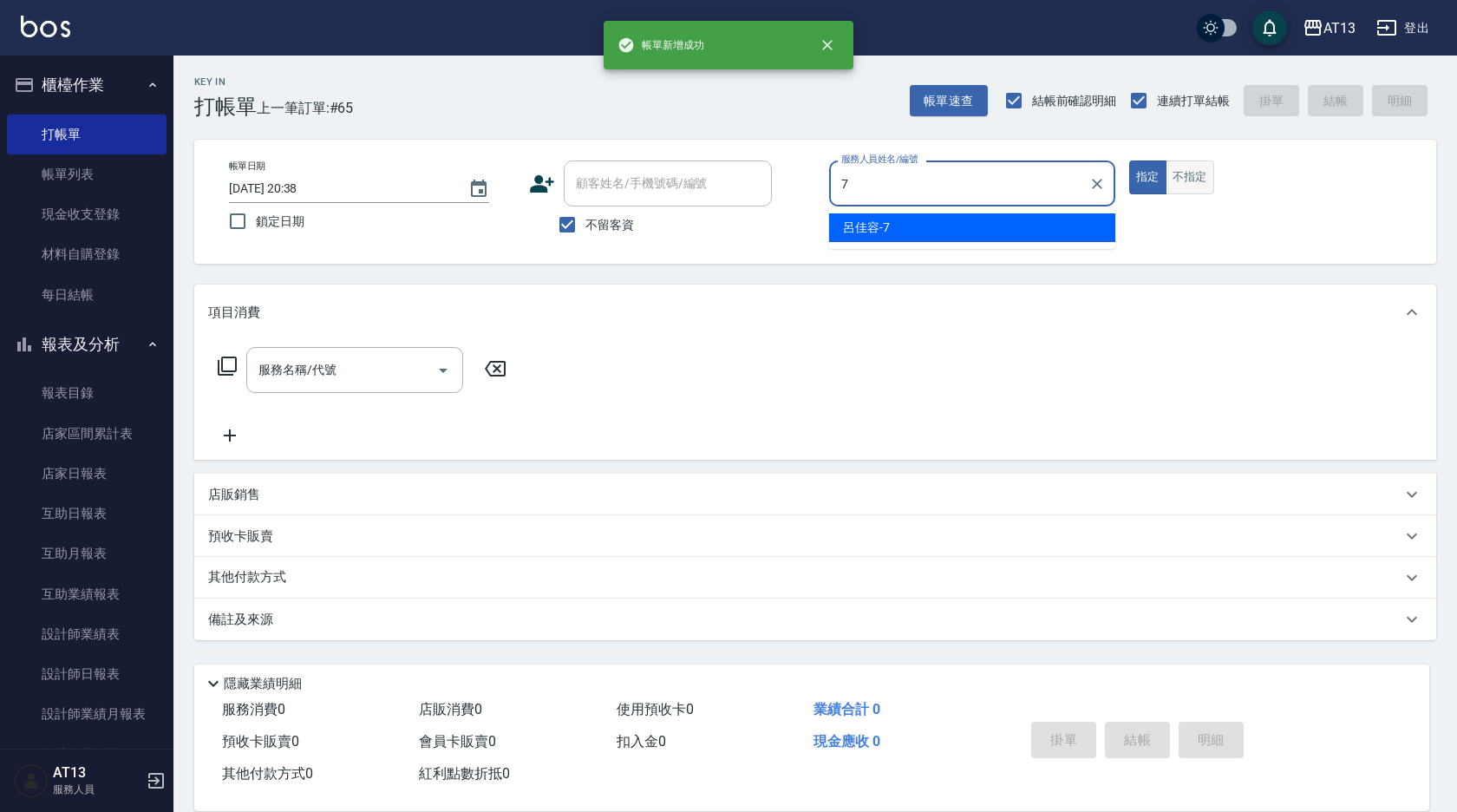
type input "[PERSON_NAME]-7"
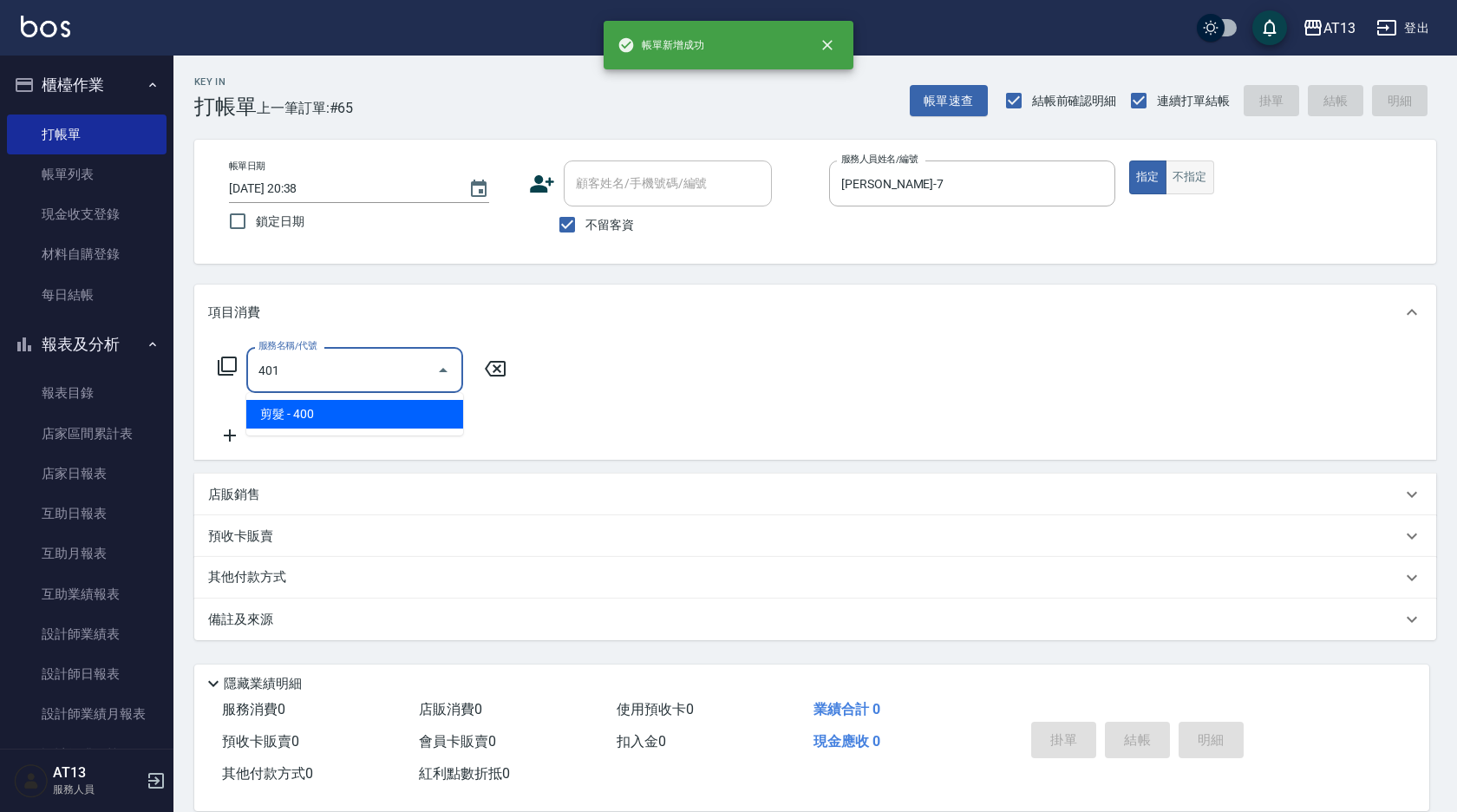
type input "剪髮(401)"
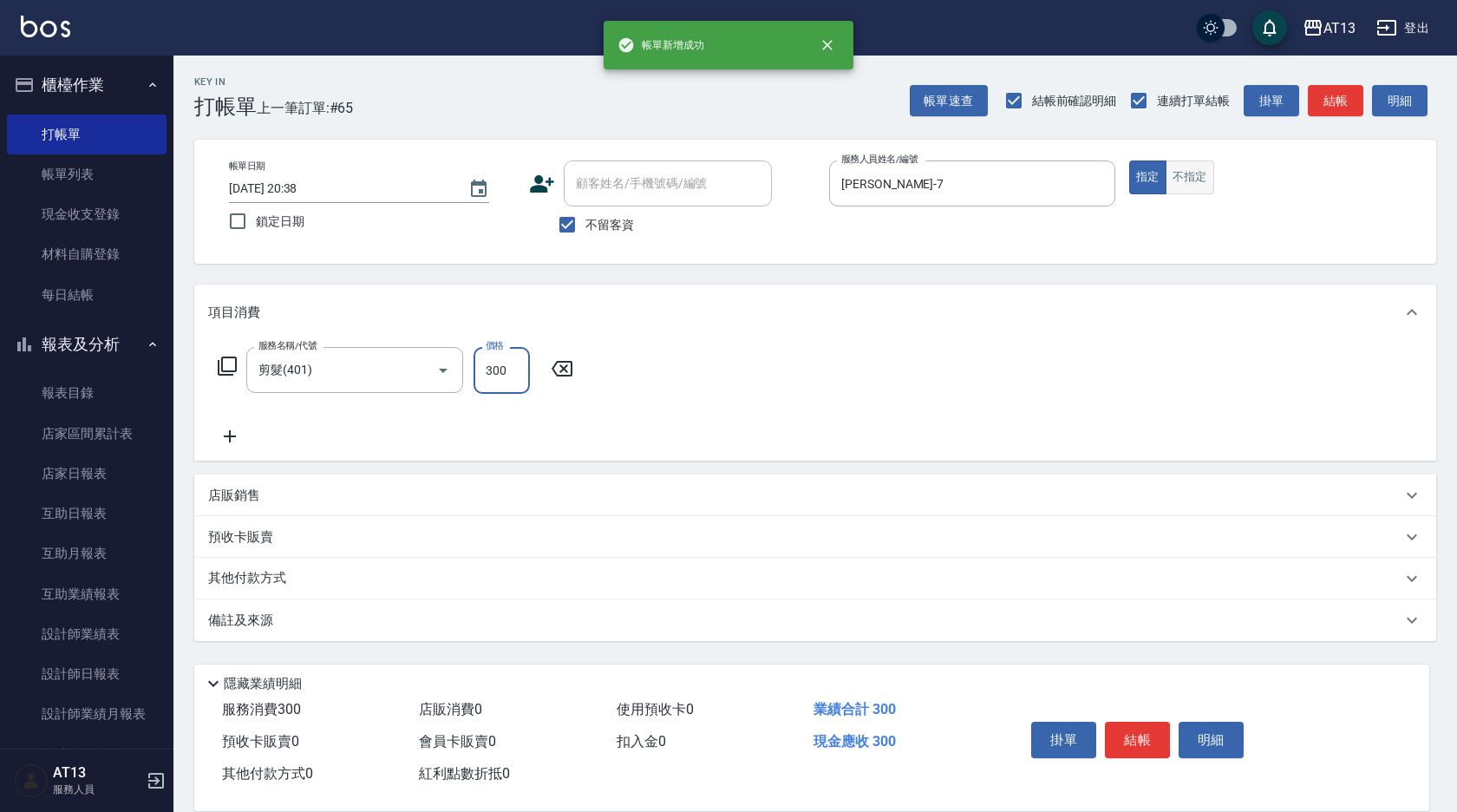
type input "300"
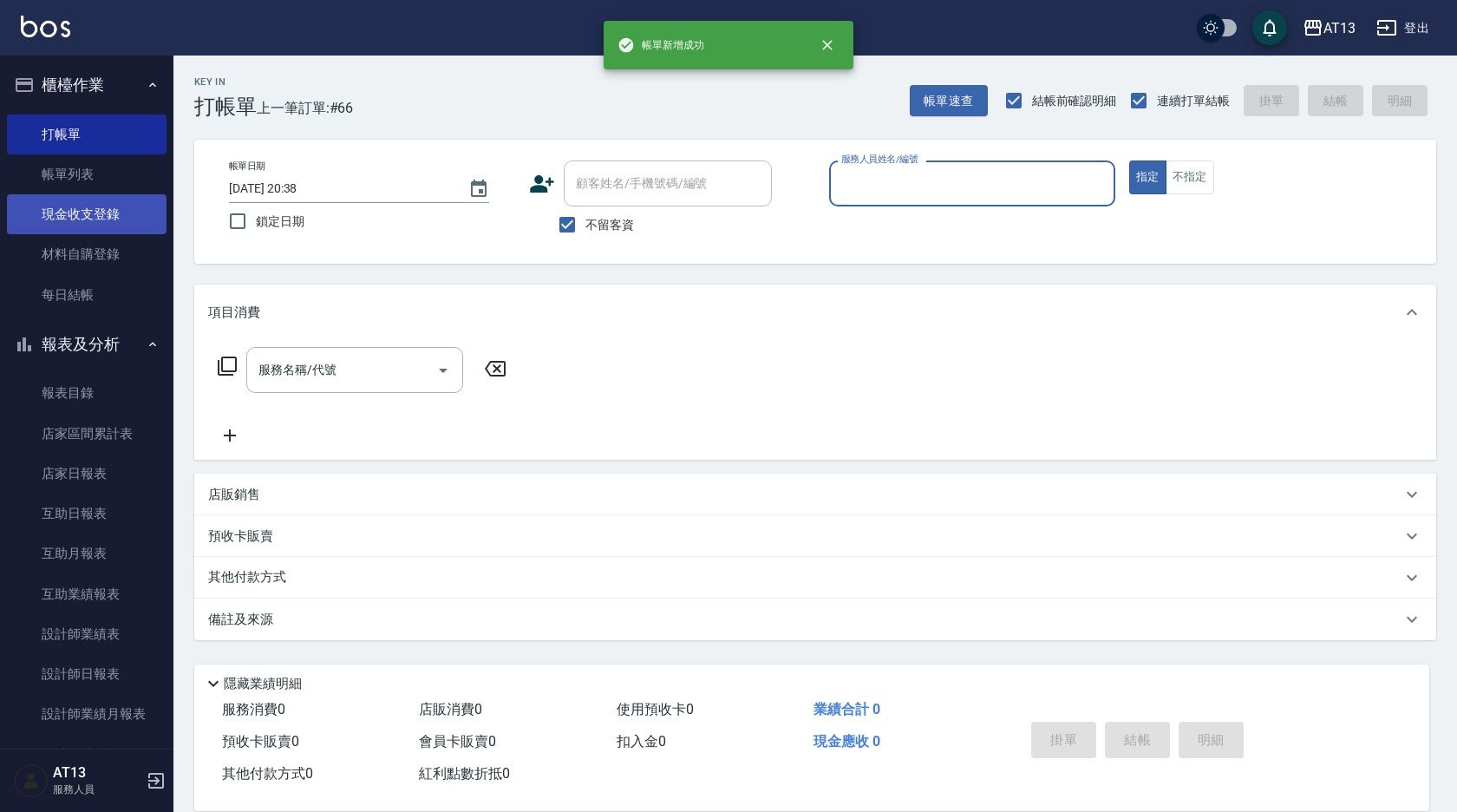
click at [112, 207] on link "現金收支登錄" at bounding box center [86, 215] width 159 height 40
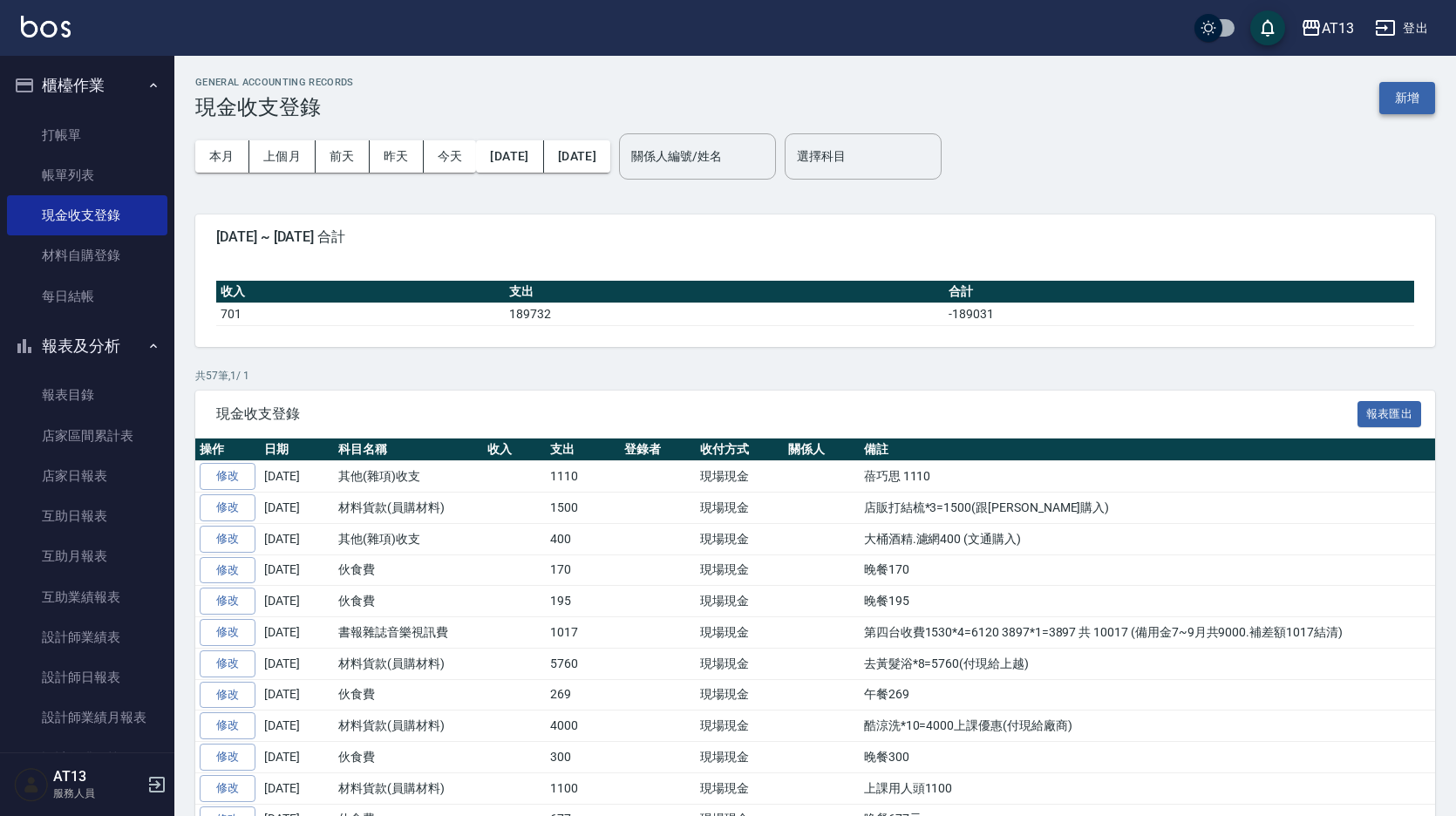
click at [1384, 101] on button "新增" at bounding box center [1407, 98] width 56 height 33
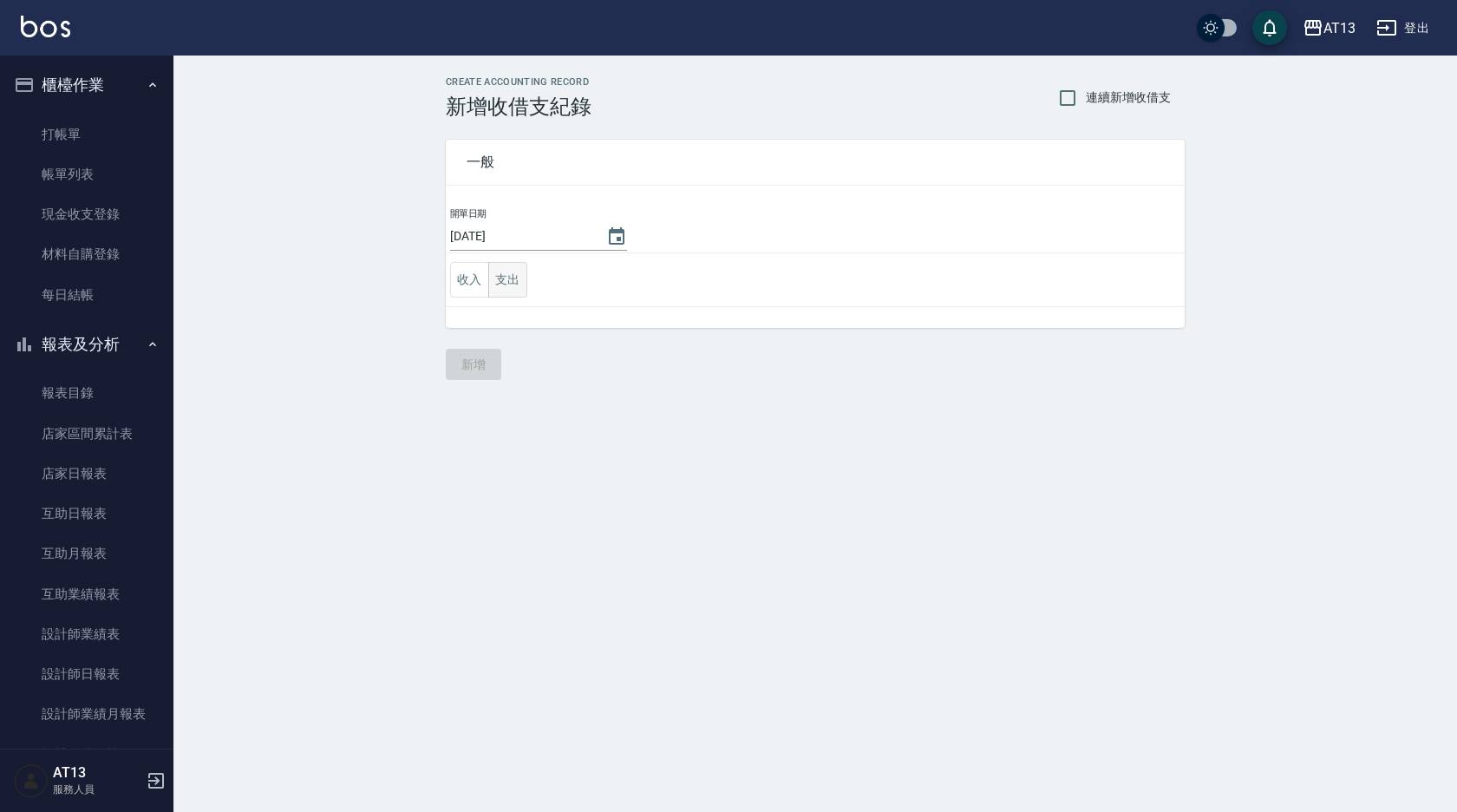
click at [500, 271] on button "支出" at bounding box center [508, 279] width 39 height 35
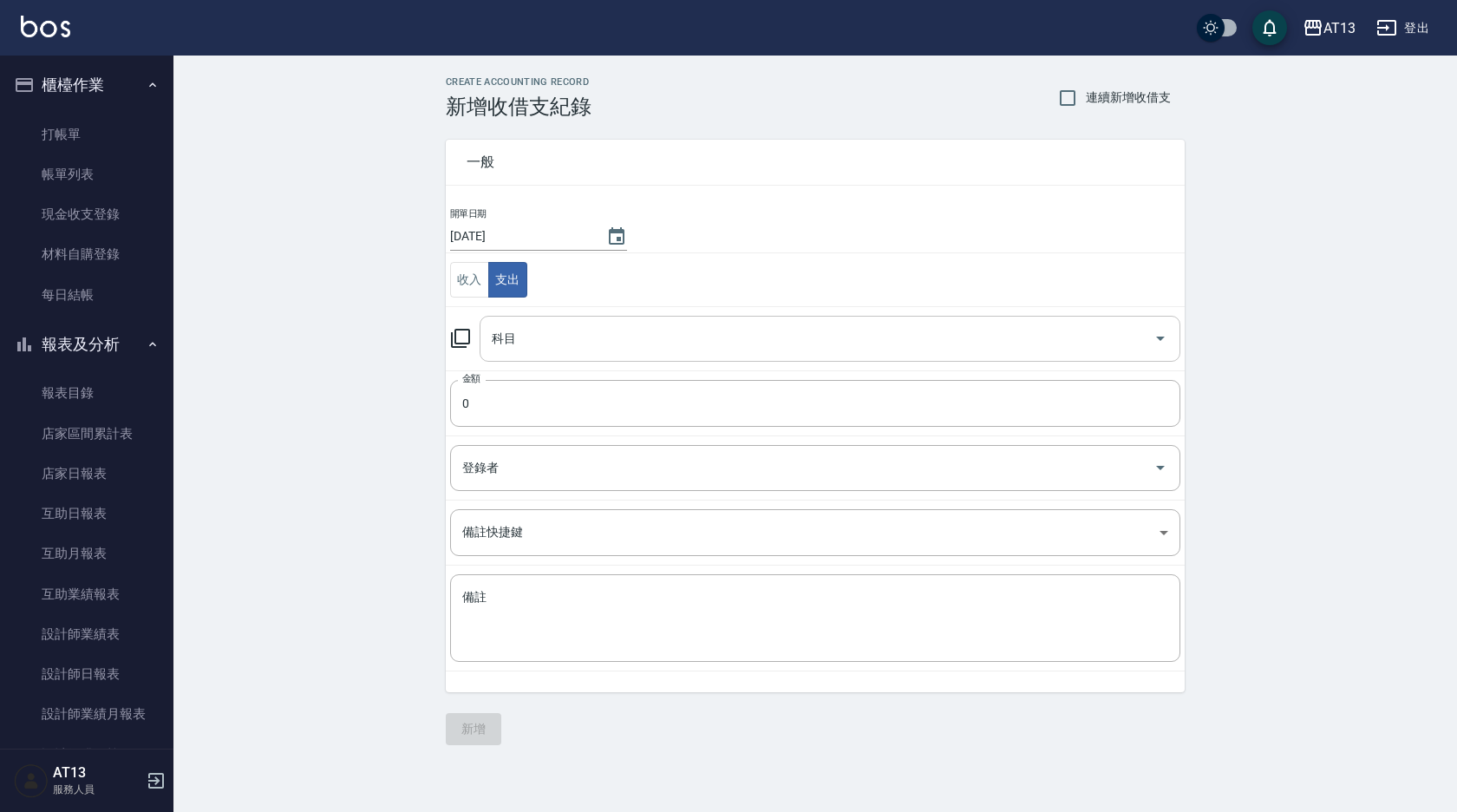
click at [577, 354] on div "科目" at bounding box center [830, 339] width 700 height 46
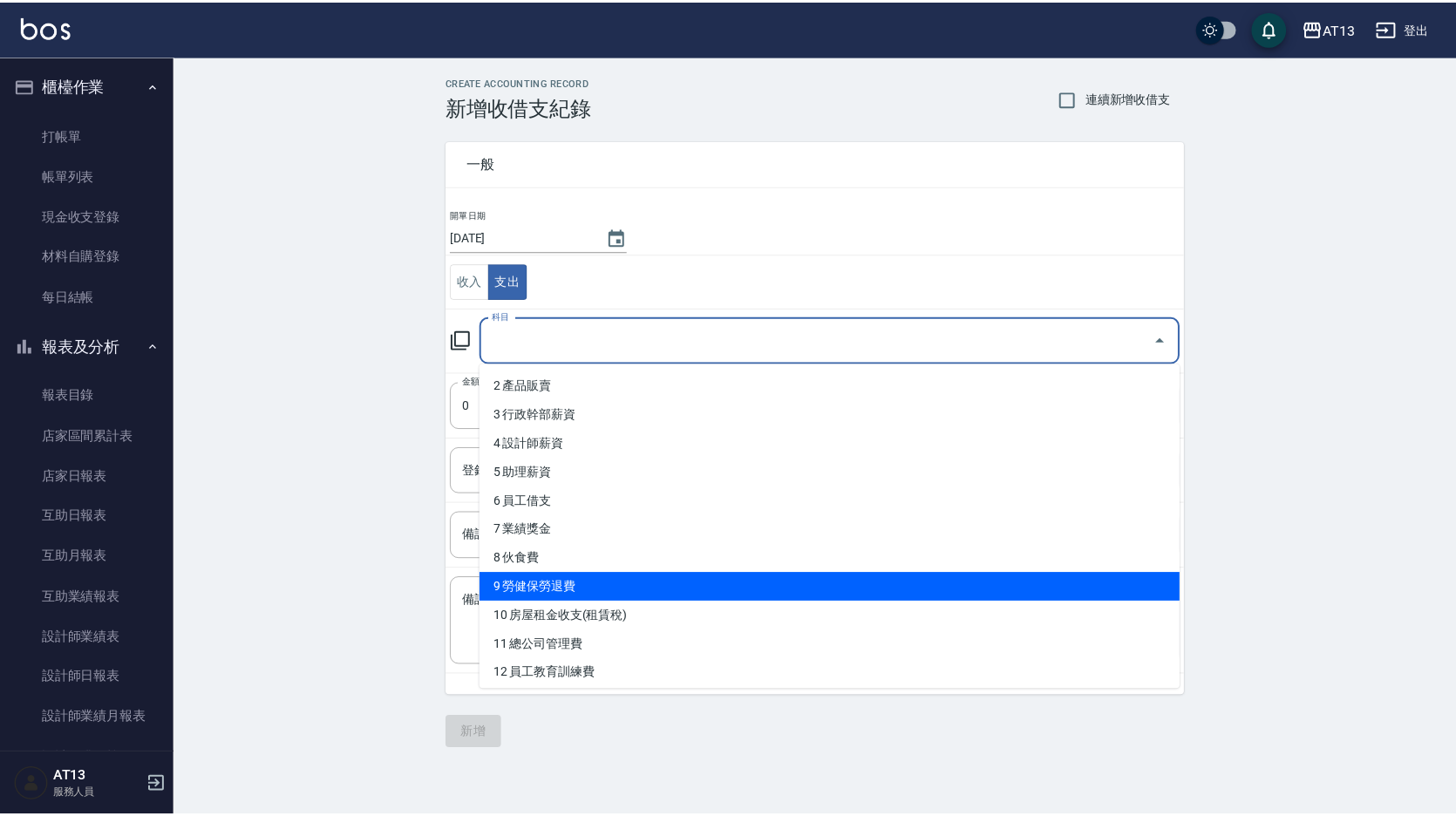
scroll to position [87, 0]
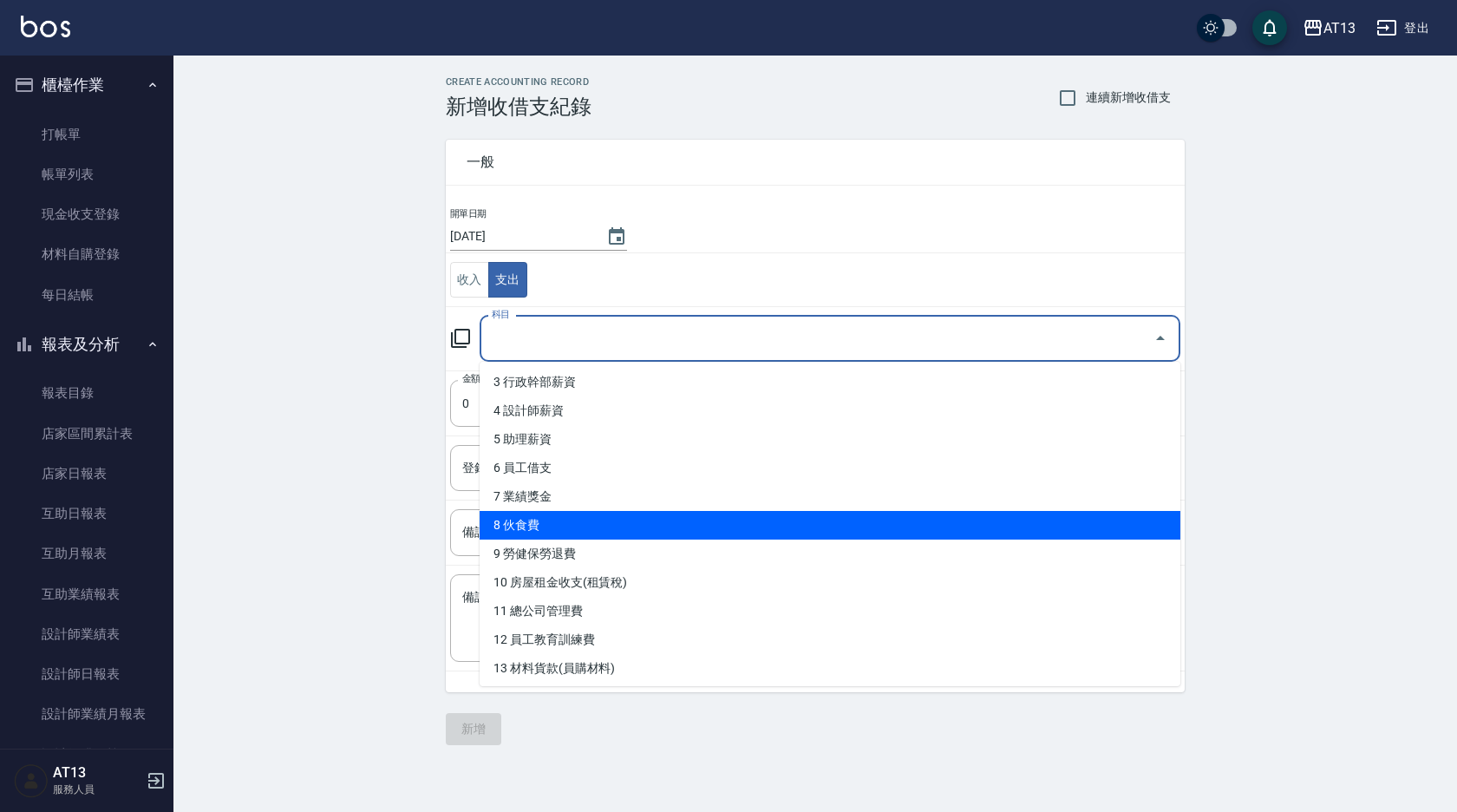
click at [560, 525] on li "8 伙食費" at bounding box center [830, 525] width 700 height 29
type input "8 伙食費"
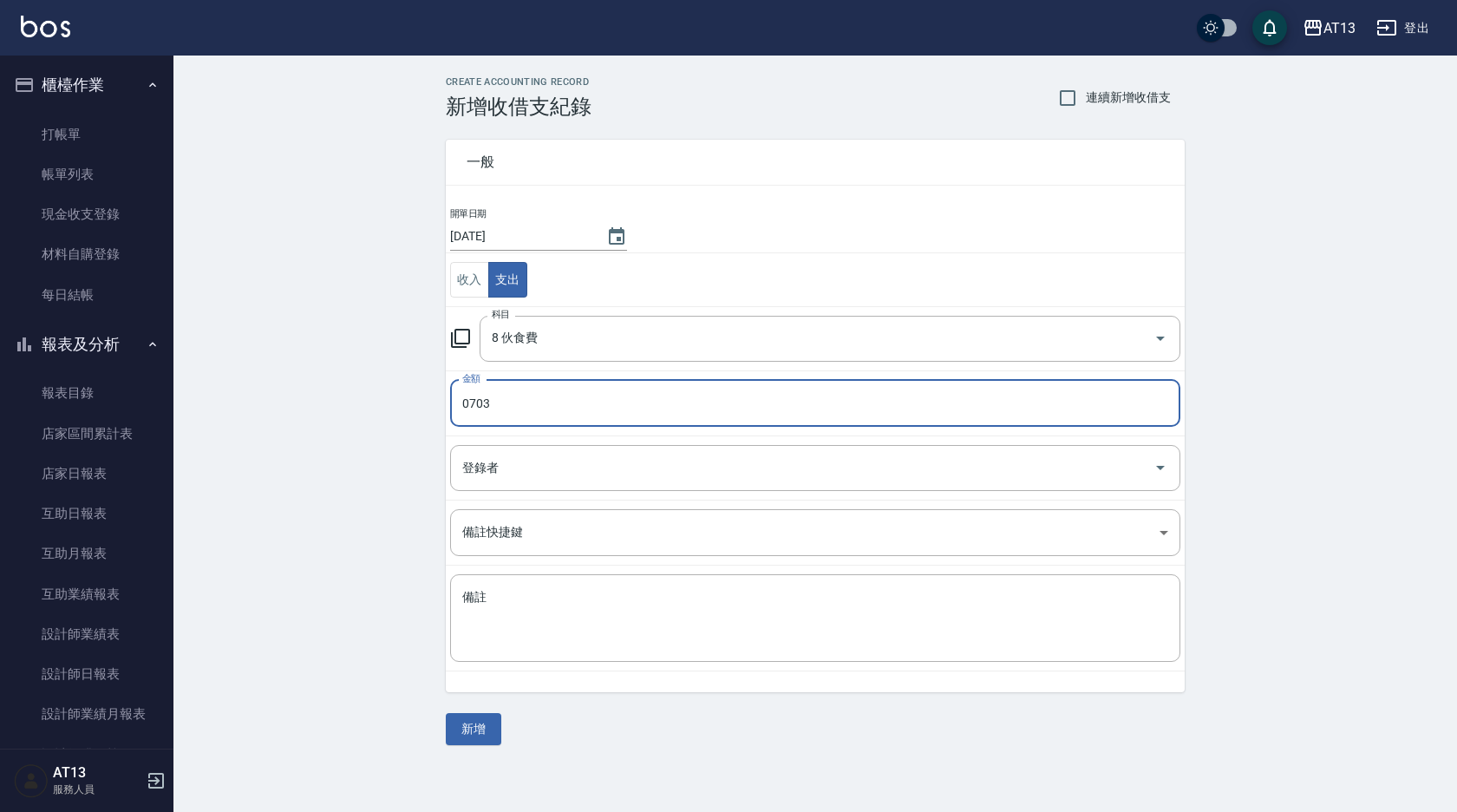
click at [473, 402] on input "0703" at bounding box center [815, 403] width 730 height 47
click at [471, 403] on input "0703" at bounding box center [815, 403] width 730 height 47
type input "703"
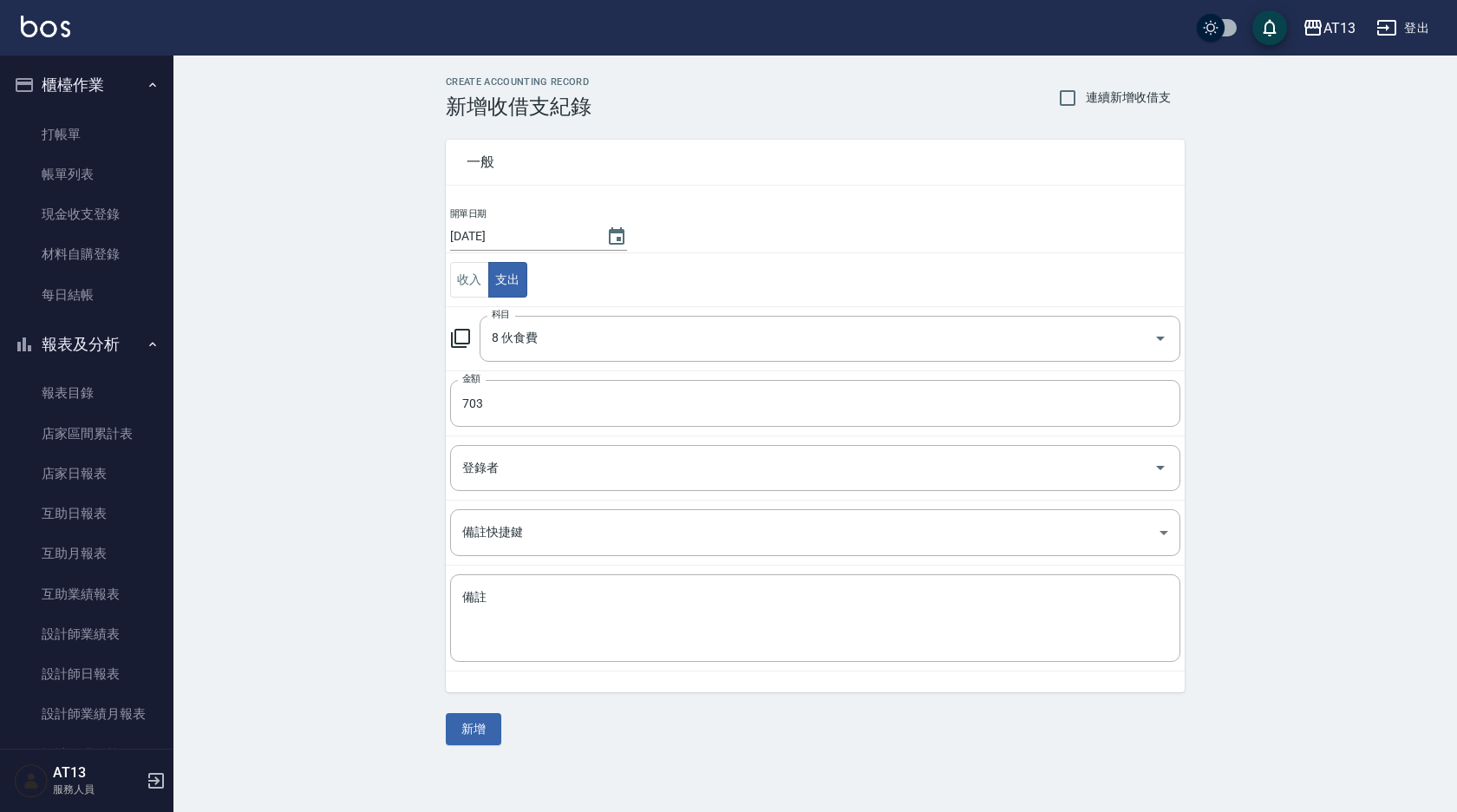
click at [572, 572] on td "備註 x 備註" at bounding box center [815, 618] width 739 height 106
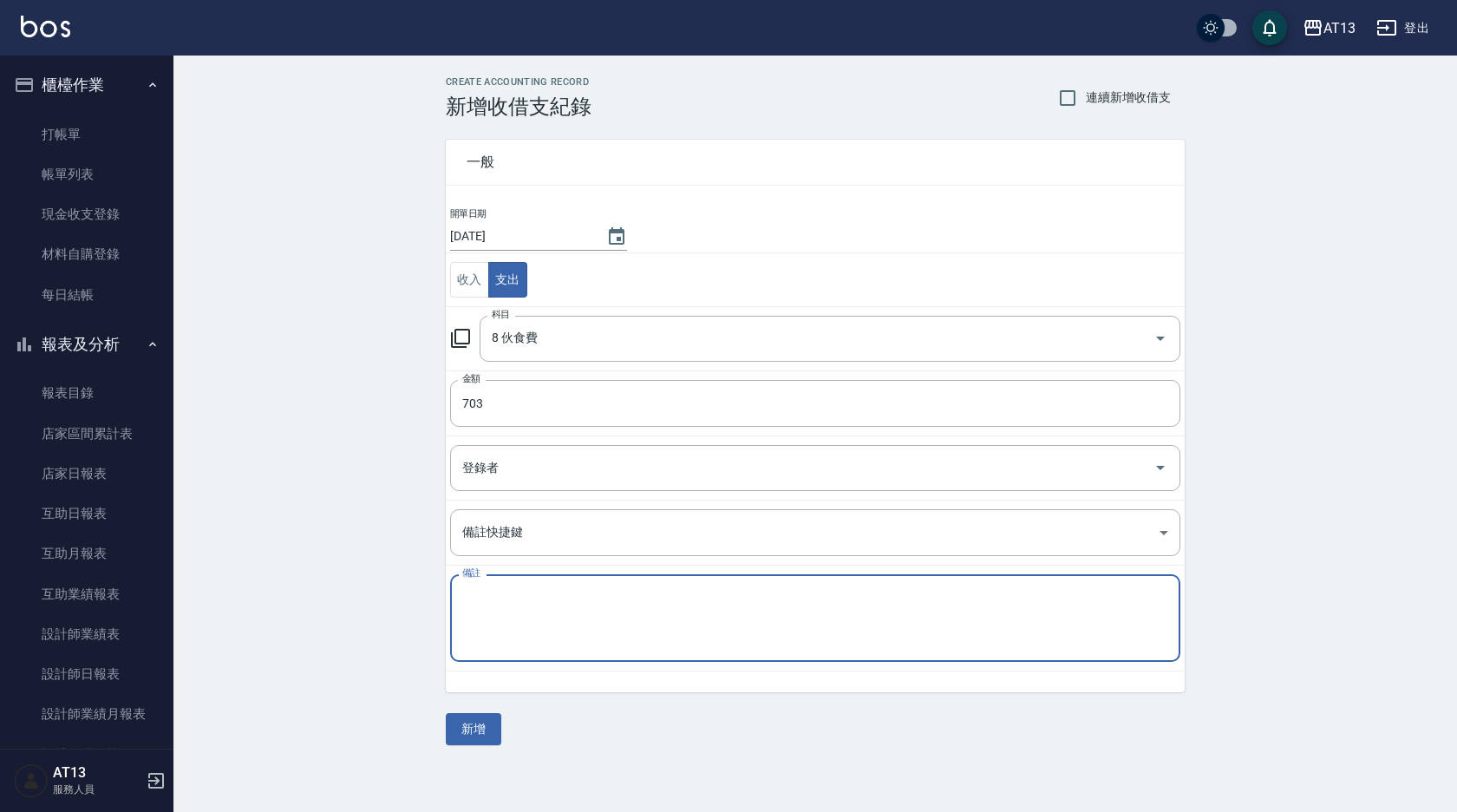
click at [577, 611] on textarea "備註" at bounding box center [815, 618] width 706 height 59
type textarea "g"
type textarea "ㄘ"
type textarea "餐費 703"
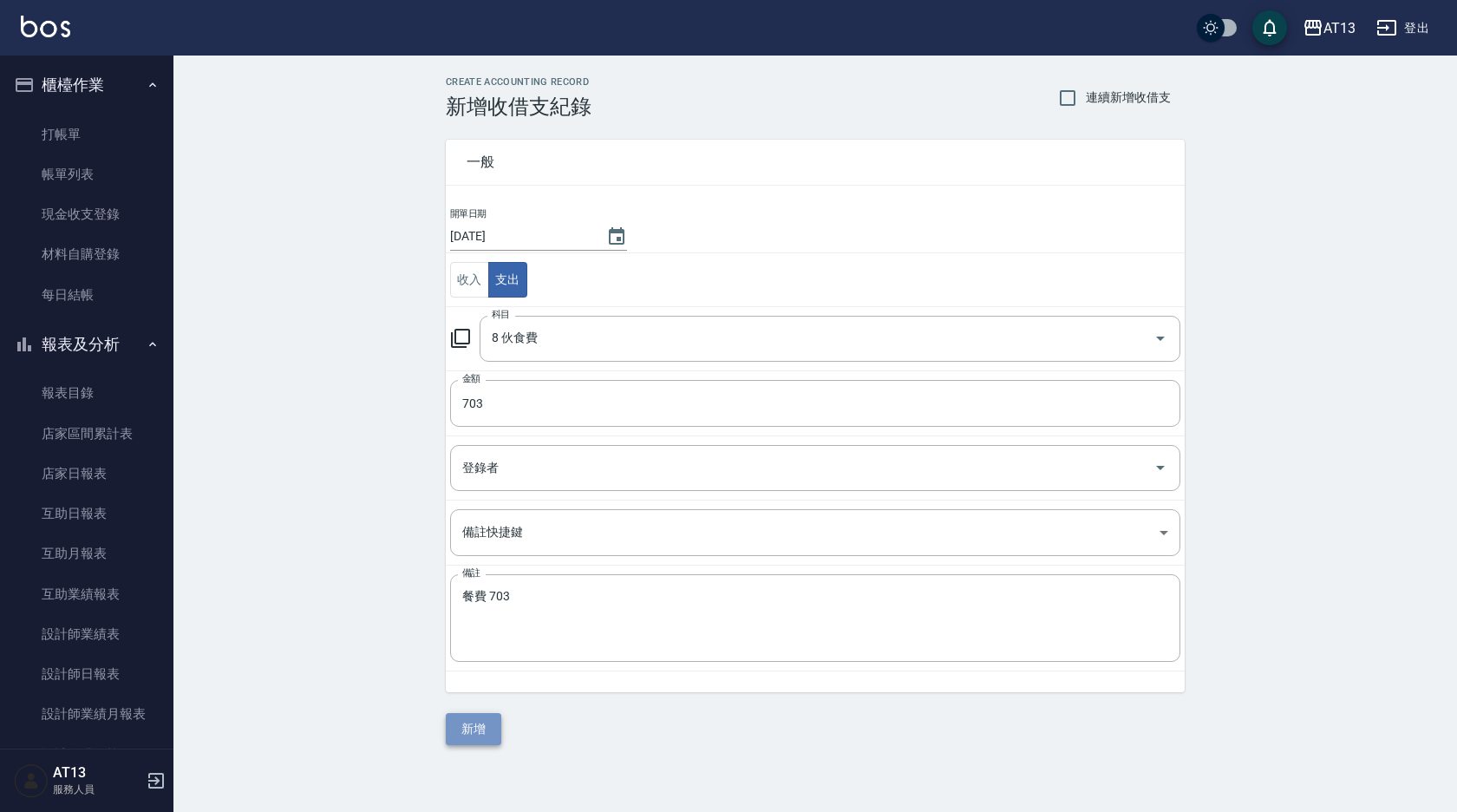
click at [481, 727] on button "新增" at bounding box center [473, 729] width 55 height 32
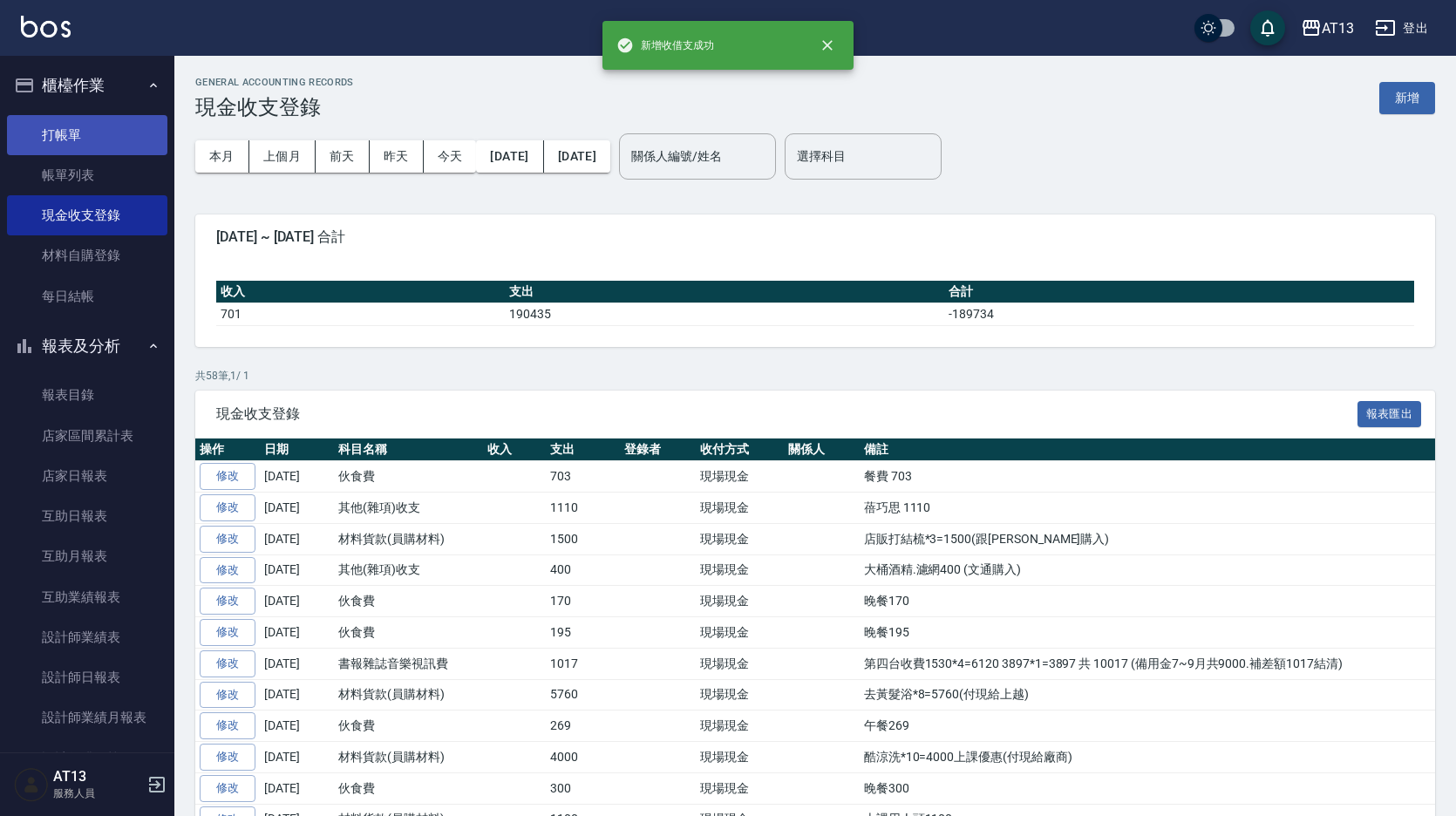
click at [109, 137] on link "打帳單" at bounding box center [86, 135] width 160 height 40
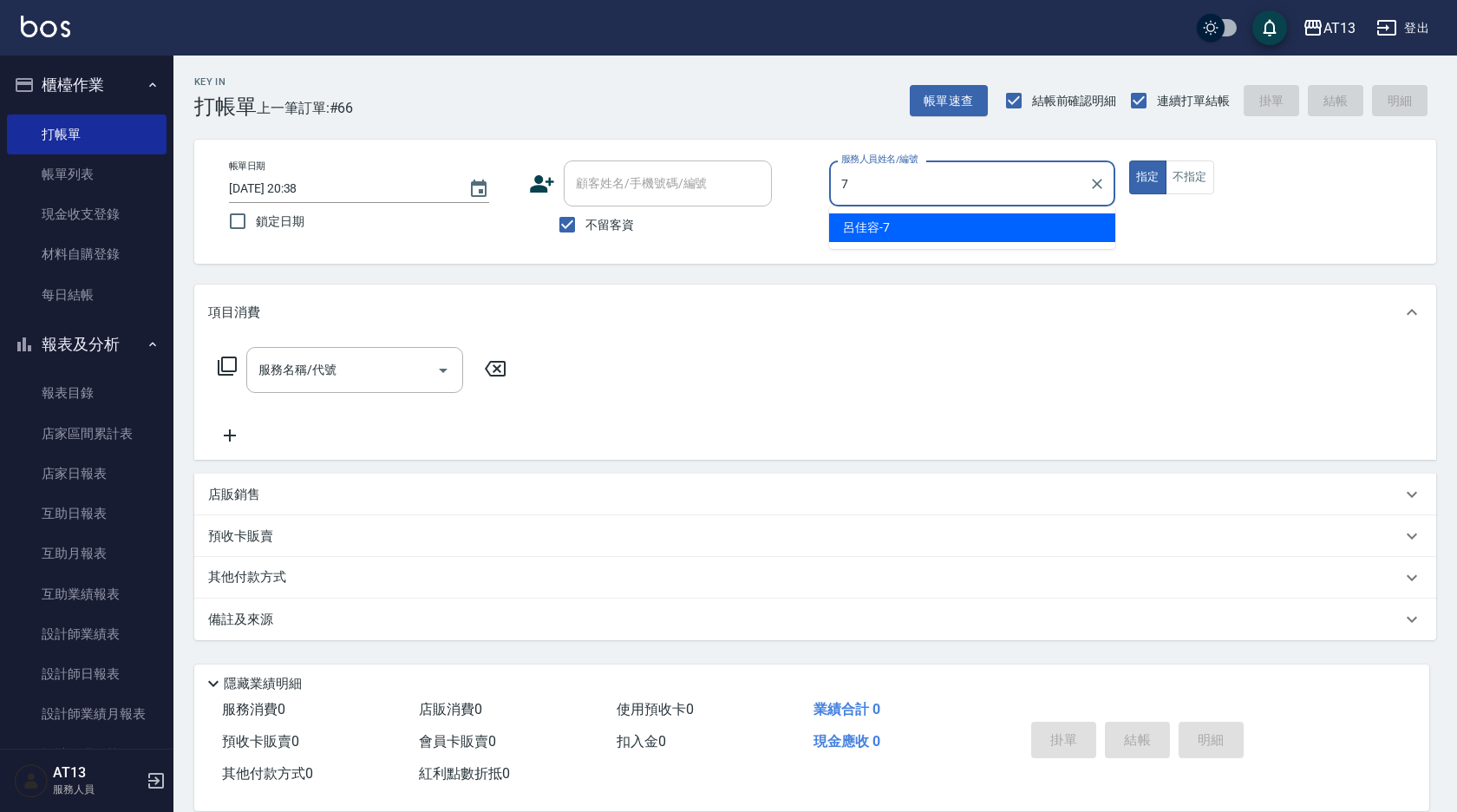
type input "[PERSON_NAME]-7"
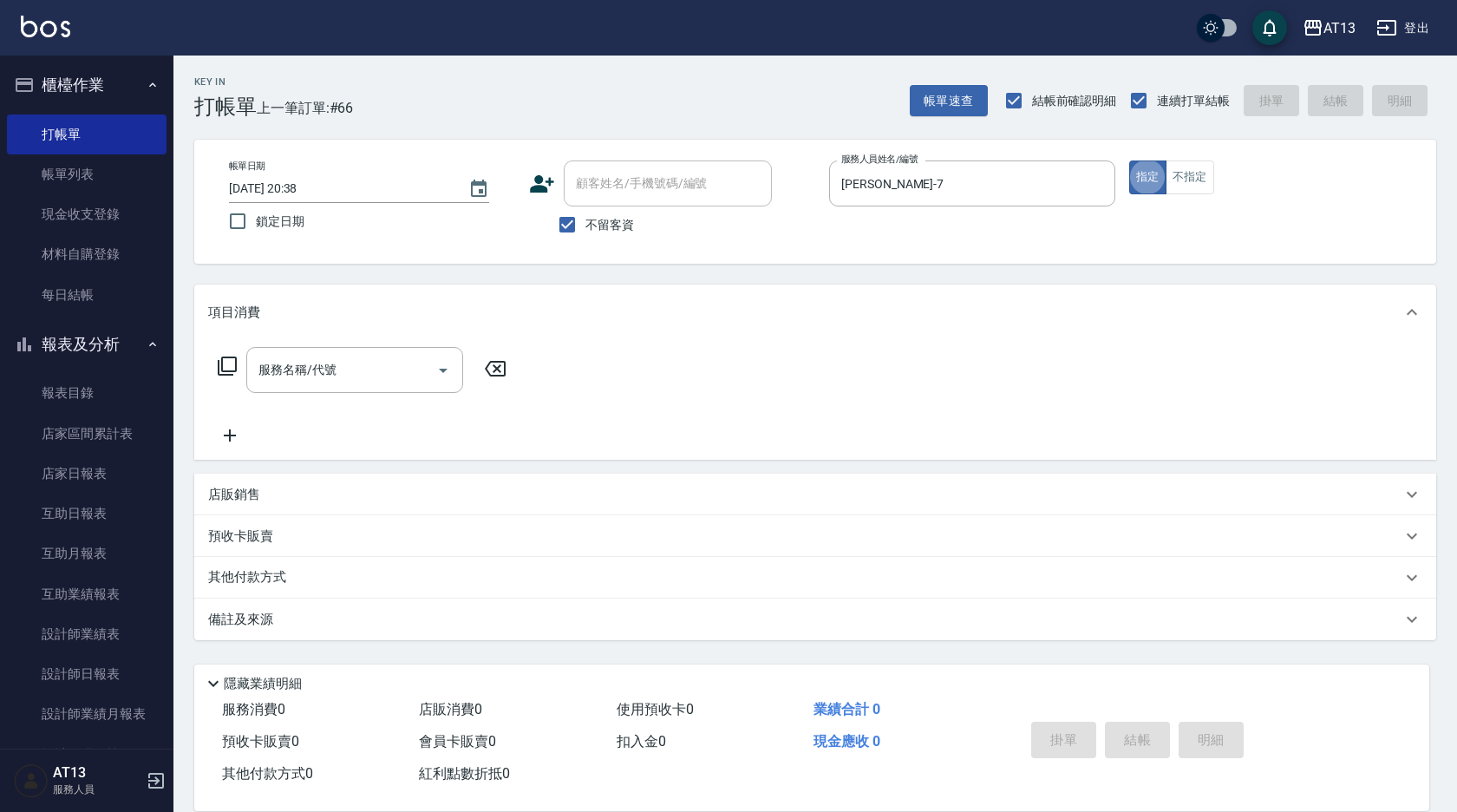
type button "true"
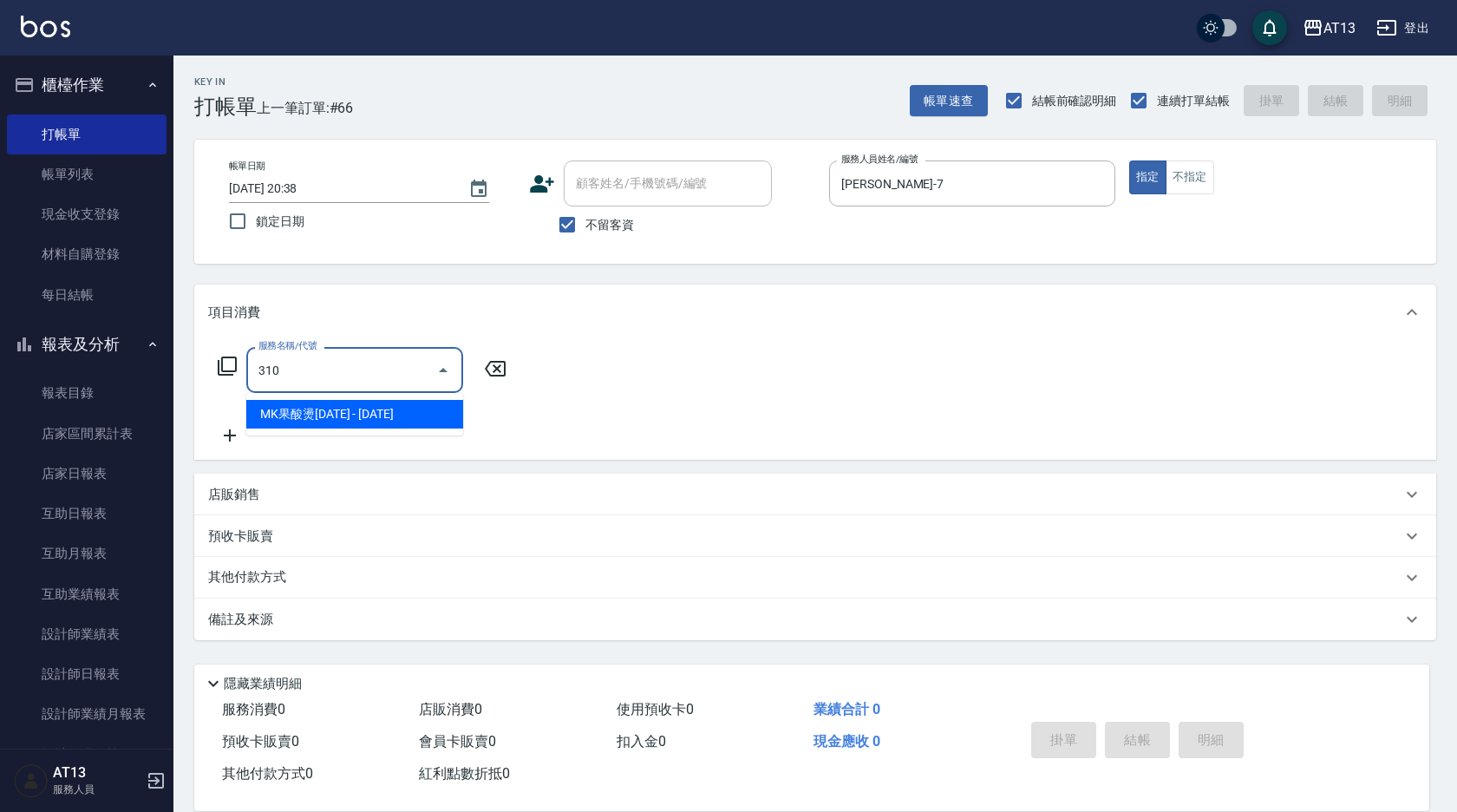
type input "MK果酸燙2000(310)"
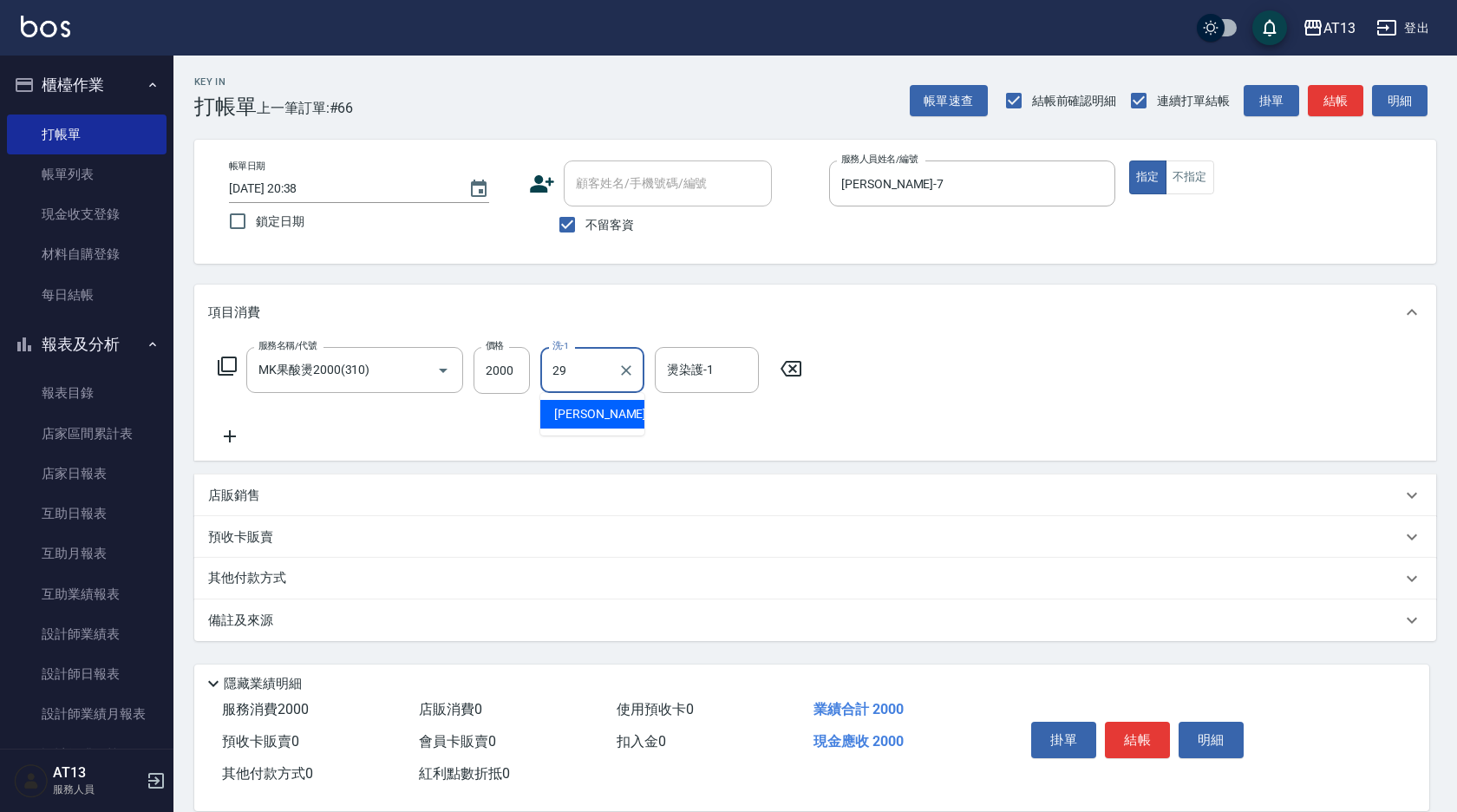
type input "妤宸-29"
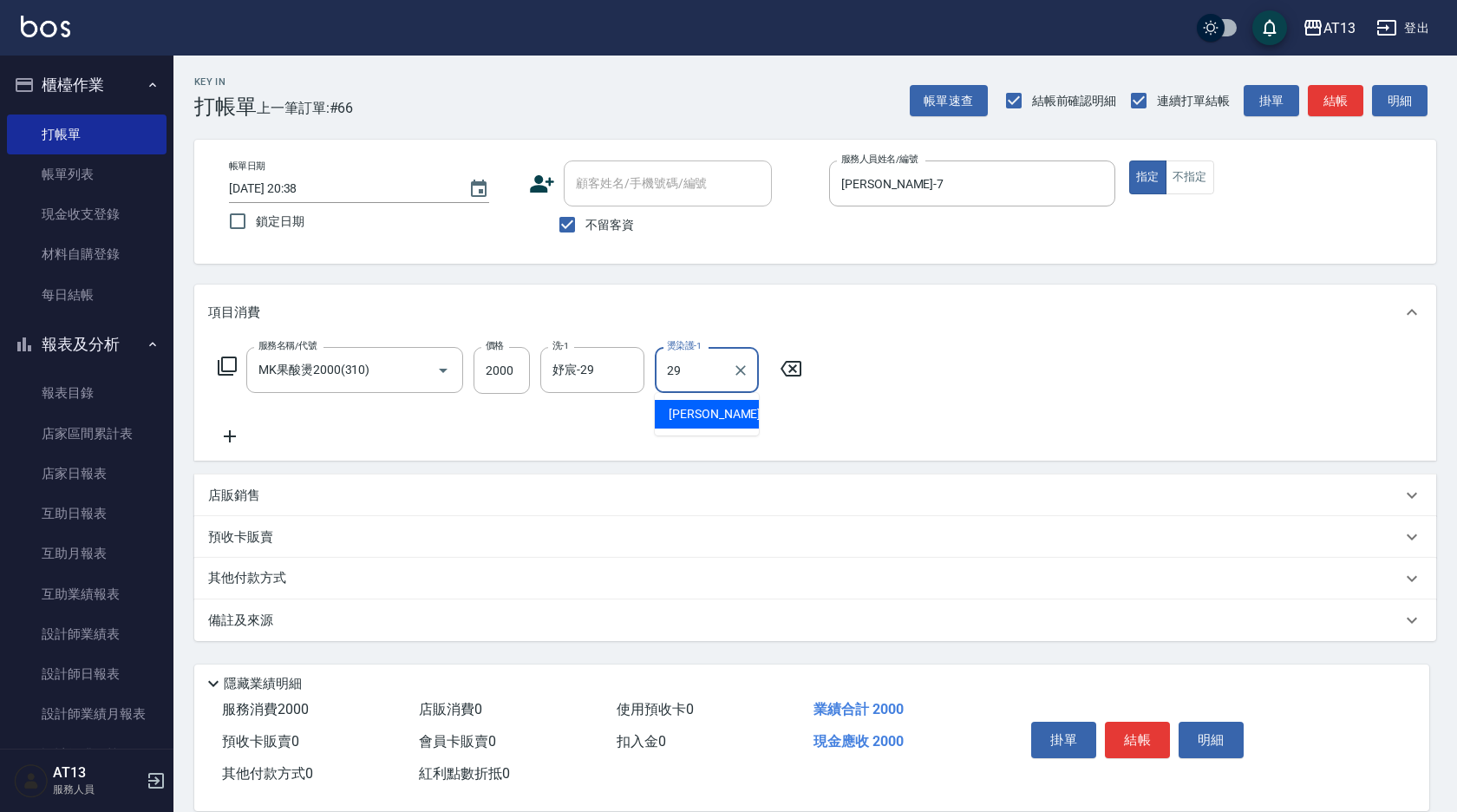
type input "妤宸-29"
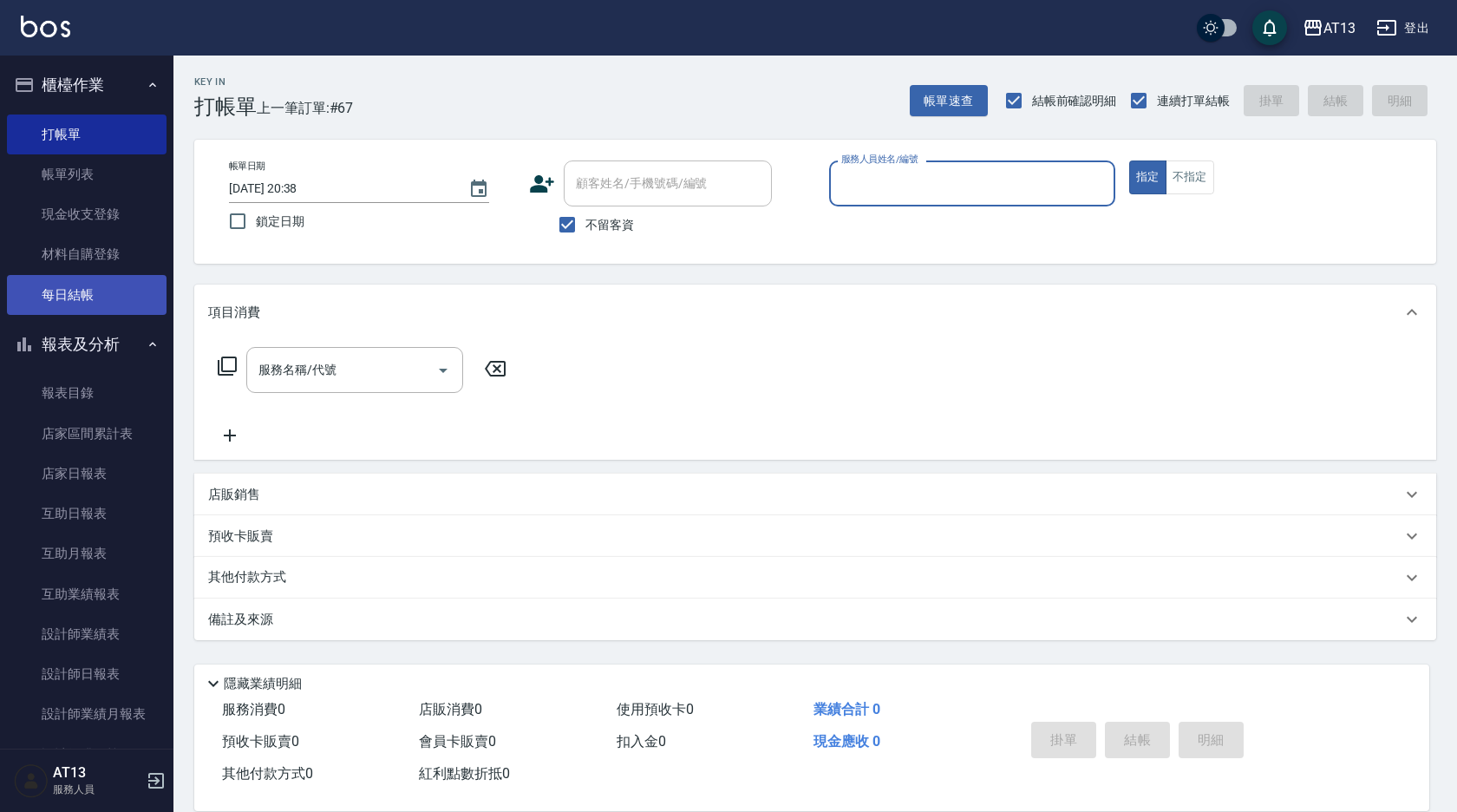
click at [71, 286] on link "每日結帳" at bounding box center [86, 295] width 159 height 40
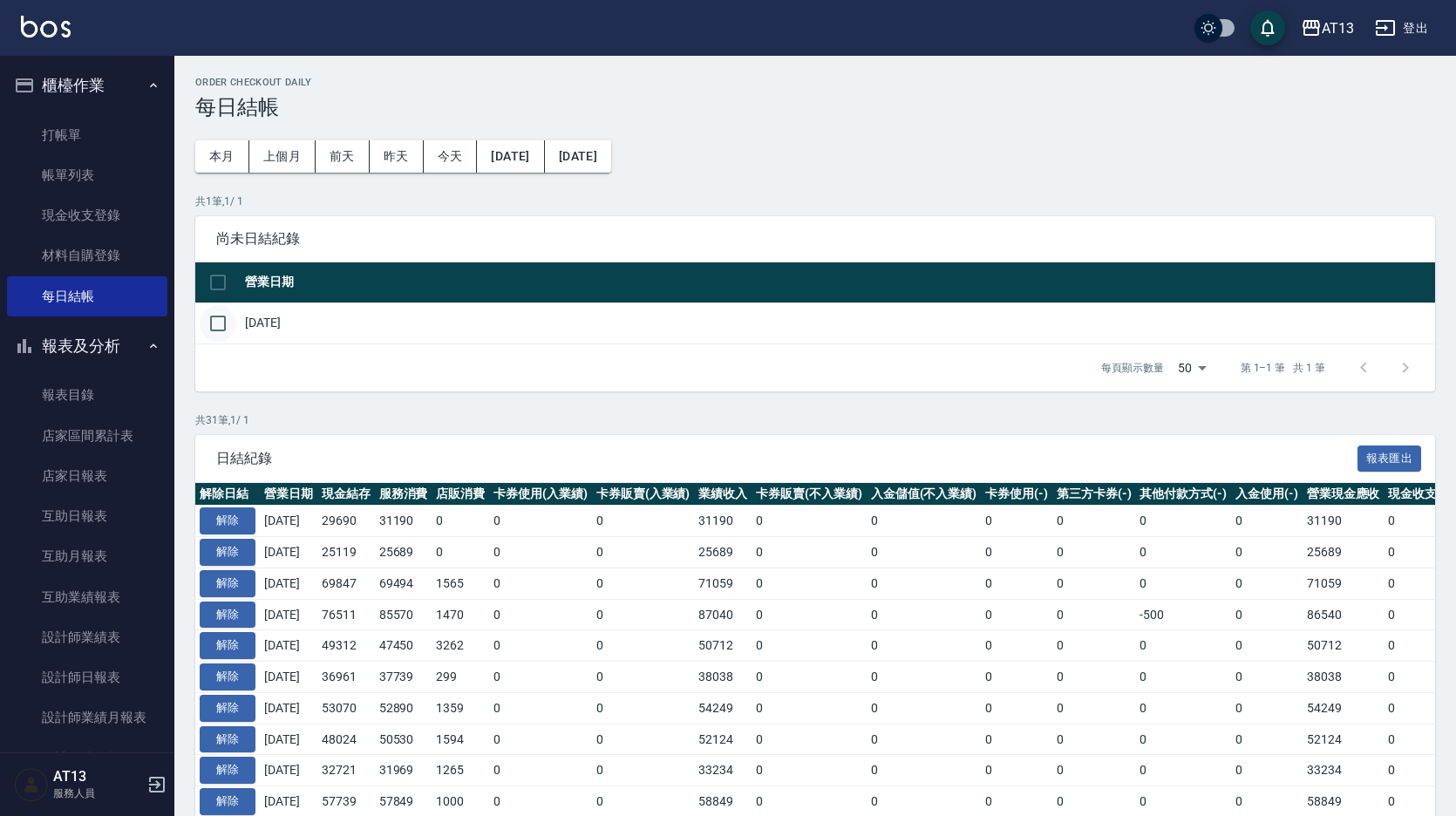
click at [226, 323] on input "checkbox" at bounding box center [218, 323] width 36 height 36
checkbox input "true"
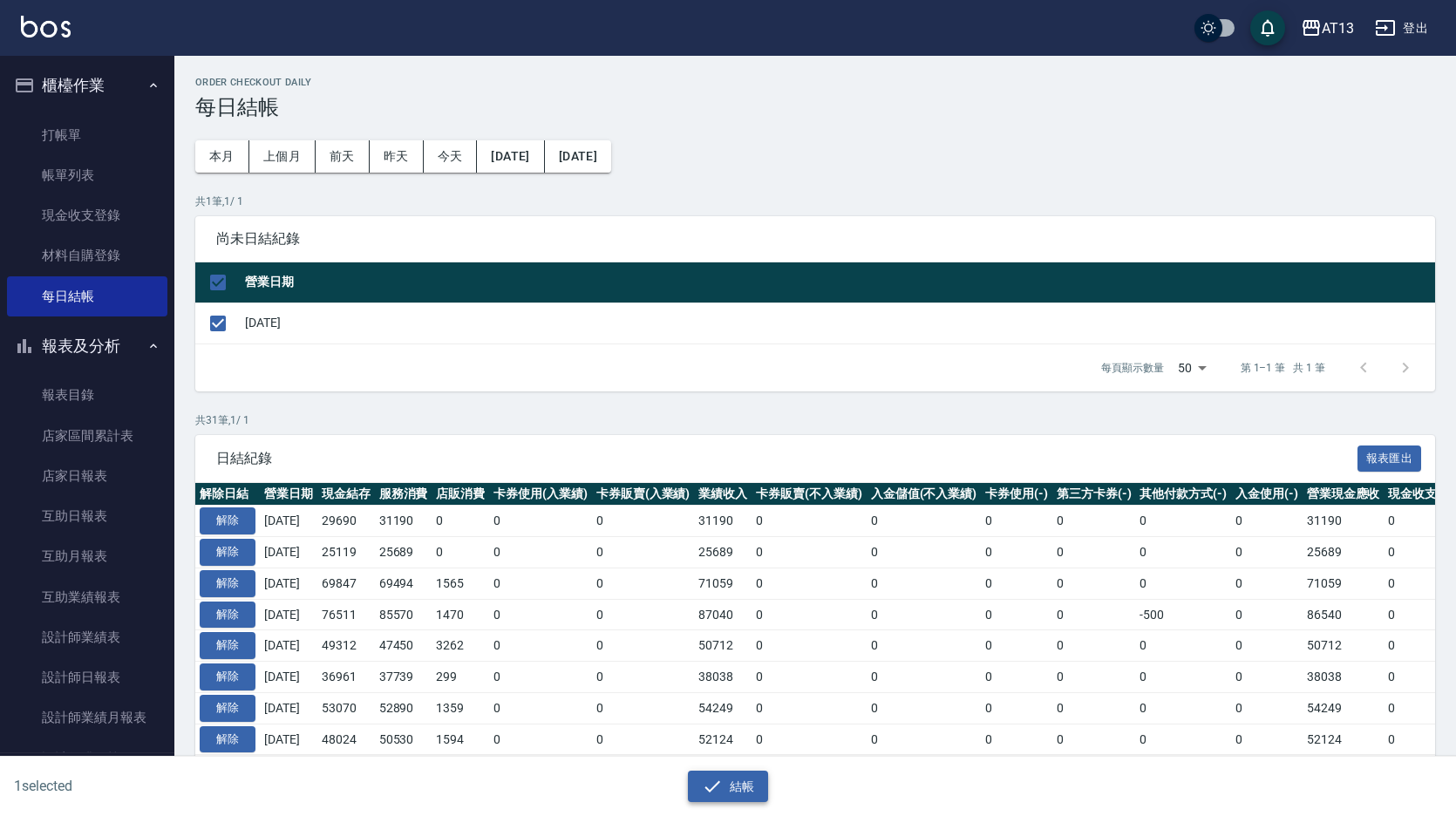
click at [752, 788] on button "結帳" at bounding box center [728, 787] width 82 height 33
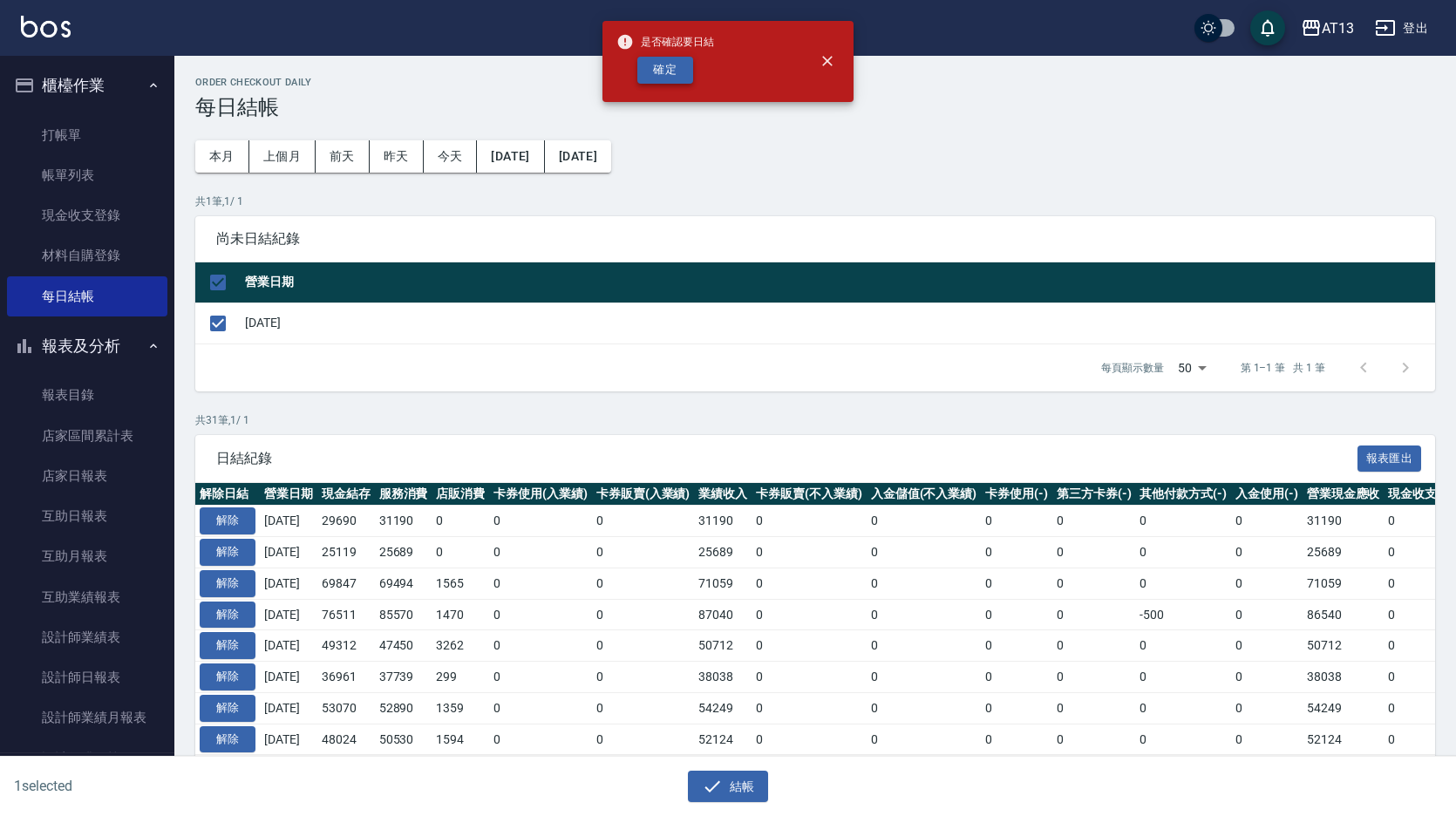
click at [691, 74] on button "確定" at bounding box center [665, 70] width 56 height 27
checkbox input "false"
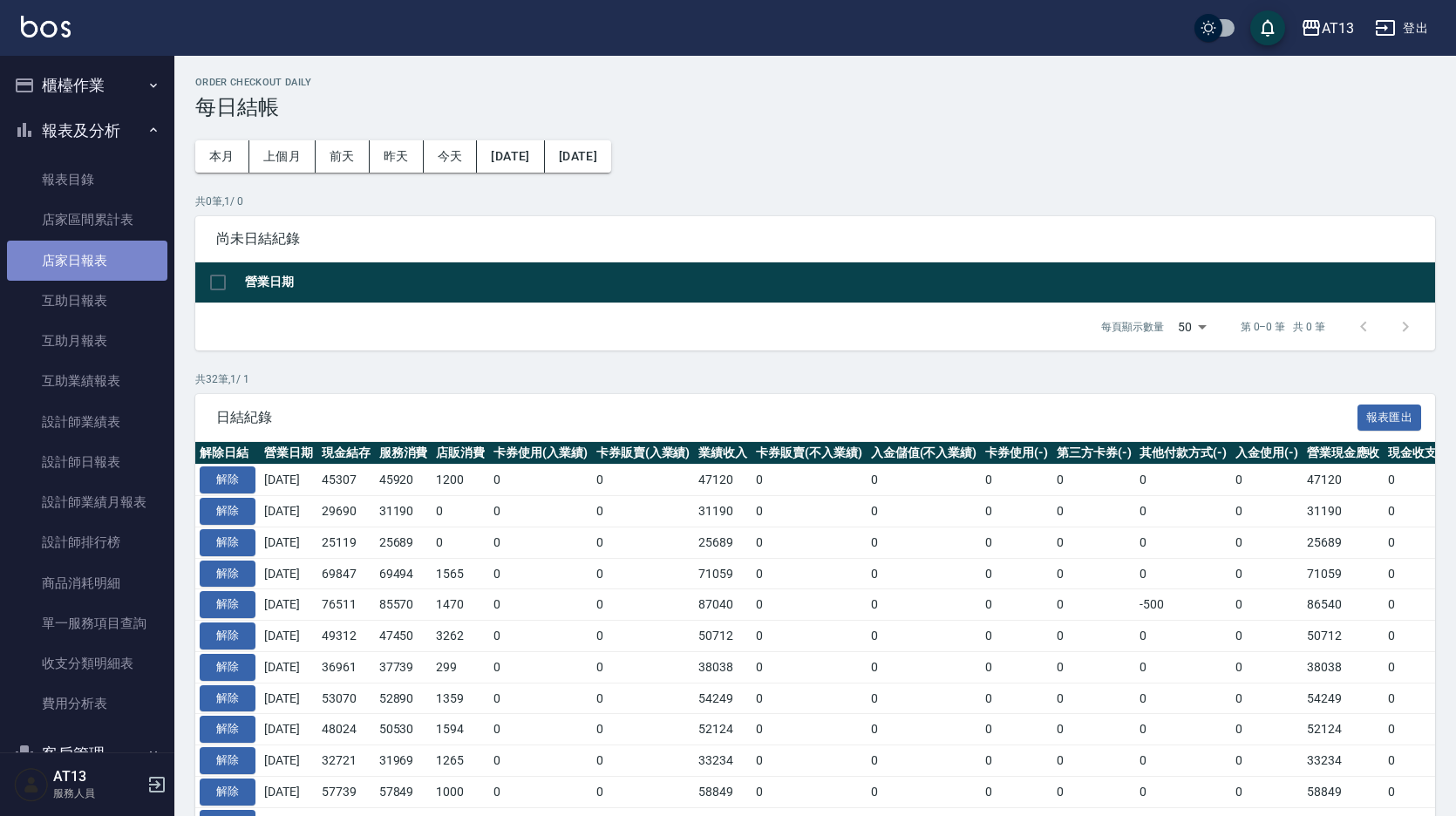
click at [112, 264] on link "店家日報表" at bounding box center [86, 261] width 160 height 40
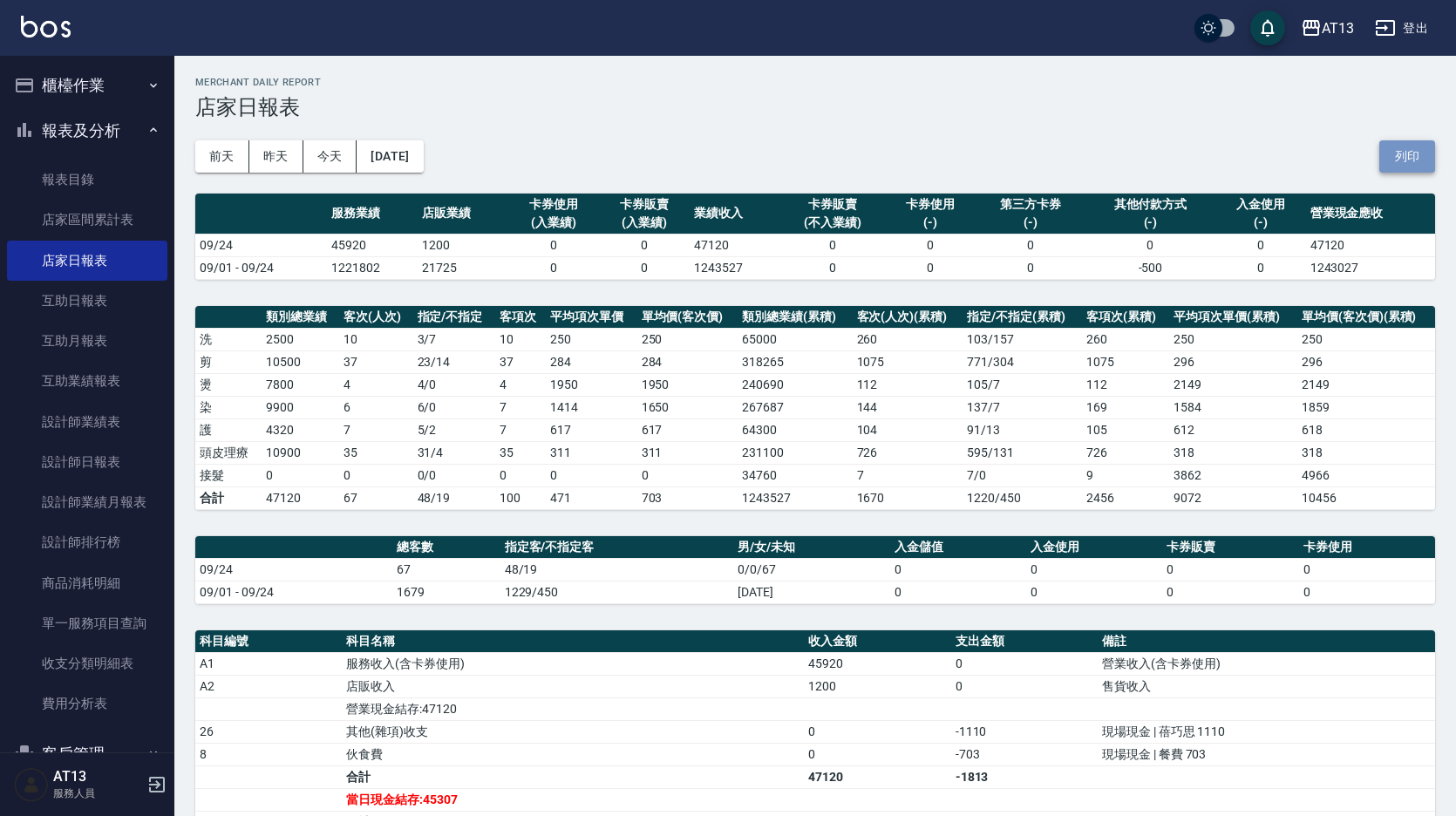
click at [1394, 154] on button "列印" at bounding box center [1407, 156] width 56 height 33
drag, startPoint x: 1394, startPoint y: 154, endPoint x: 103, endPoint y: 454, distance: 1325.4
click at [103, 454] on link "設計師日報表" at bounding box center [86, 462] width 160 height 40
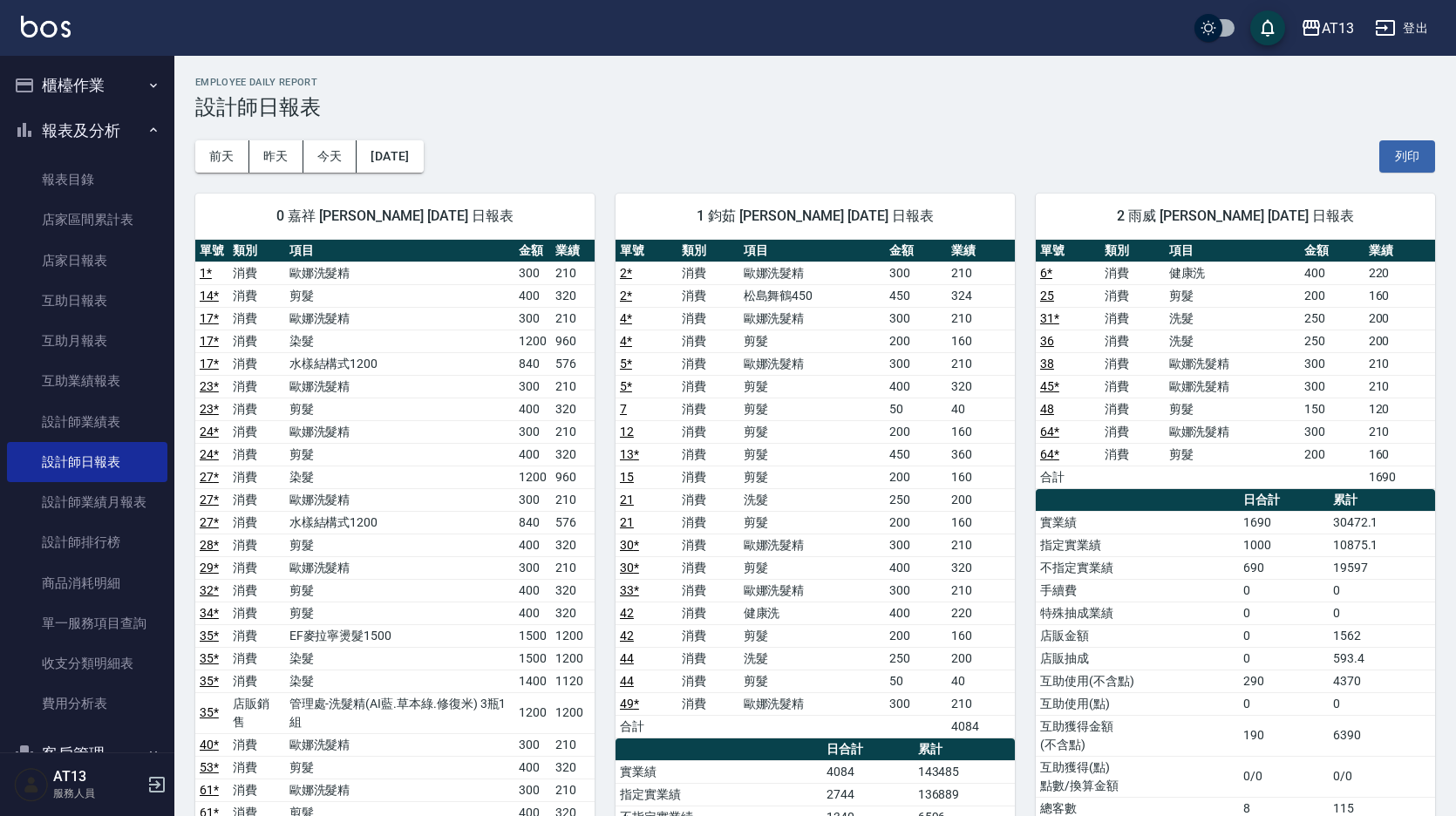
drag, startPoint x: 1397, startPoint y: 152, endPoint x: 245, endPoint y: 650, distance: 1255.0
click at [1397, 152] on button "列印" at bounding box center [1407, 156] width 56 height 33
click at [108, 311] on link "互助日報表" at bounding box center [86, 301] width 160 height 40
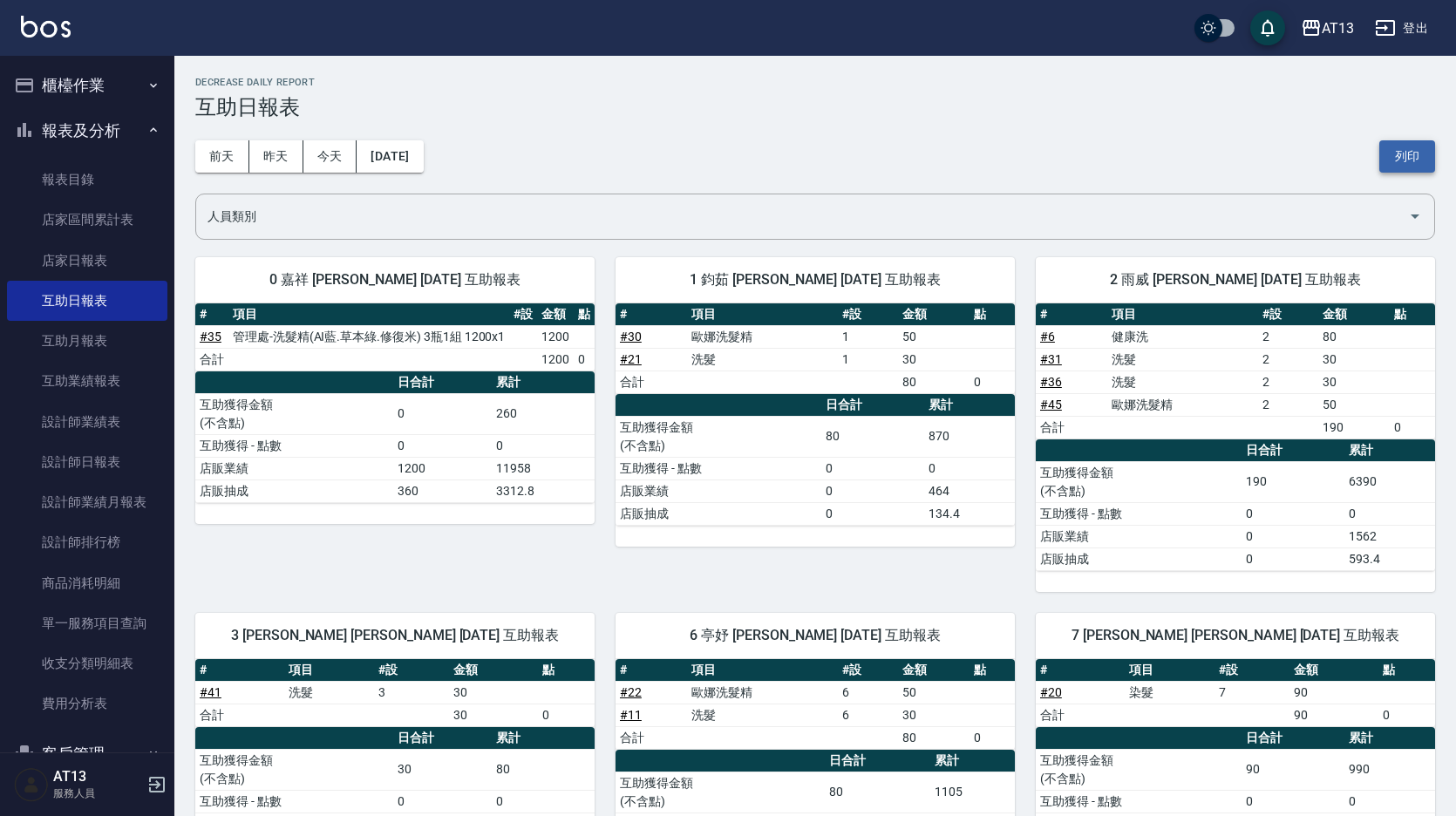
click at [1411, 146] on button "列印" at bounding box center [1407, 156] width 56 height 33
click at [330, 223] on input "人員類別" at bounding box center [802, 217] width 1198 height 31
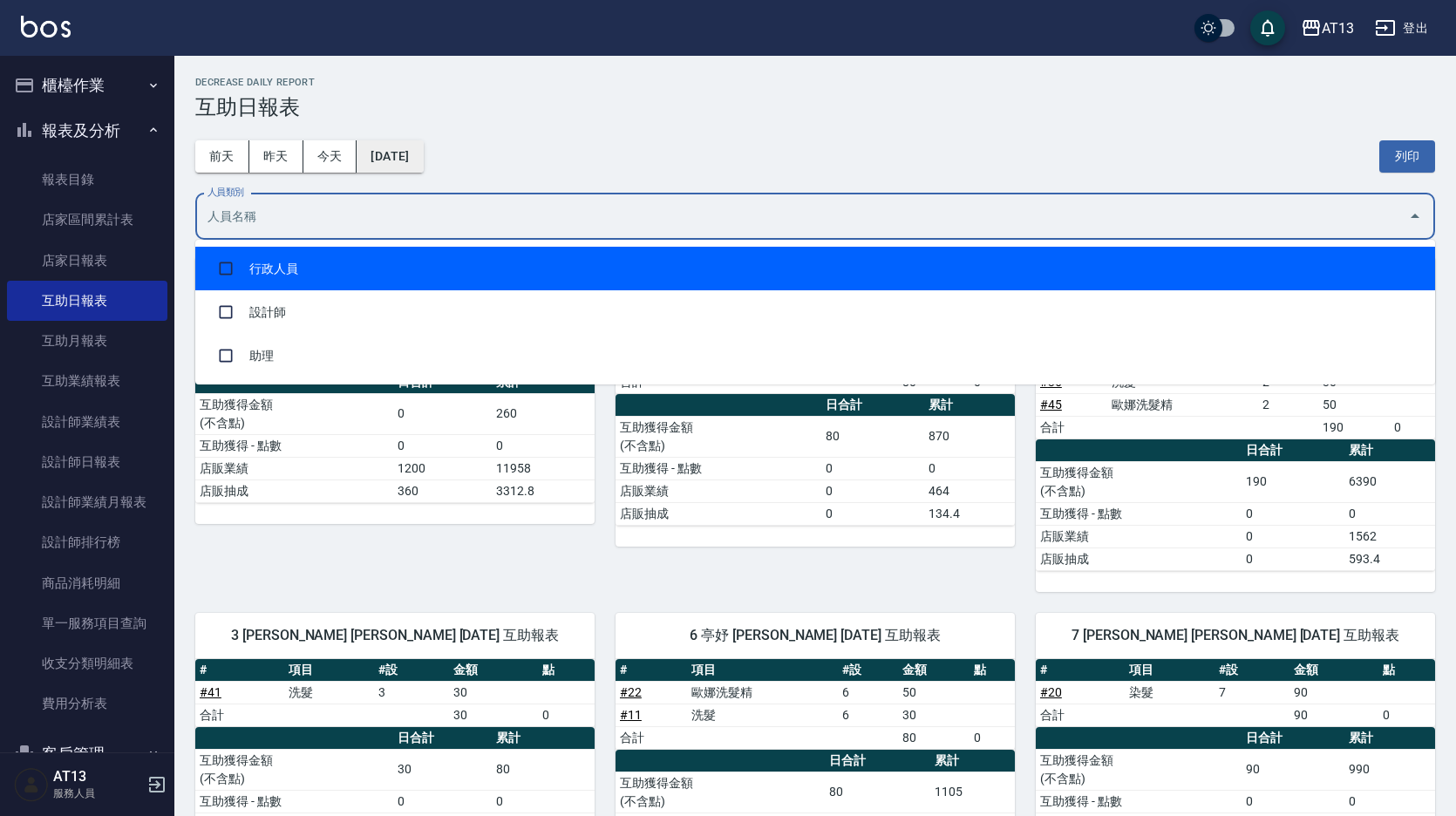
click at [397, 163] on button "[DATE]" at bounding box center [389, 156] width 66 height 33
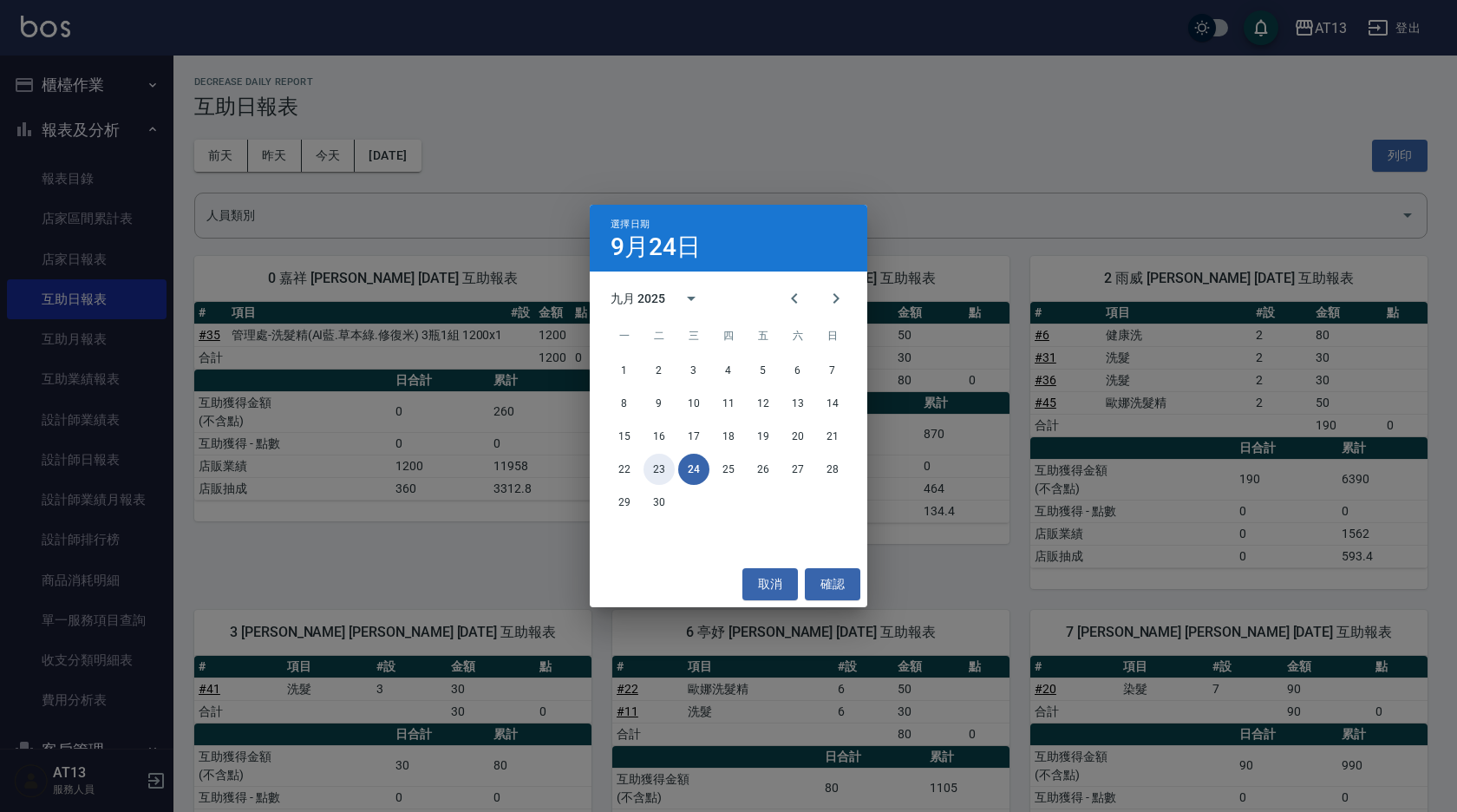
click at [653, 462] on button "23" at bounding box center [658, 468] width 31 height 31
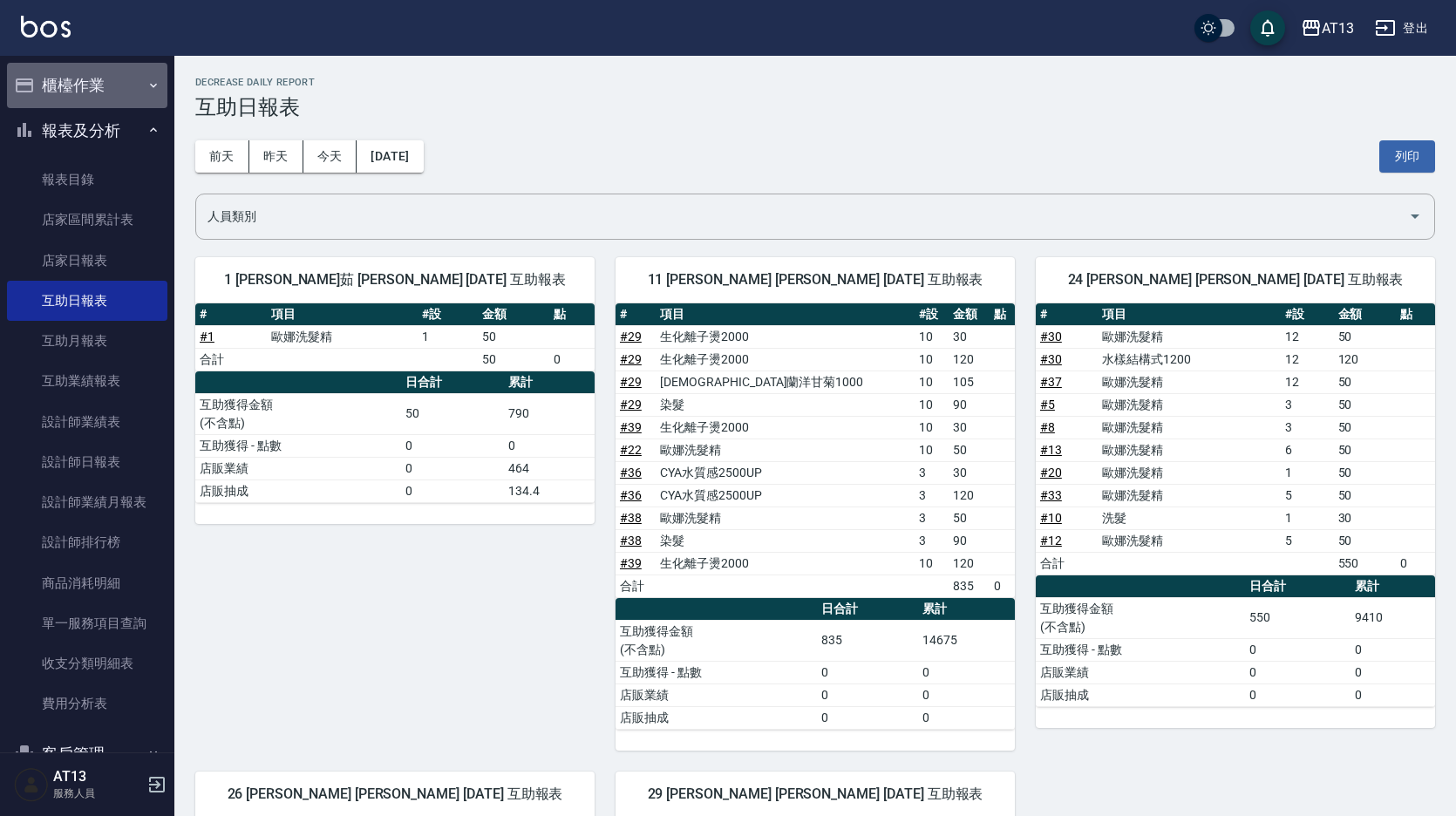
click at [119, 77] on button "櫃檯作業" at bounding box center [86, 84] width 160 height 45
